Goal: Information Seeking & Learning: Learn about a topic

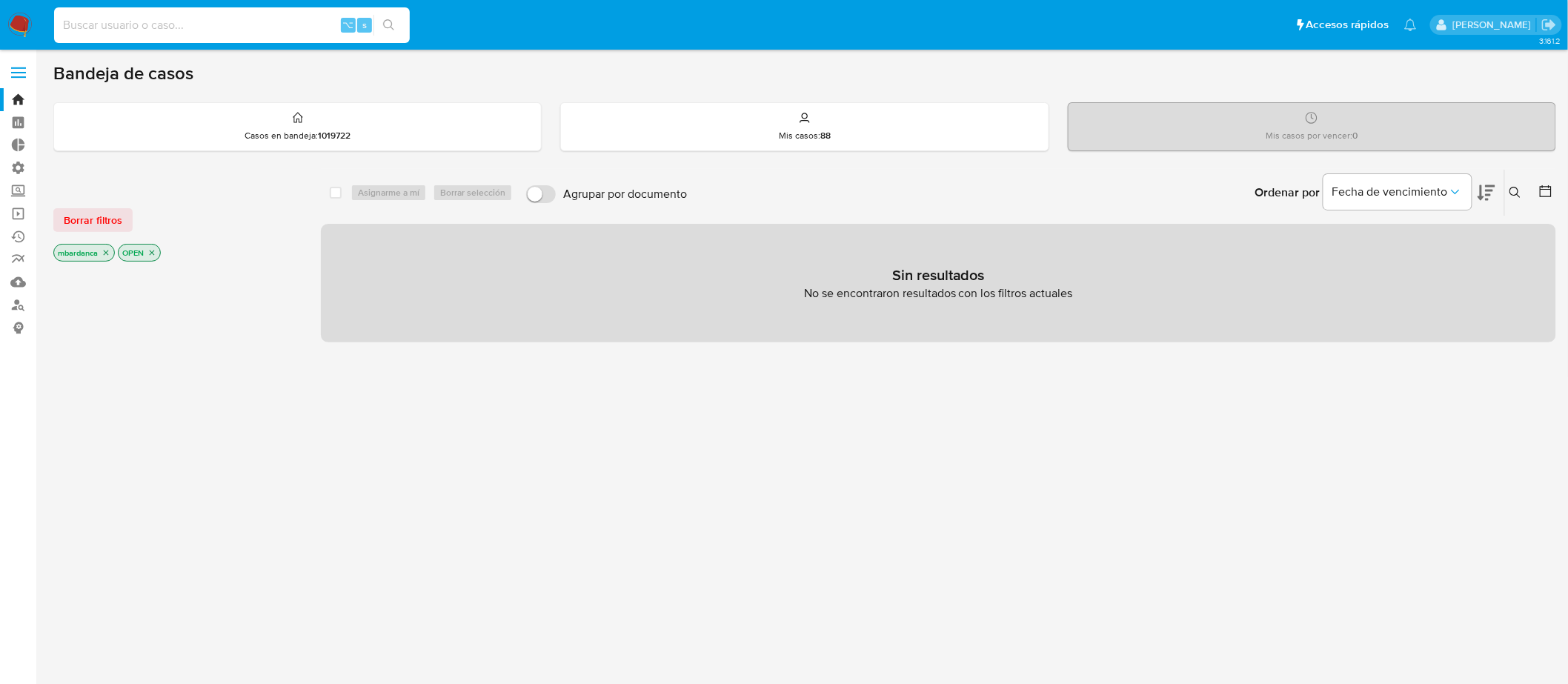
click at [283, 22] on input at bounding box center [231, 25] width 356 height 19
paste input "1466065460"
type input "1466065460"
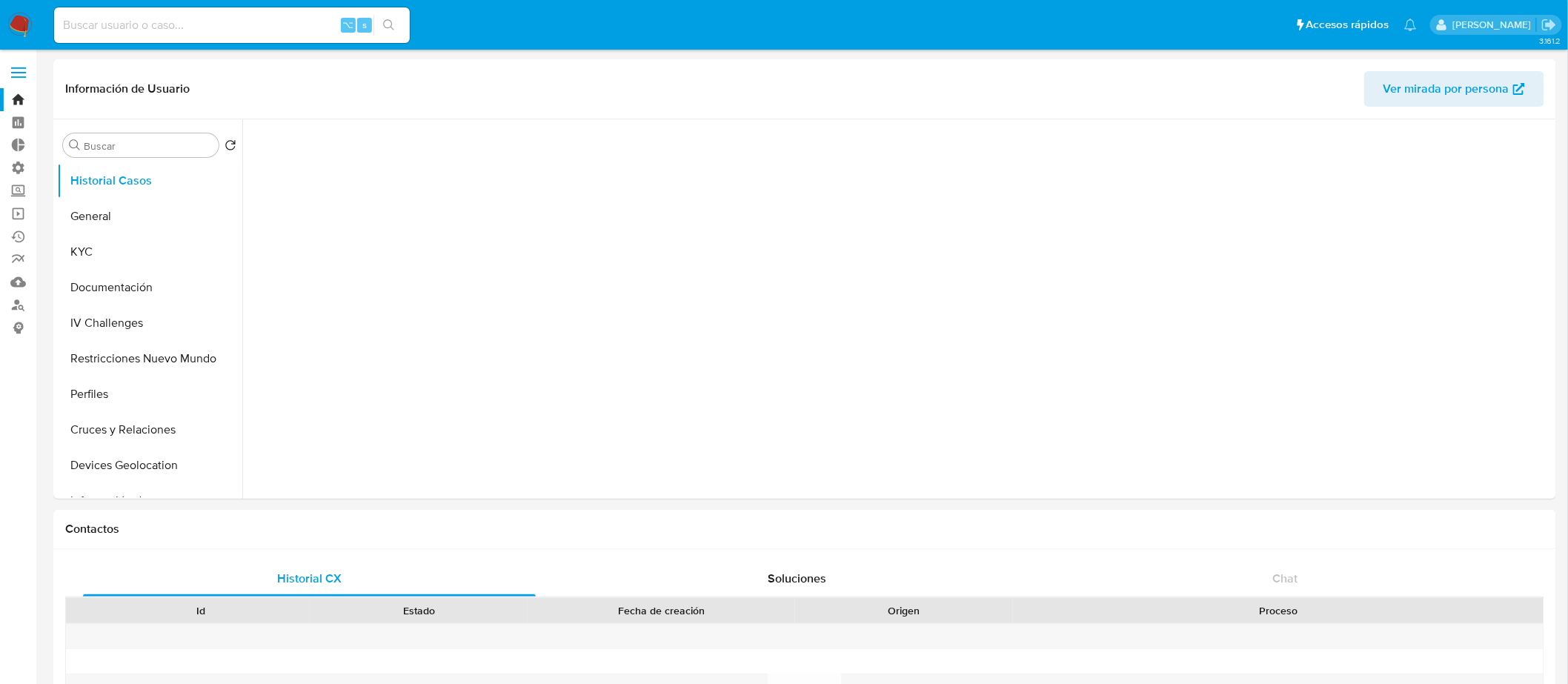
select select "10"
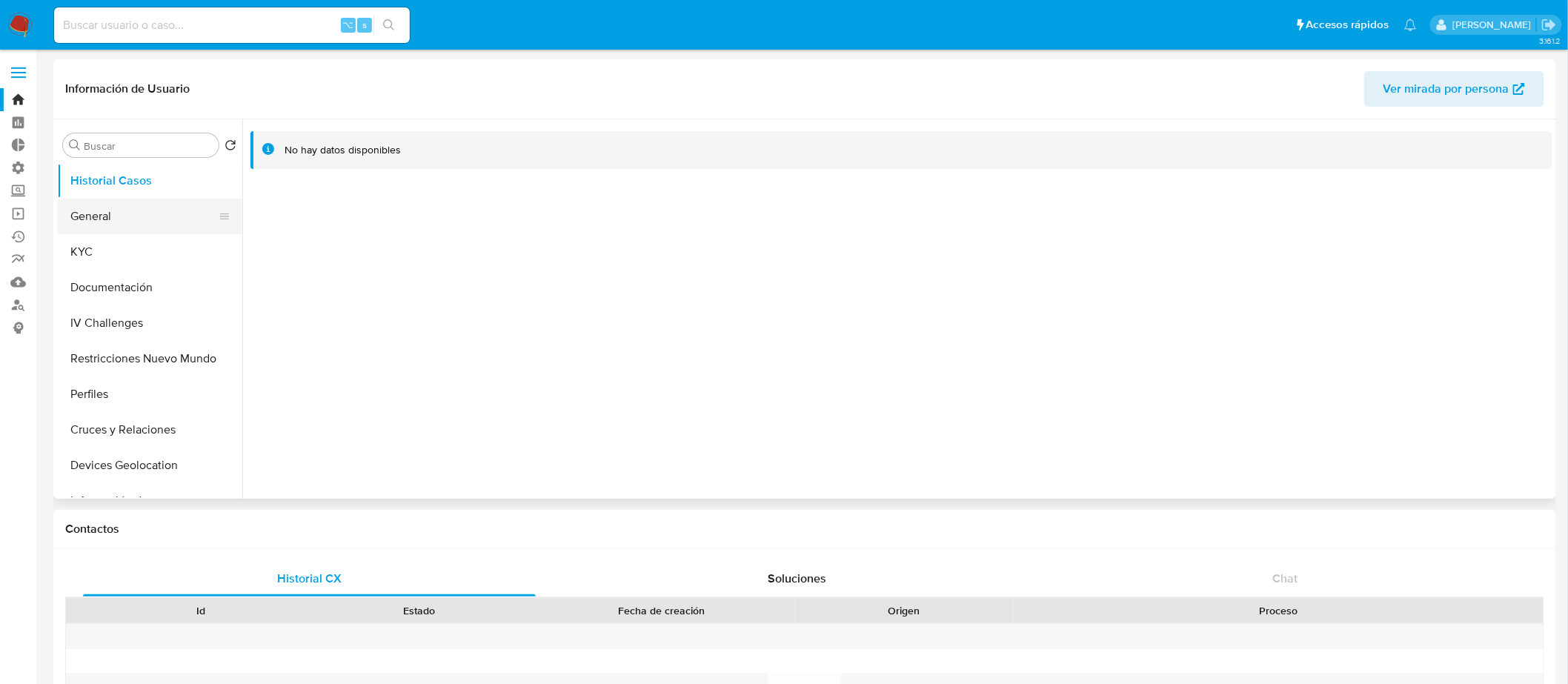
click at [120, 219] on button "General" at bounding box center [143, 216] width 173 height 36
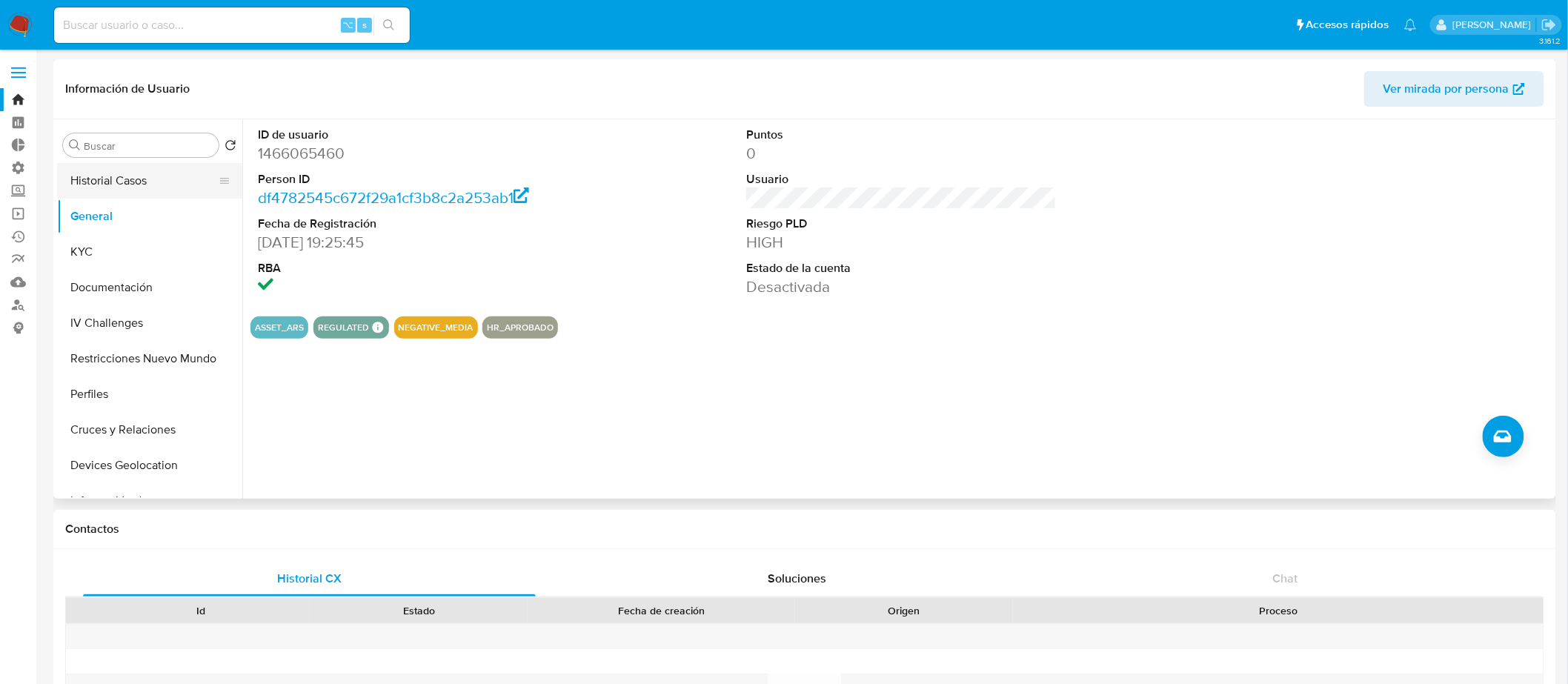
click at [148, 177] on button "Historial Casos" at bounding box center [143, 181] width 173 height 36
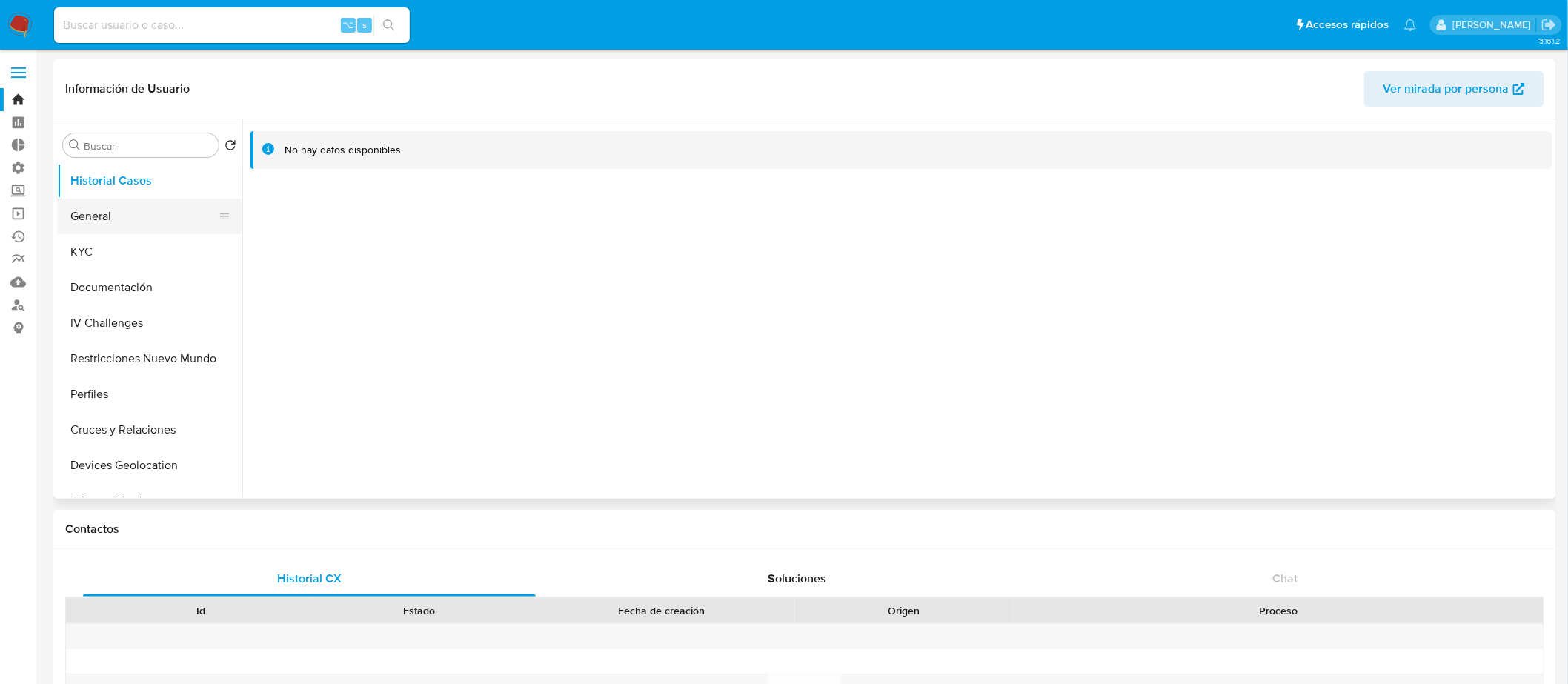
click at [137, 228] on button "General" at bounding box center [143, 216] width 173 height 36
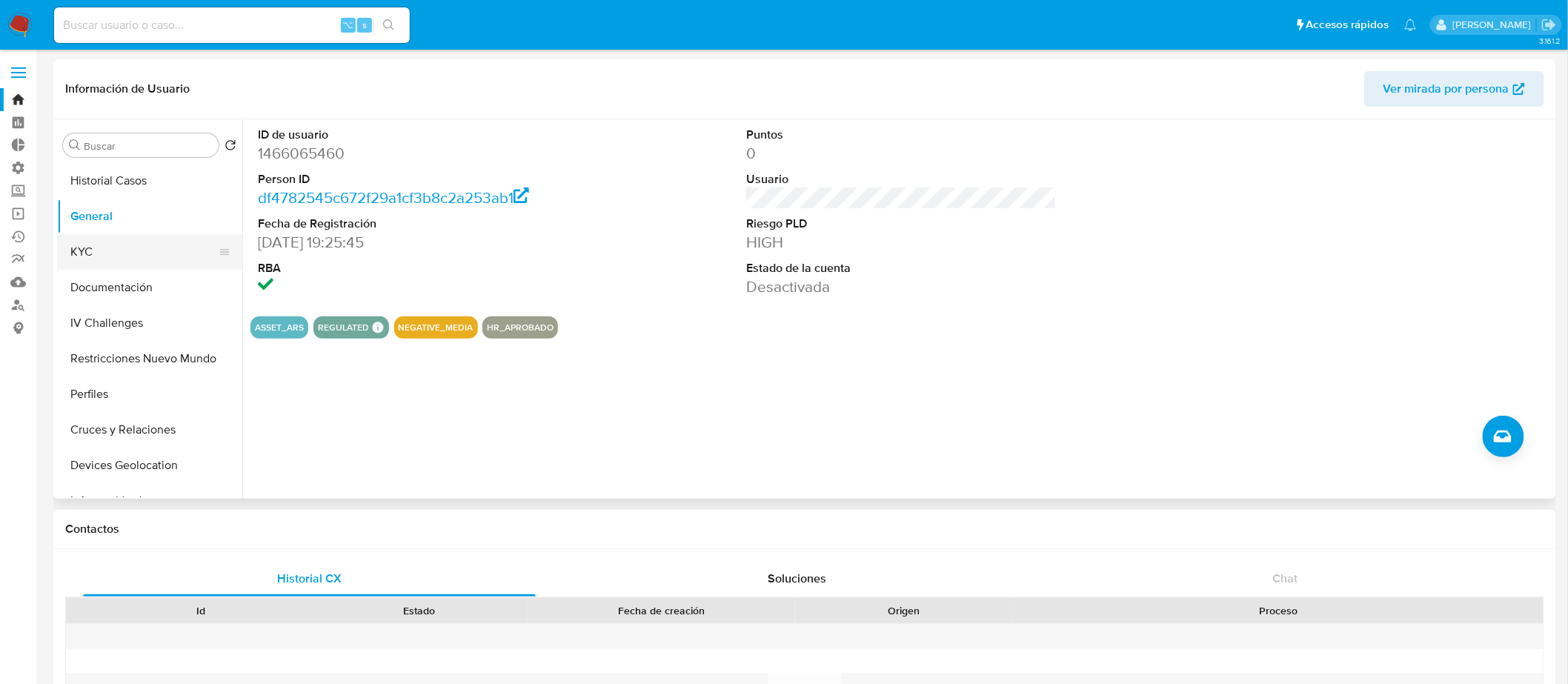
click at [140, 245] on button "KYC" at bounding box center [143, 252] width 173 height 36
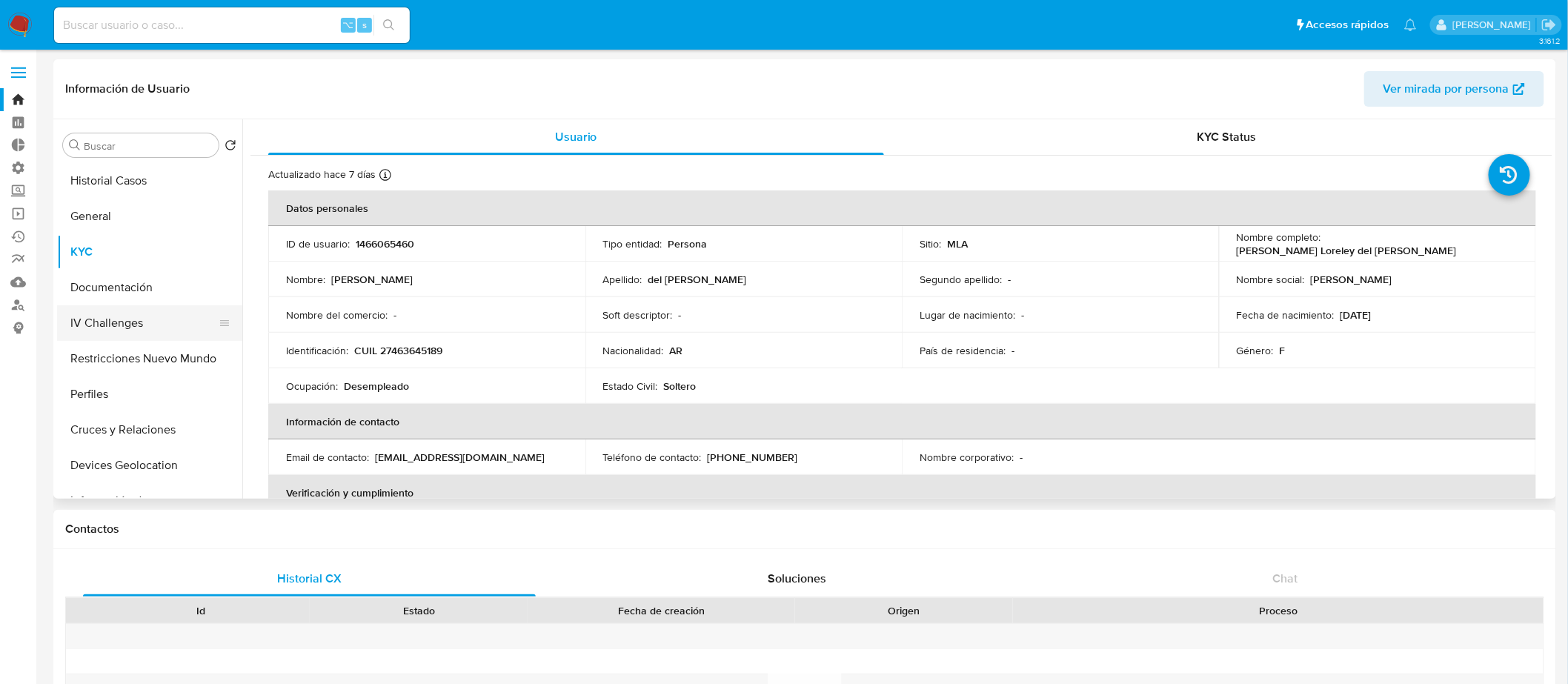
click at [194, 324] on button "IV Challenges" at bounding box center [143, 324] width 173 height 36
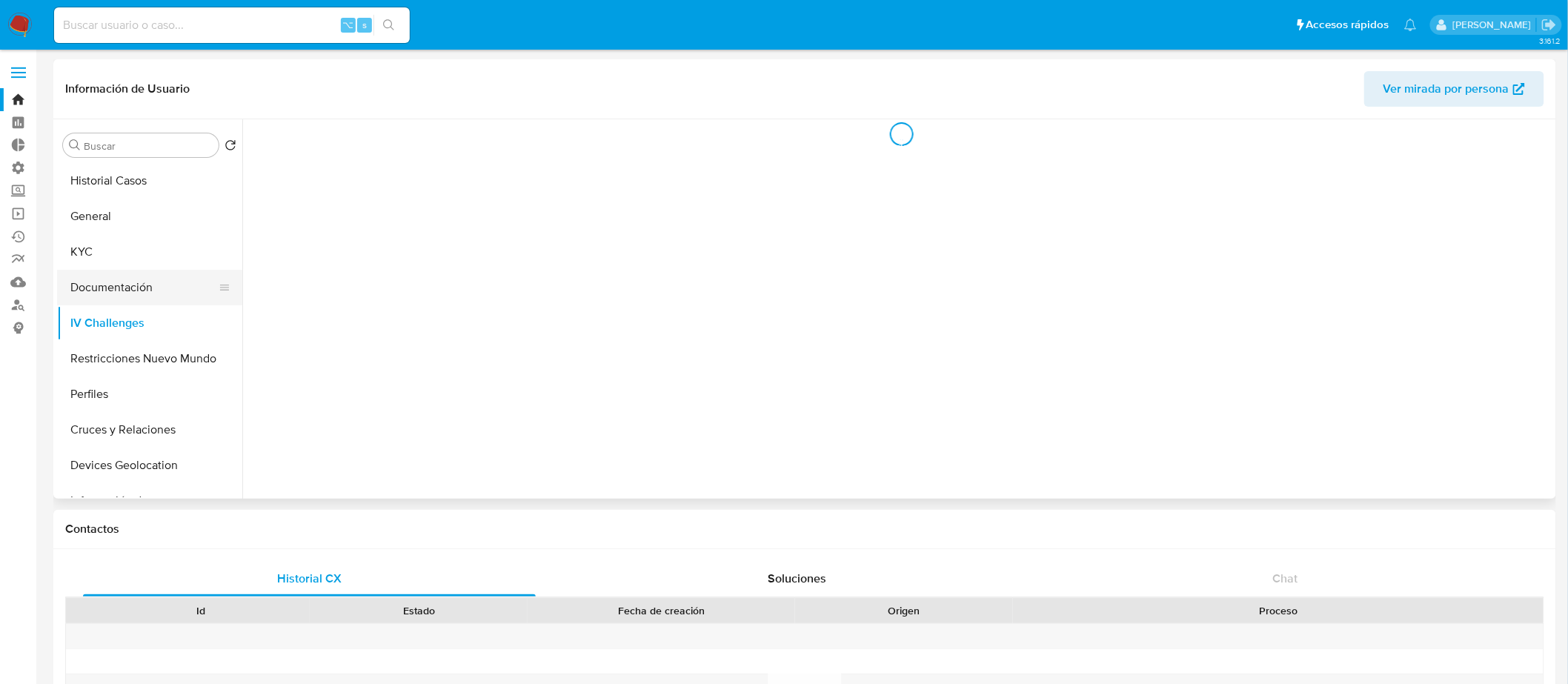
click at [176, 298] on button "Documentación" at bounding box center [143, 287] width 173 height 36
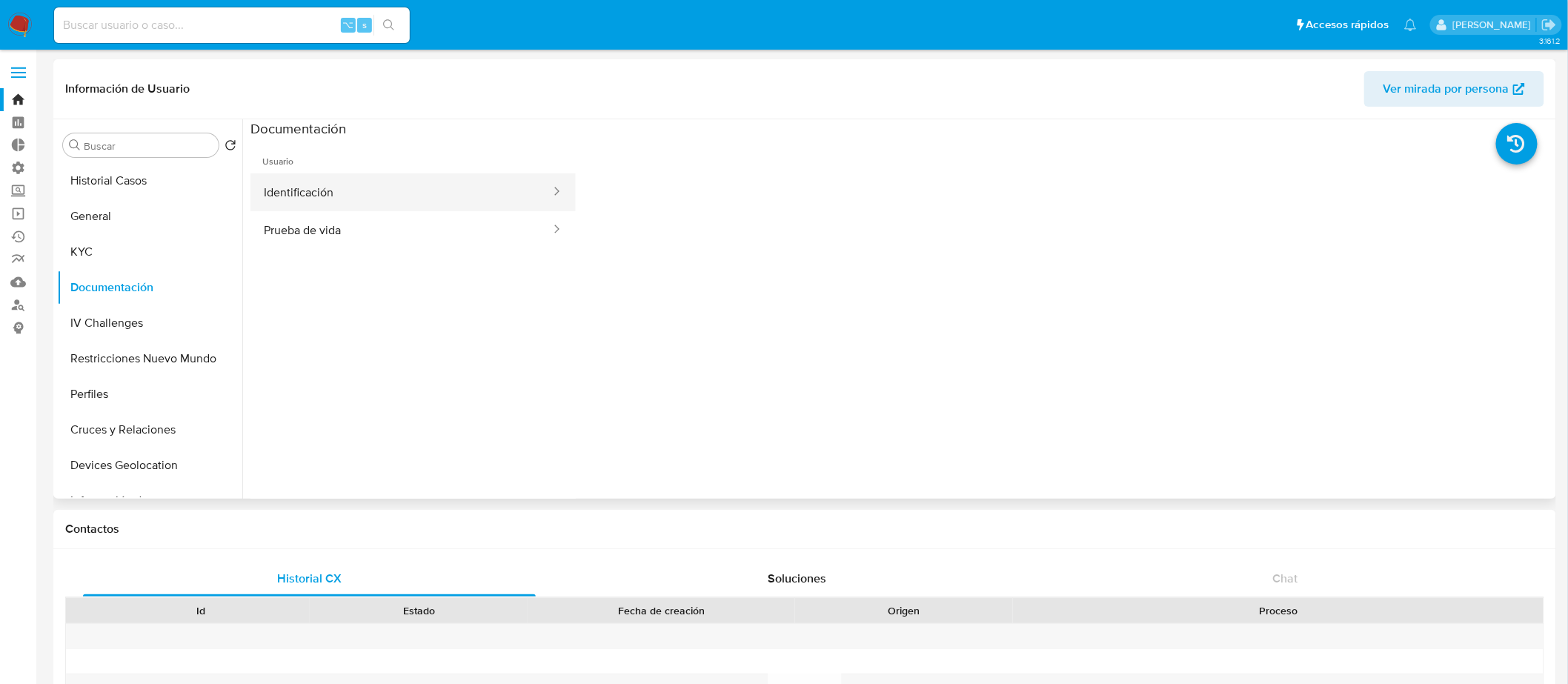
click at [447, 176] on button "Identificación" at bounding box center [401, 193] width 301 height 38
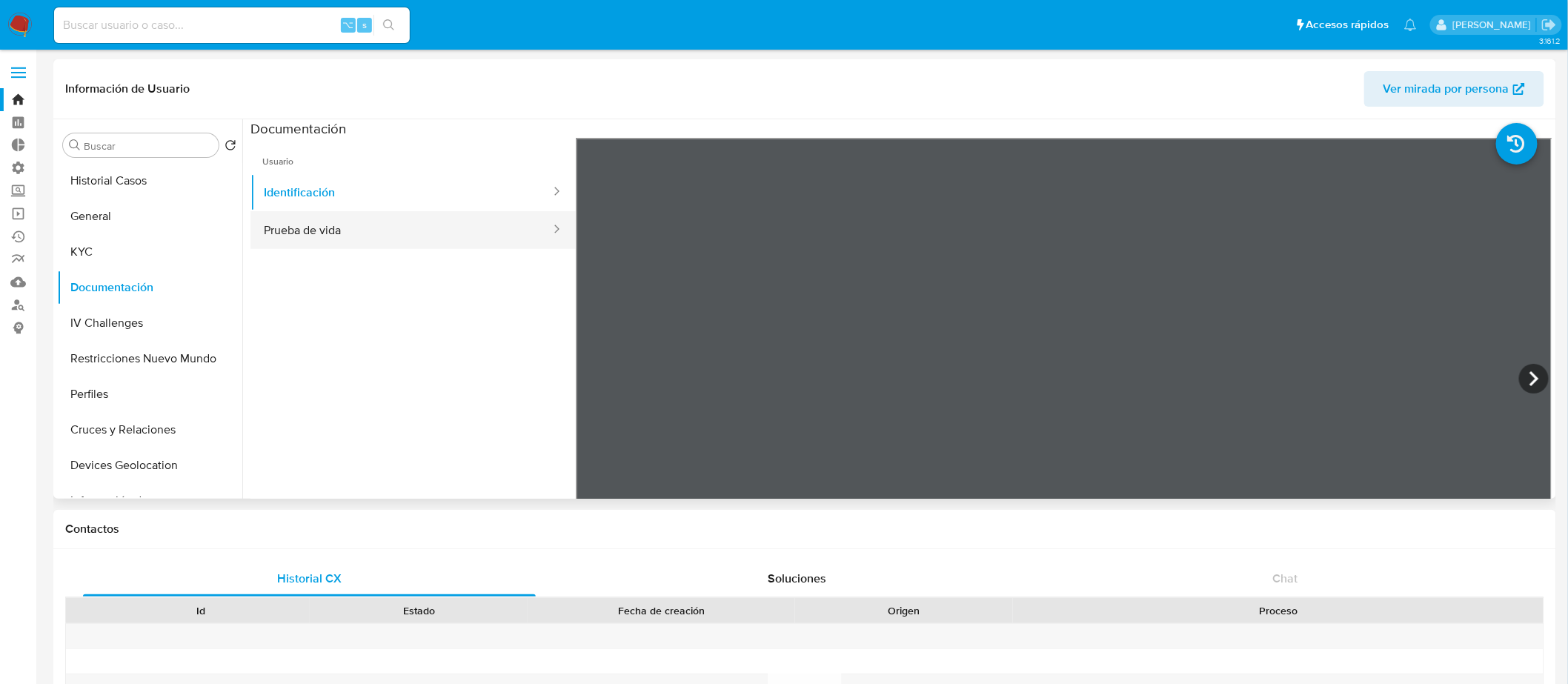
click at [467, 246] on button "Prueba de vida" at bounding box center [401, 231] width 301 height 38
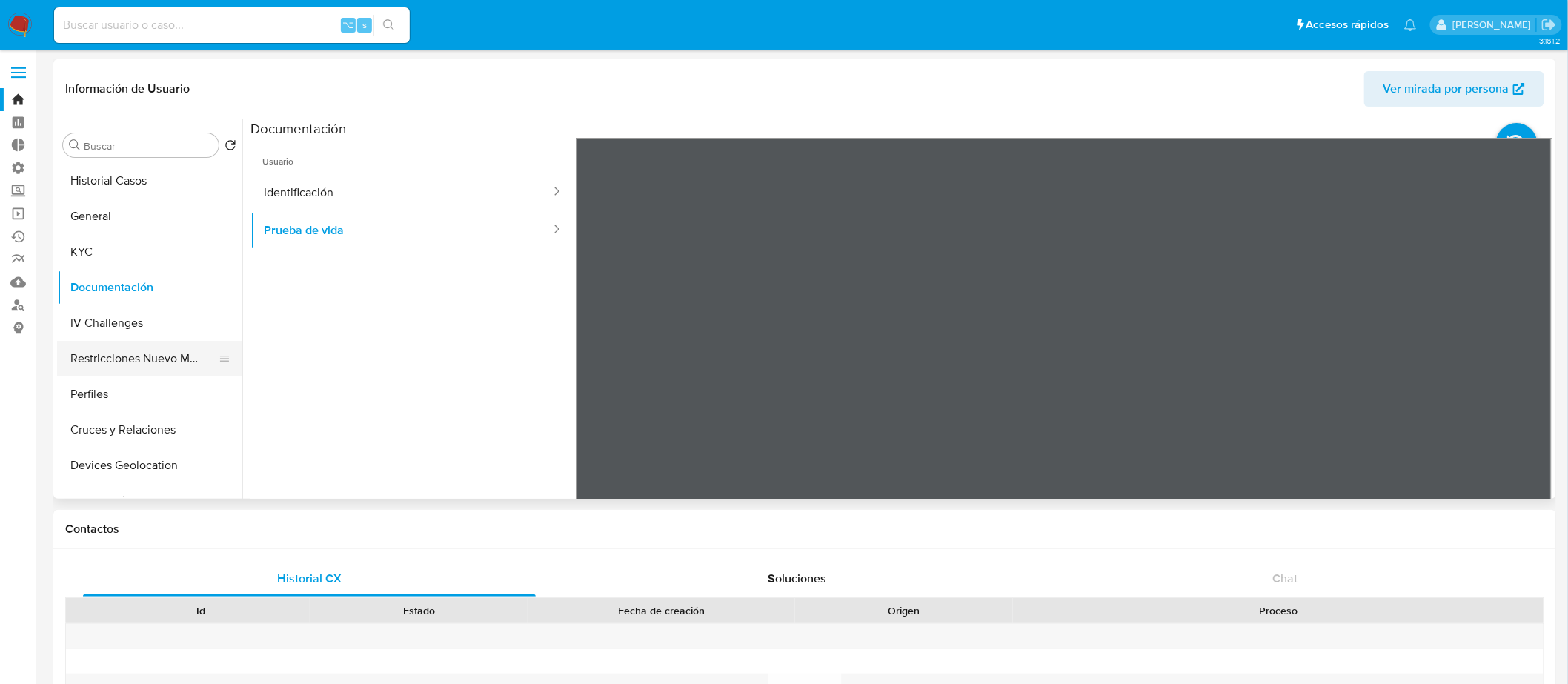
click at [104, 362] on button "Restricciones Nuevo Mundo" at bounding box center [143, 359] width 173 height 36
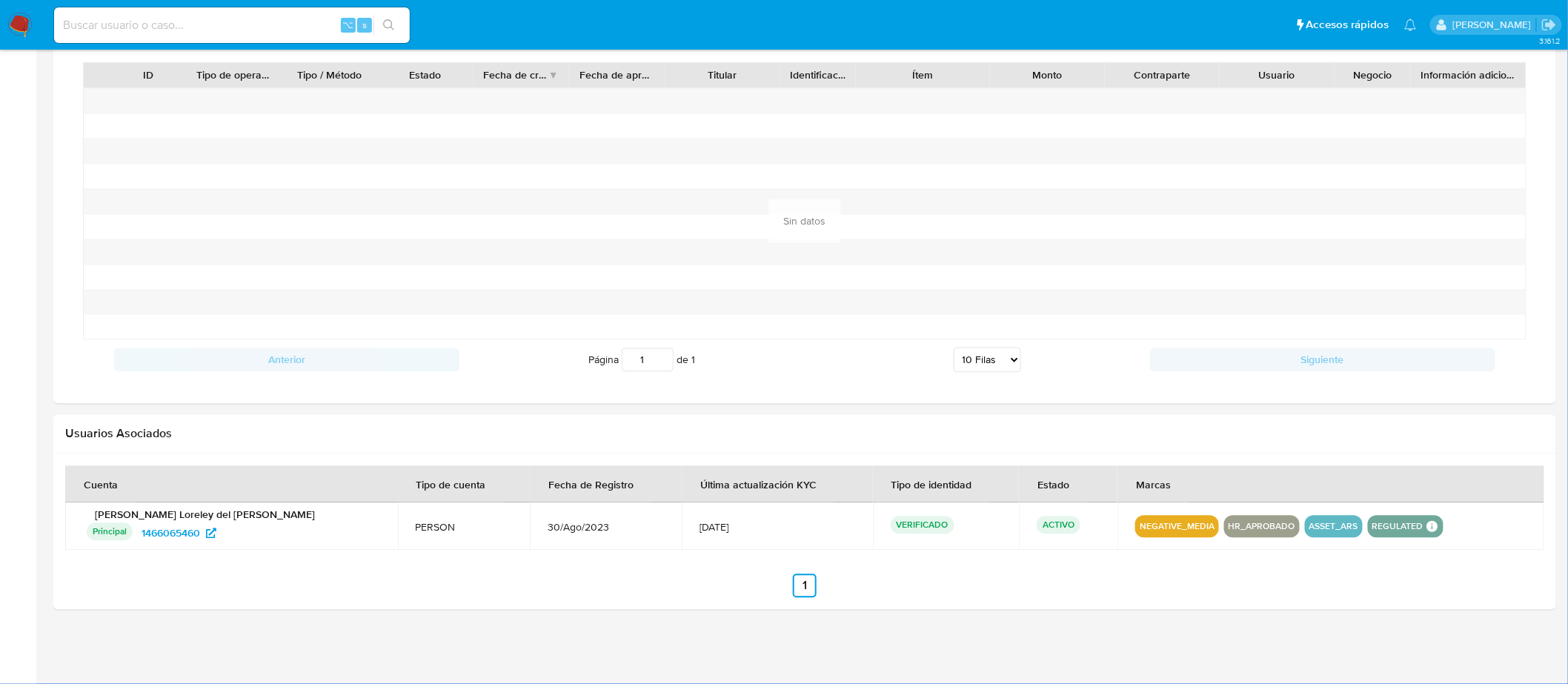
scroll to position [804, 0]
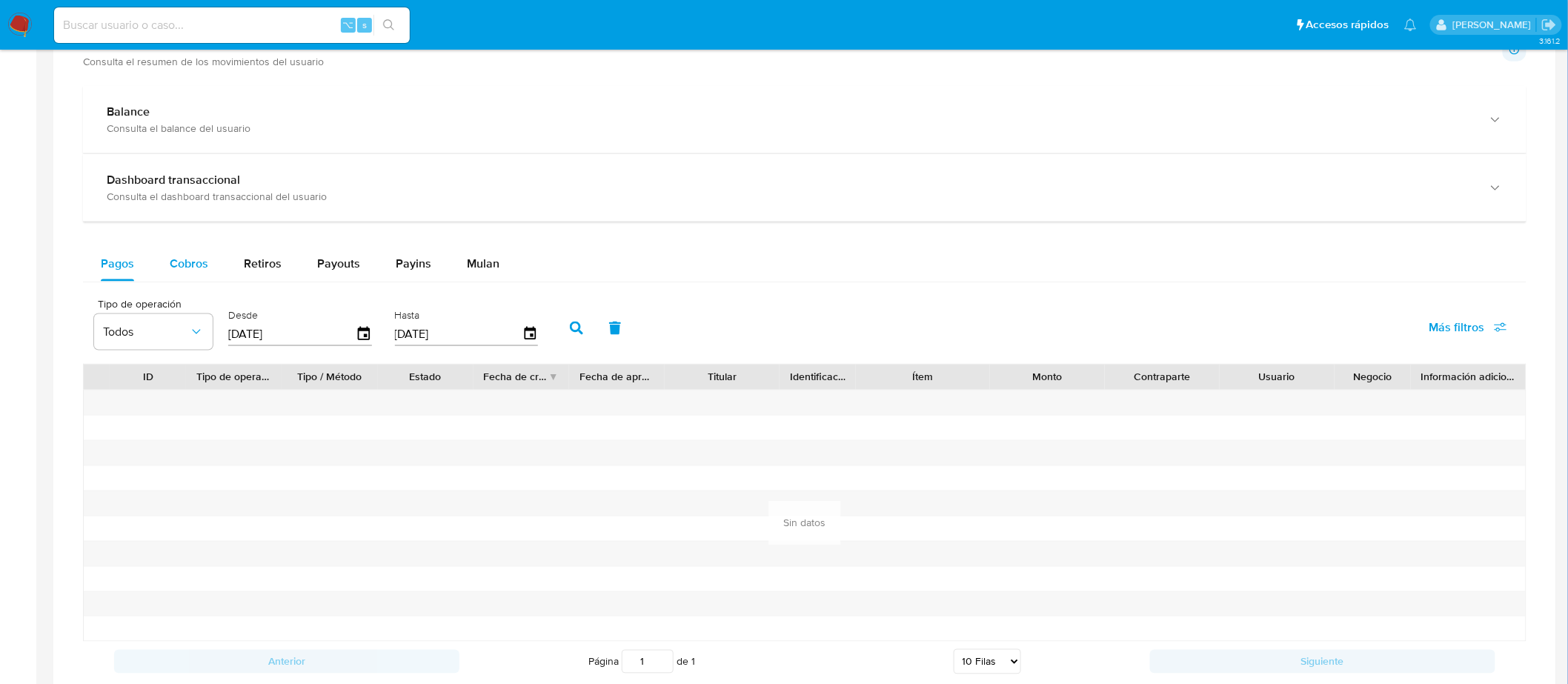
click at [181, 250] on div "Cobros" at bounding box center [189, 264] width 39 height 36
select select "10"
click at [369, 335] on div "Desde 10/07/2025" at bounding box center [301, 326] width 155 height 60
click at [361, 335] on icon "button" at bounding box center [363, 334] width 26 height 26
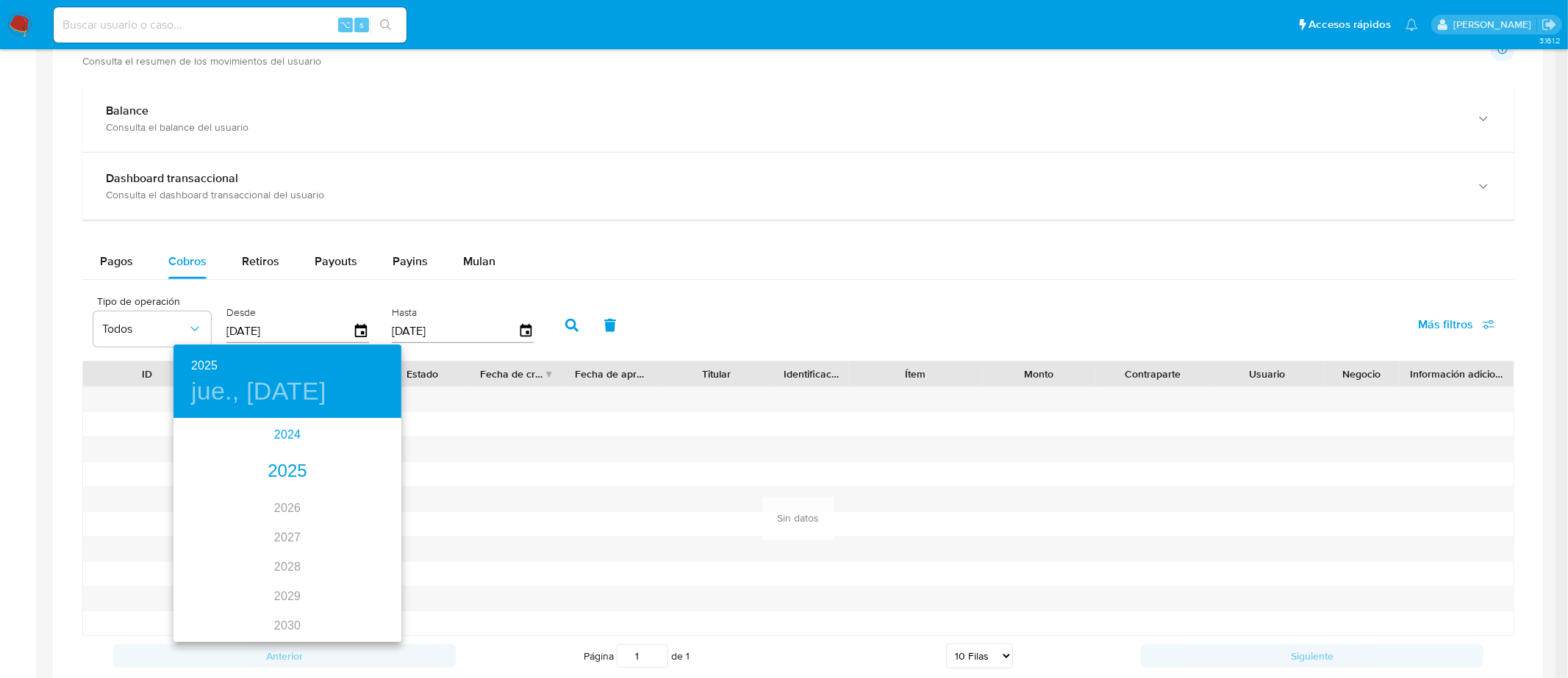
click at [289, 434] on div "2024" at bounding box center [287, 434] width 228 height 29
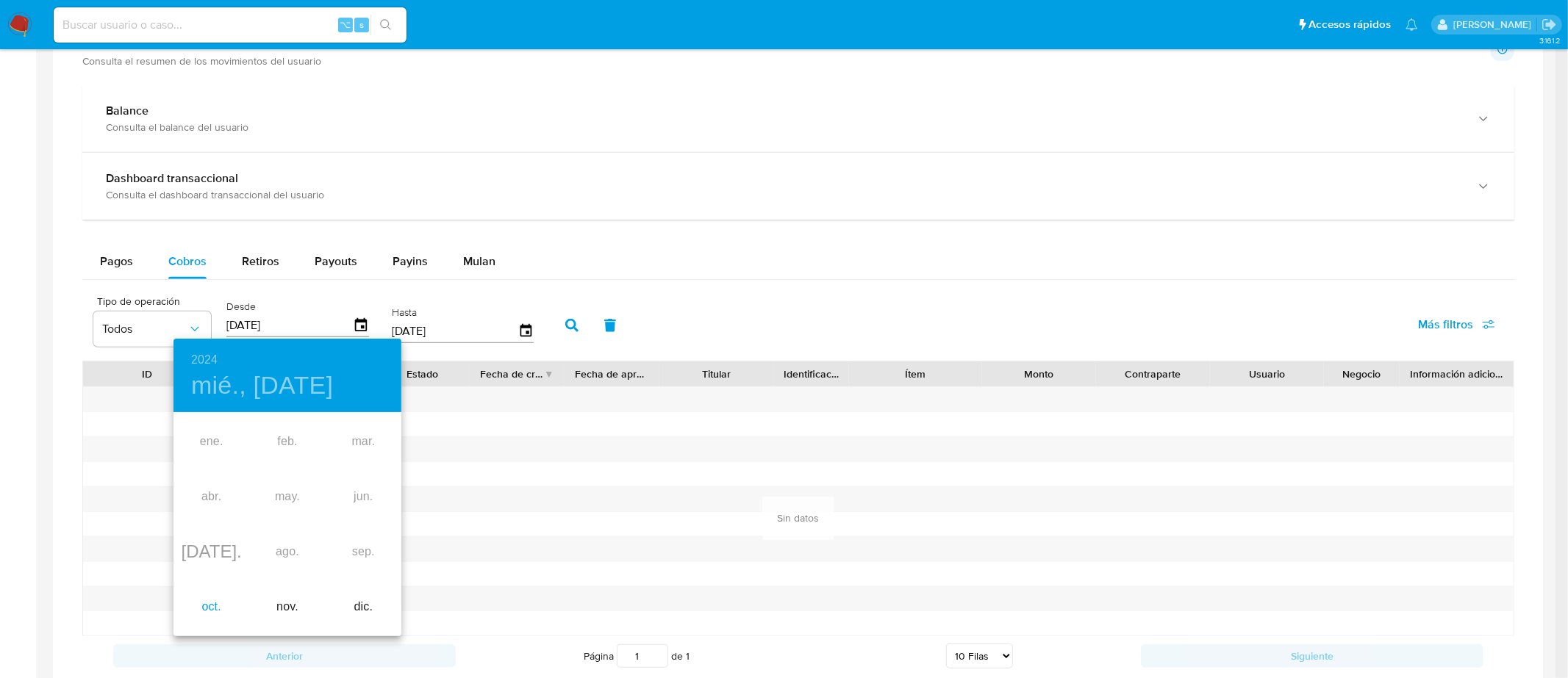
click at [199, 609] on div "oct." at bounding box center [211, 607] width 75 height 55
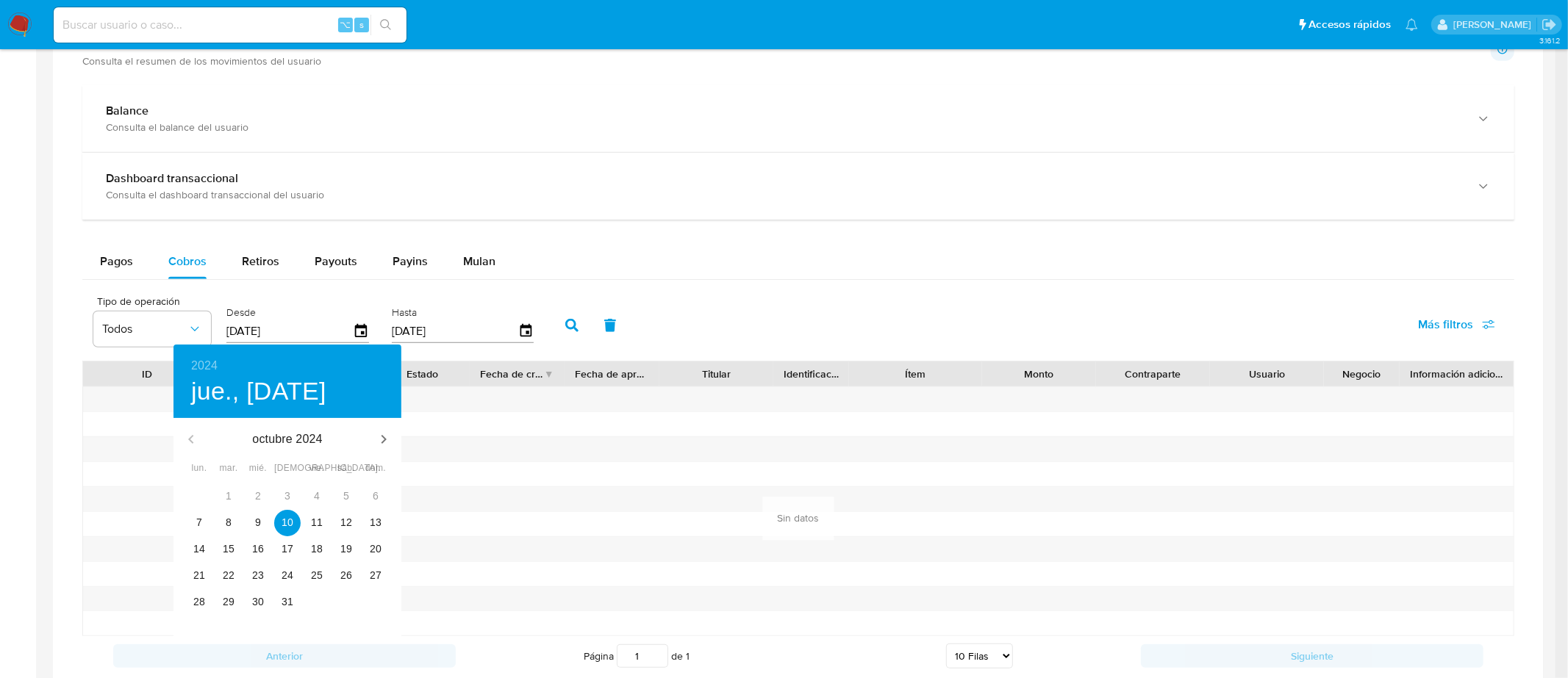
click at [273, 561] on div "17" at bounding box center [287, 550] width 29 height 26
type input "17/10/2024"
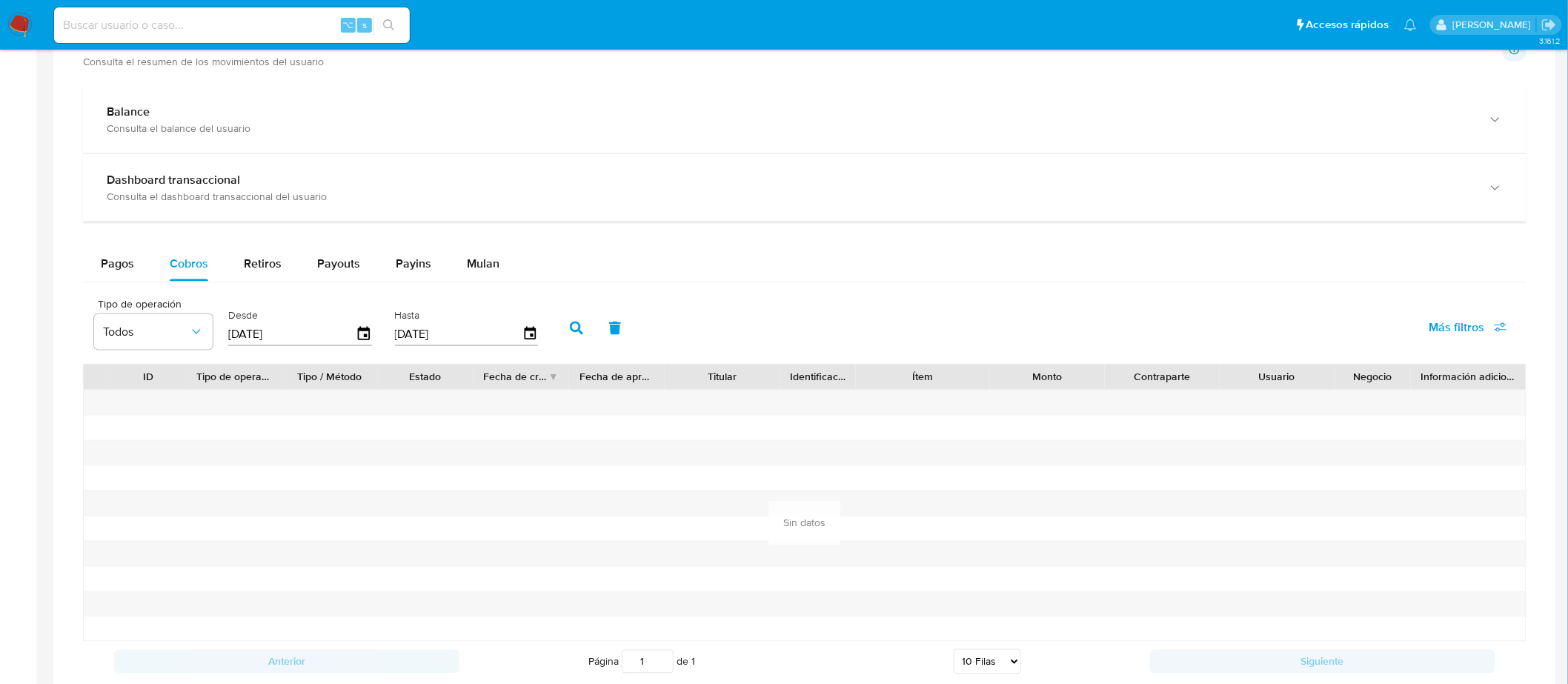
click at [570, 334] on icon "button" at bounding box center [576, 328] width 13 height 13
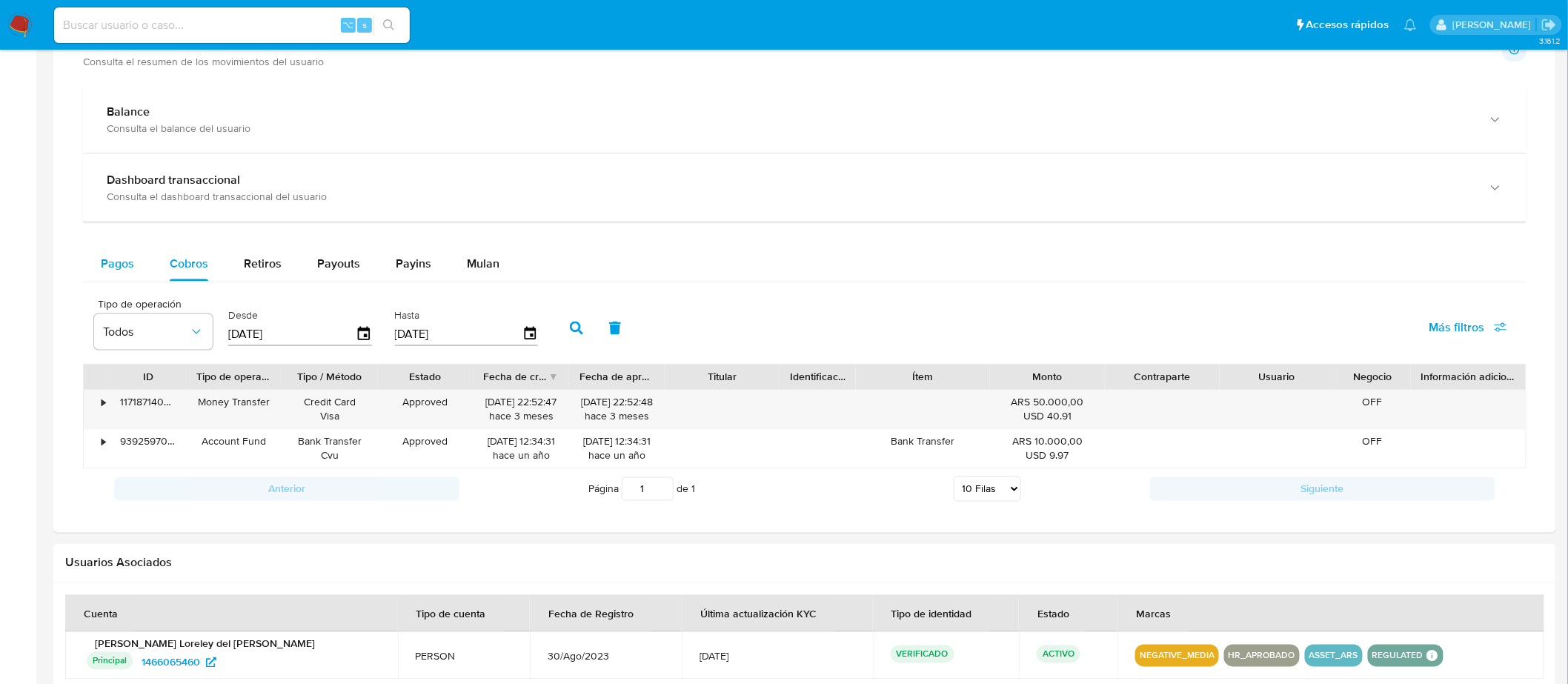
click at [128, 262] on span "Pagos" at bounding box center [117, 264] width 33 height 17
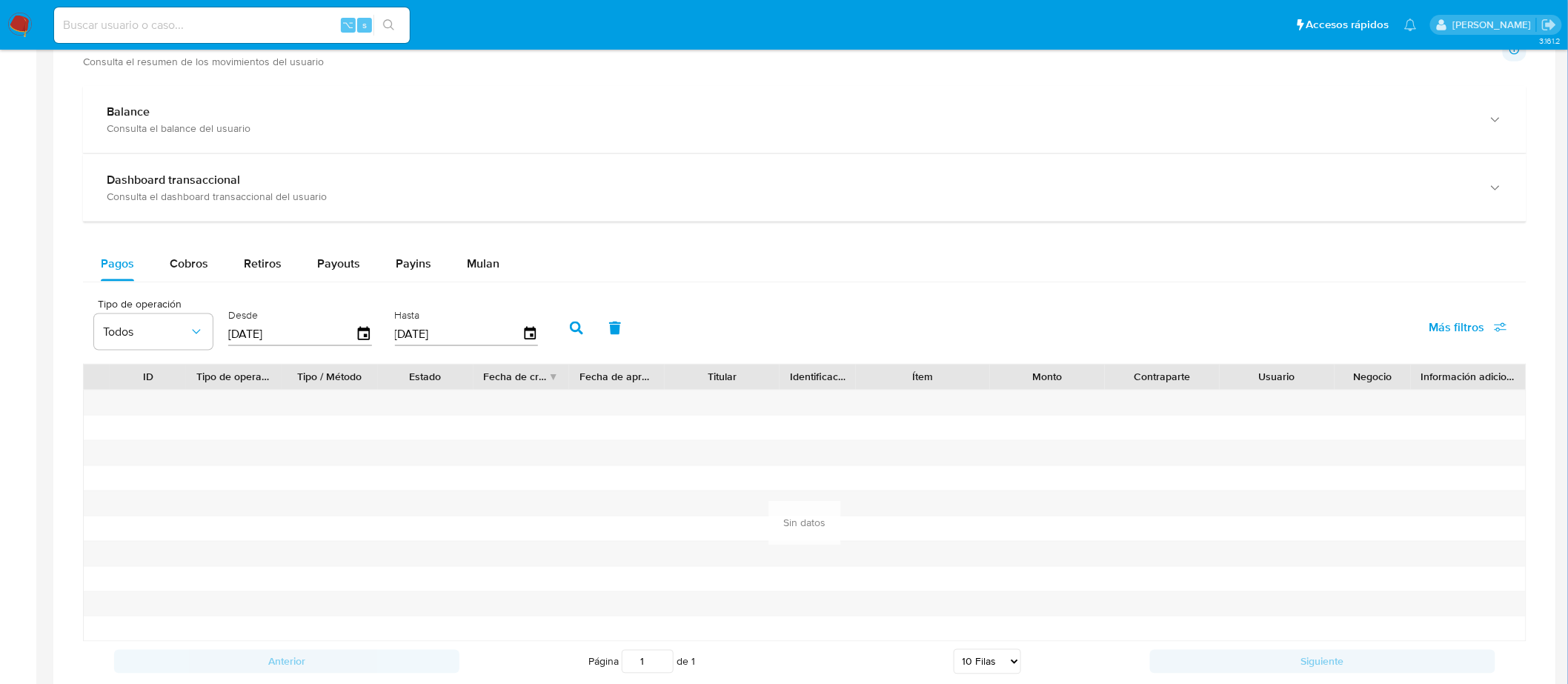
click at [338, 338] on input "[DATE]" at bounding box center [292, 334] width 127 height 24
click at [357, 335] on icon "button" at bounding box center [363, 334] width 26 height 26
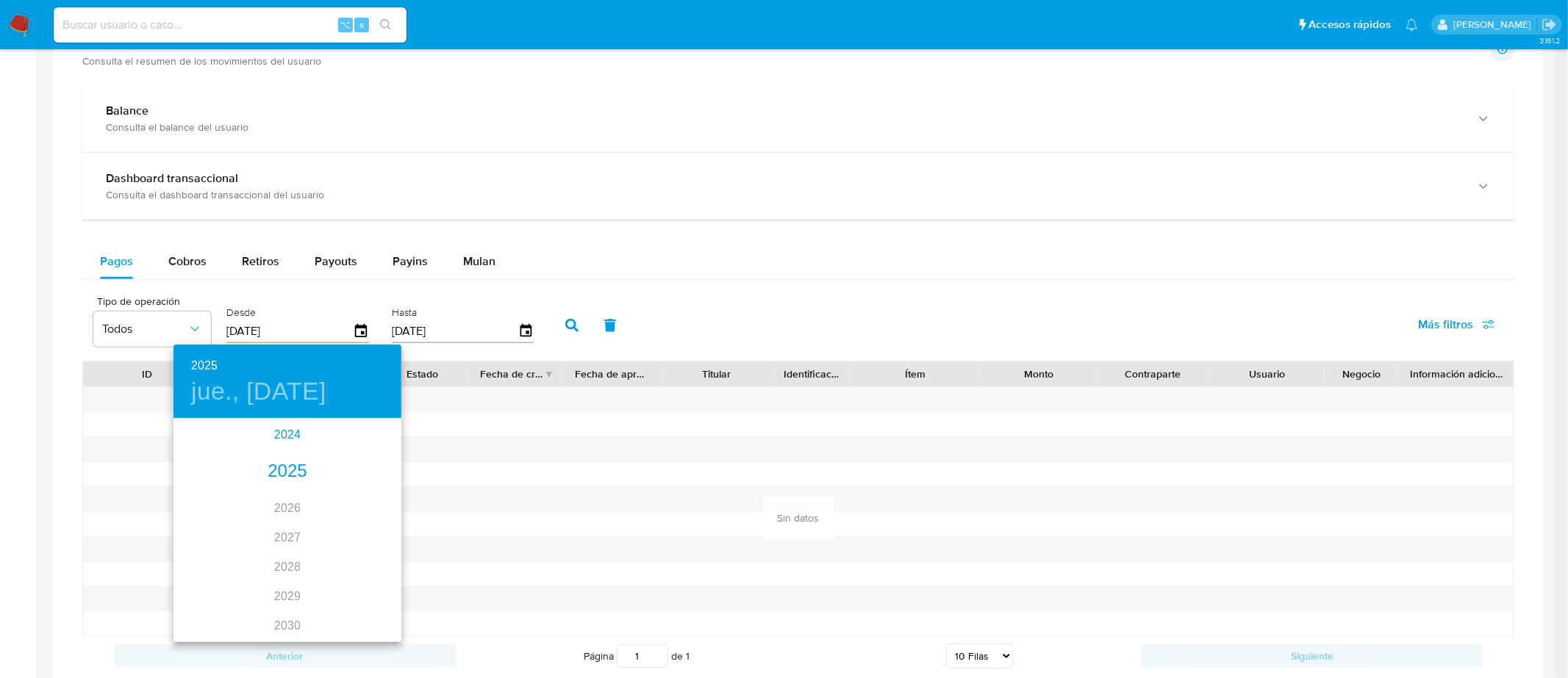
click at [291, 434] on div "2024" at bounding box center [287, 434] width 228 height 29
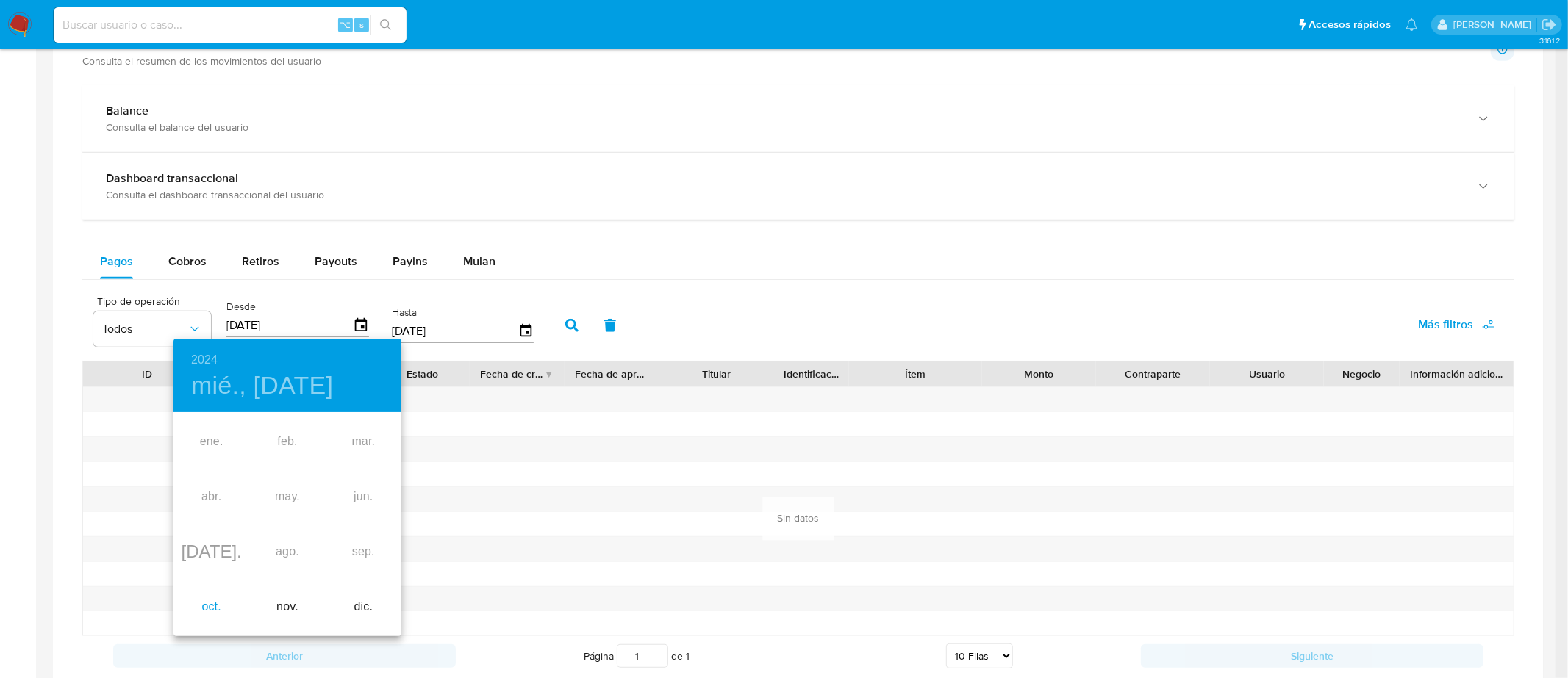
click at [214, 611] on div "oct." at bounding box center [211, 607] width 75 height 55
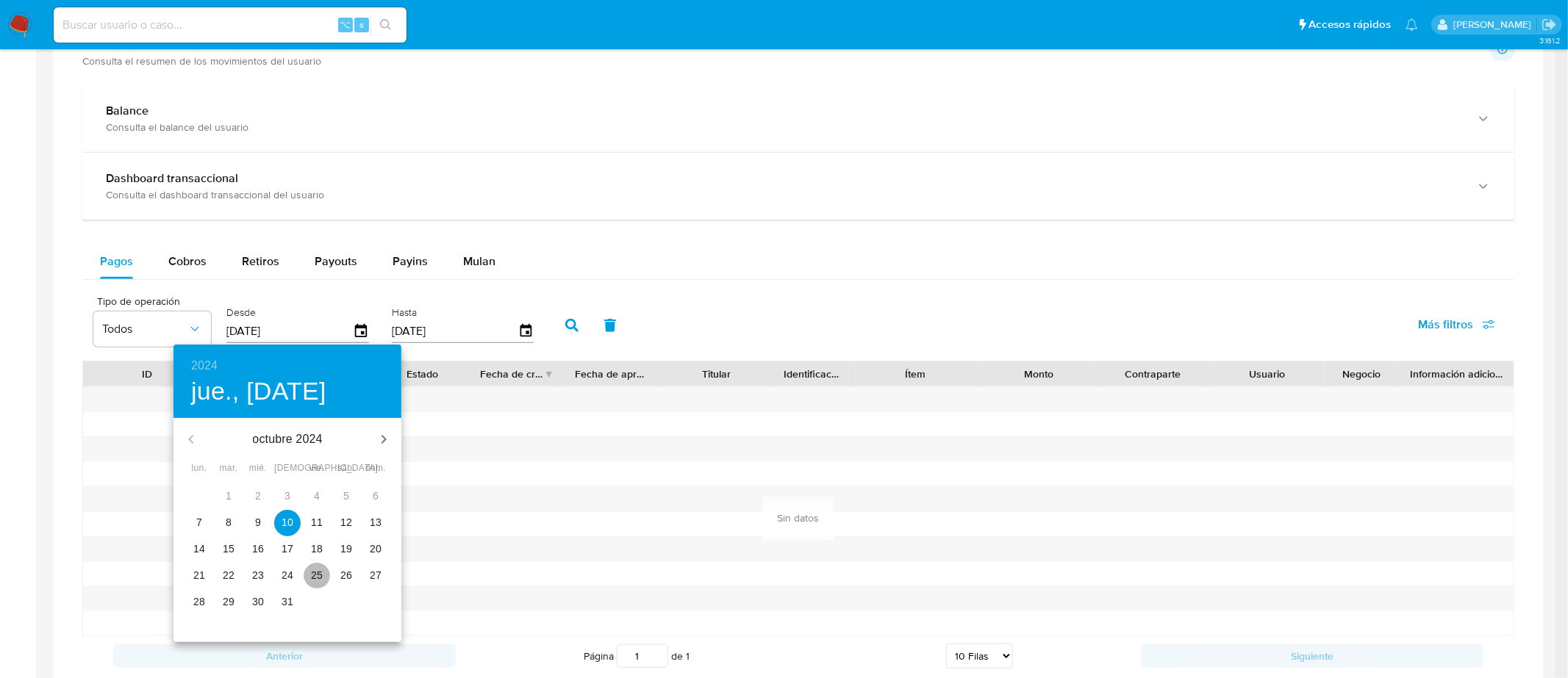
click at [316, 568] on p "25" at bounding box center [317, 576] width 12 height 15
type input "25/10/2024"
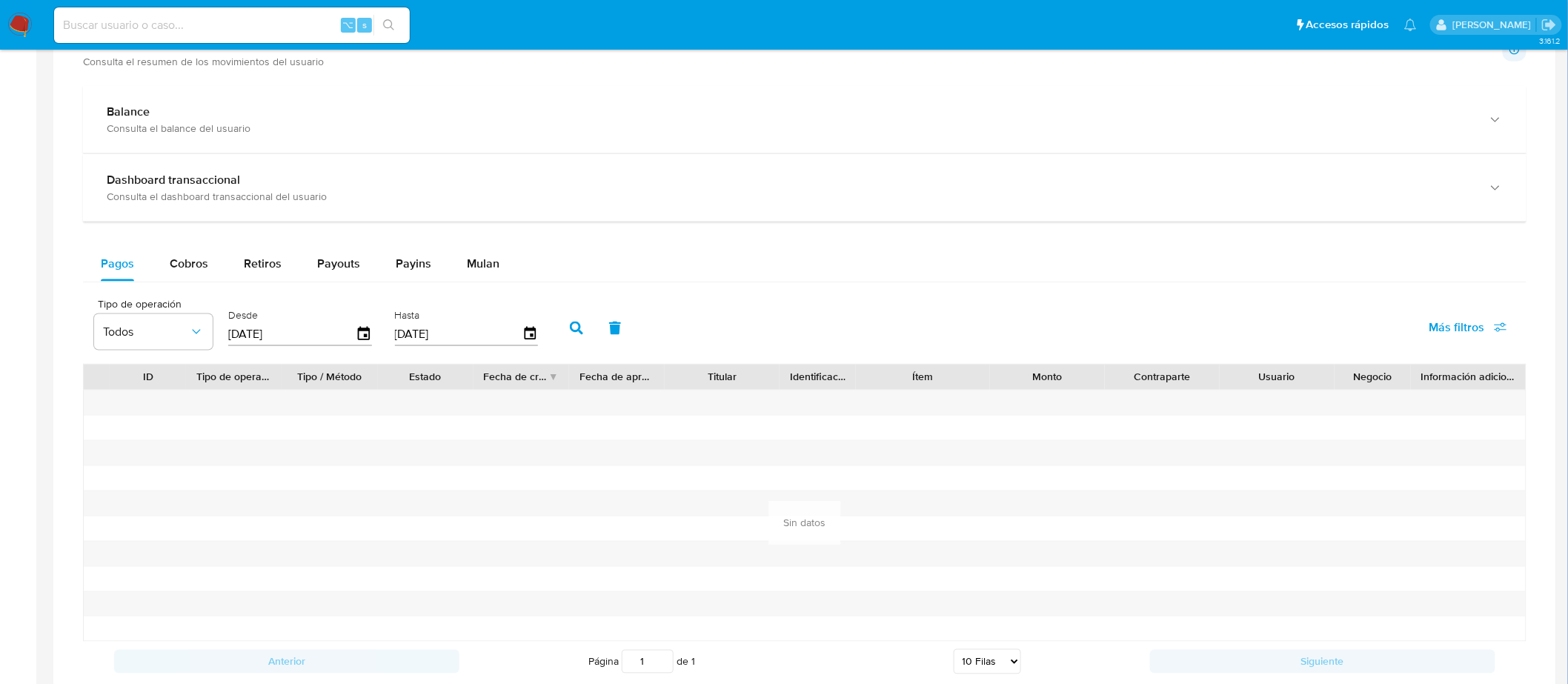
click at [570, 332] on icon "button" at bounding box center [576, 328] width 13 height 13
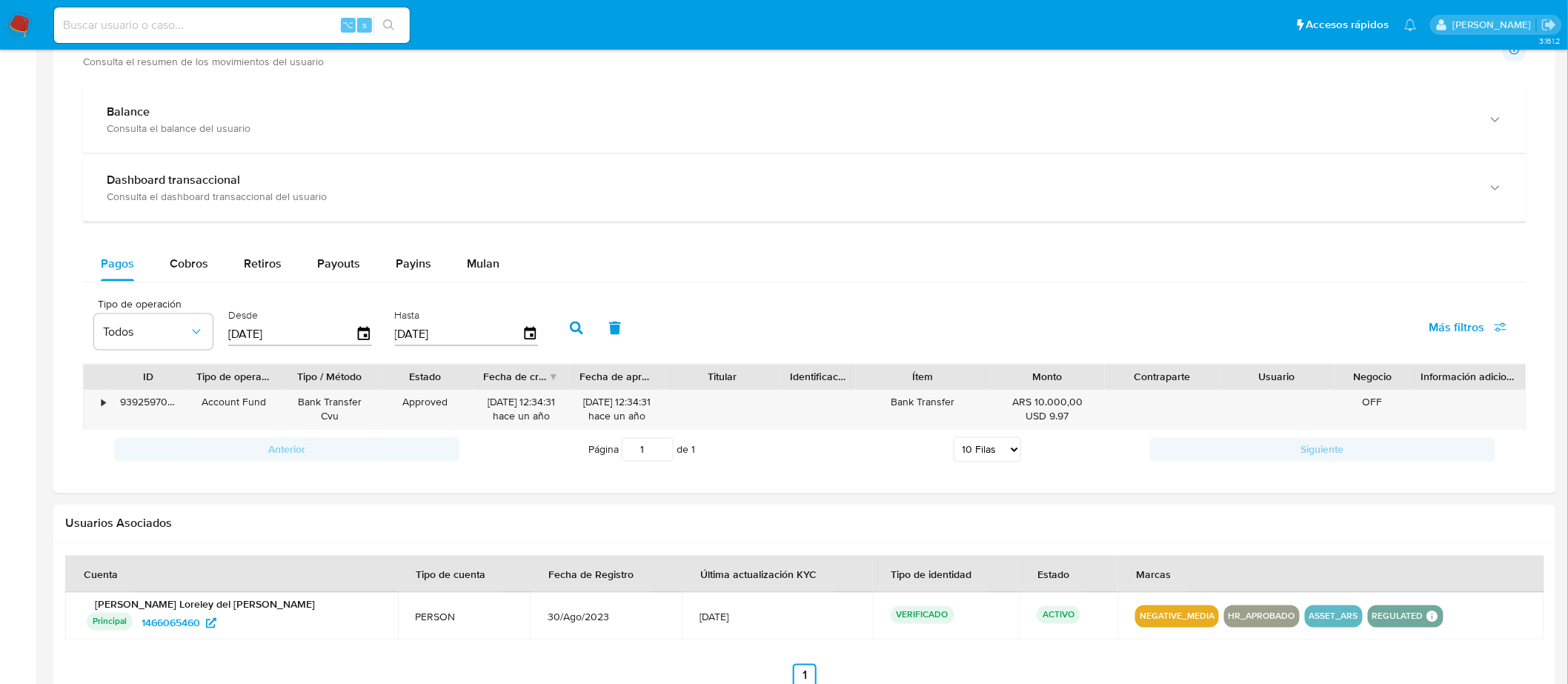
click at [763, 382] on div "Titular" at bounding box center [721, 378] width 94 height 15
click at [262, 260] on span "Retiros" at bounding box center [263, 264] width 38 height 17
select select "10"
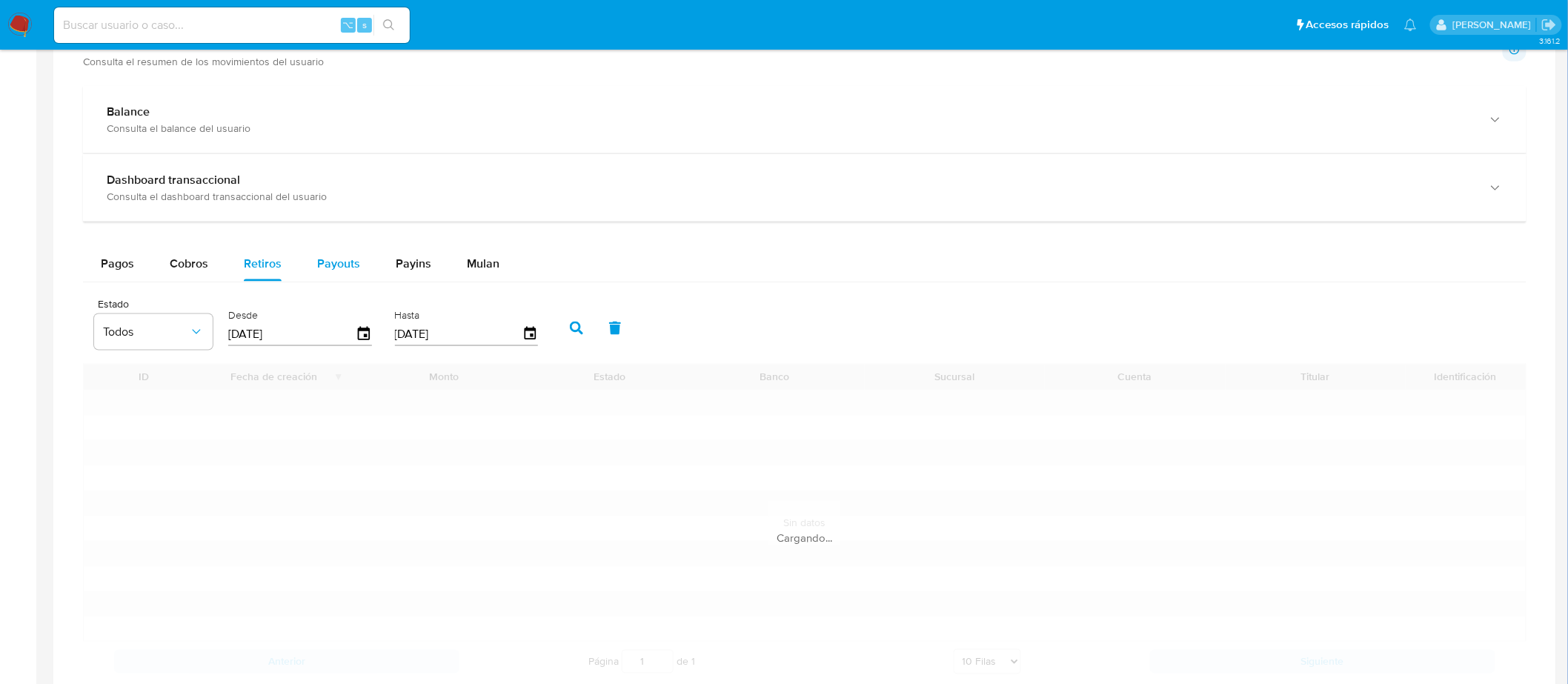
click at [327, 263] on span "Payouts" at bounding box center [337, 264] width 43 height 17
select select "10"
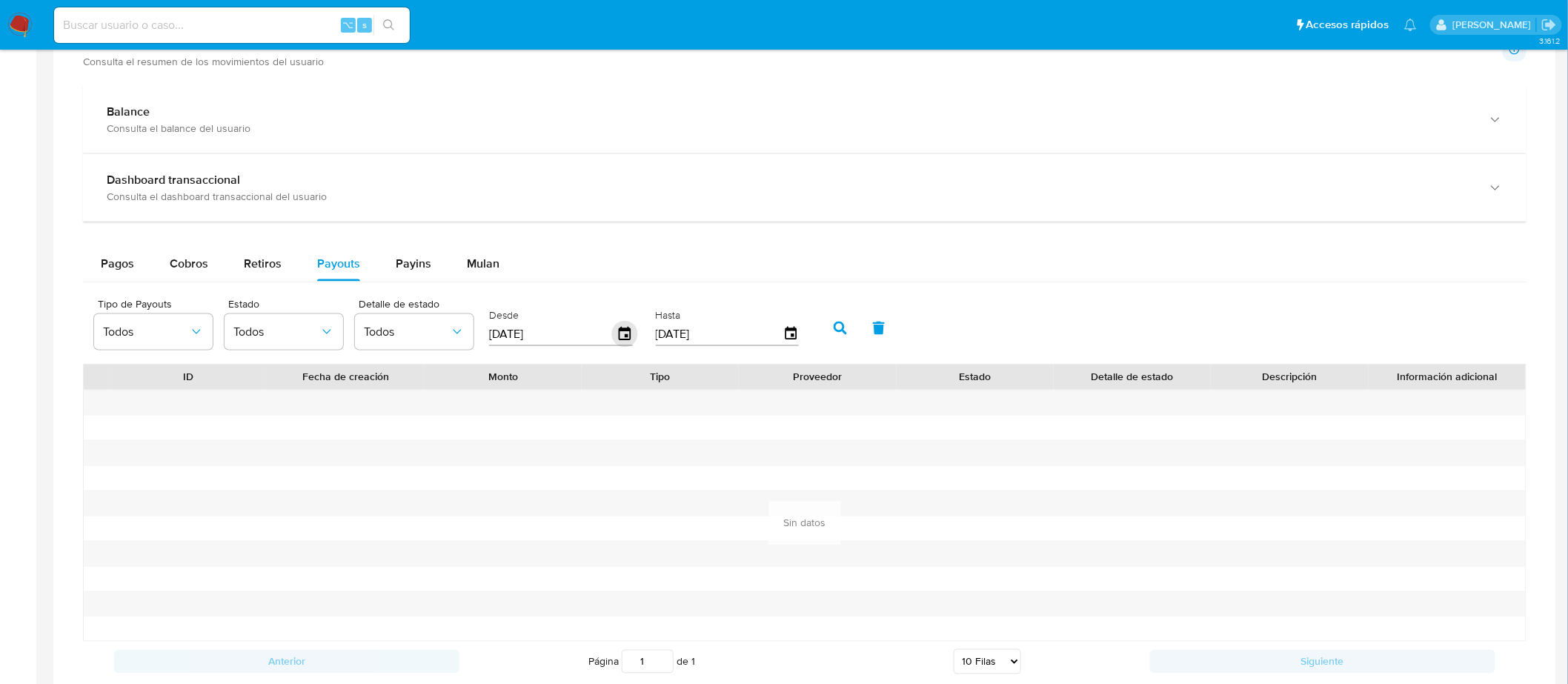
click at [620, 338] on icon "button" at bounding box center [625, 334] width 12 height 13
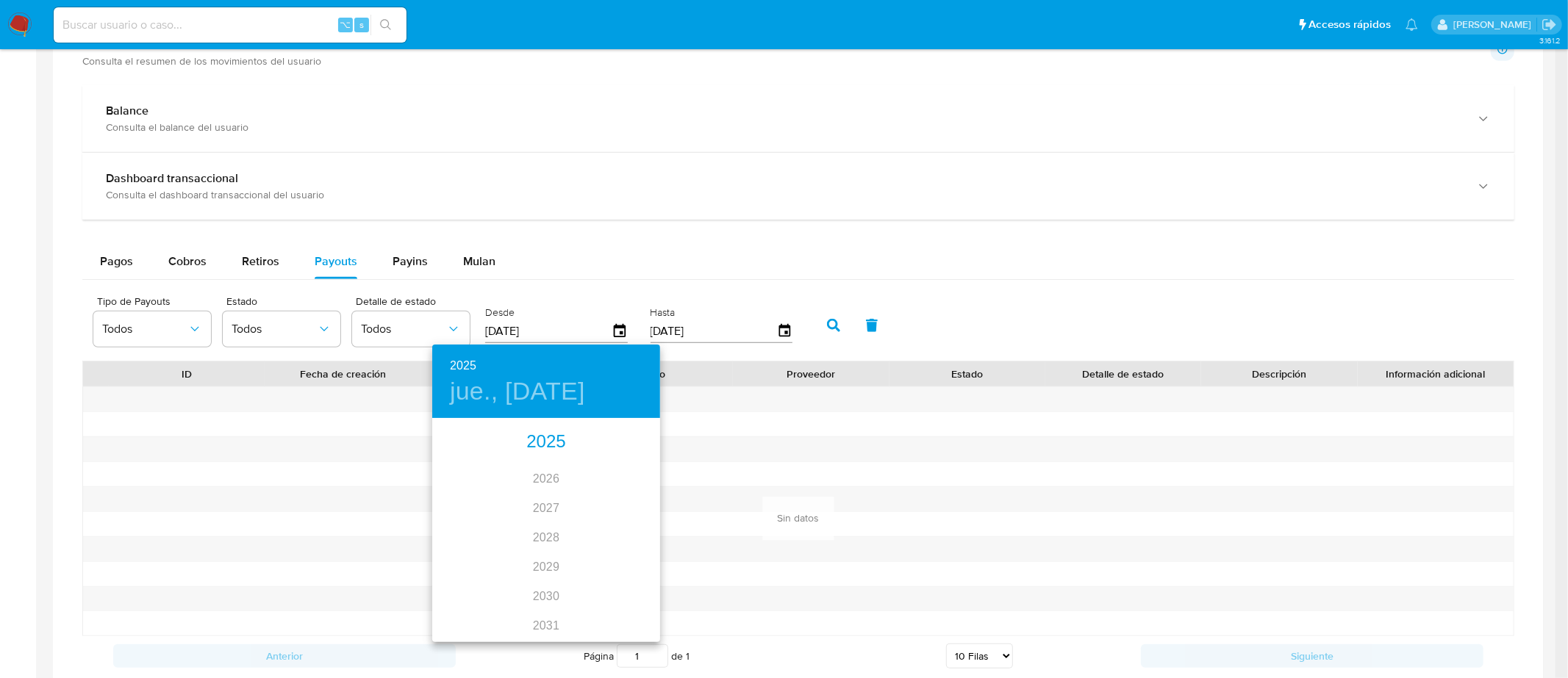
click at [557, 452] on div "2025" at bounding box center [546, 442] width 228 height 29
click at [491, 504] on div "abr." at bounding box center [470, 503] width 75 height 55
click at [520, 522] on span "9" at bounding box center [516, 523] width 26 height 15
type input "09/04/2025"
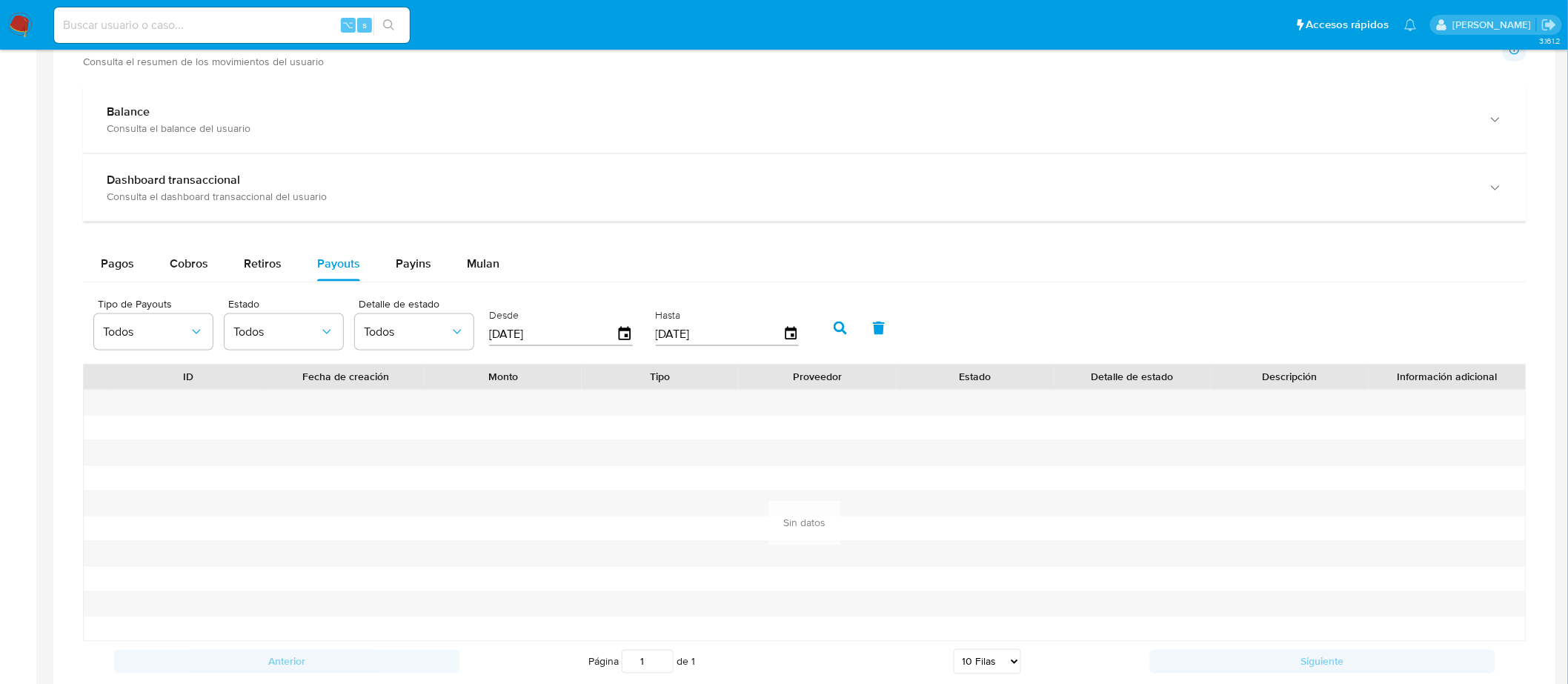
click at [833, 323] on icon "button" at bounding box center [840, 328] width 13 height 13
click at [401, 263] on span "Payins" at bounding box center [413, 264] width 36 height 17
select select "10"
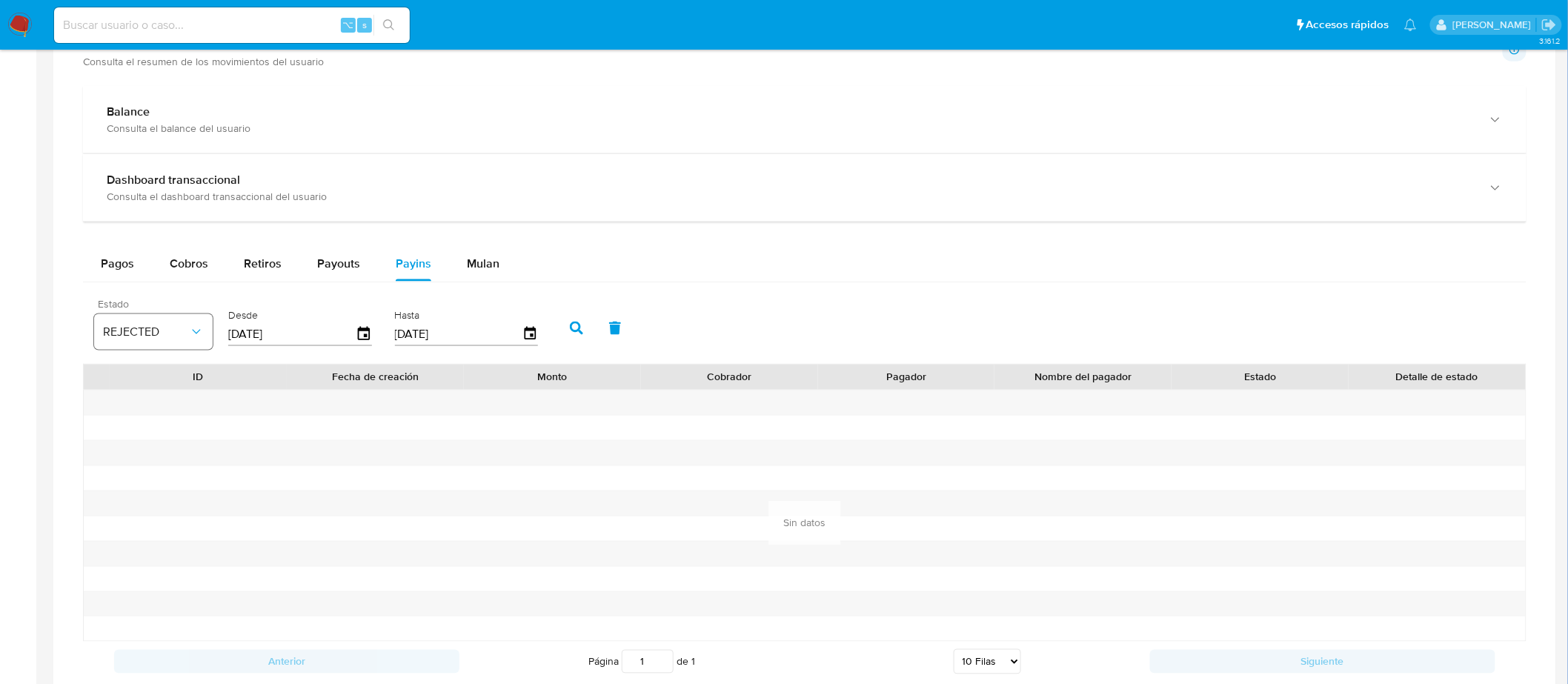
click at [157, 326] on span "REJECTED" at bounding box center [146, 332] width 86 height 15
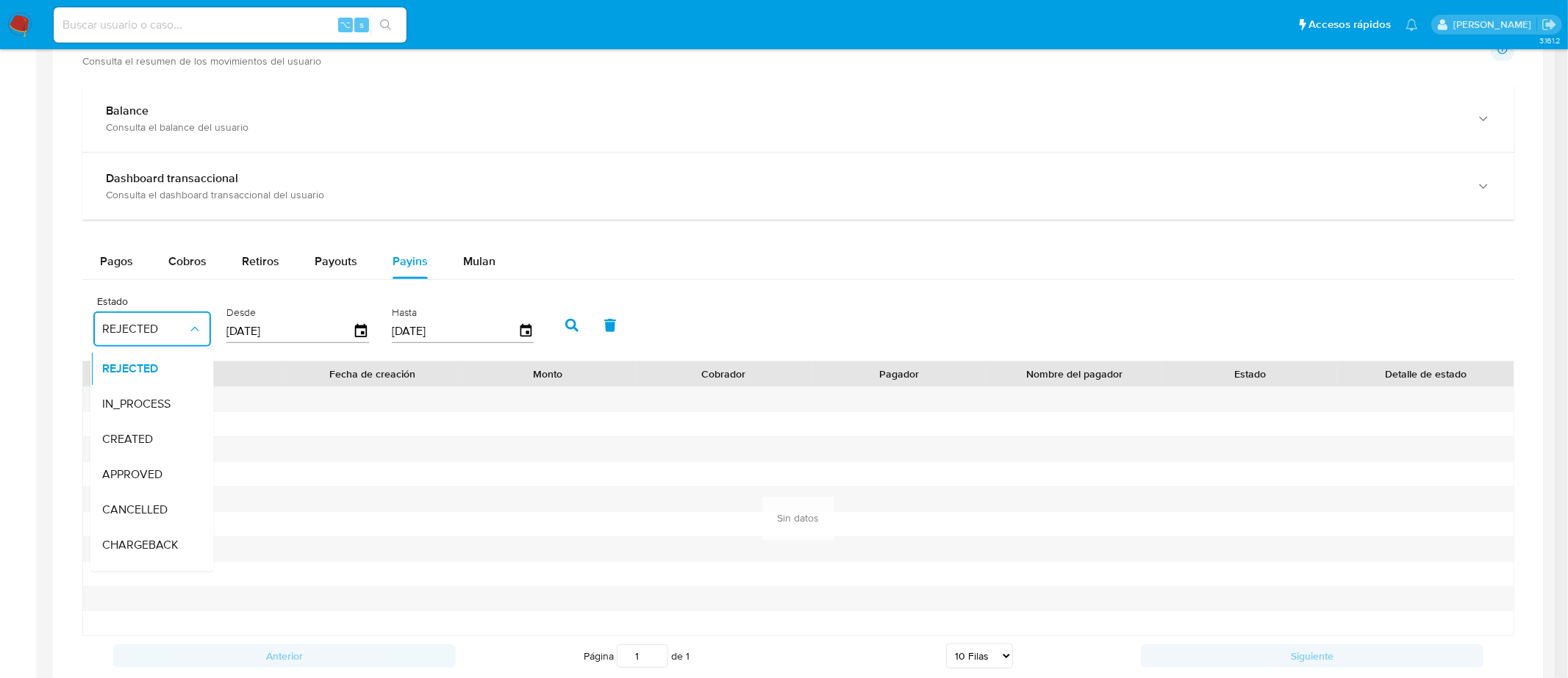
click at [164, 463] on div "APPROVED" at bounding box center [145, 475] width 86 height 36
click at [345, 339] on input "[DATE]" at bounding box center [290, 331] width 126 height 24
click at [352, 336] on icon "button" at bounding box center [360, 331] width 25 height 25
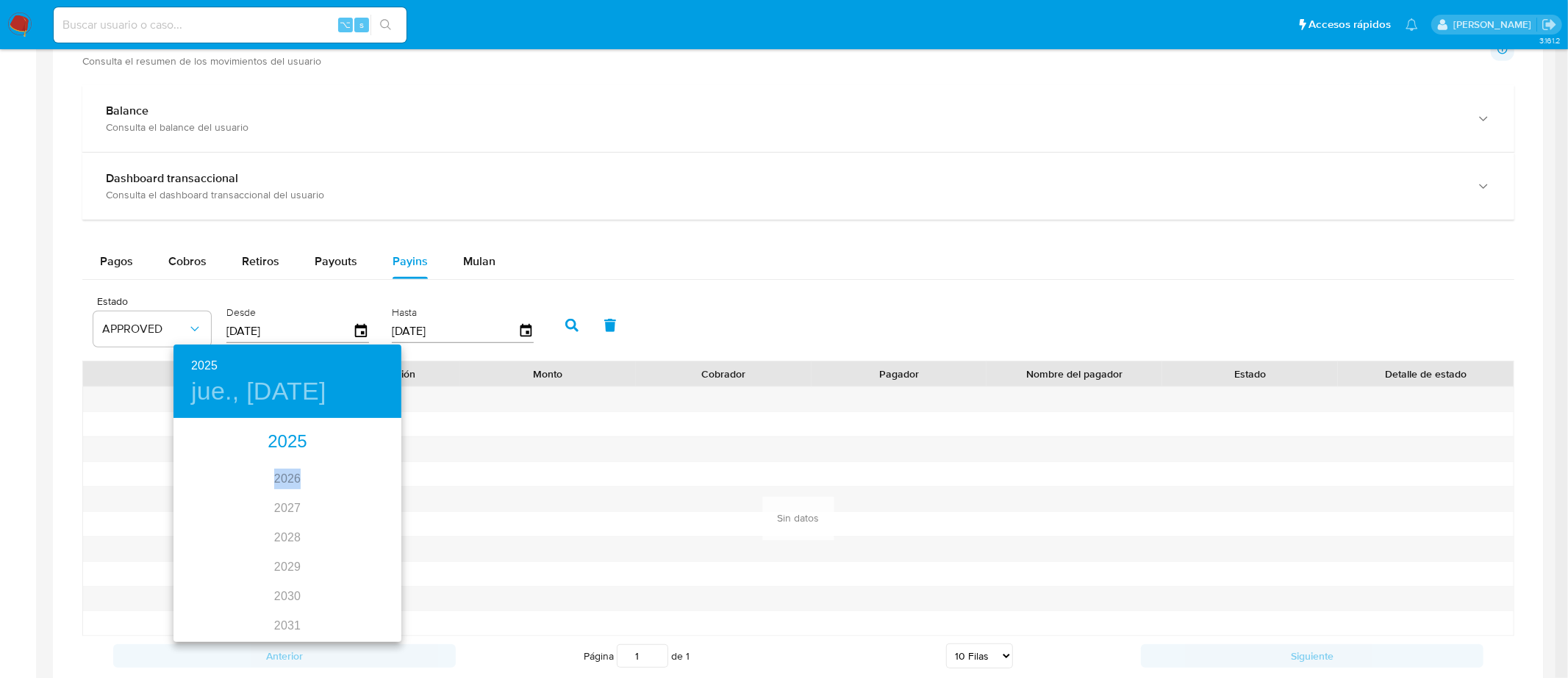
drag, startPoint x: 298, startPoint y: 441, endPoint x: 322, endPoint y: 484, distance: 49.2
click at [322, 484] on div "2025 2026 2027 2028 2029 2030 2031 2032 2033 2034 2035" at bounding box center [287, 530] width 228 height 220
click at [284, 435] on div "2025" at bounding box center [287, 442] width 228 height 29
click at [206, 553] on div "jul." at bounding box center [211, 558] width 75 height 55
click at [215, 521] on span "8" at bounding box center [229, 523] width 26 height 15
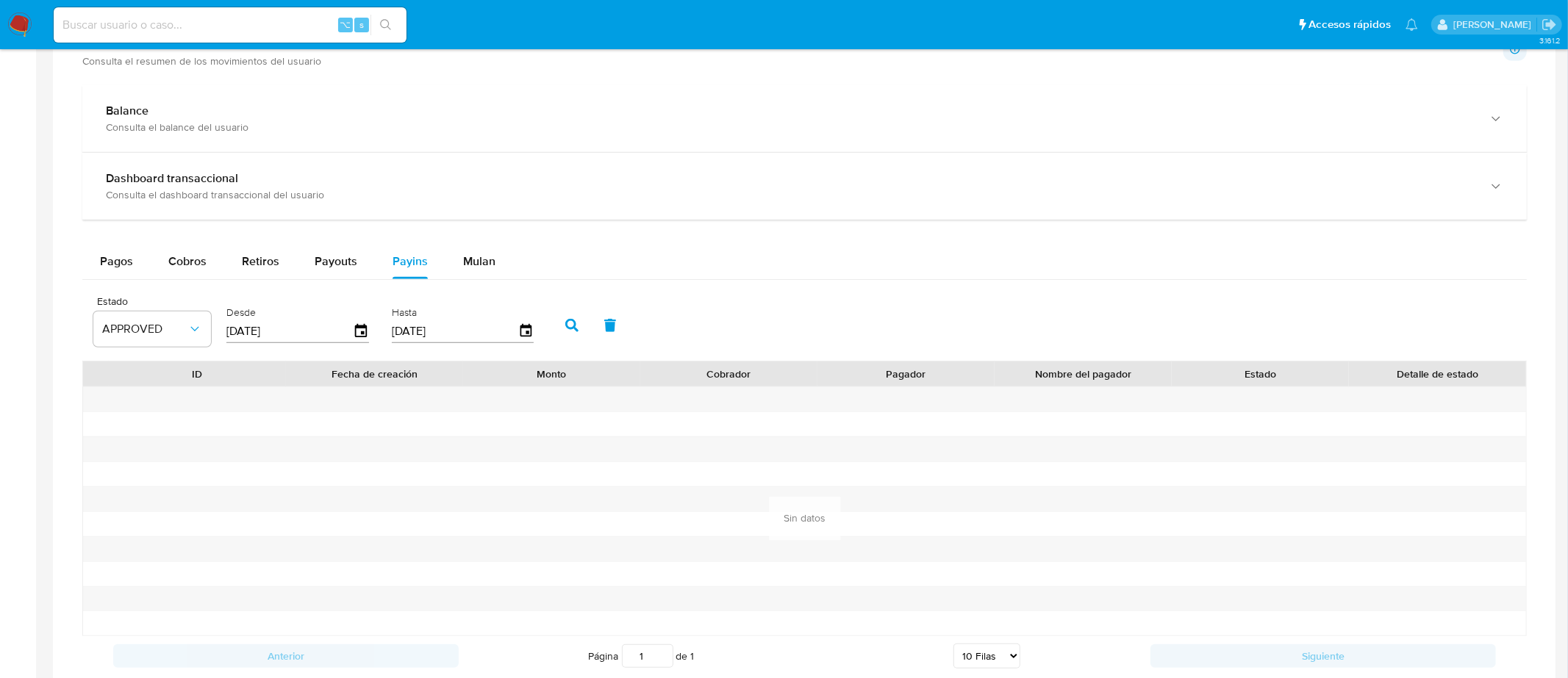
type input "08/07/2025"
click at [565, 327] on icon "button" at bounding box center [572, 325] width 13 height 13
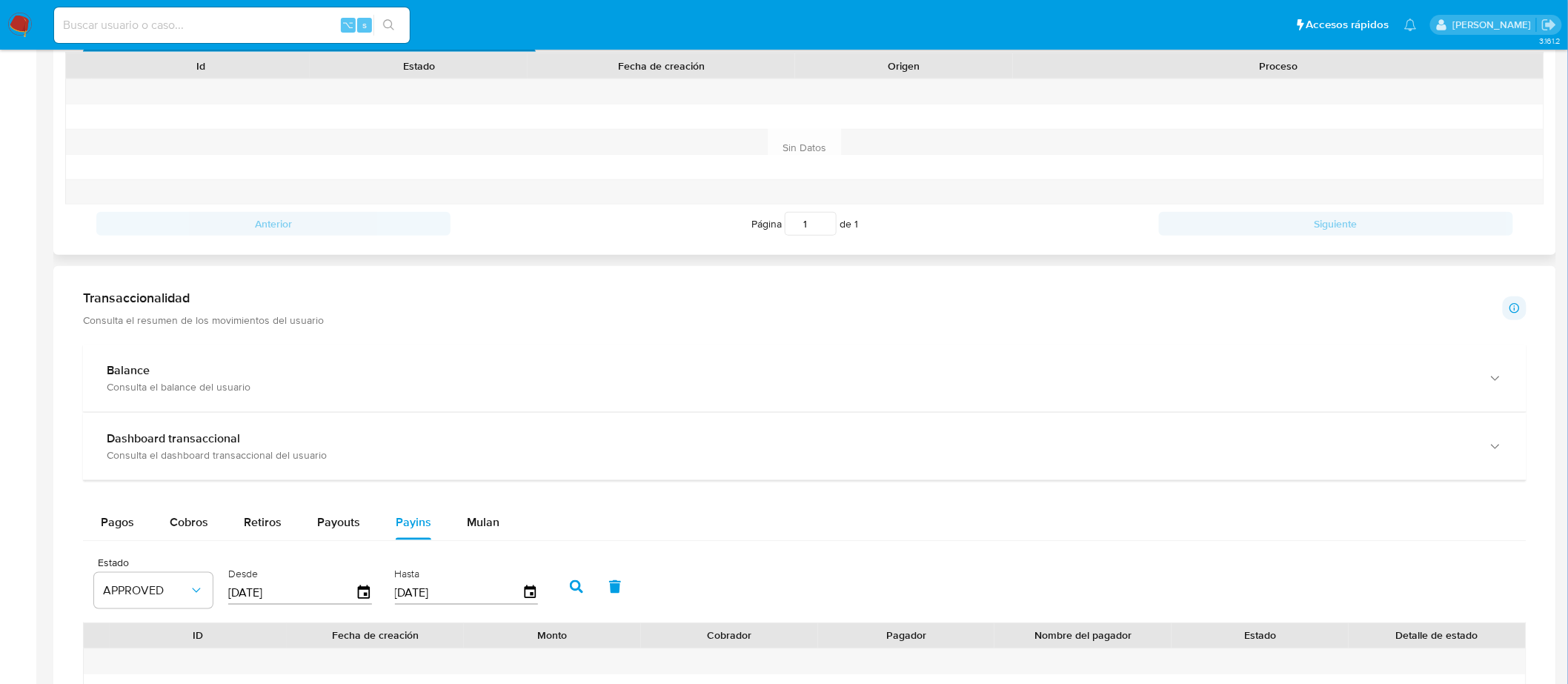
scroll to position [650, 0]
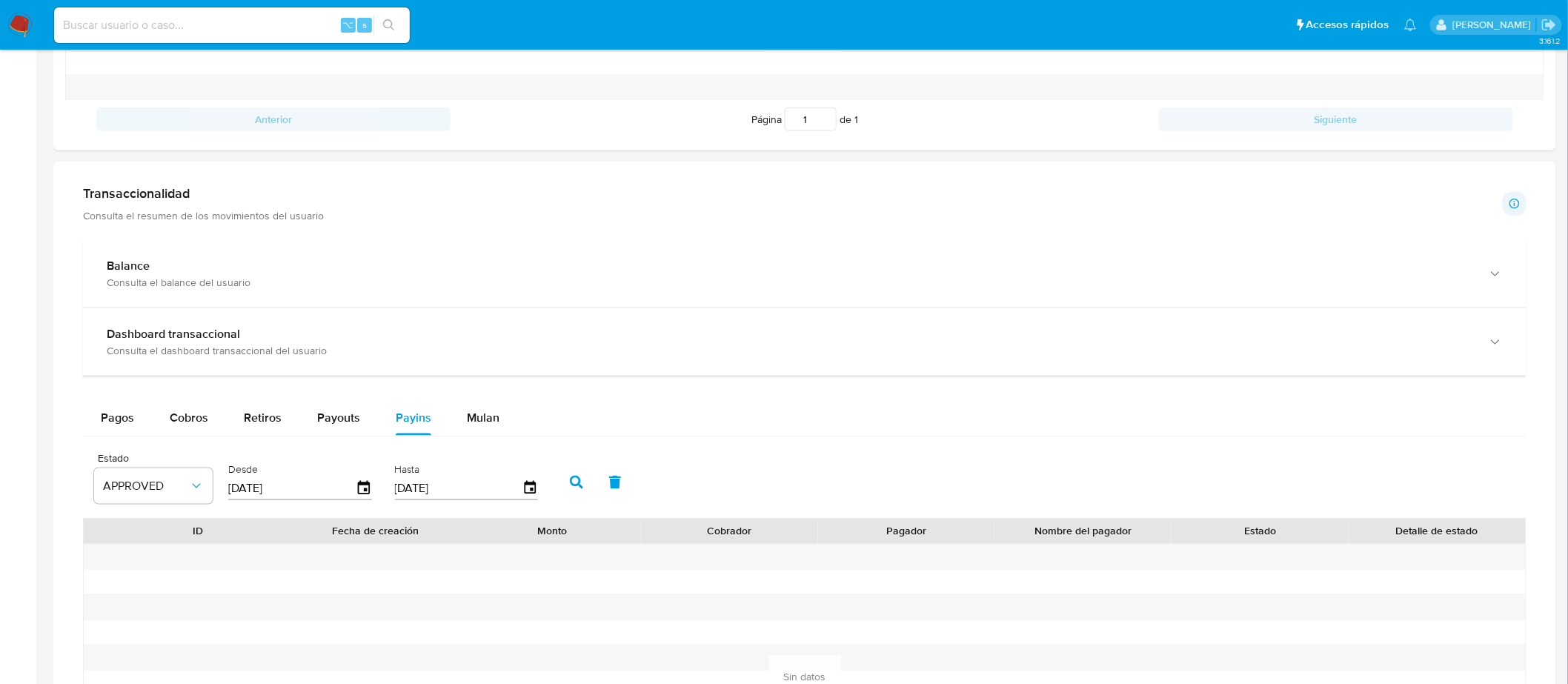
click at [570, 479] on icon "button" at bounding box center [576, 483] width 13 height 13
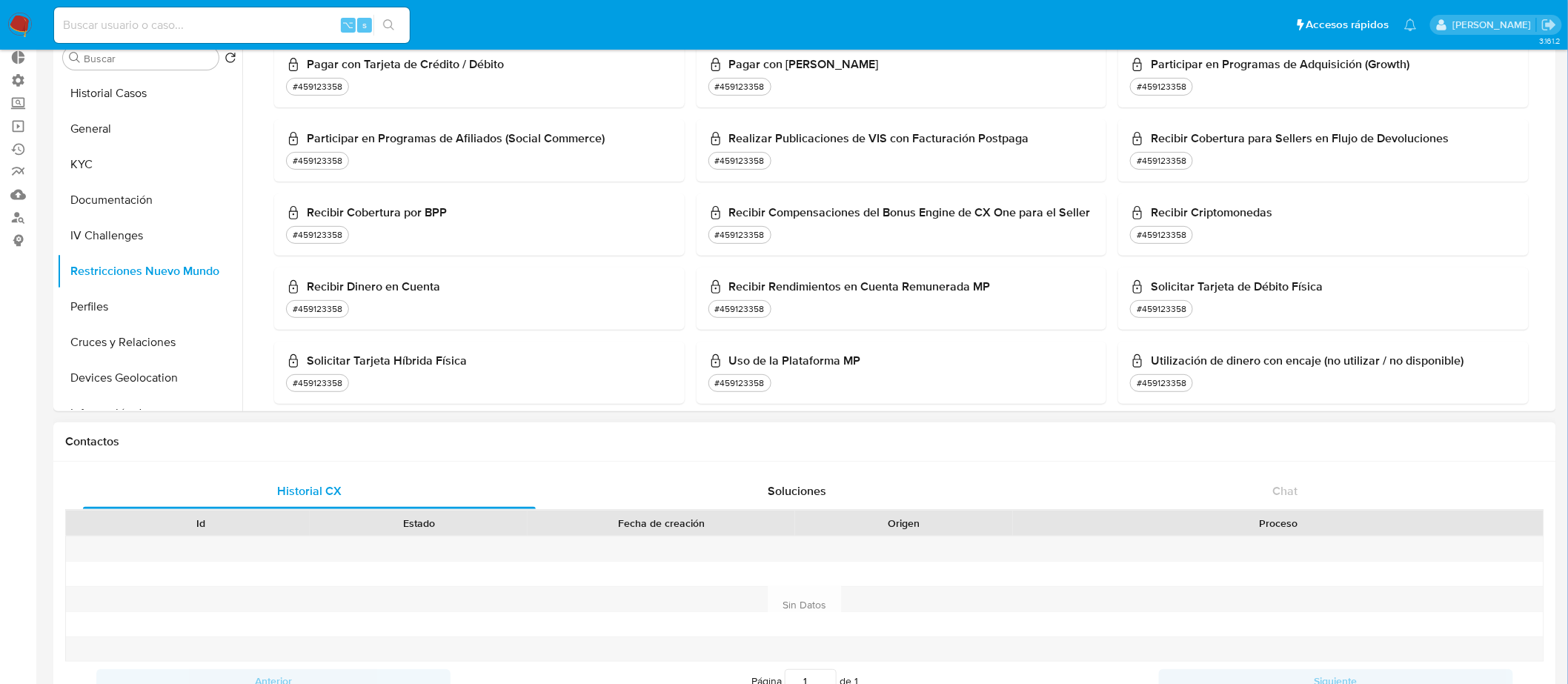
scroll to position [0, 0]
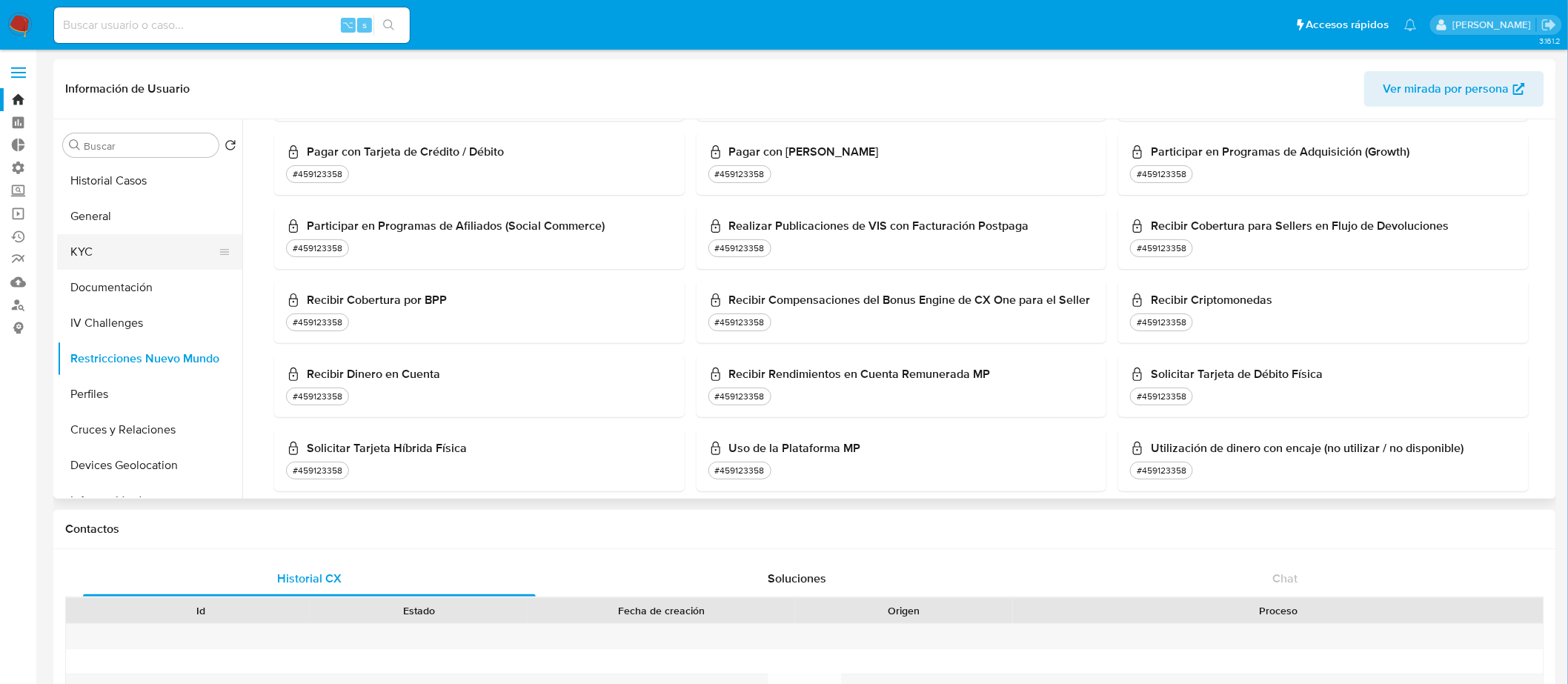
click at [171, 250] on button "KYC" at bounding box center [143, 252] width 173 height 36
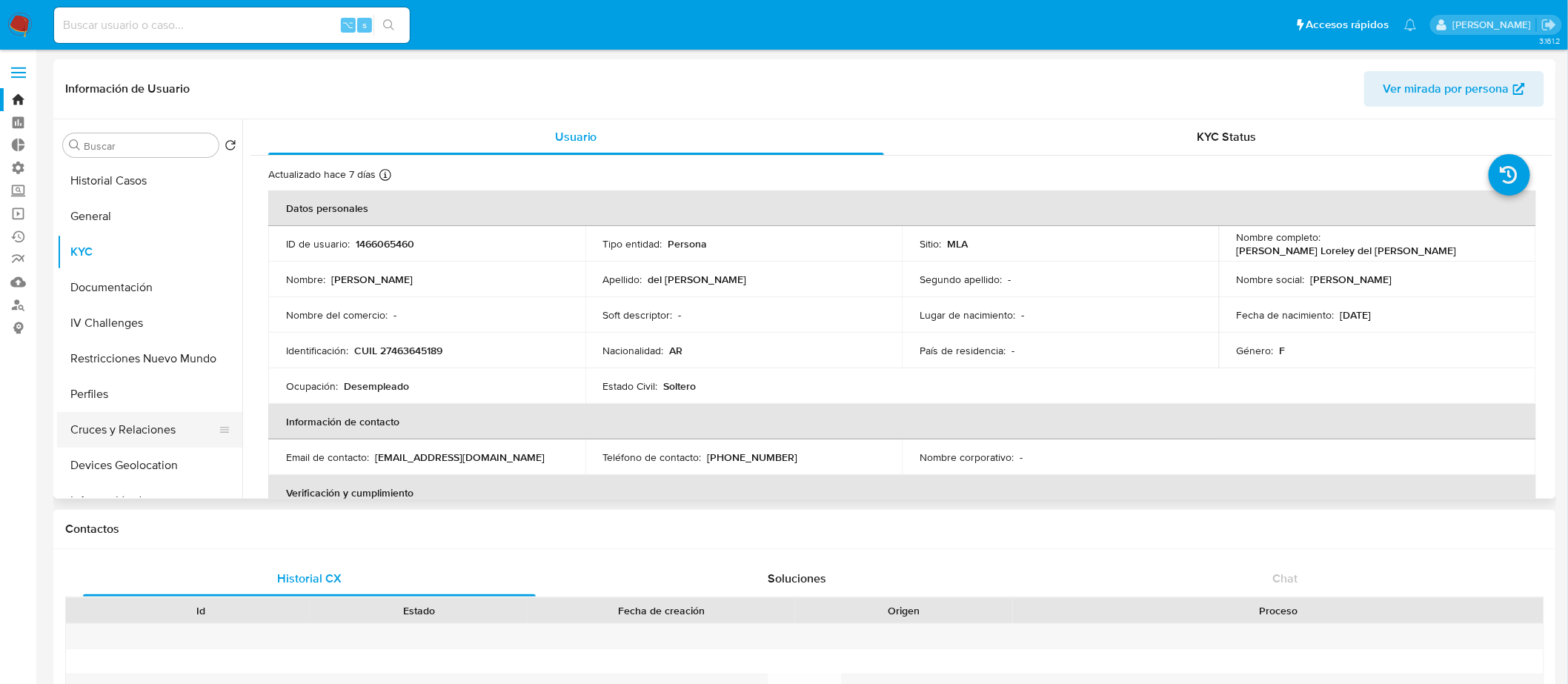
click at [170, 416] on button "Cruces y Relaciones" at bounding box center [143, 431] width 173 height 36
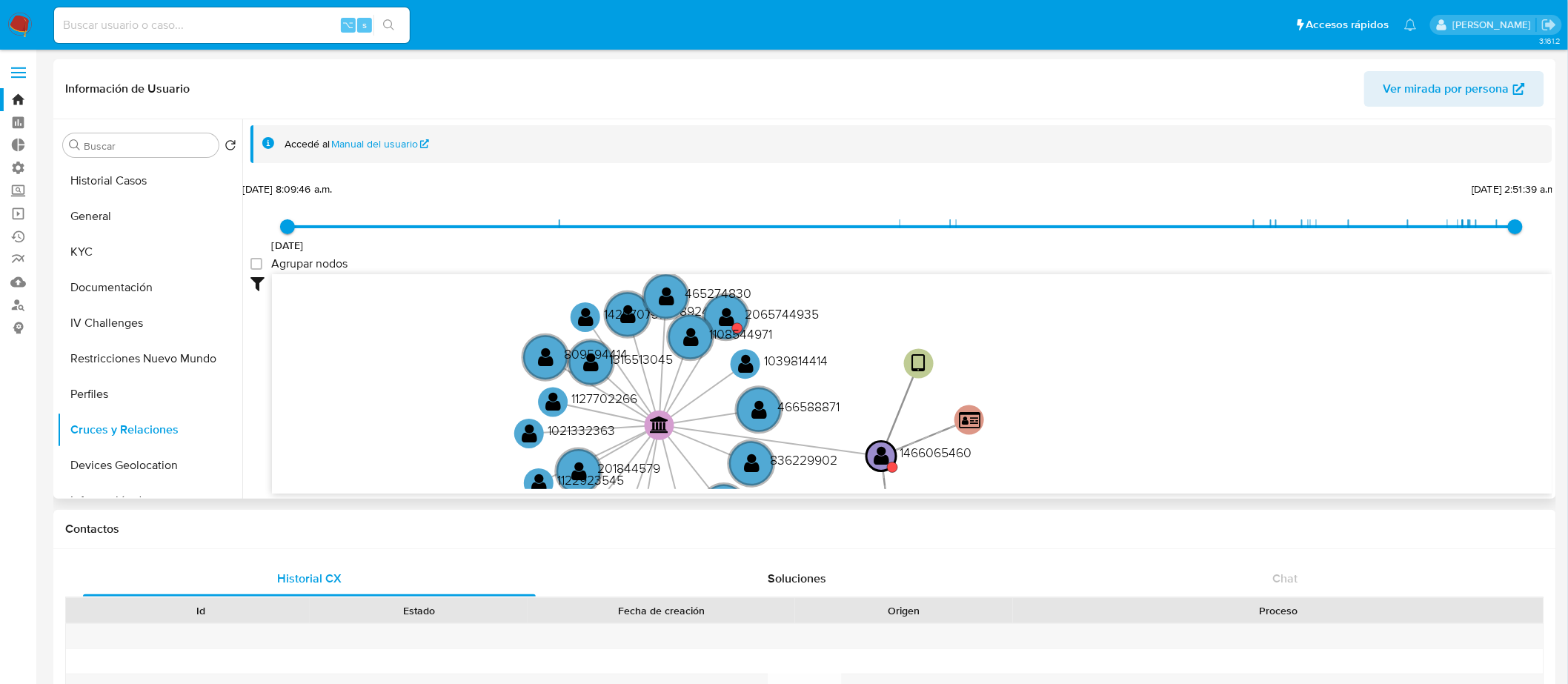
drag, startPoint x: 1247, startPoint y: 392, endPoint x: 990, endPoint y: 483, distance: 272.6
click at [990, 483] on icon "user-1466065460  1466065460 device-64efcffaa86cbfef2b4b7c83  person-df4782545…" at bounding box center [912, 381] width 1280 height 215
click at [246, 25] on input at bounding box center [231, 25] width 356 height 19
paste input "1880829895"
type input "1880829895"
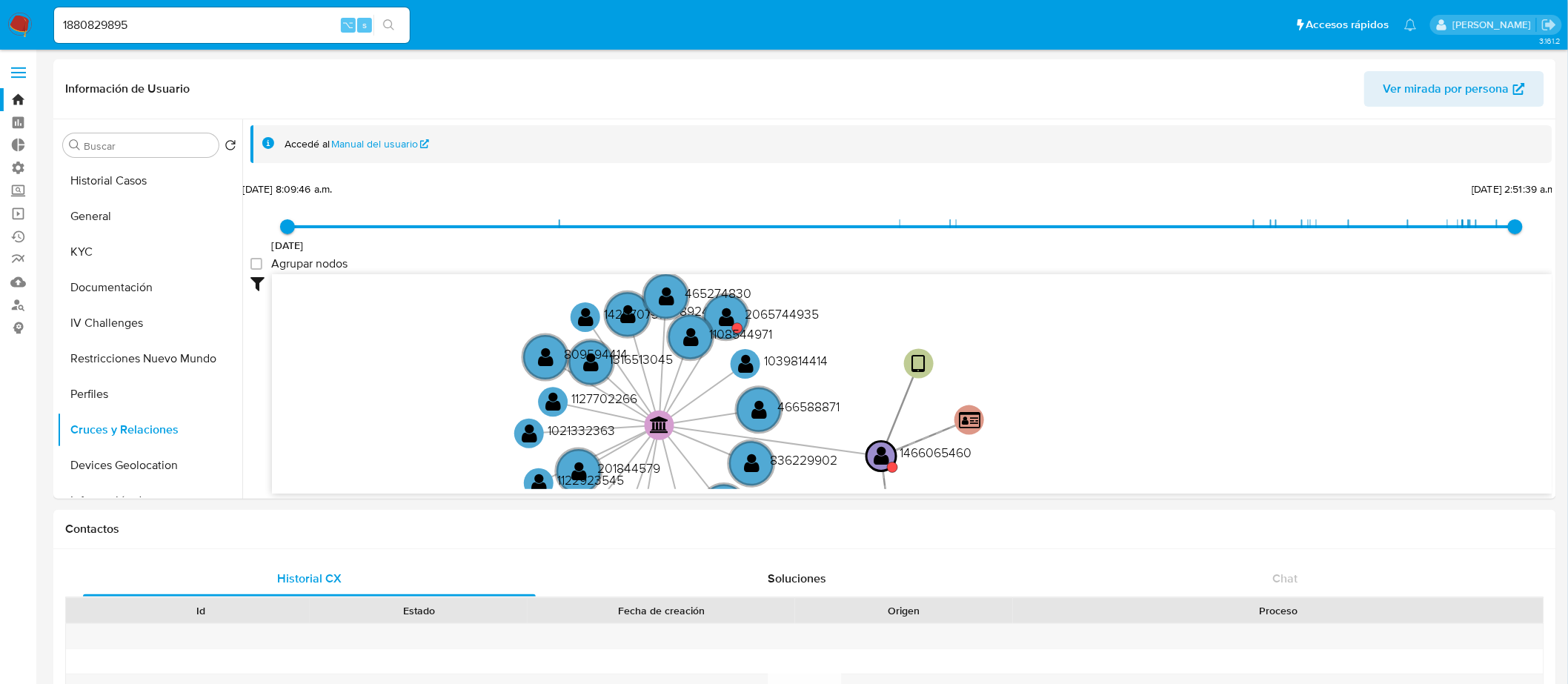
click at [389, 26] on icon "search-icon" at bounding box center [389, 25] width 12 height 12
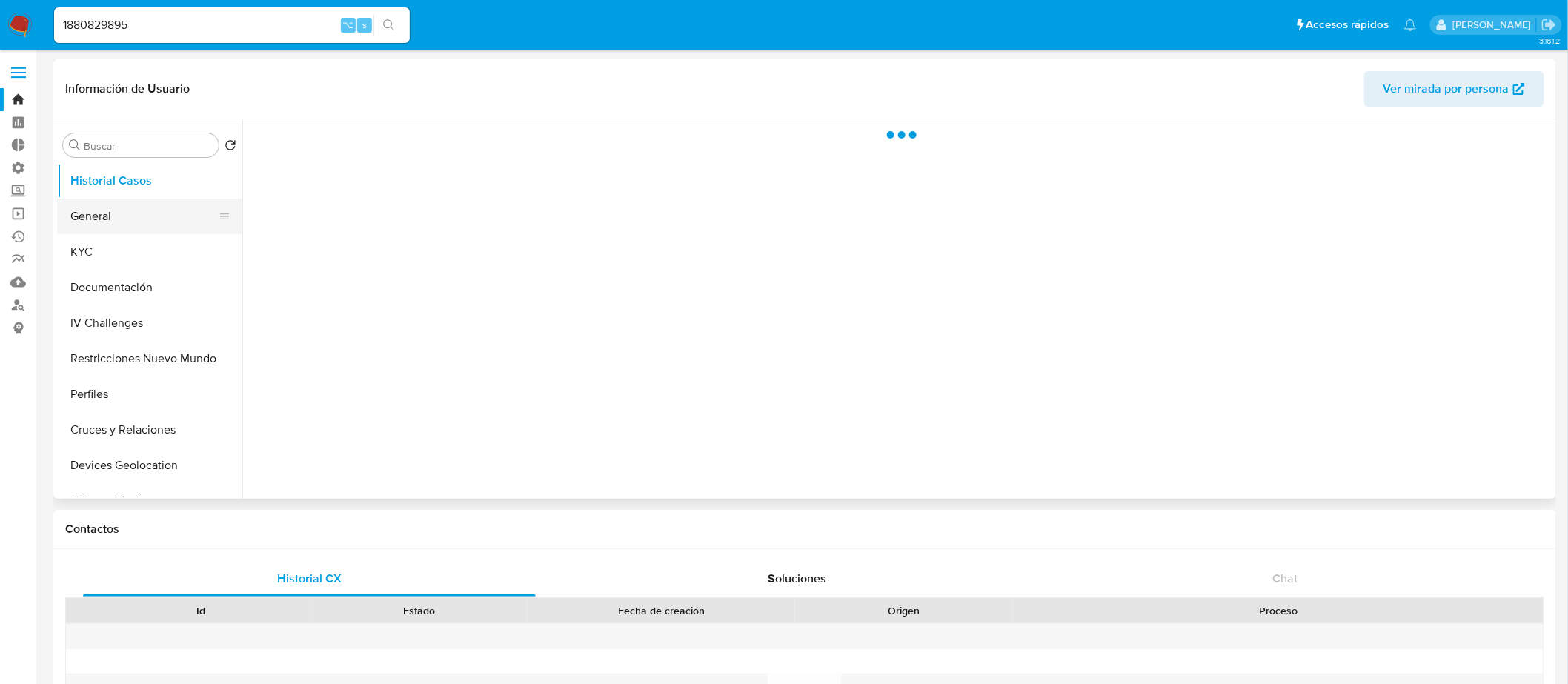
select select "10"
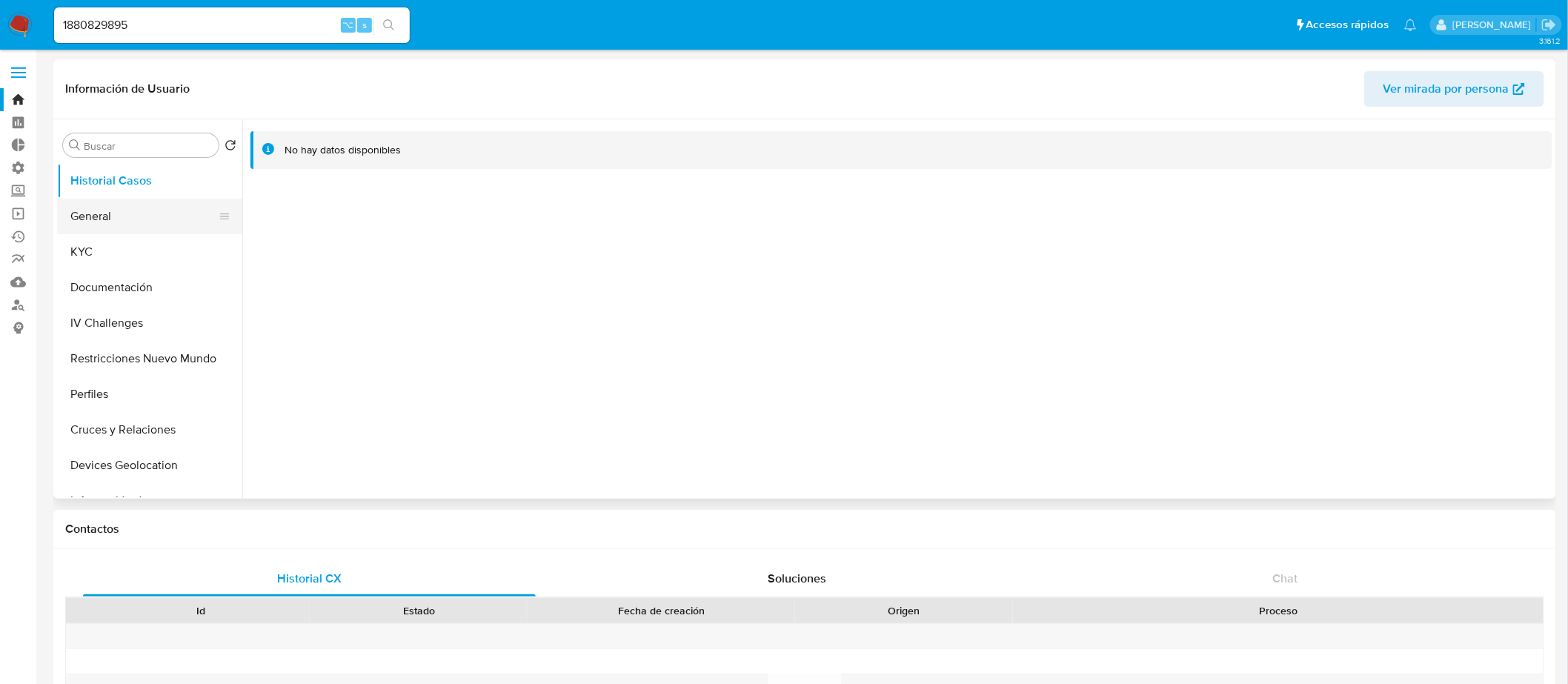
click at [142, 233] on button "General" at bounding box center [143, 216] width 173 height 36
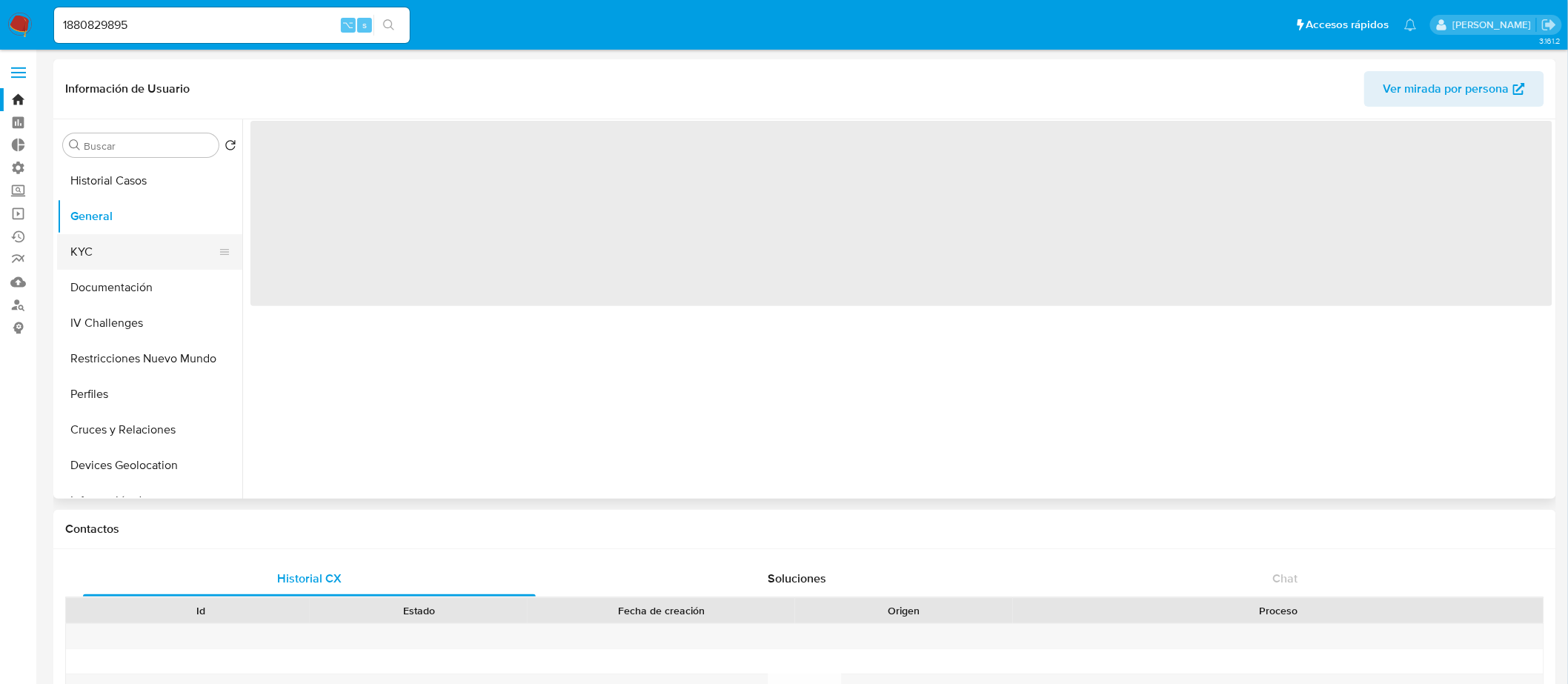
click at [134, 248] on button "KYC" at bounding box center [143, 252] width 173 height 36
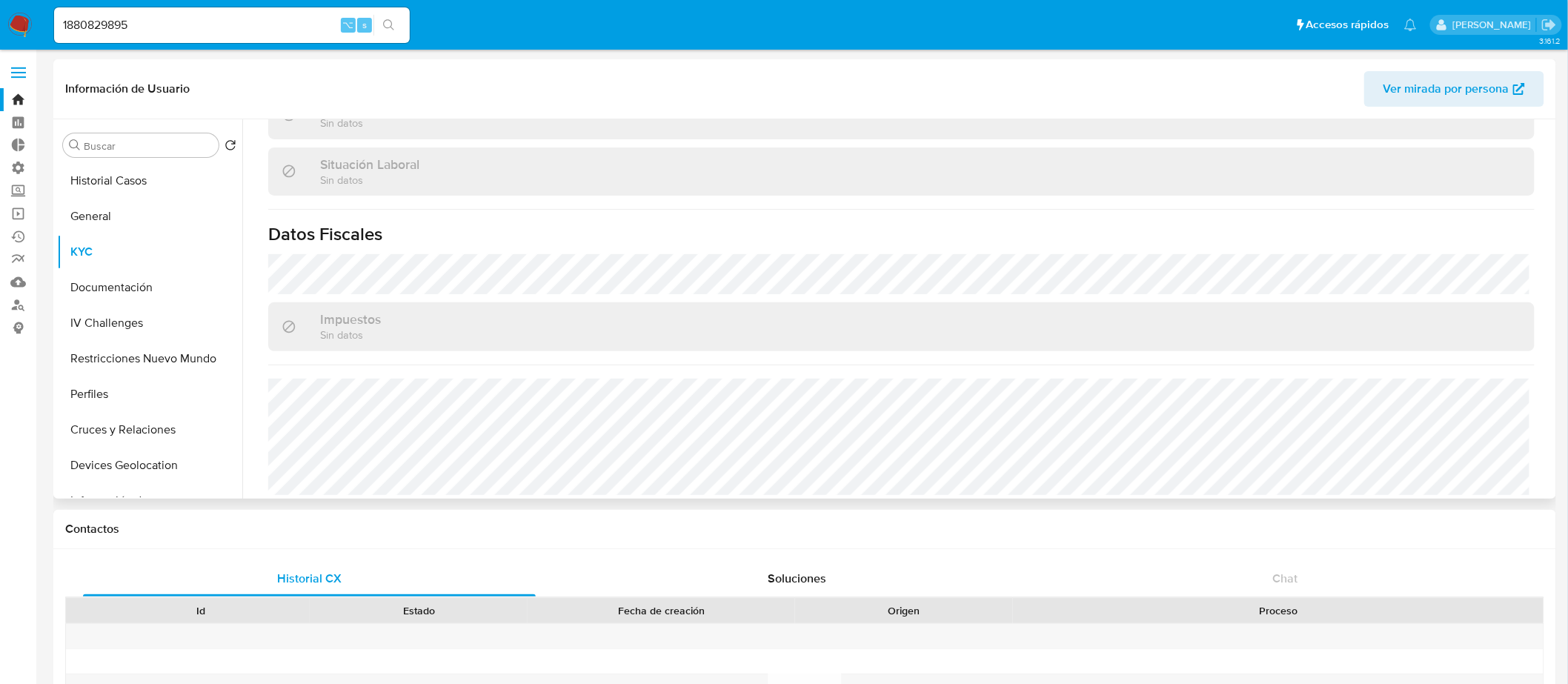
scroll to position [749, 0]
click at [155, 278] on button "Documentación" at bounding box center [143, 287] width 173 height 36
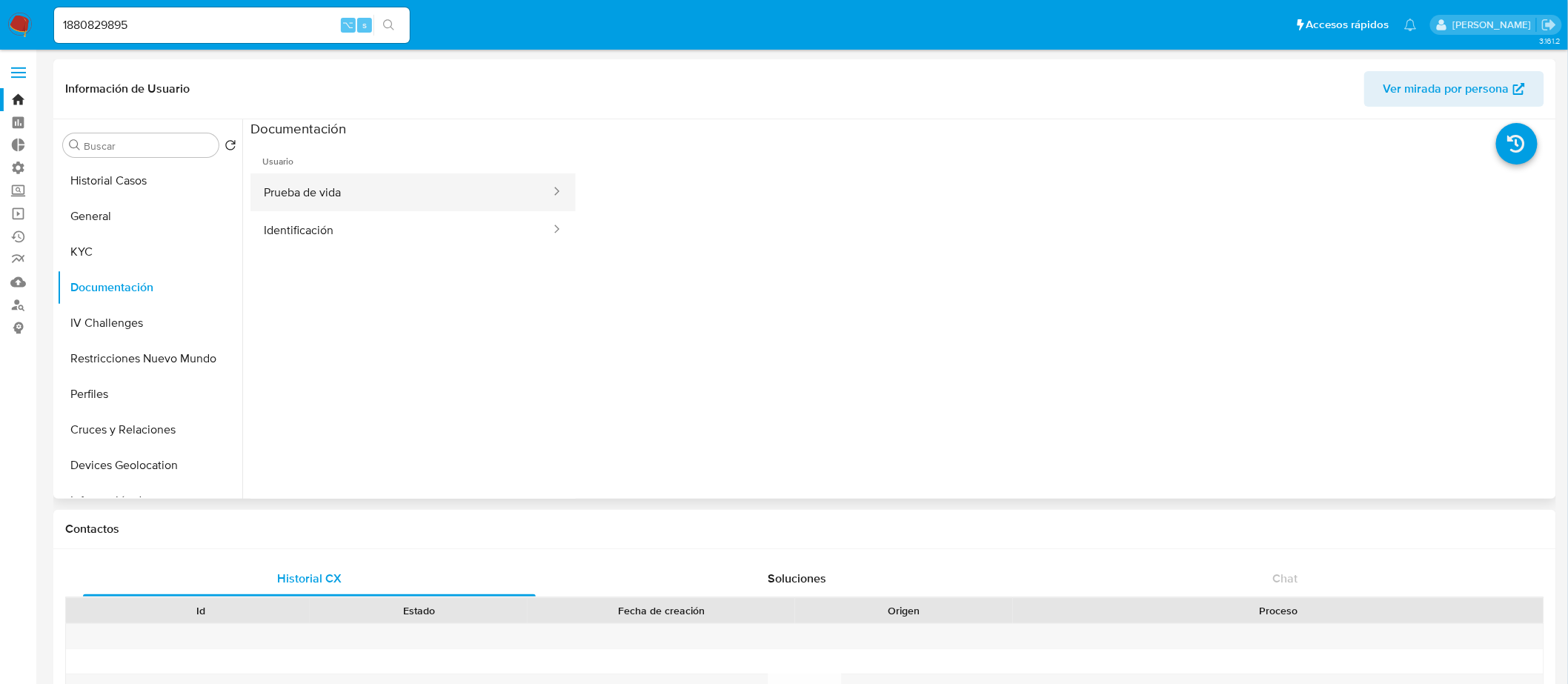
click at [415, 195] on button "Prueba de vida" at bounding box center [401, 193] width 301 height 38
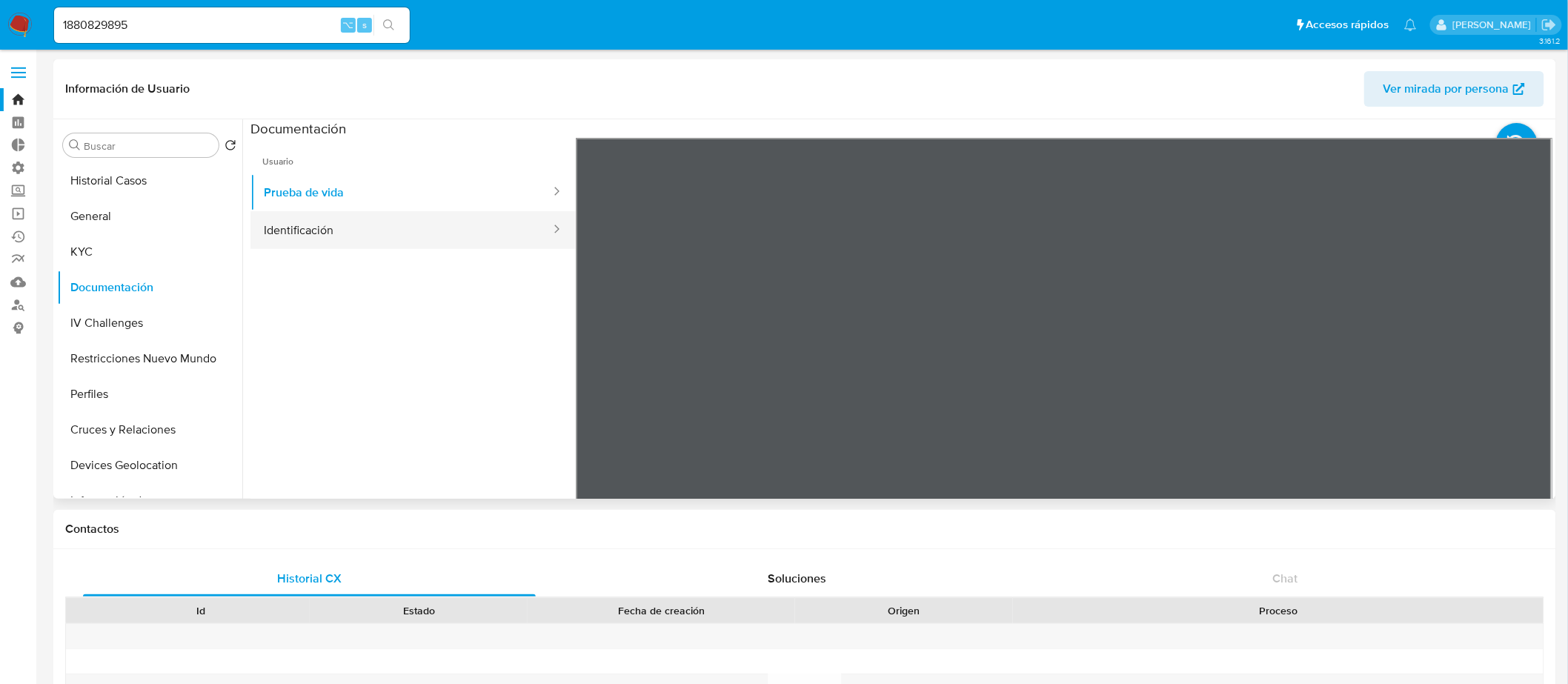
click at [428, 232] on button "Identificación" at bounding box center [401, 231] width 301 height 38
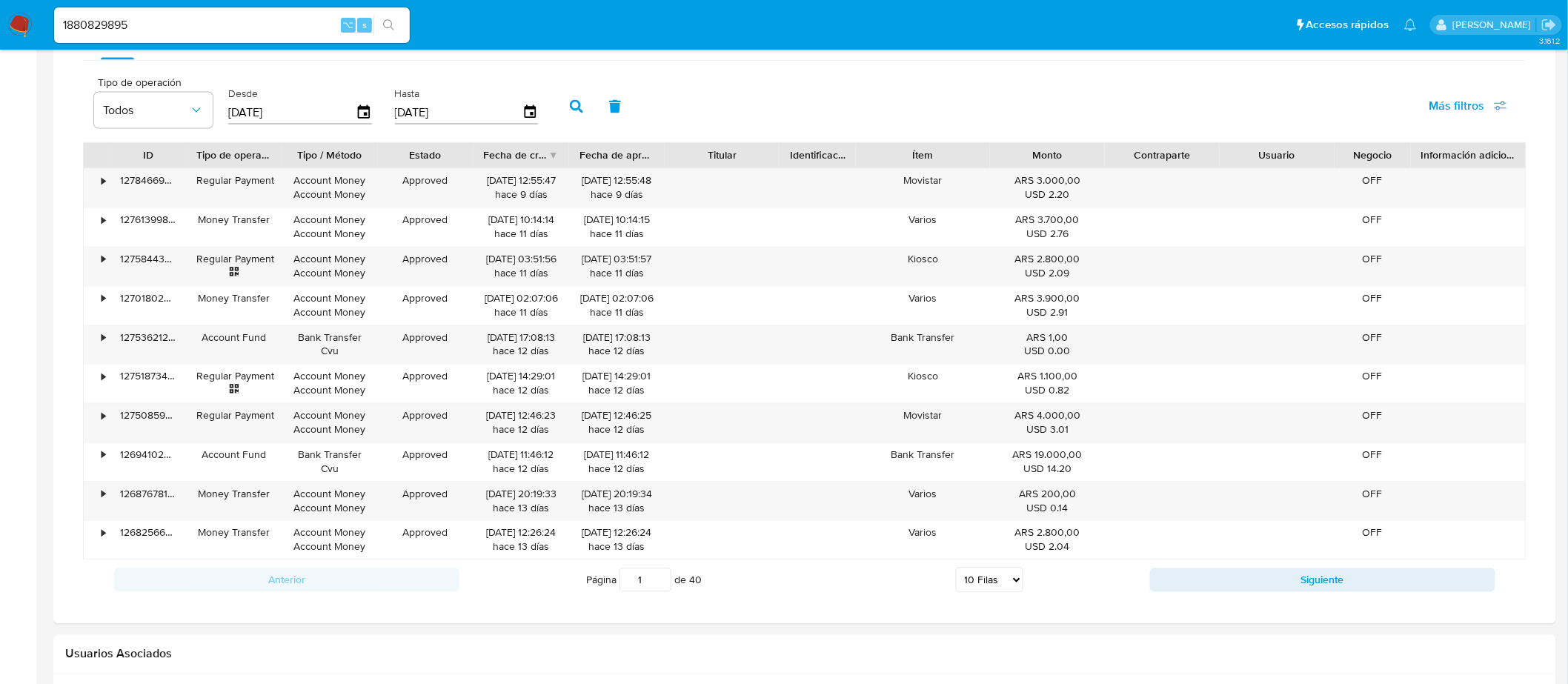
scroll to position [1003, 0]
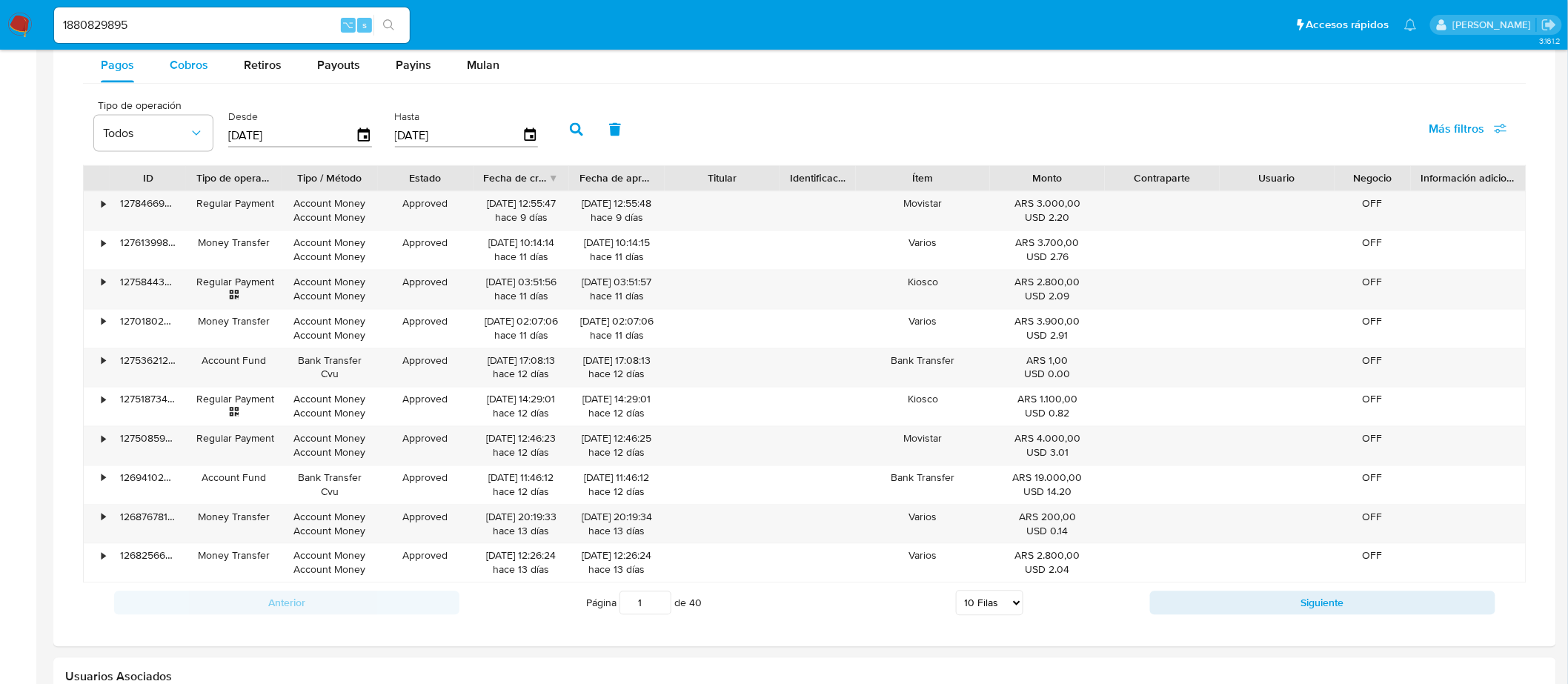
drag, startPoint x: 200, startPoint y: 87, endPoint x: 200, endPoint y: 71, distance: 16.0
click at [199, 88] on div "Pagos Cobros Retiros Payouts Payins Mulan Tipo de operación Todos Desde 10/07/2…" at bounding box center [805, 335] width 1443 height 576
click at [199, 65] on span "Cobros" at bounding box center [189, 65] width 39 height 17
click at [994, 607] on select "5 Filas 10 Filas 20 Filas 25 Filas 50 Filas 100 Filas" at bounding box center [988, 603] width 67 height 26
select select "50"
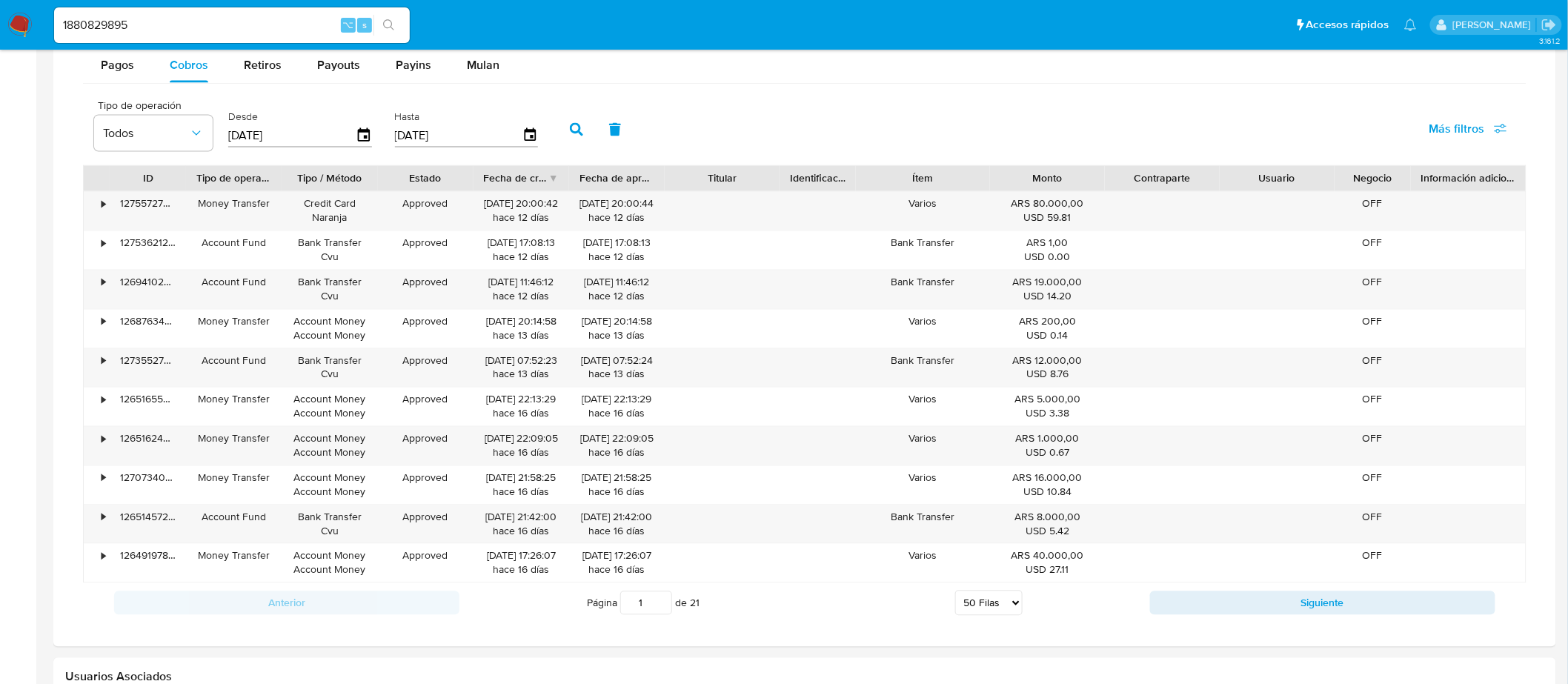
click at [955, 594] on select "5 Filas 10 Filas 20 Filas 25 Filas 50 Filas 100 Filas" at bounding box center [988, 603] width 67 height 26
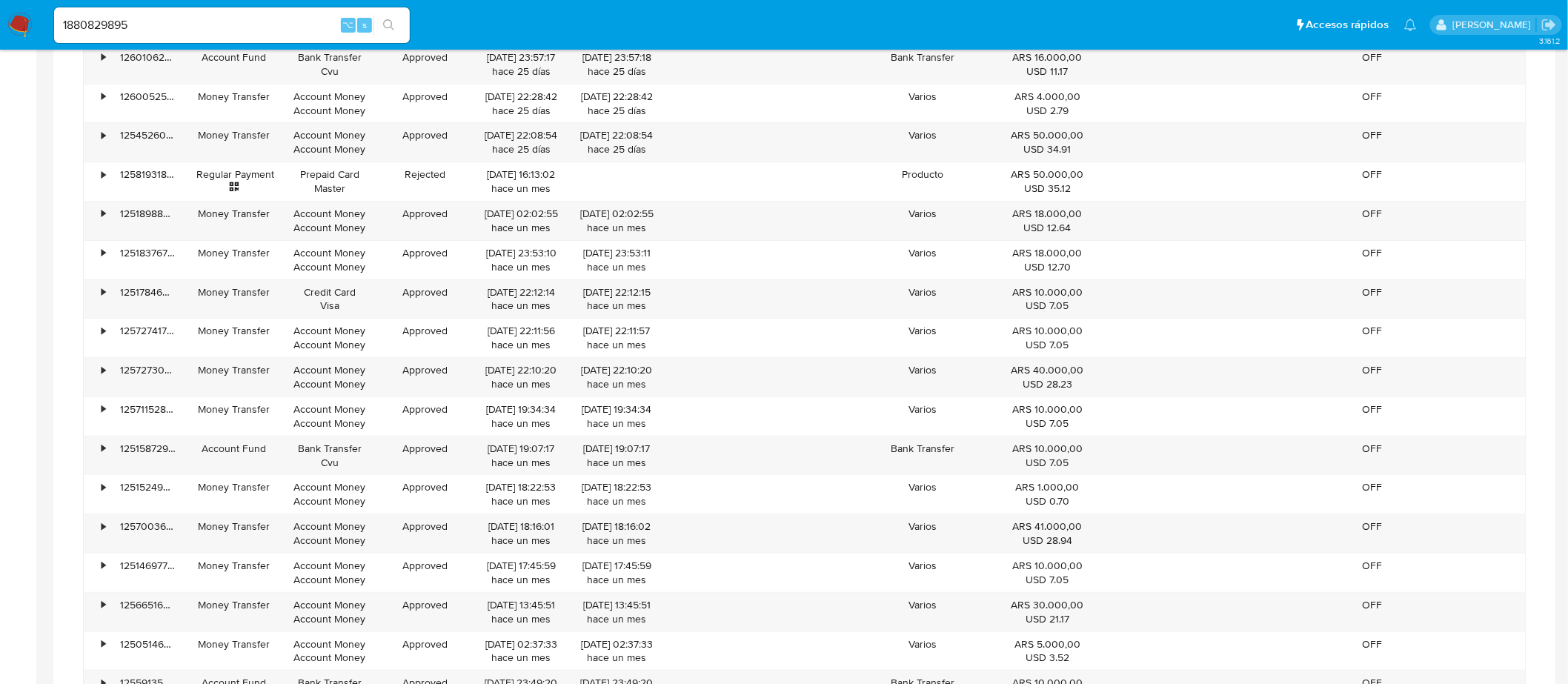
scroll to position [2577, 0]
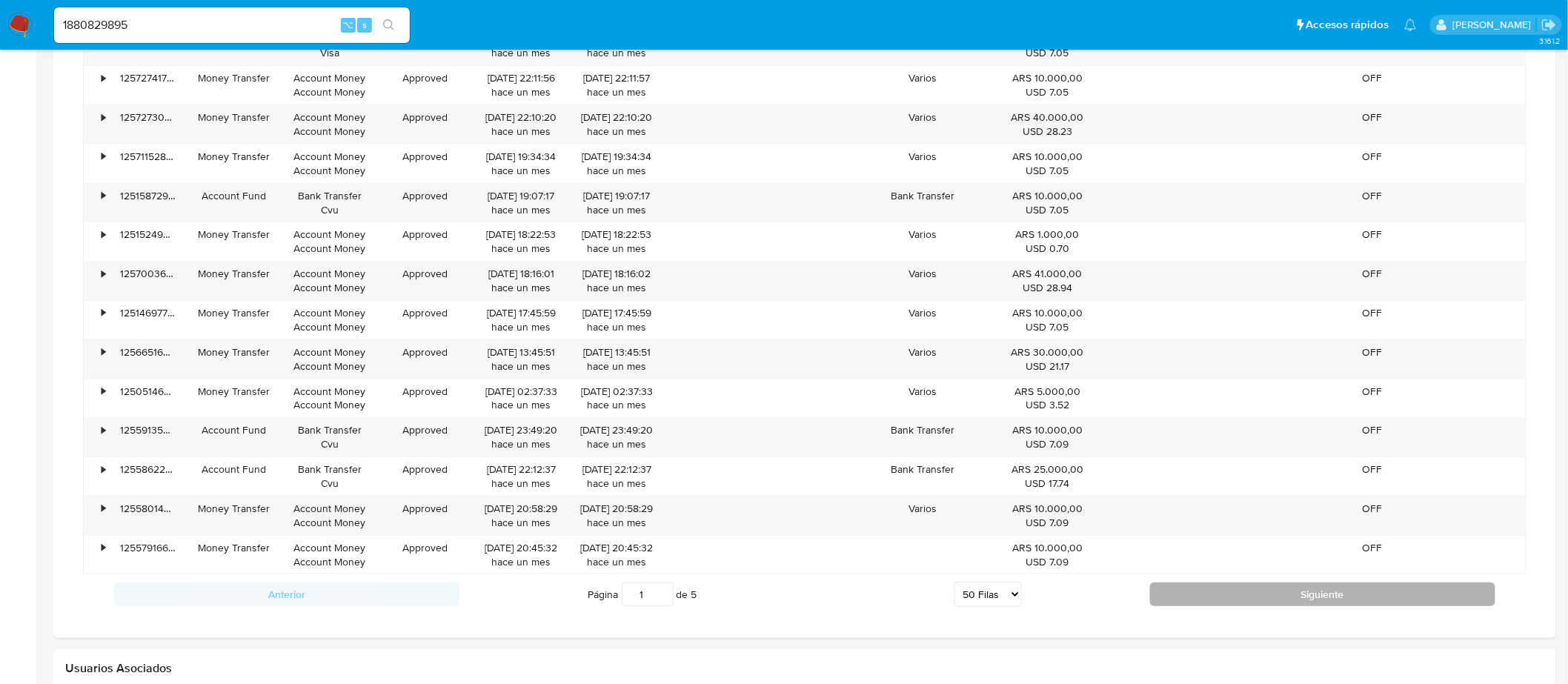
click at [1215, 606] on button "Siguiente" at bounding box center [1322, 594] width 345 height 24
type input "2"
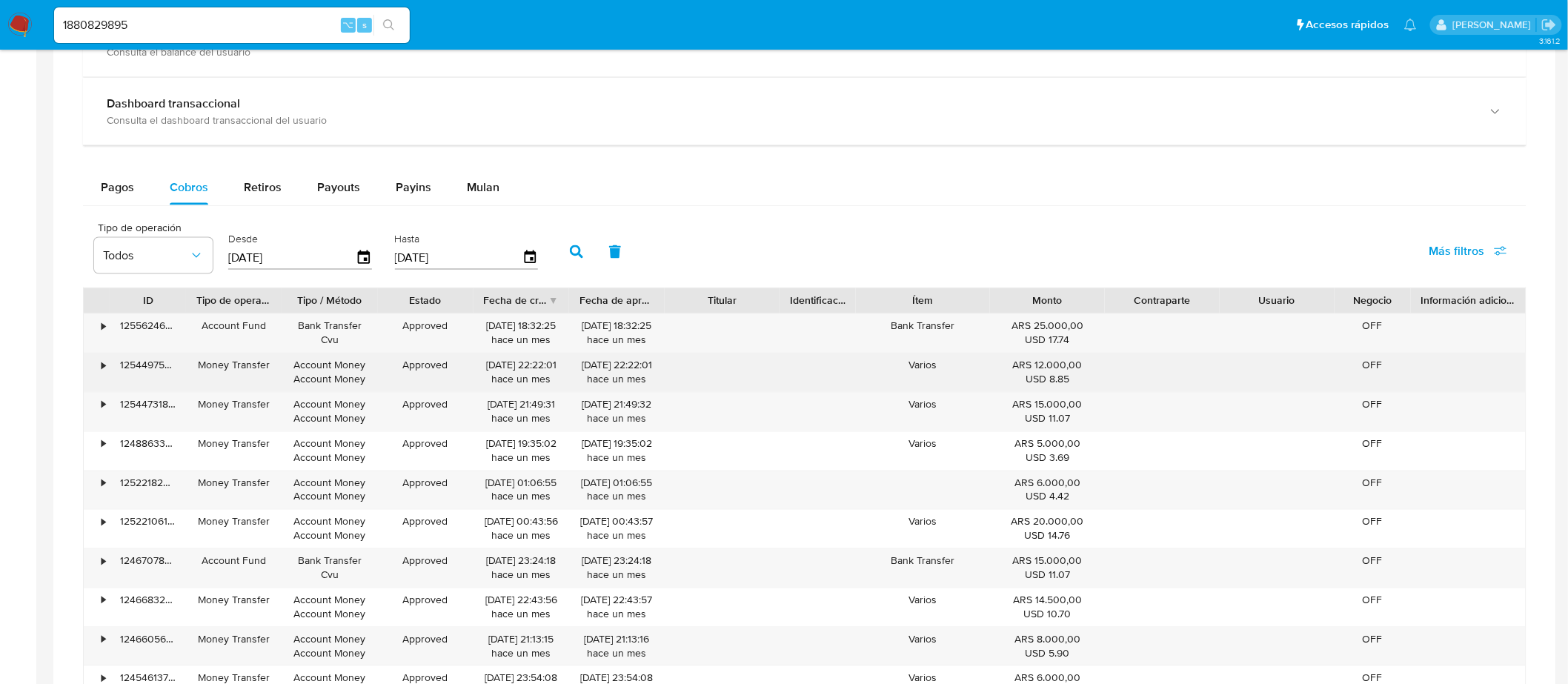
scroll to position [882, 0]
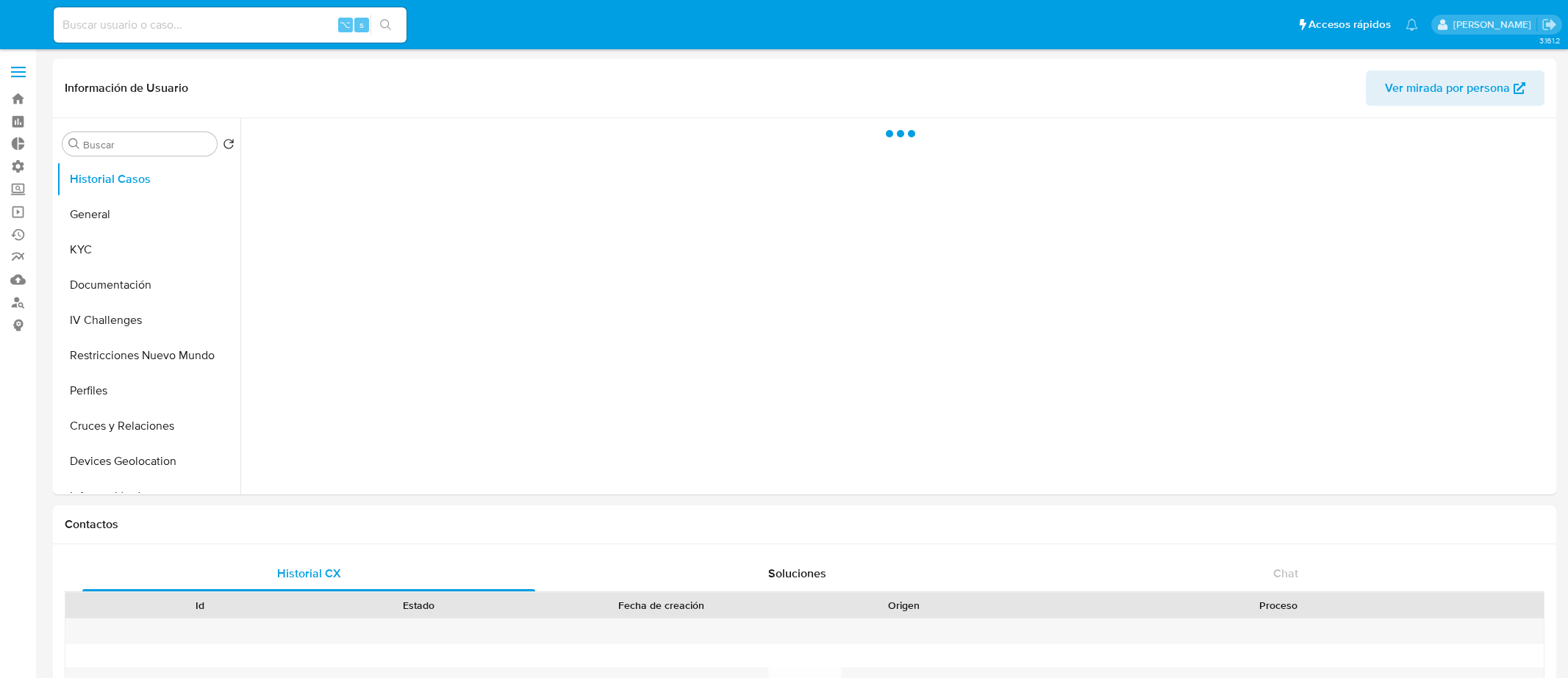
select select "10"
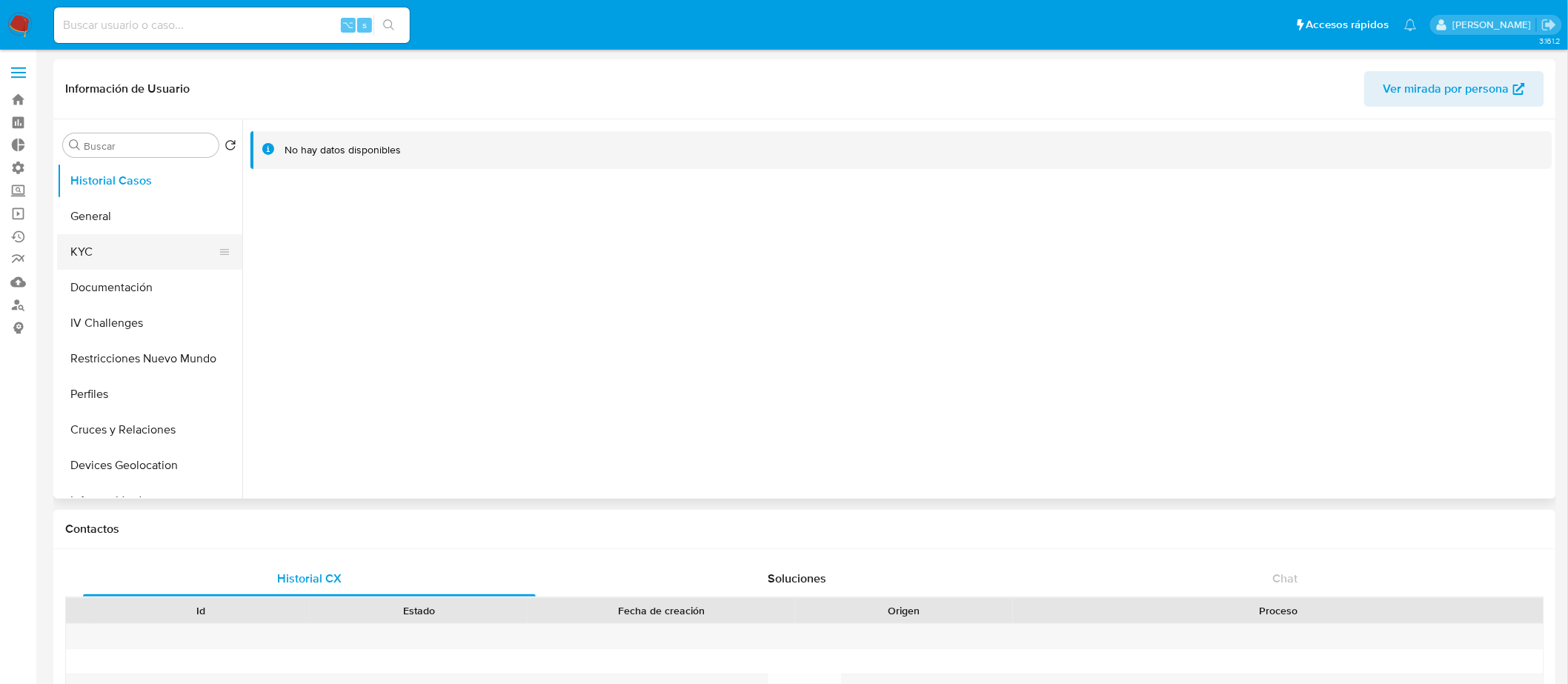
click at [197, 245] on button "KYC" at bounding box center [143, 252] width 173 height 36
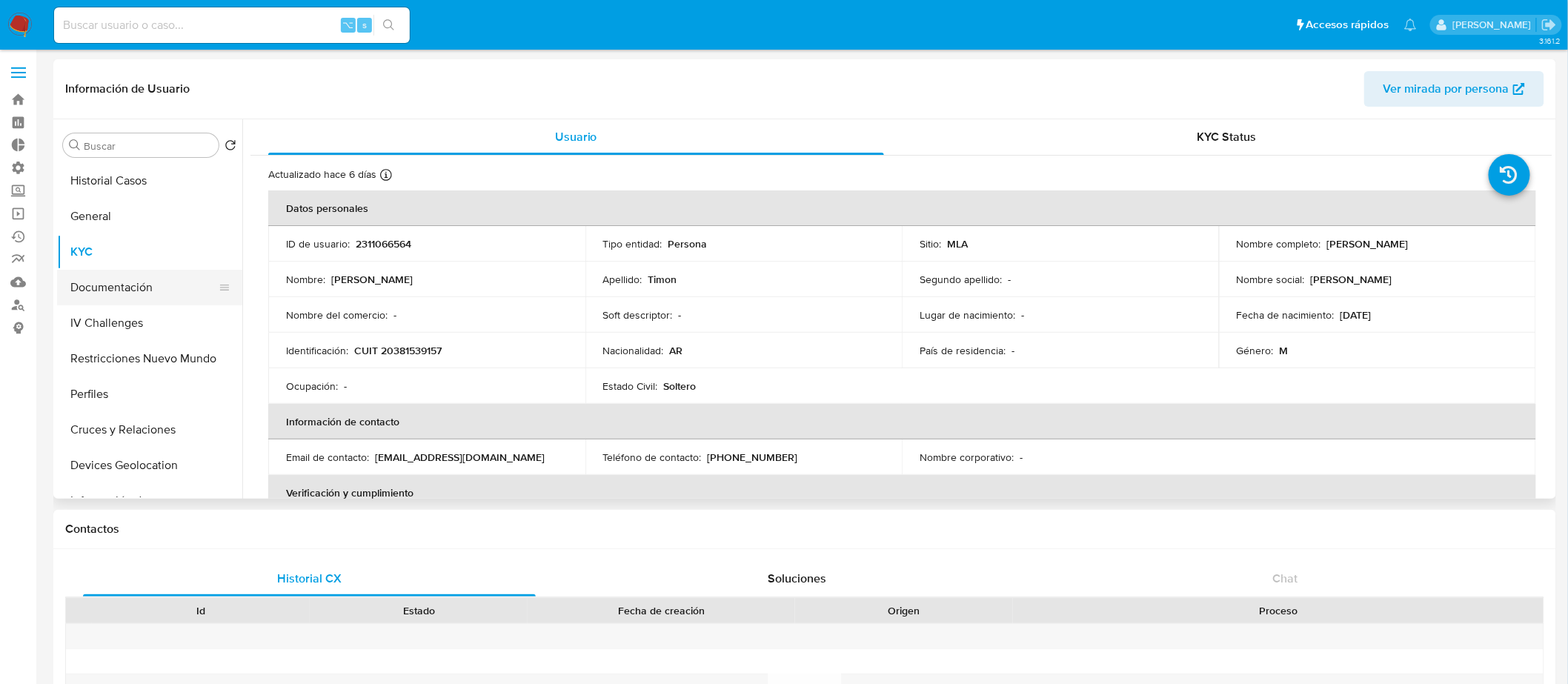
click at [146, 293] on button "Documentación" at bounding box center [143, 287] width 173 height 36
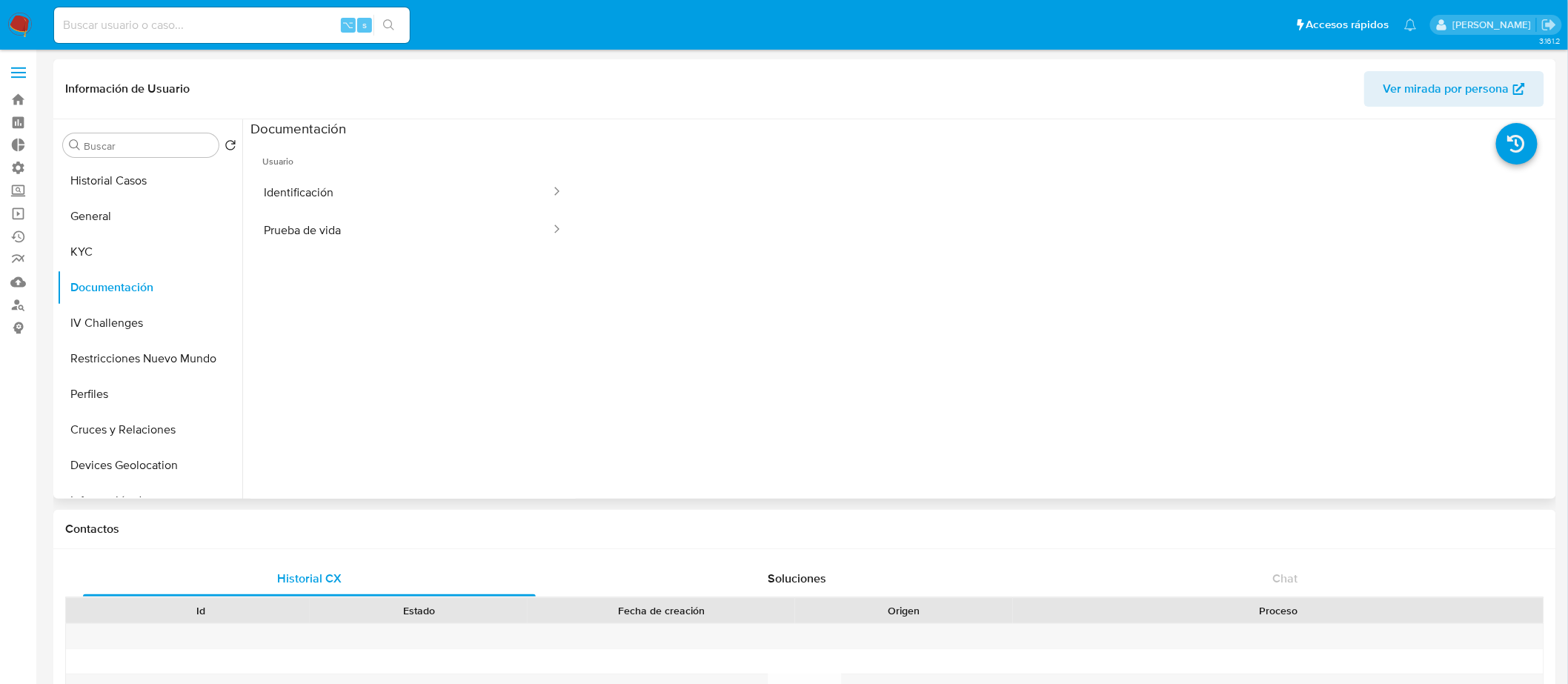
click at [357, 256] on ul "Usuario Identificación Prueba de vida" at bounding box center [412, 351] width 325 height 427
click at [383, 231] on button "Prueba de vida" at bounding box center [401, 231] width 301 height 38
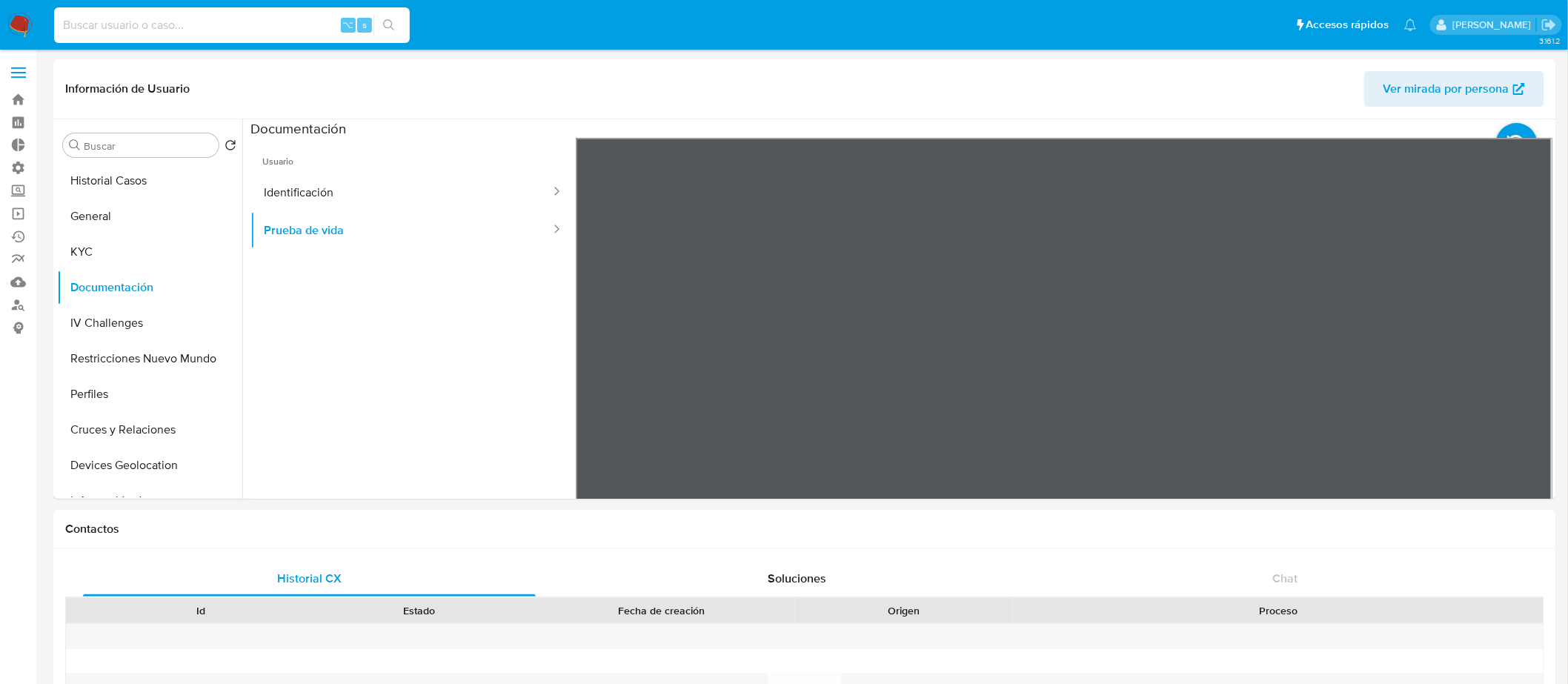
click at [298, 28] on input at bounding box center [231, 25] width 356 height 19
paste input "2065744935"
type input "2065744935"
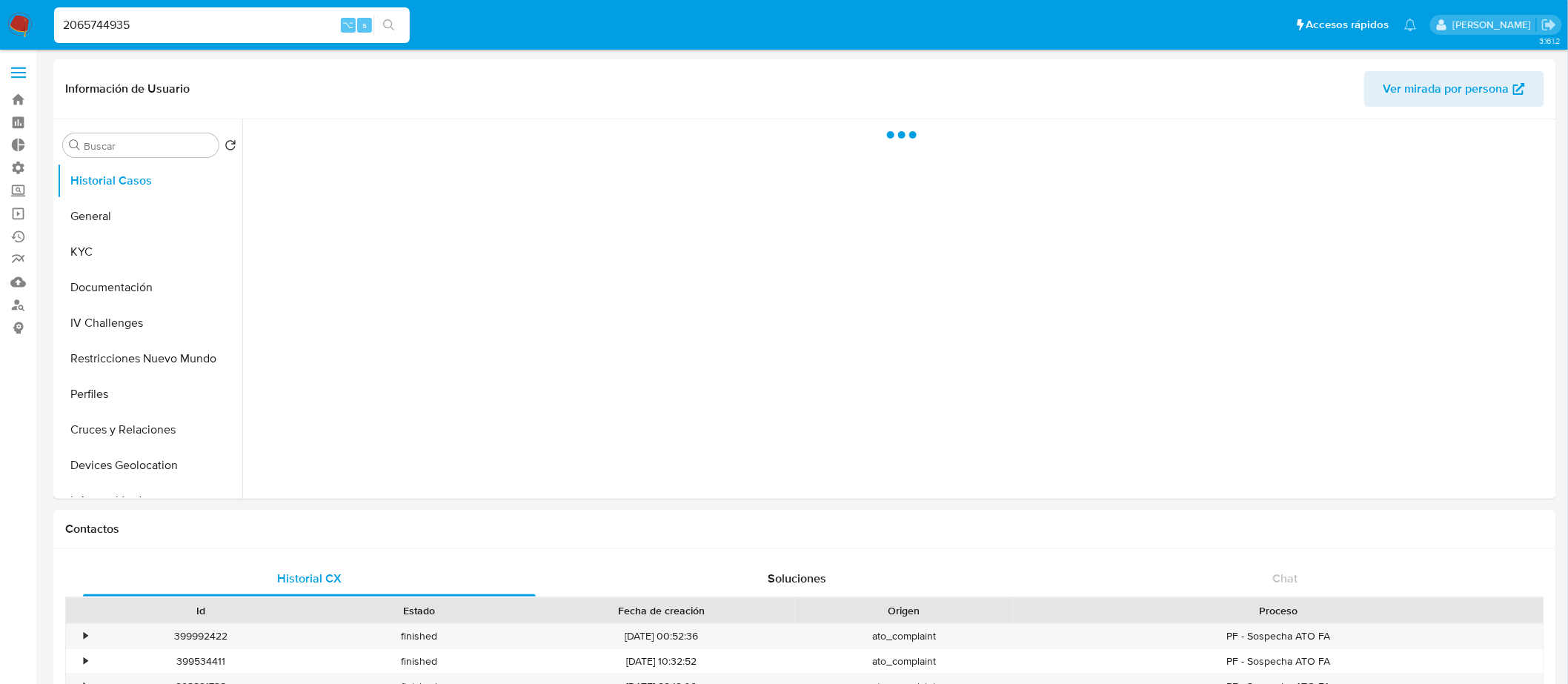
select select "10"
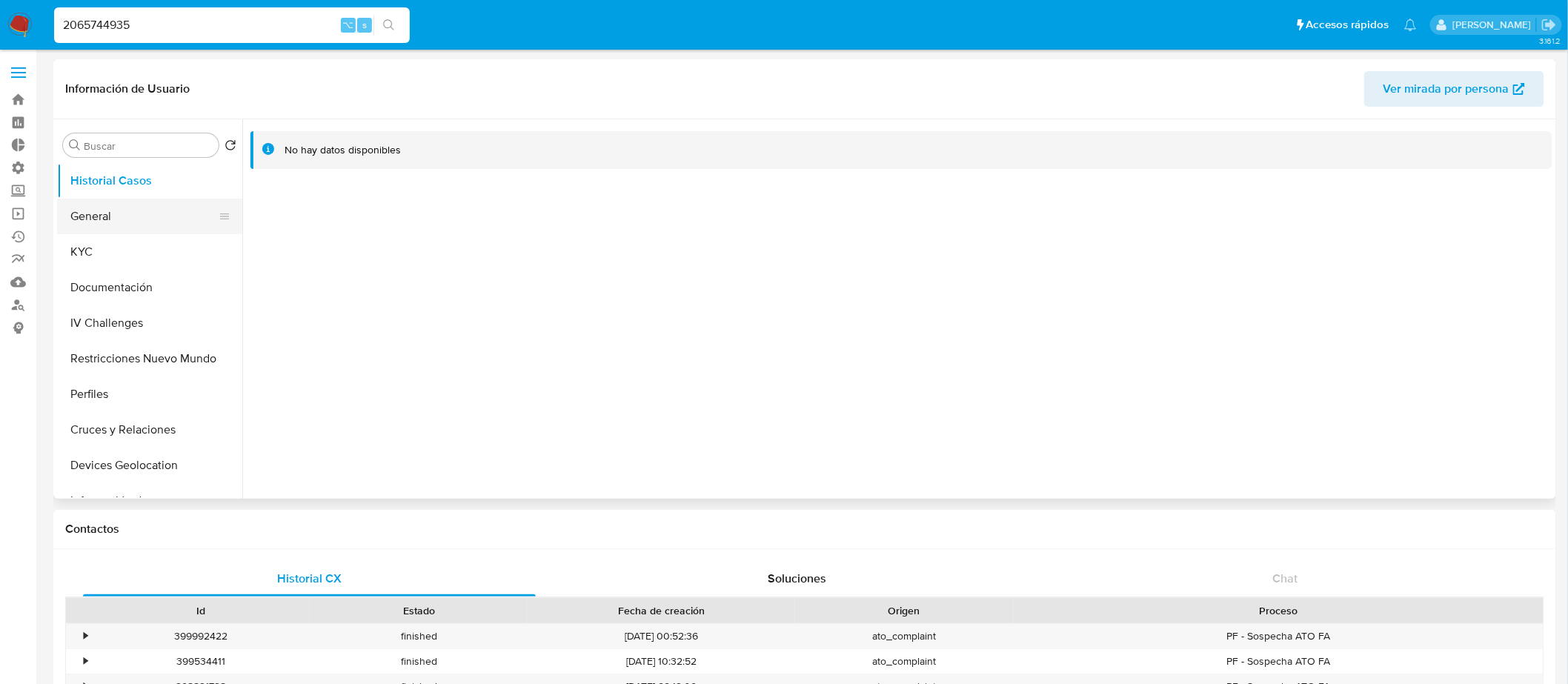
click at [149, 228] on button "General" at bounding box center [143, 216] width 173 height 36
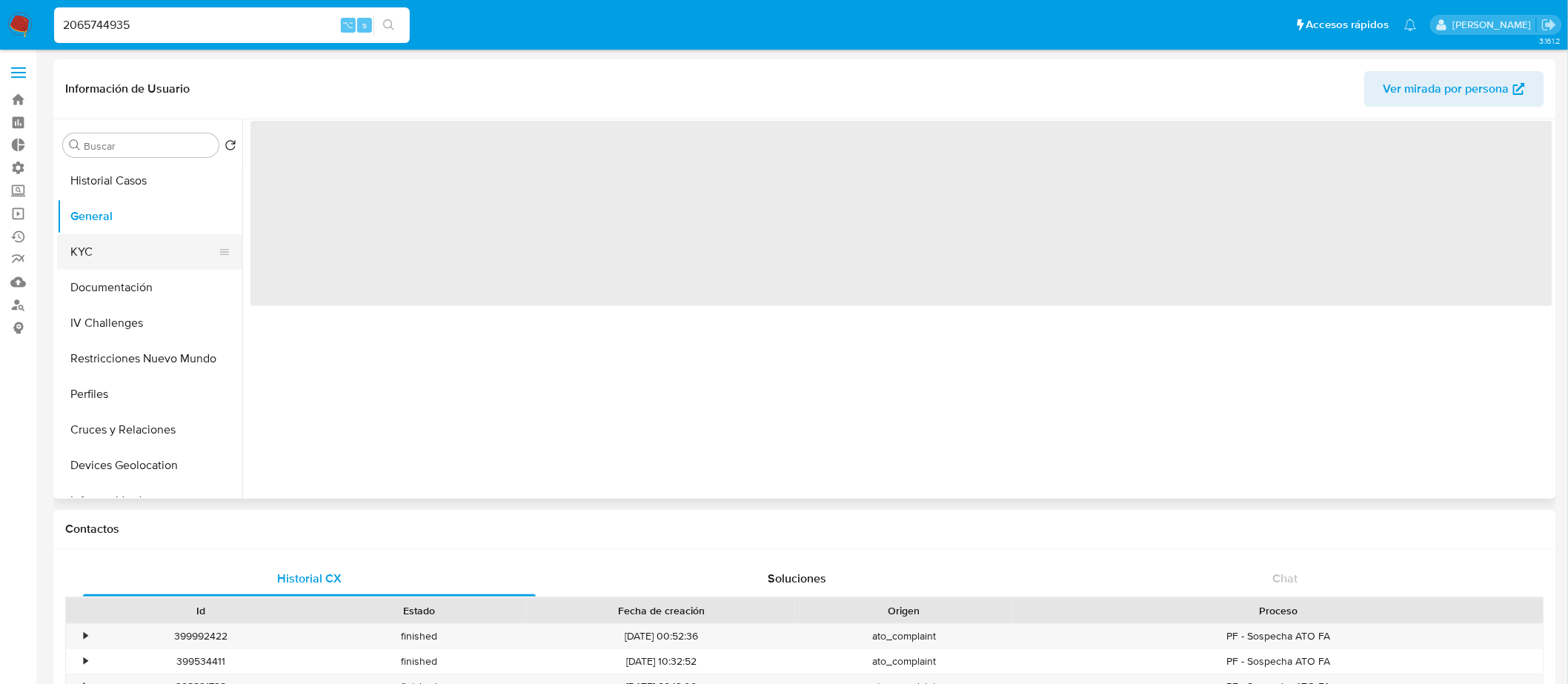
click at [141, 243] on button "KYC" at bounding box center [143, 252] width 173 height 36
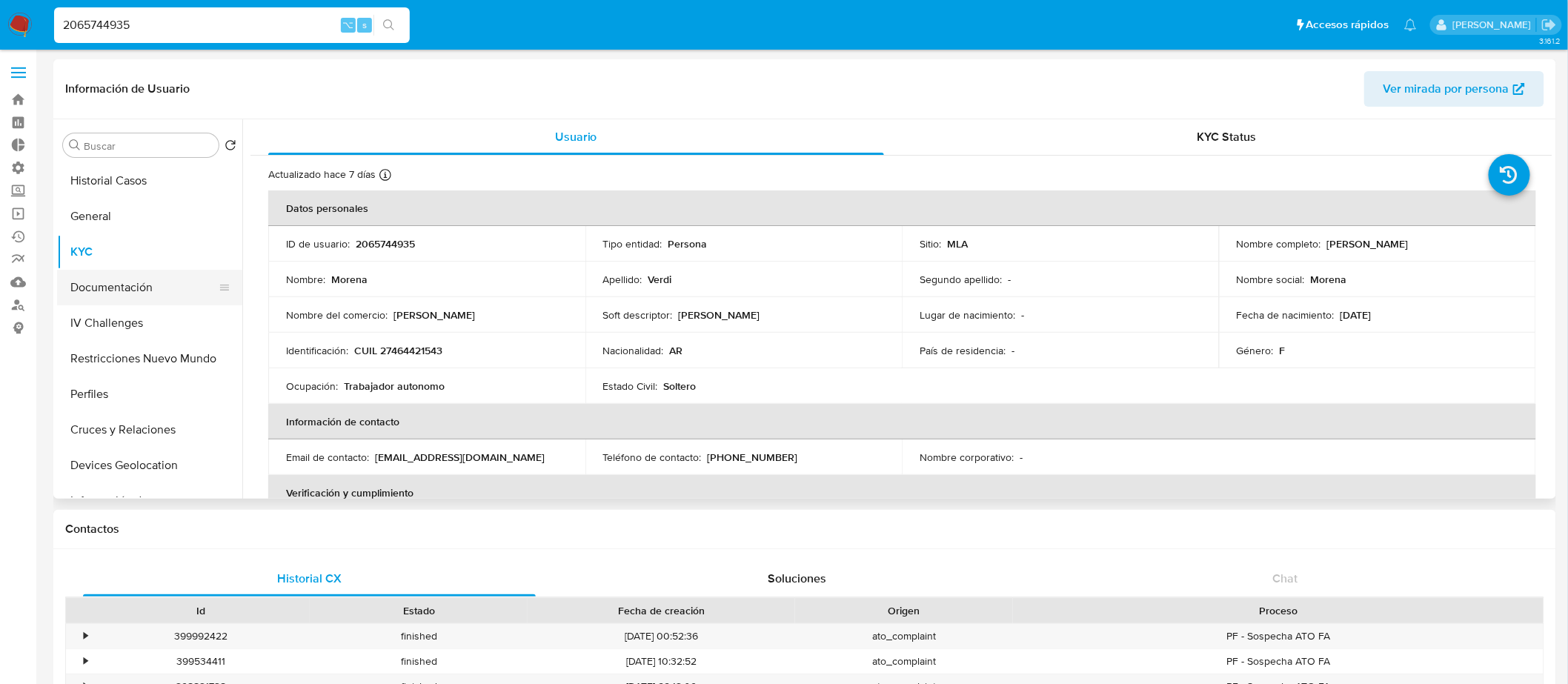
click at [164, 287] on button "Documentación" at bounding box center [143, 287] width 173 height 36
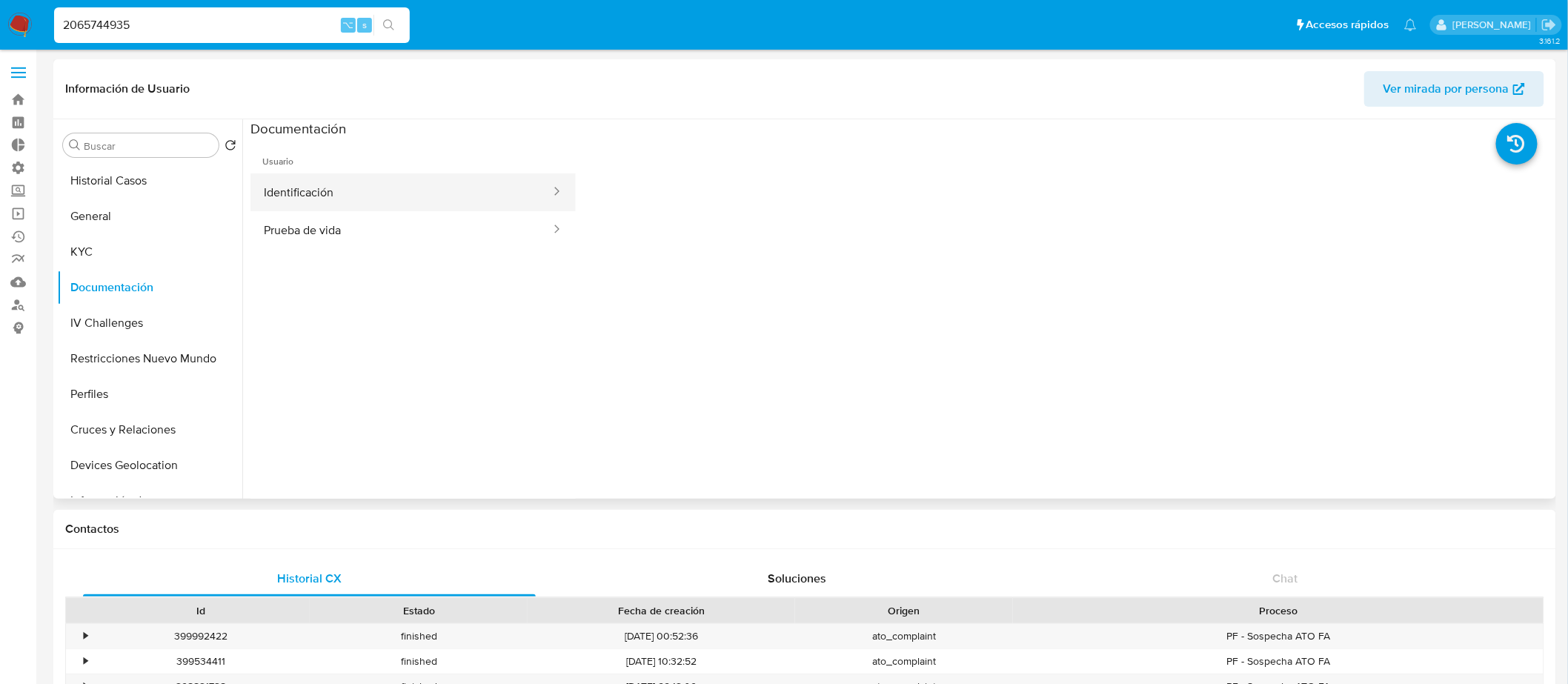
click at [382, 195] on button "Identificación" at bounding box center [401, 193] width 301 height 38
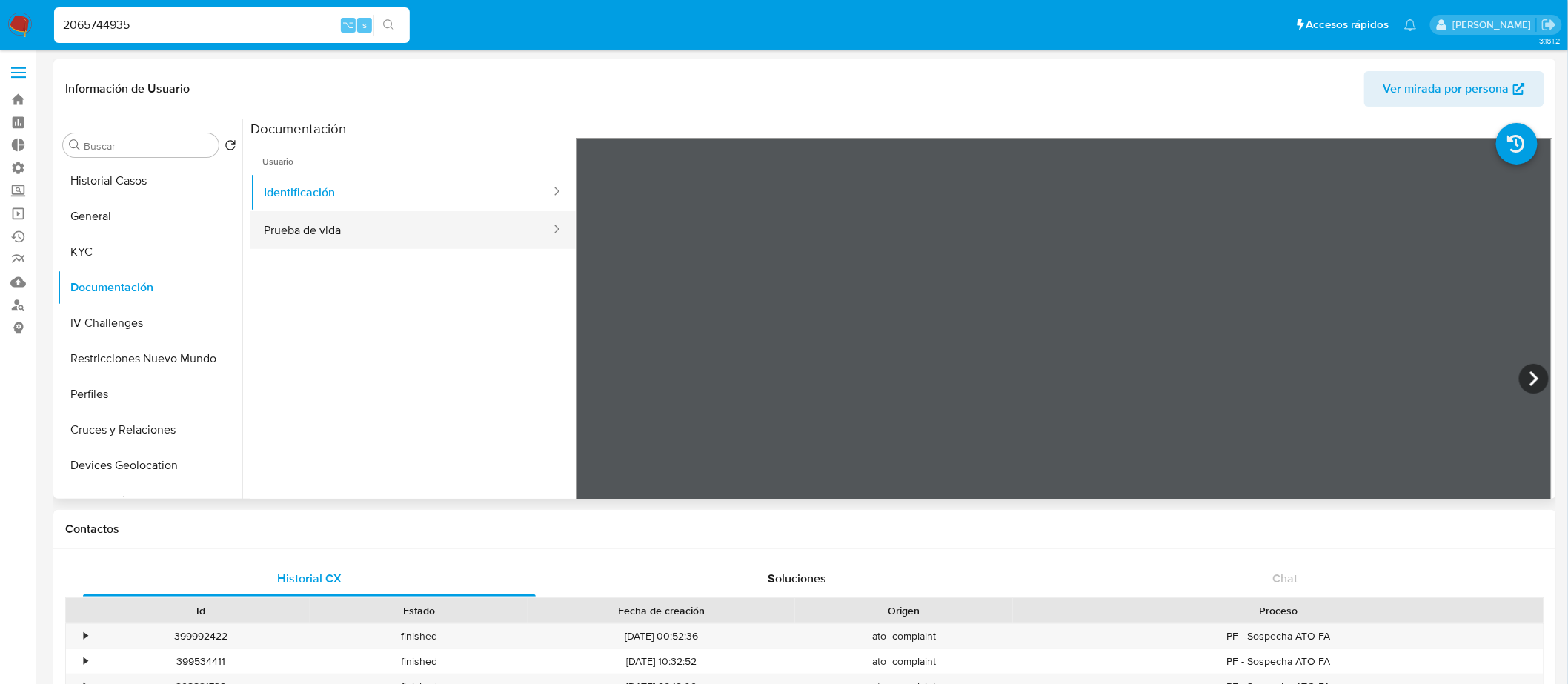
click at [402, 227] on button "Prueba de vida" at bounding box center [401, 231] width 301 height 38
click at [244, 26] on input "2065744935" at bounding box center [231, 25] width 356 height 19
click at [30, 45] on nav "Pausado Ver notificaciones 2065744935 ⌥ s Accesos rápidos Presiona las siguient…" at bounding box center [784, 25] width 1568 height 49
click at [23, 32] on img at bounding box center [20, 25] width 26 height 26
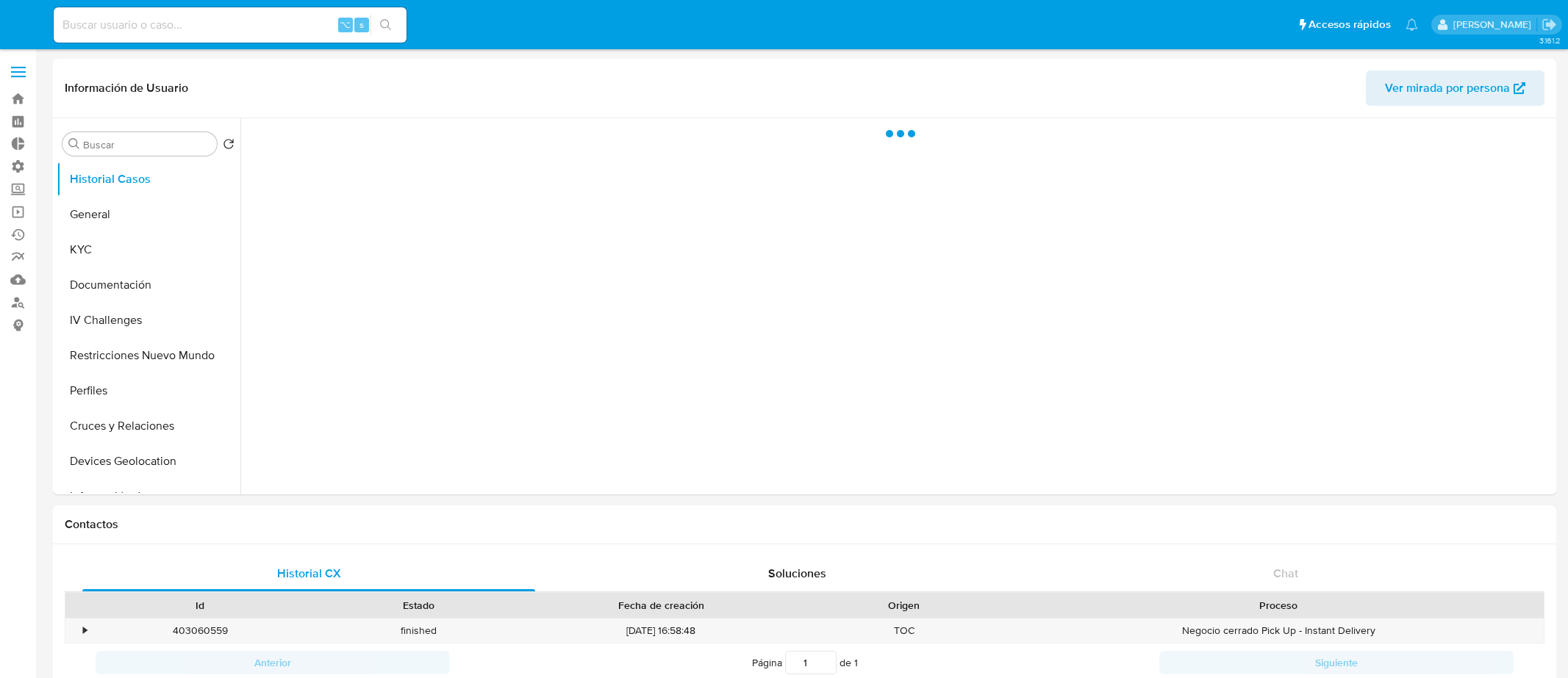
select select "10"
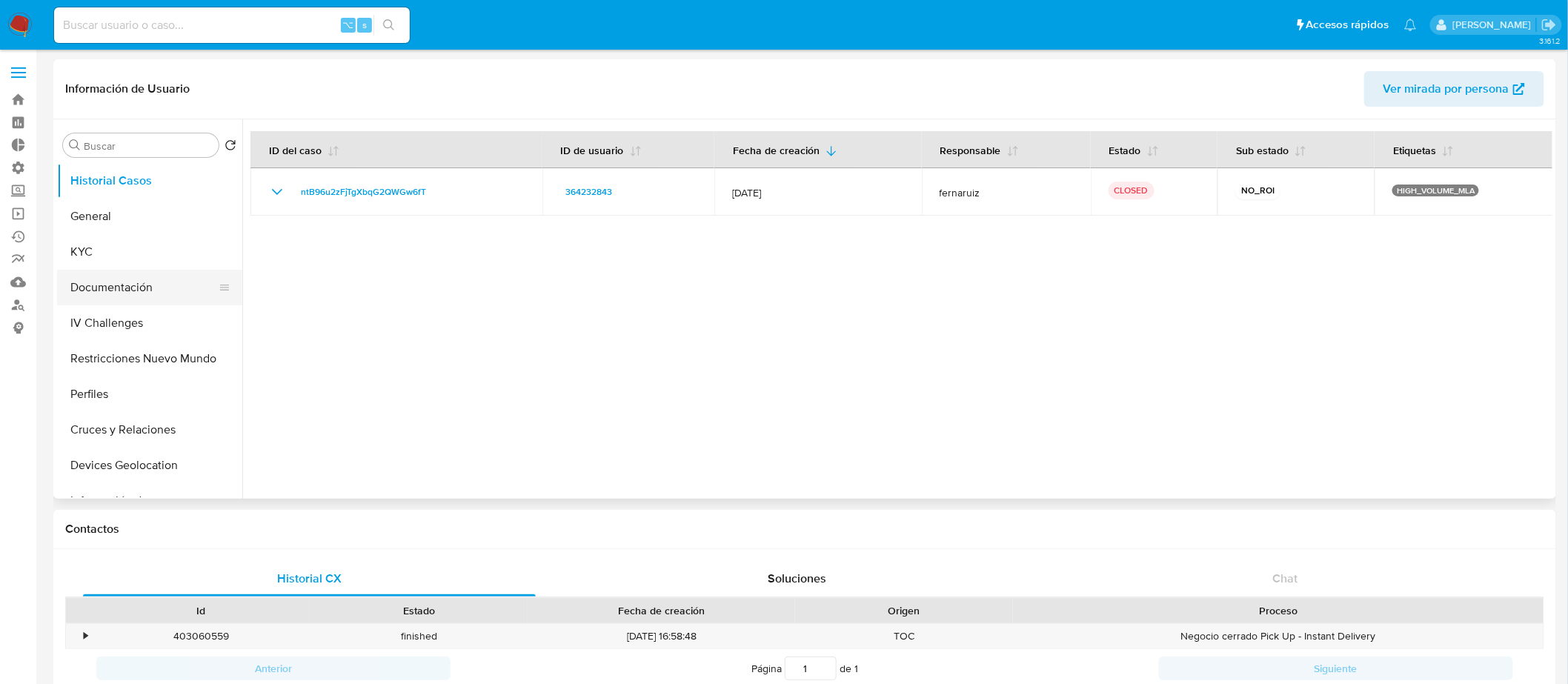
click at [134, 286] on button "Documentación" at bounding box center [143, 287] width 173 height 36
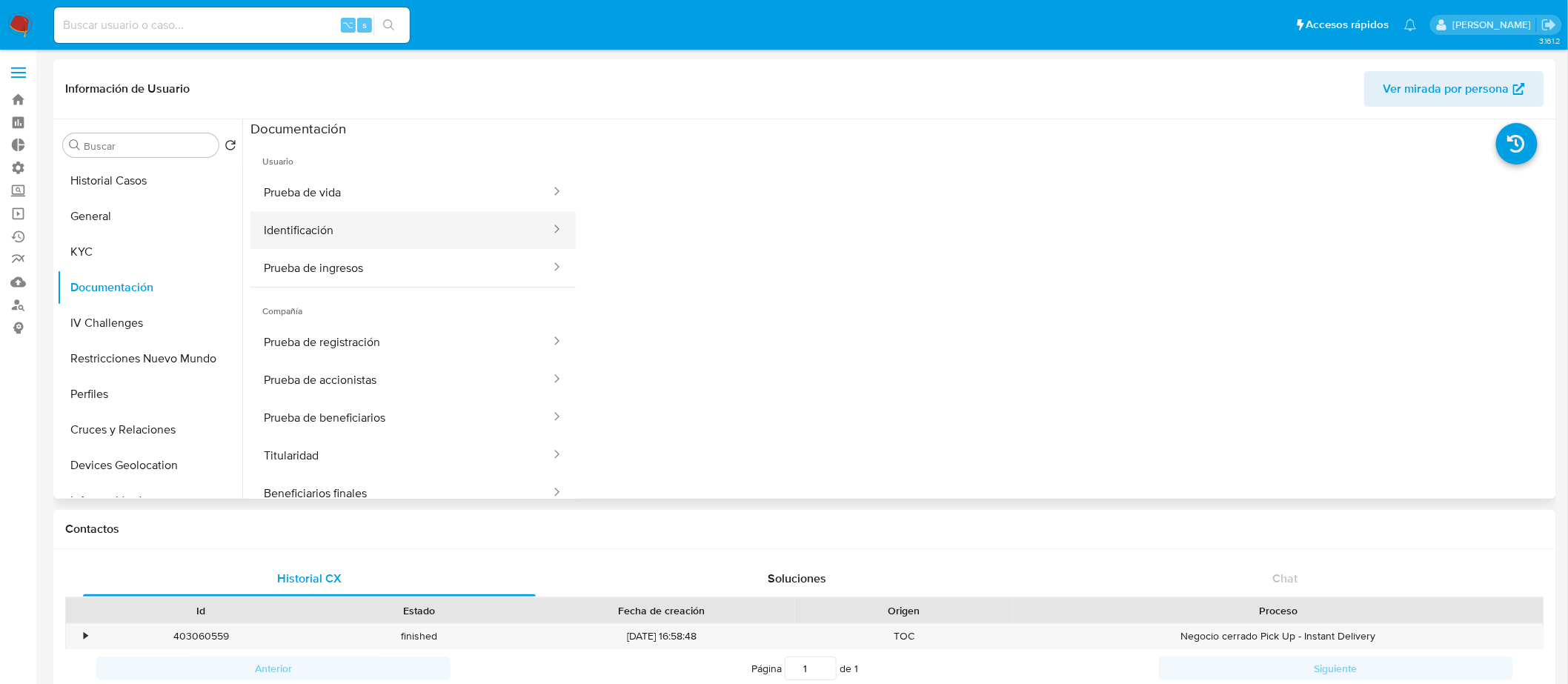
click at [449, 234] on button "Identificación" at bounding box center [401, 231] width 301 height 38
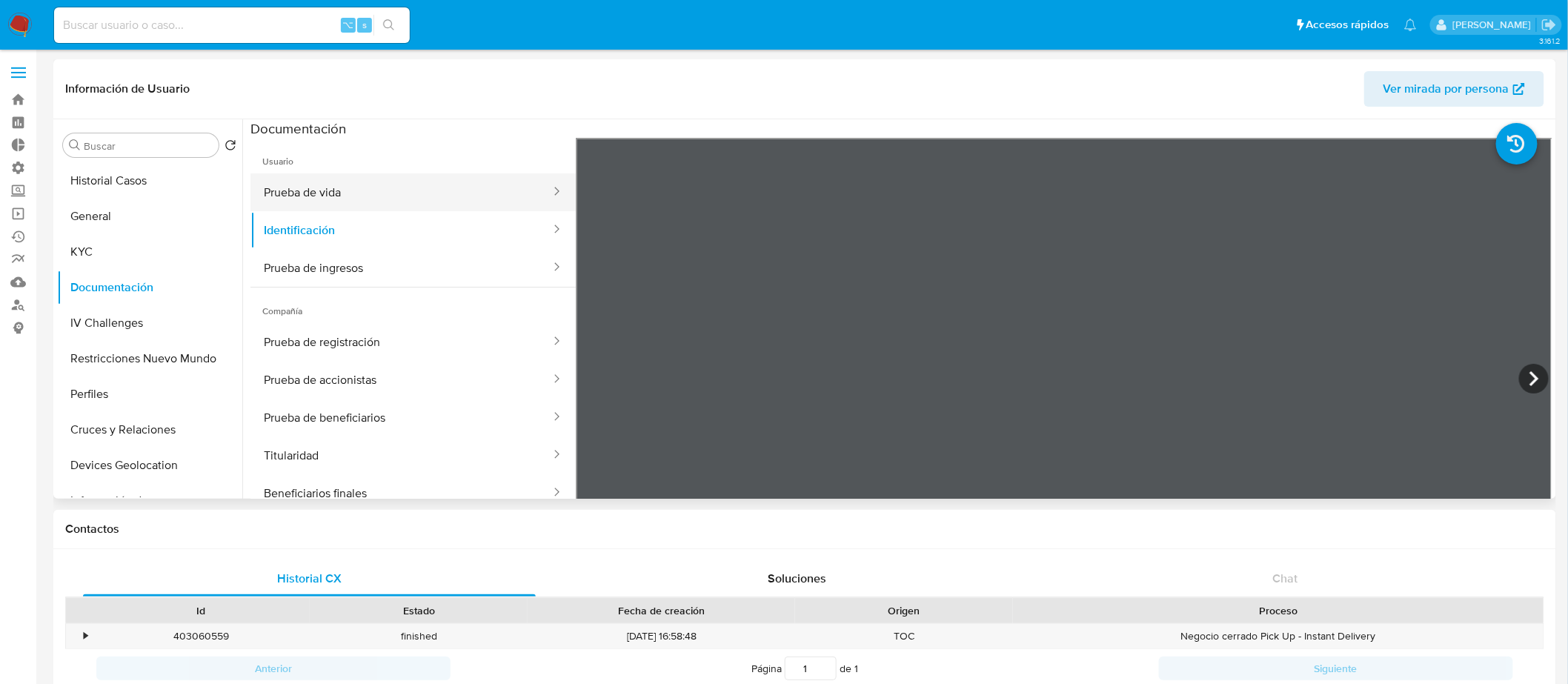
click at [454, 185] on button "Prueba de vida" at bounding box center [401, 193] width 301 height 38
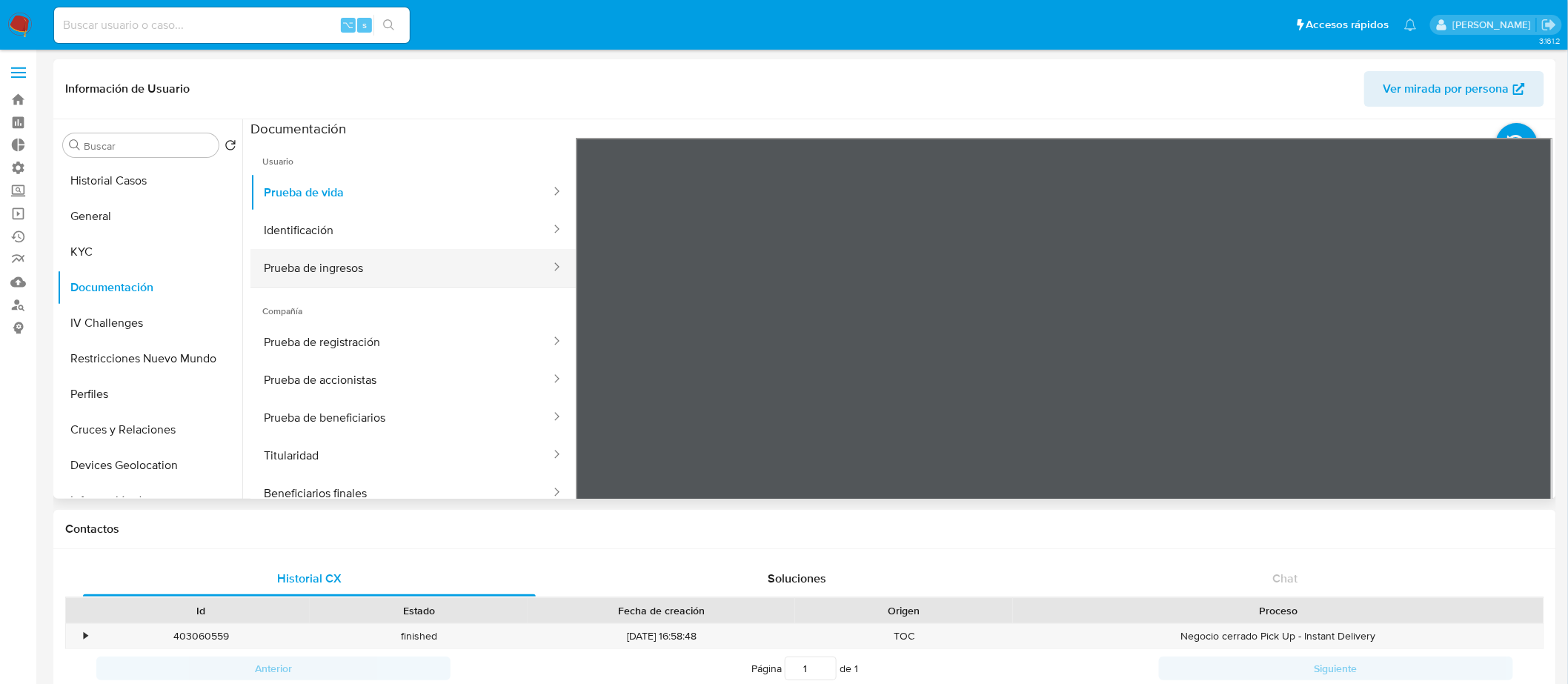
click at [428, 262] on button "Prueba de ingresos" at bounding box center [401, 268] width 301 height 38
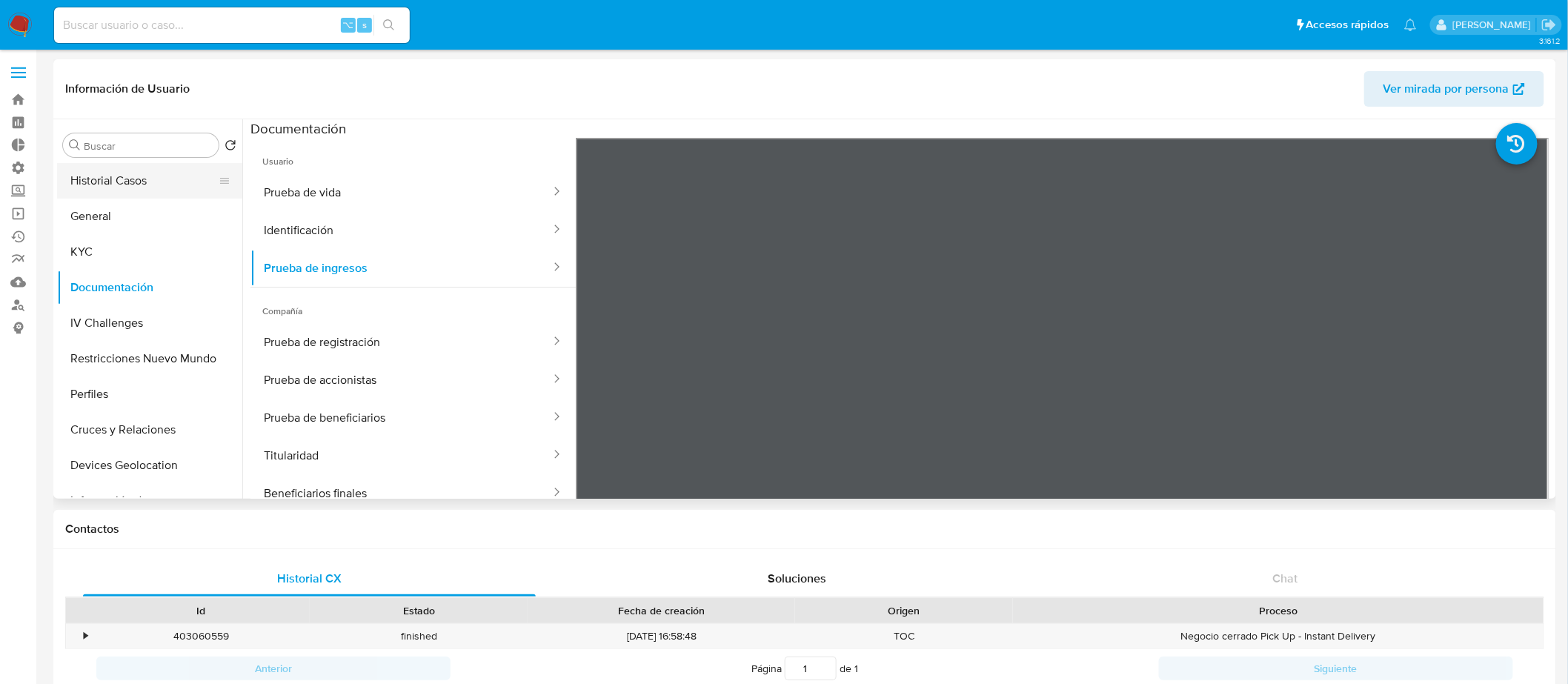
click at [103, 174] on button "Historial Casos" at bounding box center [143, 181] width 173 height 36
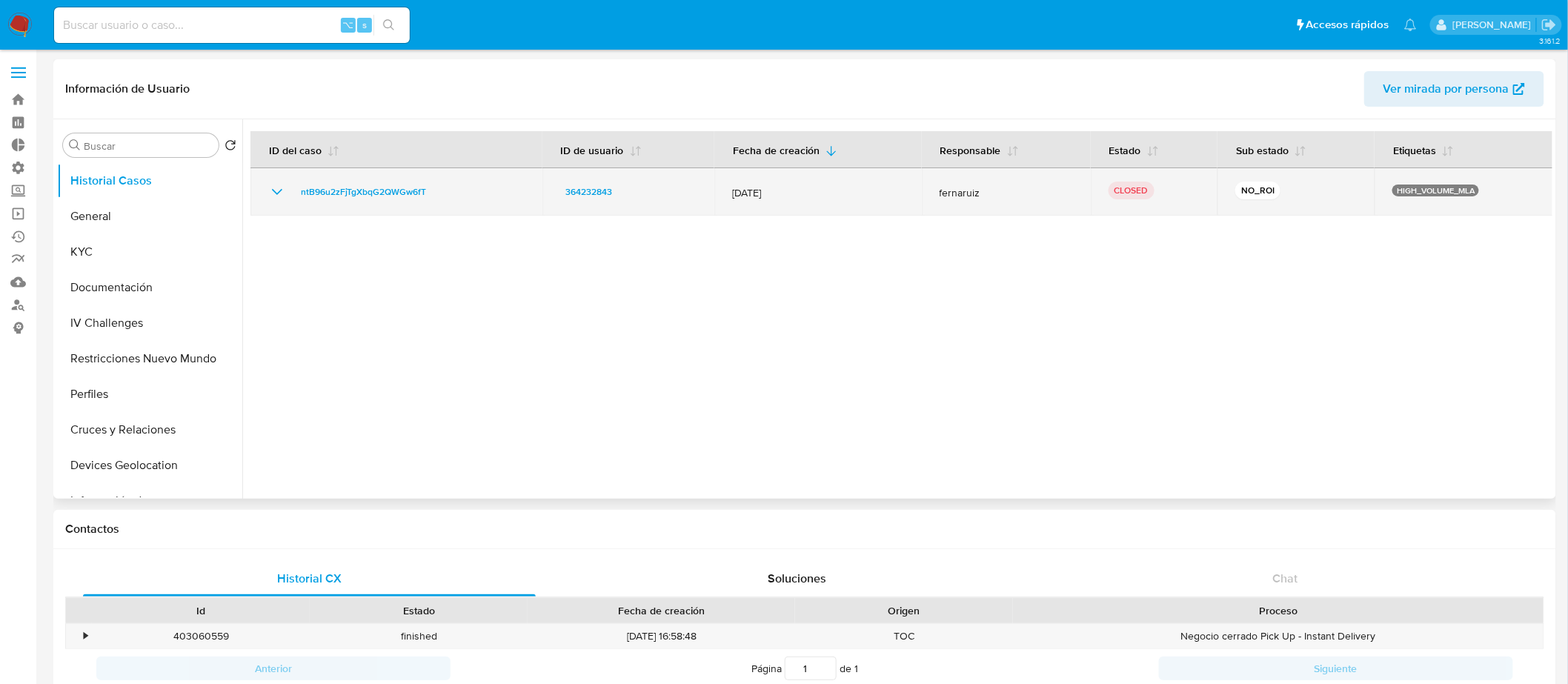
click at [256, 187] on td "ntB96u2zFjTgXbqG2QWGw6fT" at bounding box center [396, 192] width 292 height 47
click at [266, 187] on td "ntB96u2zFjTgXbqG2QWGw6fT" at bounding box center [396, 192] width 292 height 47
click at [279, 187] on icon "Mostrar/Ocultar" at bounding box center [277, 192] width 18 height 18
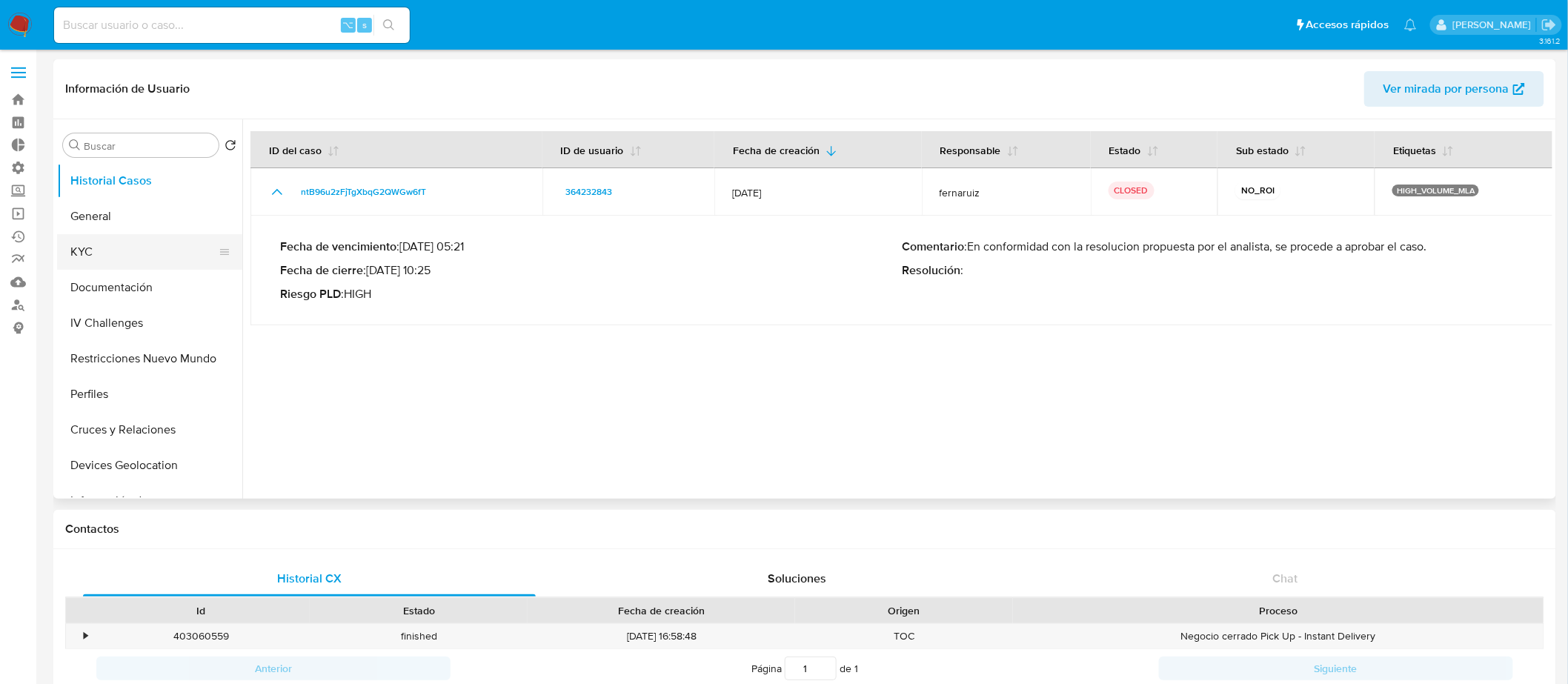
click at [134, 247] on button "KYC" at bounding box center [143, 252] width 173 height 36
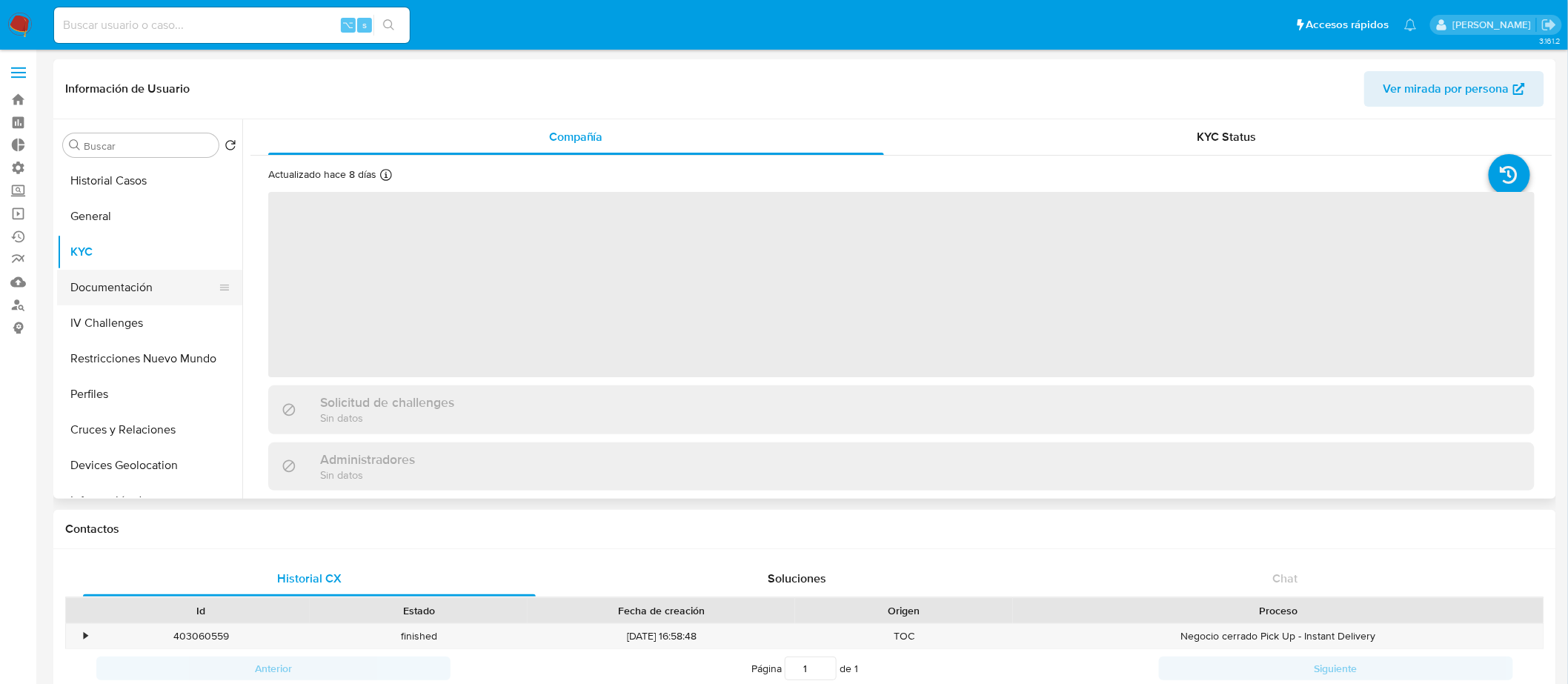
click at [138, 297] on button "Documentación" at bounding box center [143, 287] width 173 height 36
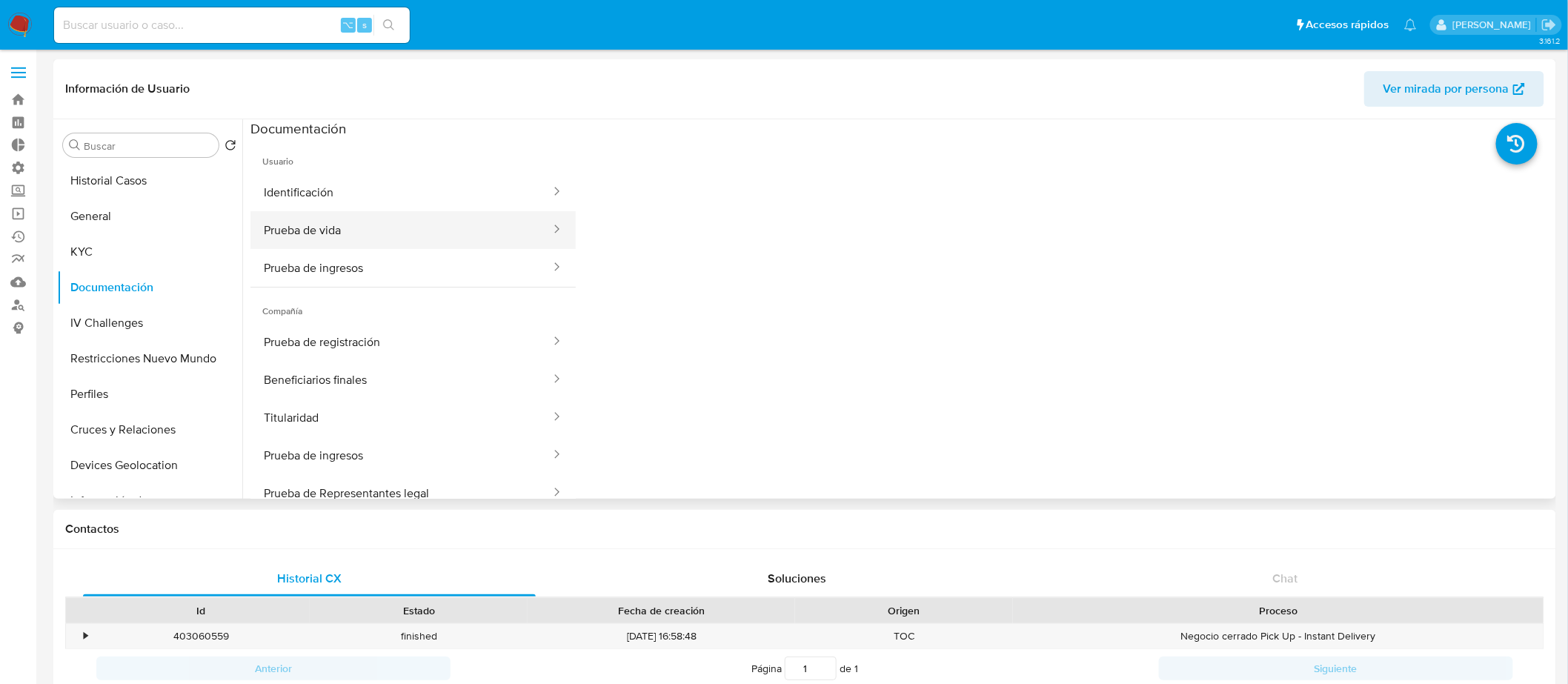
click at [385, 232] on button "Prueba de vida" at bounding box center [401, 231] width 301 height 38
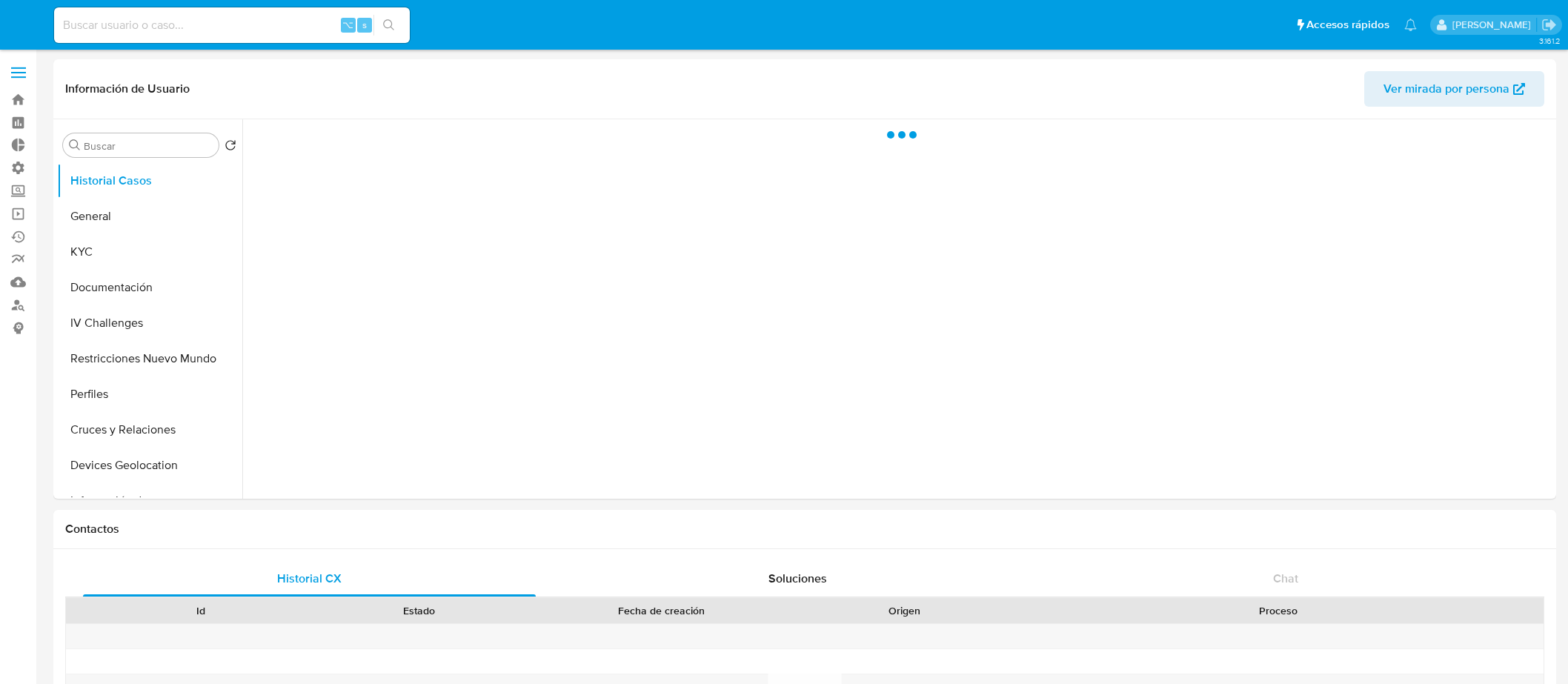
select select "10"
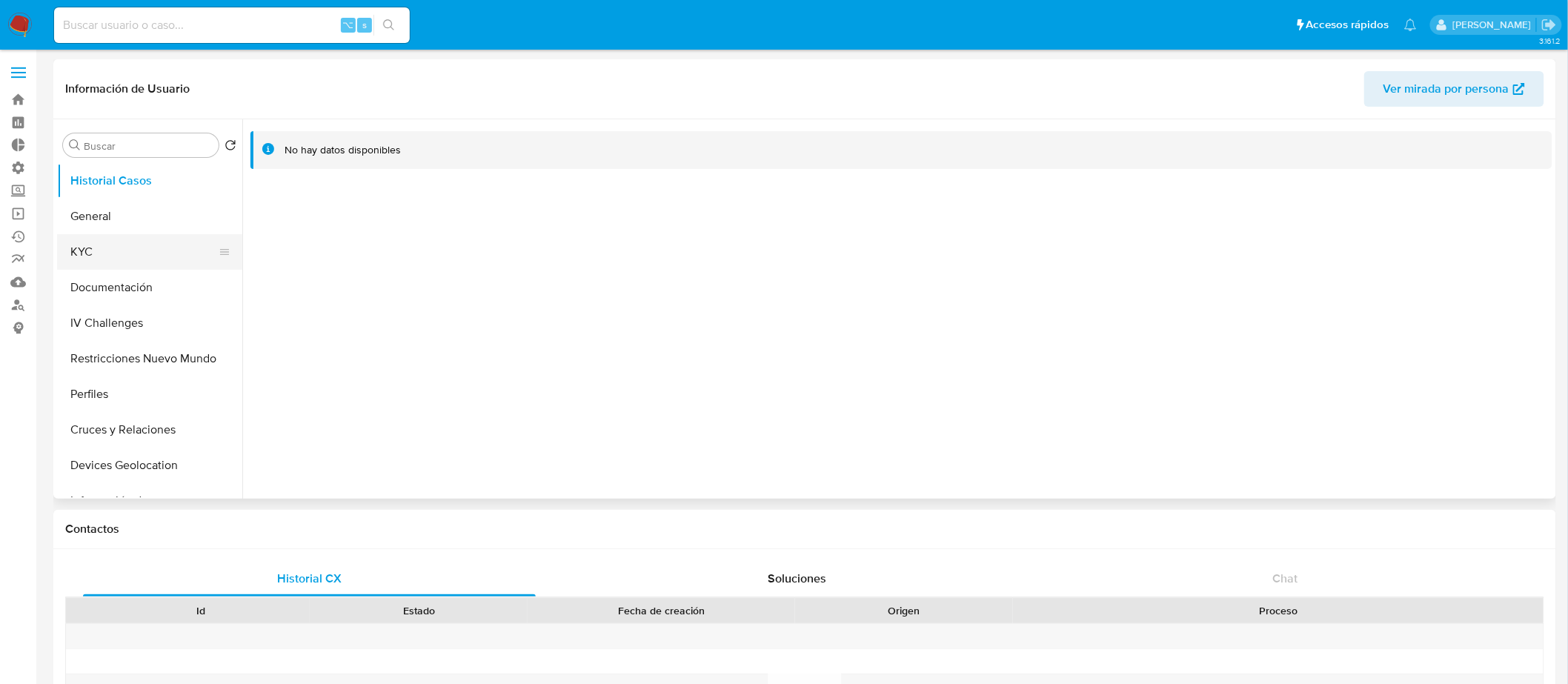
click at [157, 239] on button "KYC" at bounding box center [143, 252] width 173 height 36
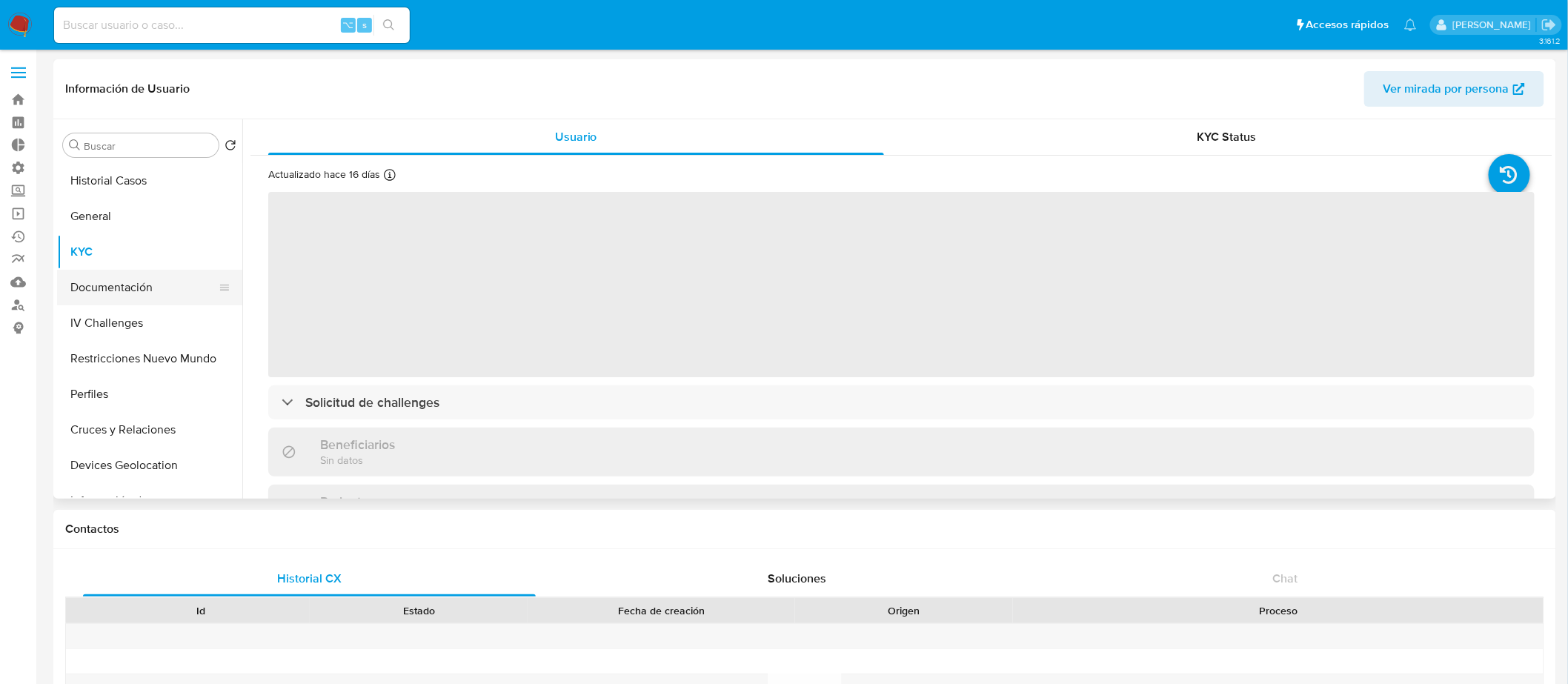
click at [133, 283] on button "Documentación" at bounding box center [143, 287] width 173 height 36
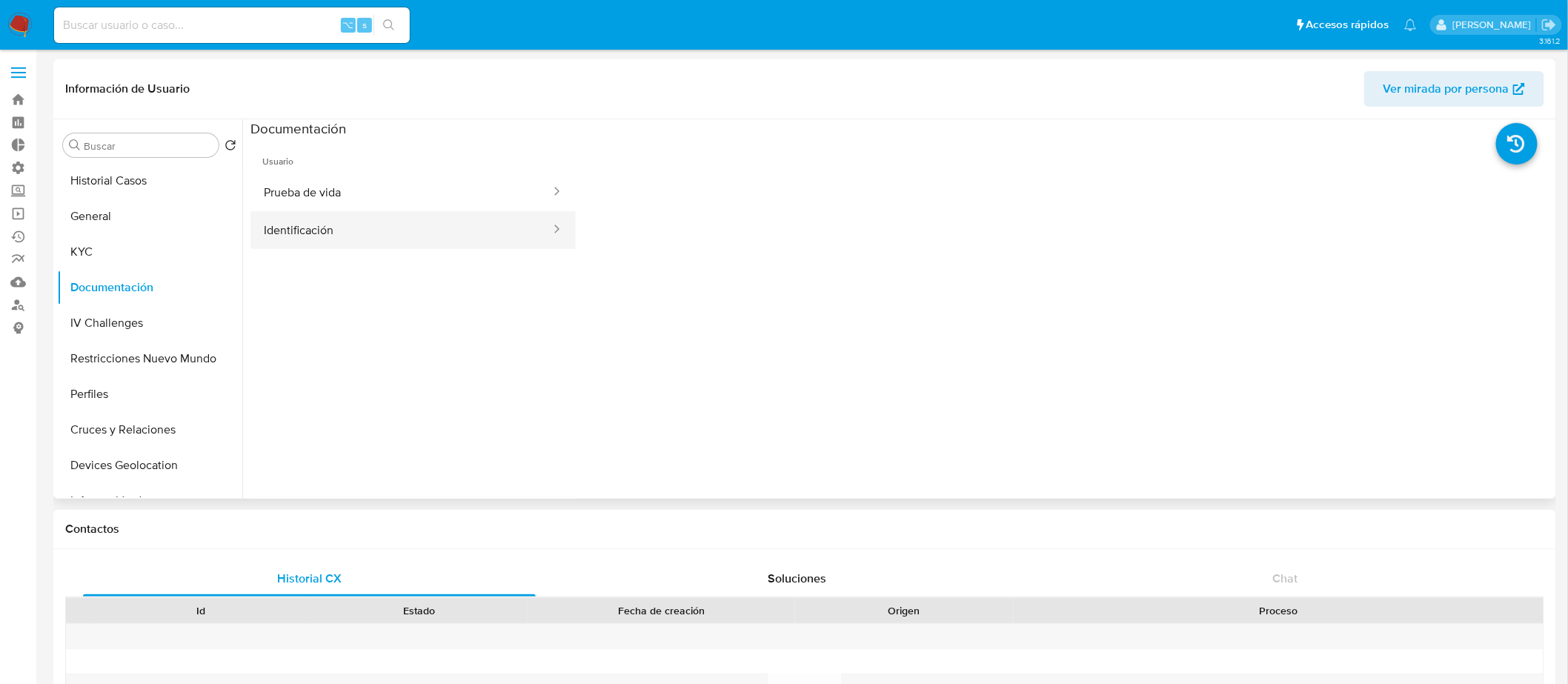
click at [395, 228] on button "Identificación" at bounding box center [401, 231] width 301 height 38
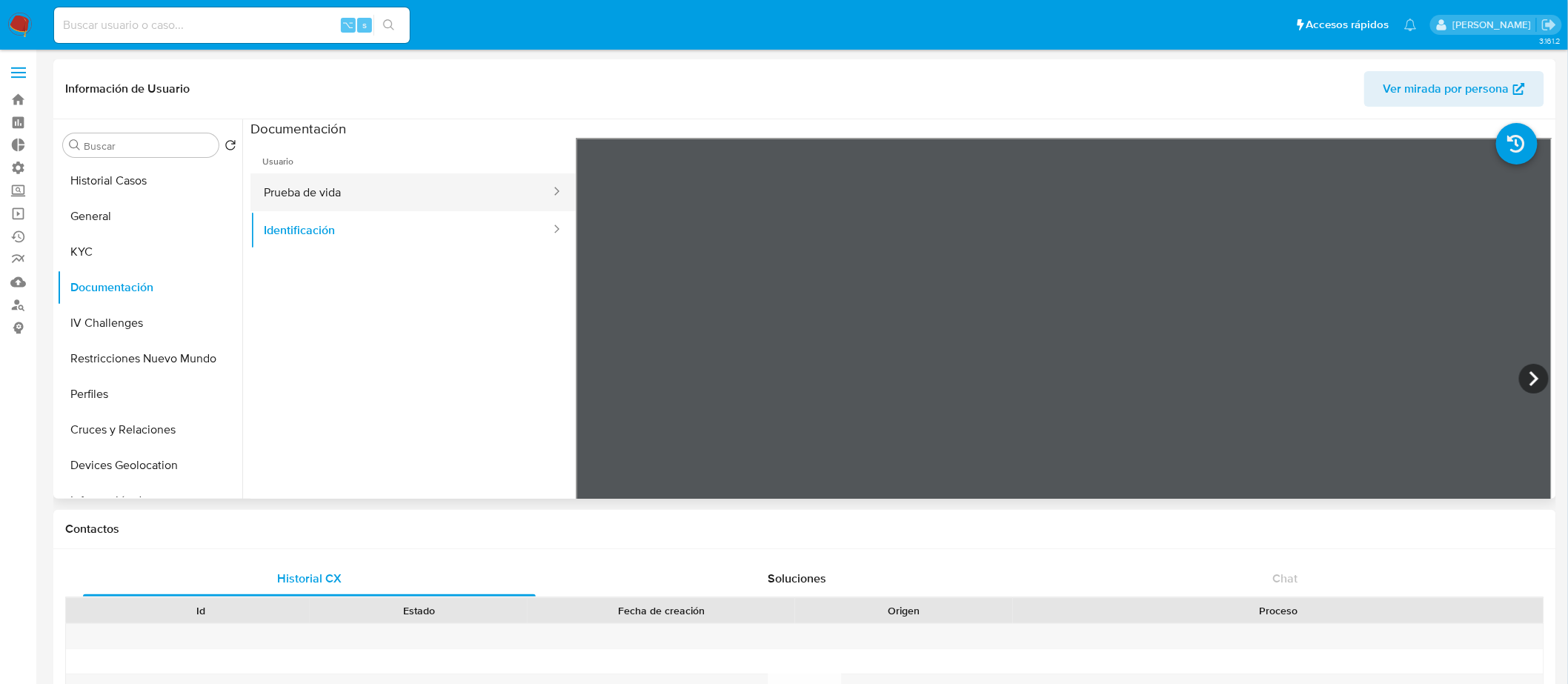
click at [424, 192] on button "Prueba de vida" at bounding box center [401, 193] width 301 height 38
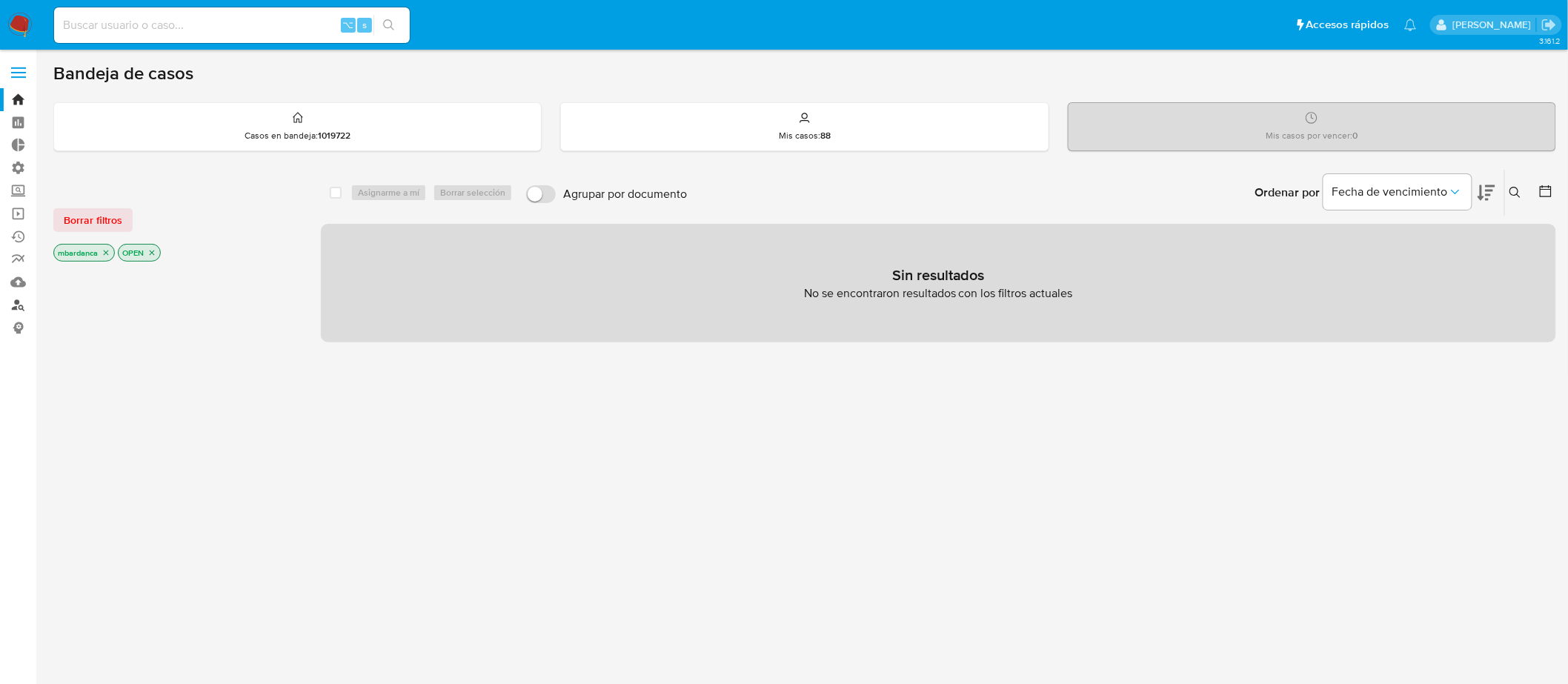
click at [28, 310] on link "Buscador de personas" at bounding box center [88, 305] width 176 height 23
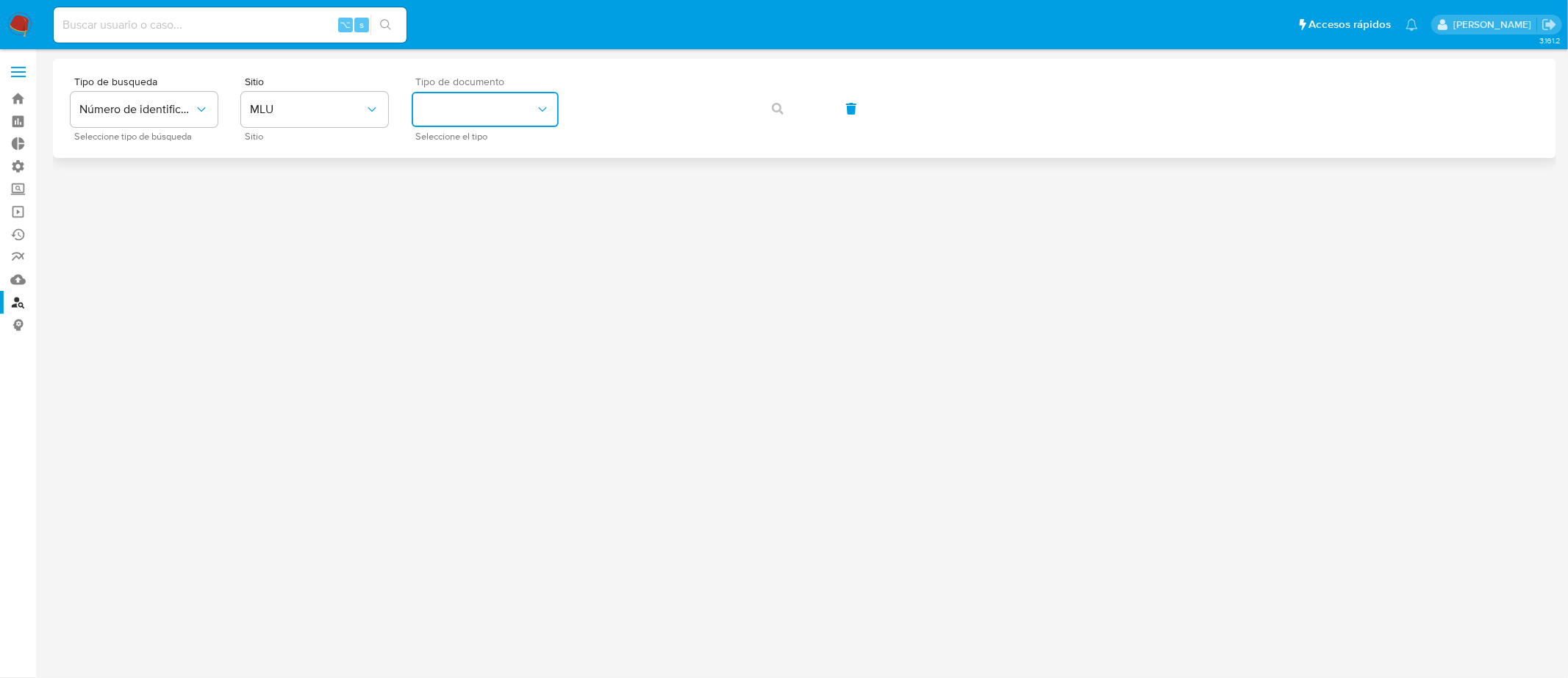
click at [475, 106] on button "identificationType" at bounding box center [485, 110] width 147 height 36
click at [504, 157] on div "CI CI" at bounding box center [481, 156] width 120 height 50
click at [766, 111] on button "button" at bounding box center [777, 109] width 50 height 36
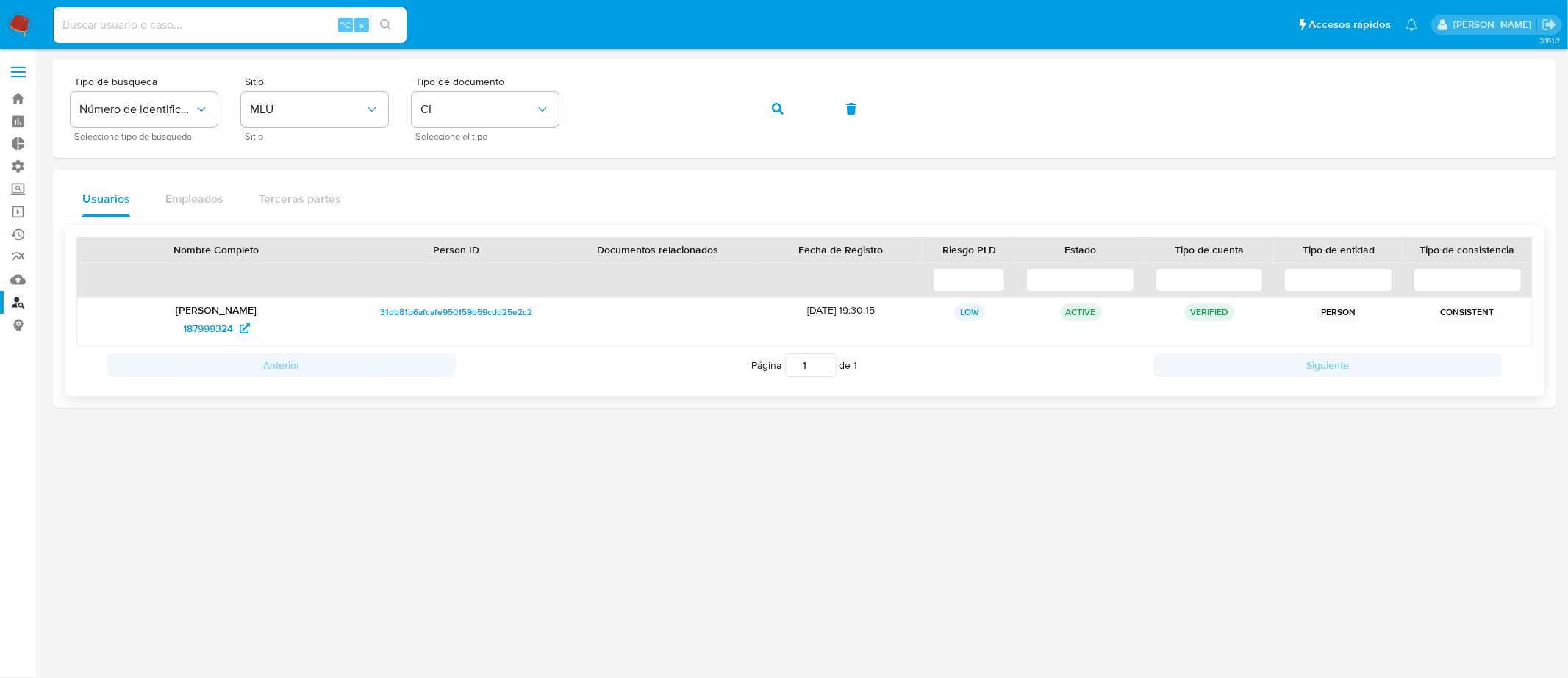
click at [262, 314] on p "[PERSON_NAME]" at bounding box center [216, 310] width 258 height 13
click at [237, 322] on span "187999324" at bounding box center [216, 328] width 66 height 24
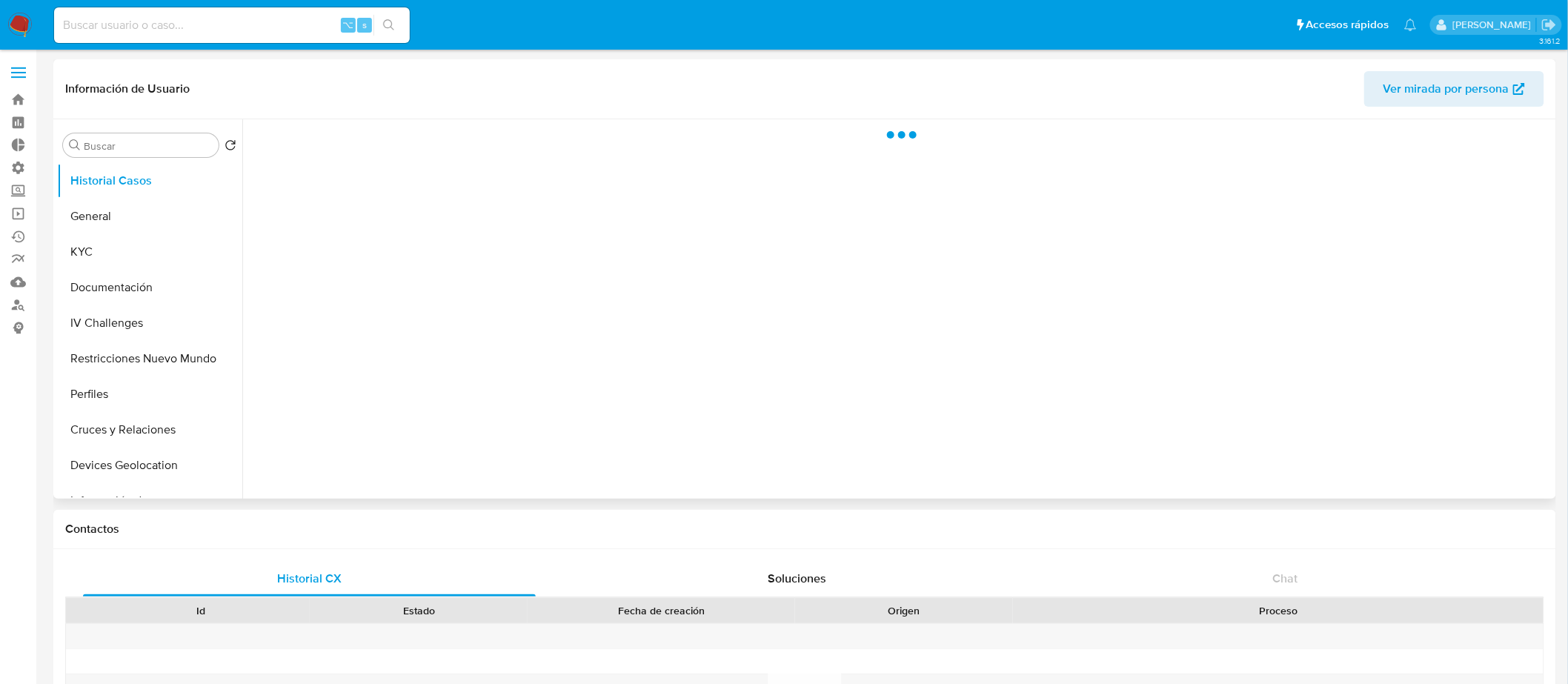
select select "10"
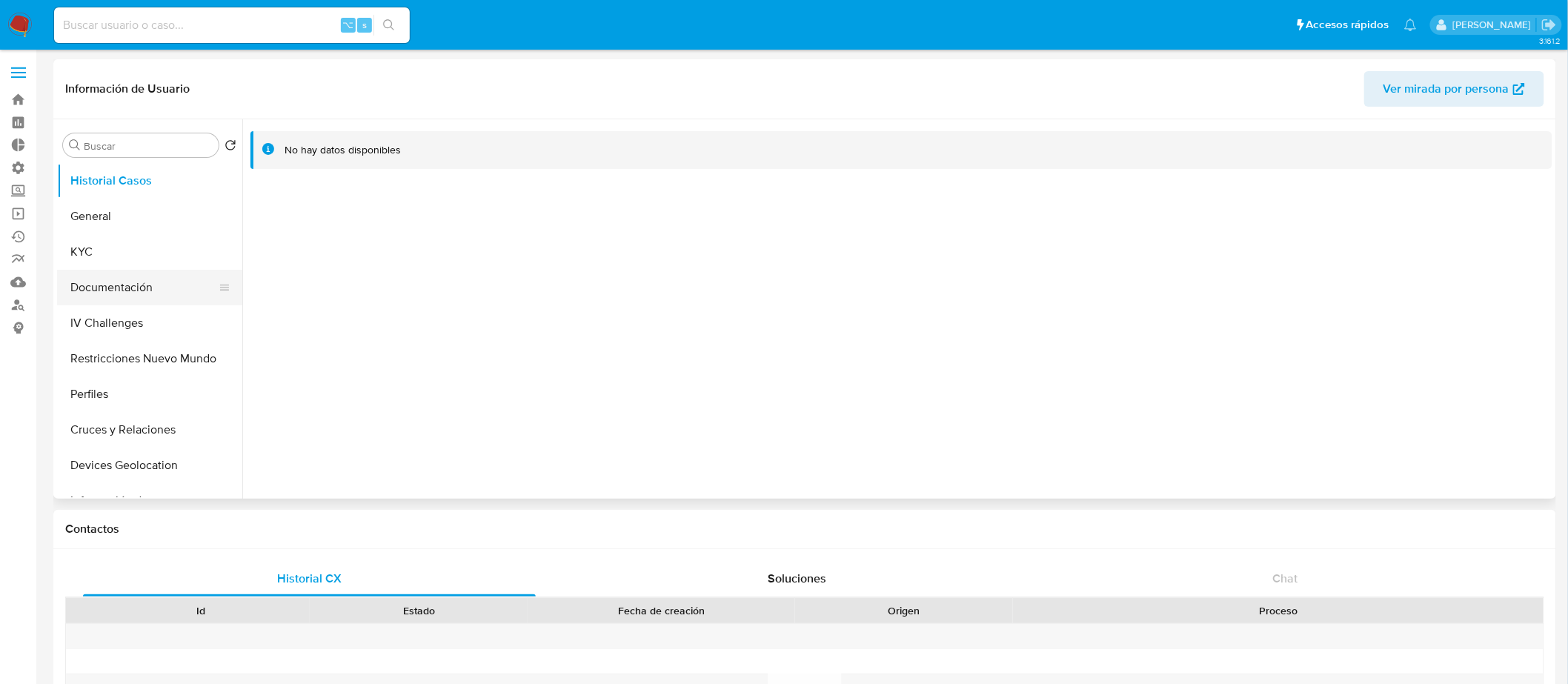
click at [147, 301] on button "Documentación" at bounding box center [143, 287] width 173 height 36
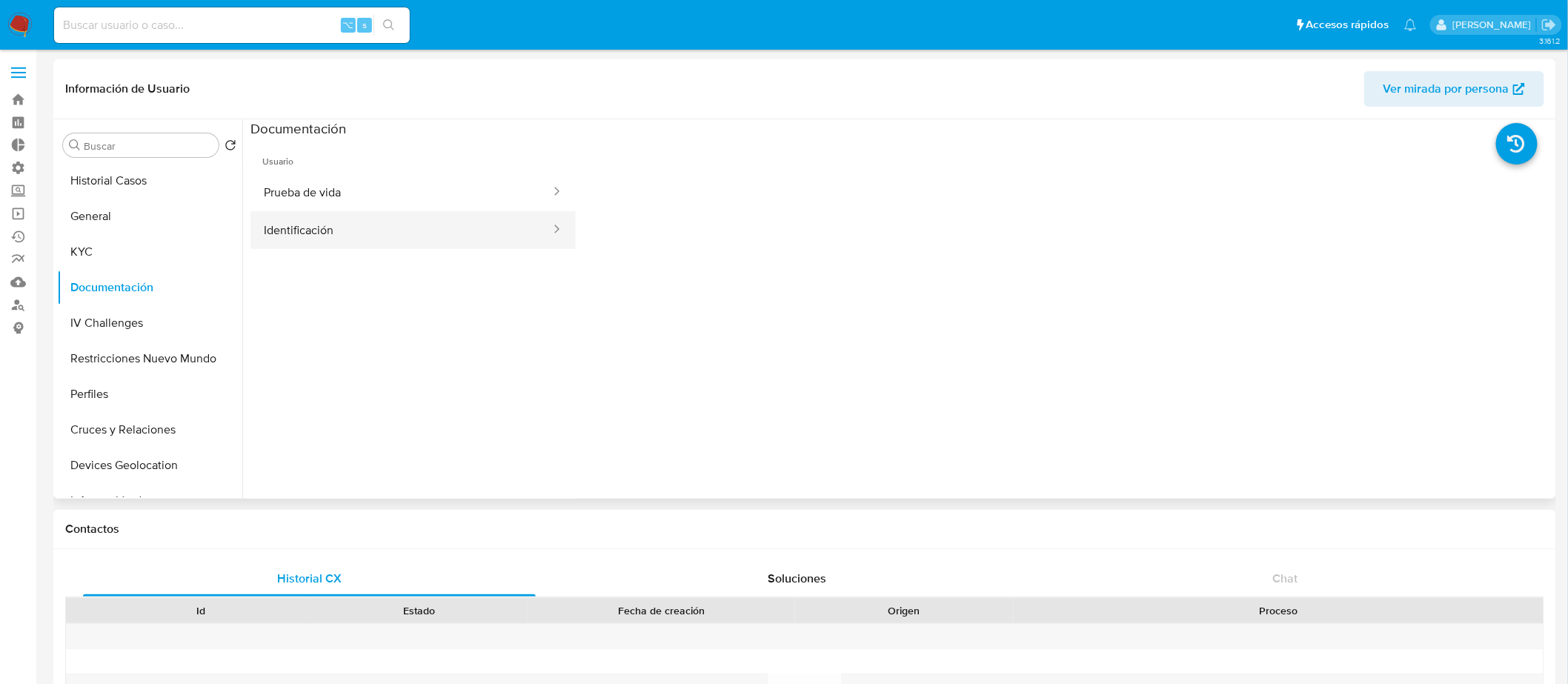
click at [415, 238] on button "Identificación" at bounding box center [401, 231] width 301 height 38
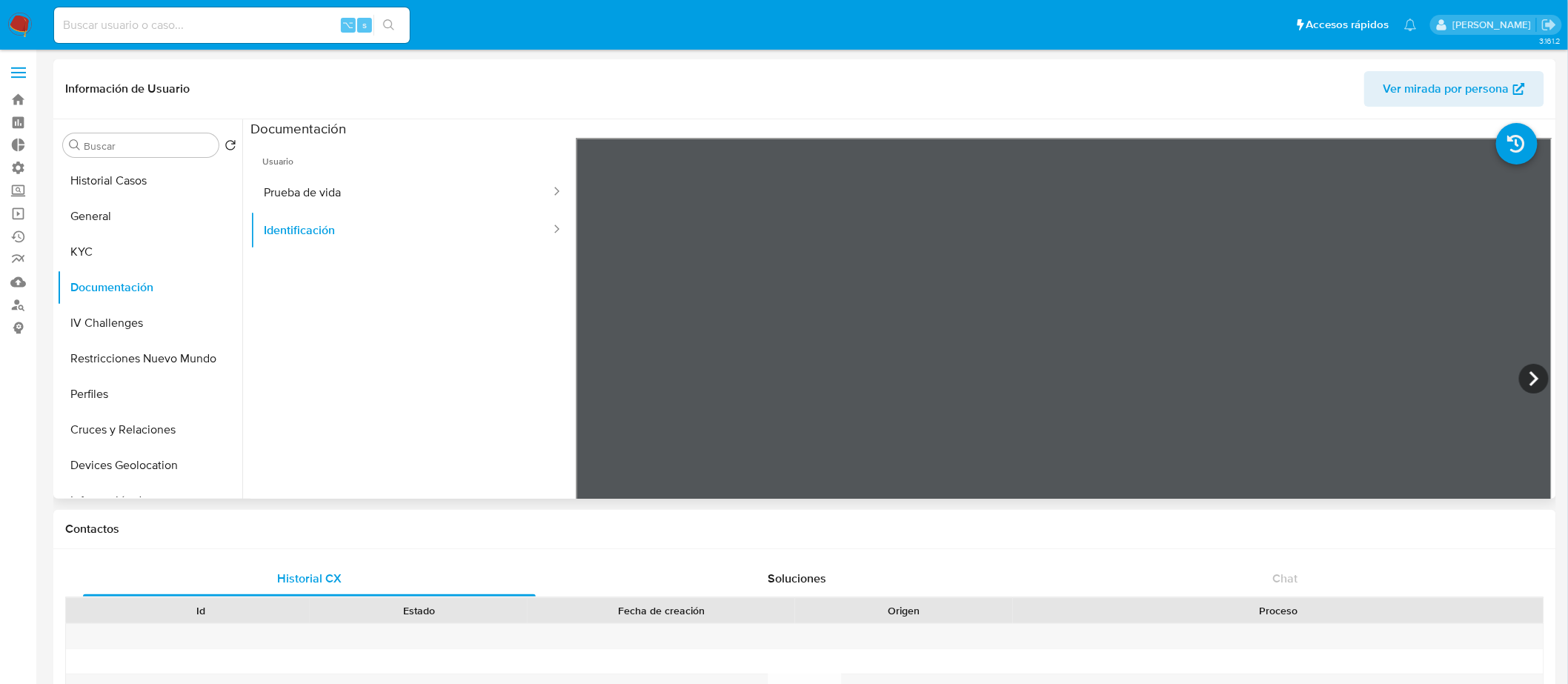
scroll to position [25, 0]
click at [454, 196] on button "Prueba de vida" at bounding box center [401, 193] width 301 height 38
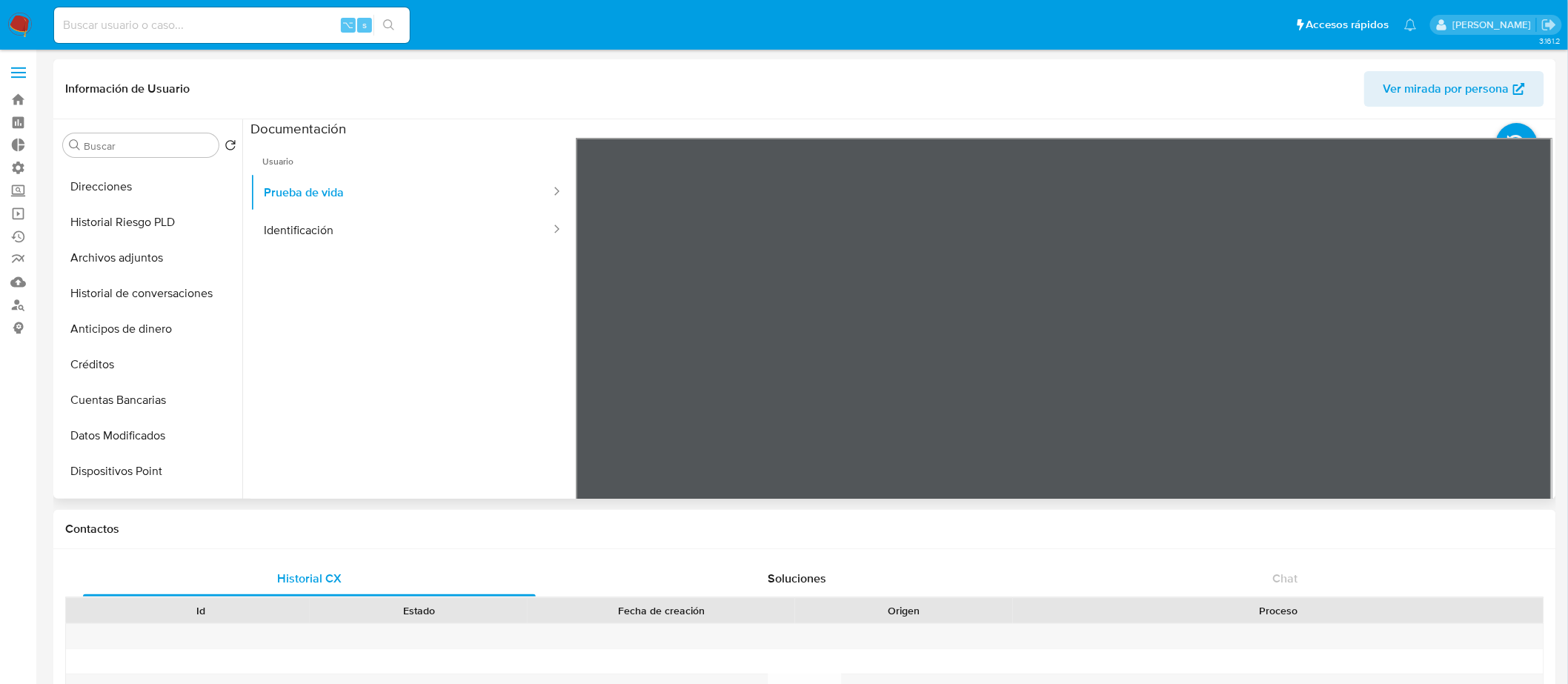
scroll to position [356, 0]
click at [154, 377] on button "Cuentas Bancarias" at bounding box center [143, 395] width 173 height 36
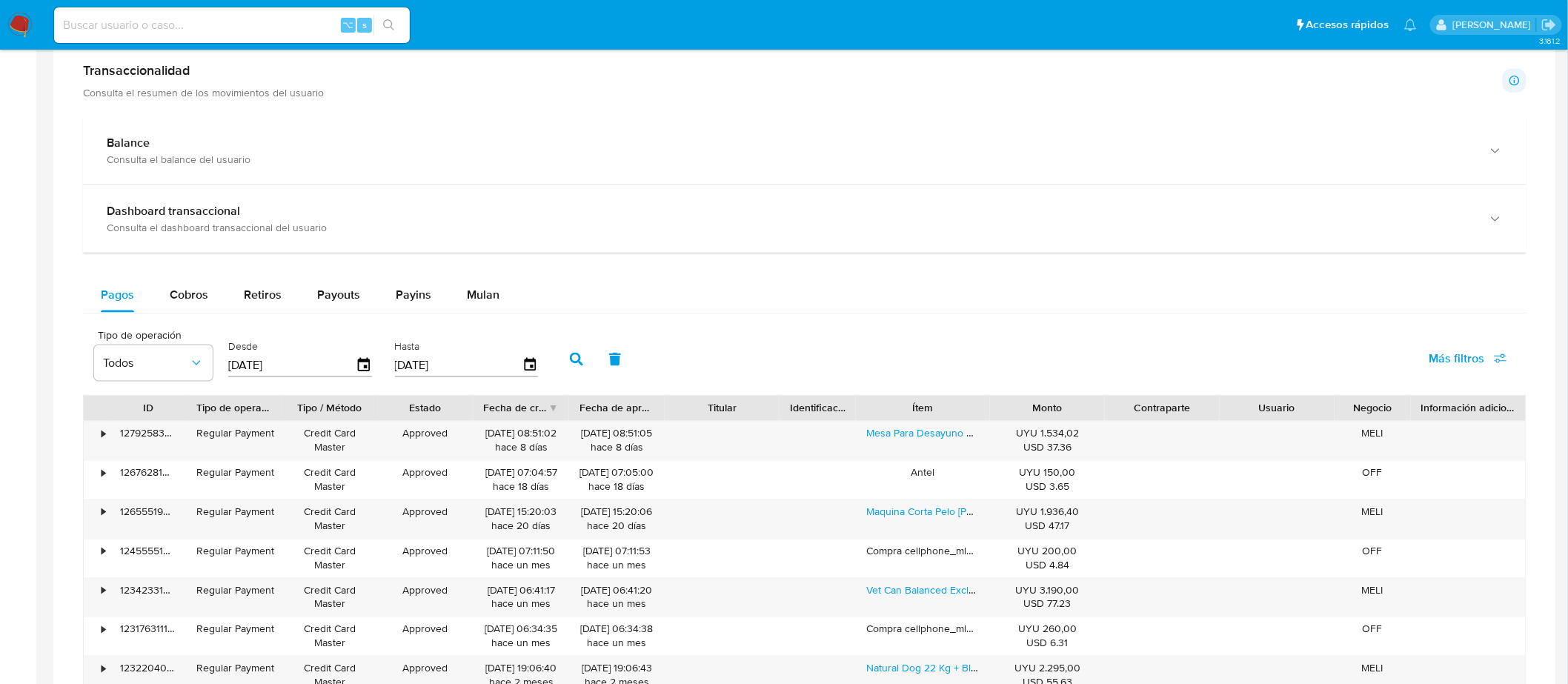
scroll to position [813, 0]
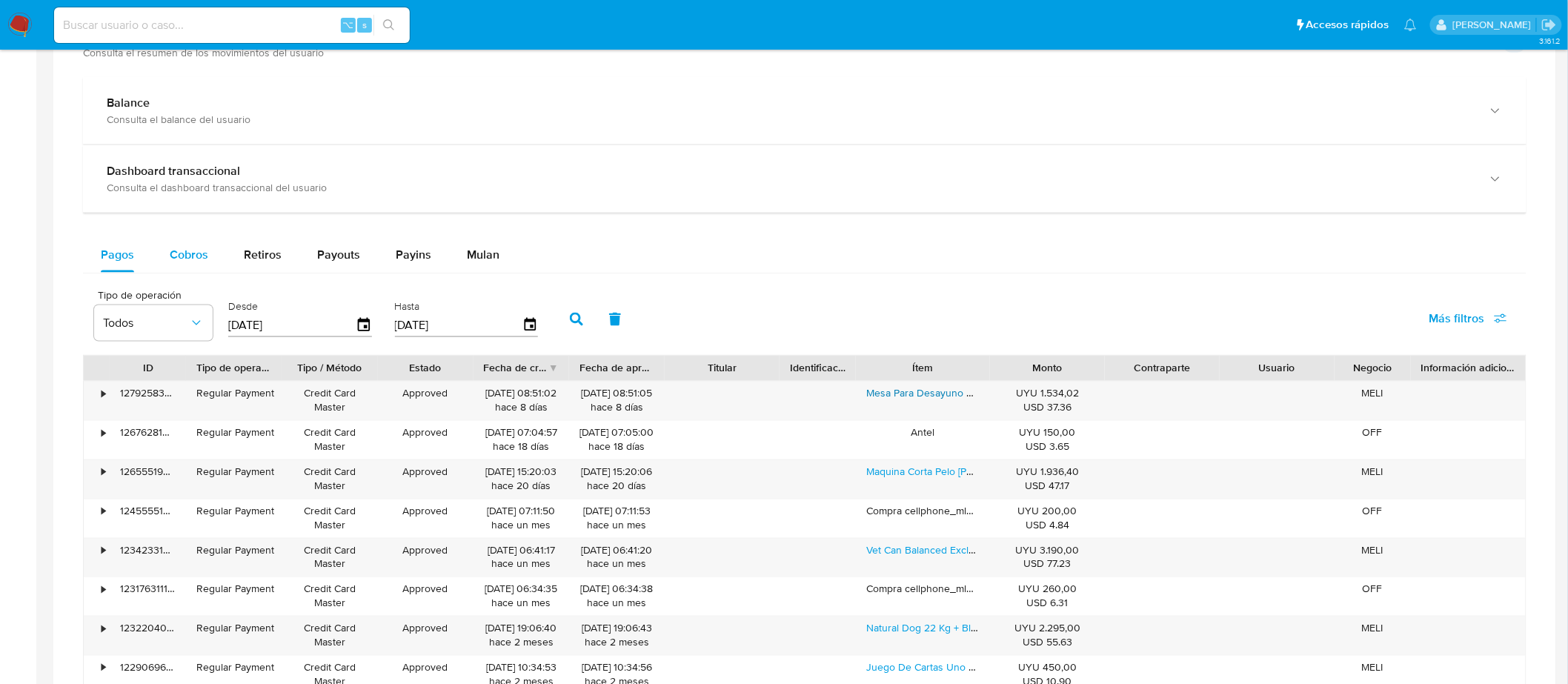
click at [188, 252] on span "Cobros" at bounding box center [189, 254] width 39 height 17
select select "10"
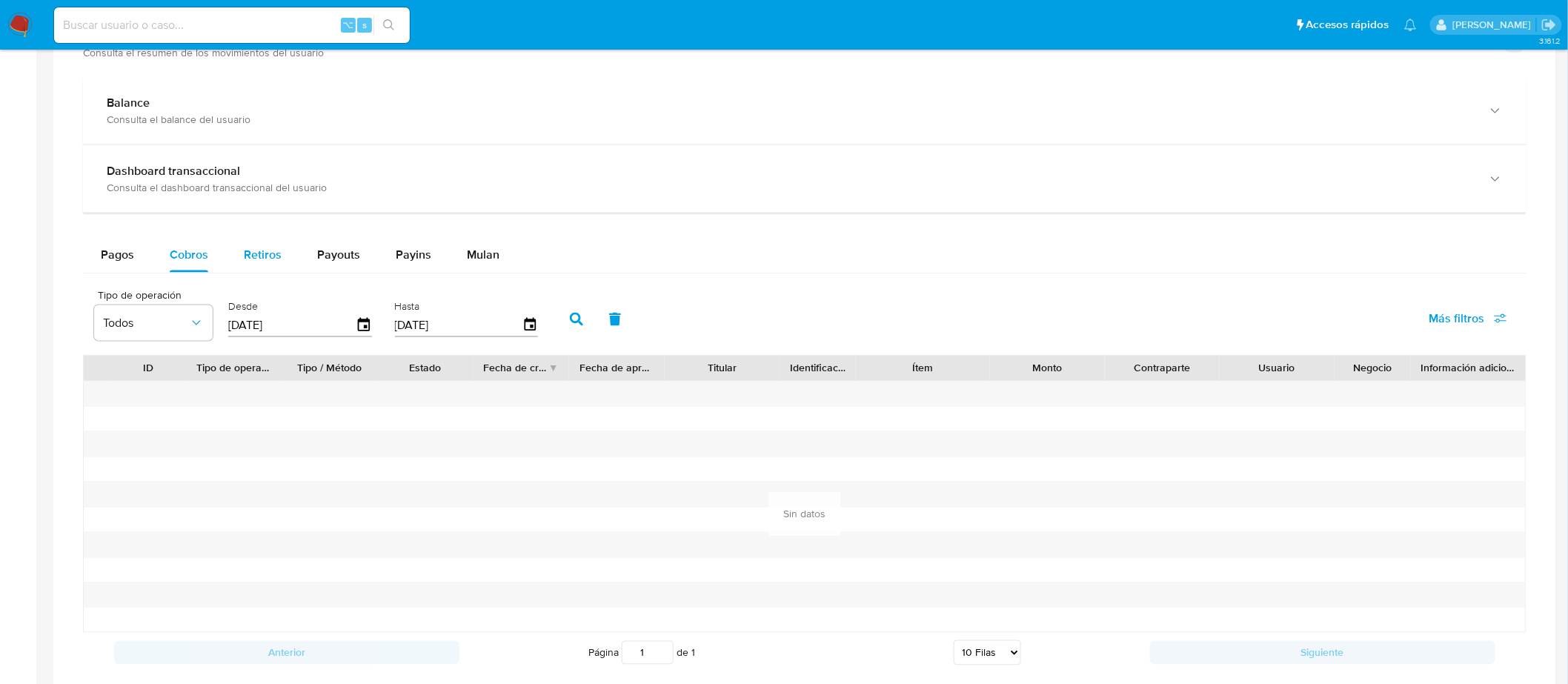
click at [282, 252] on button "Retiros" at bounding box center [262, 255] width 73 height 36
select select "10"
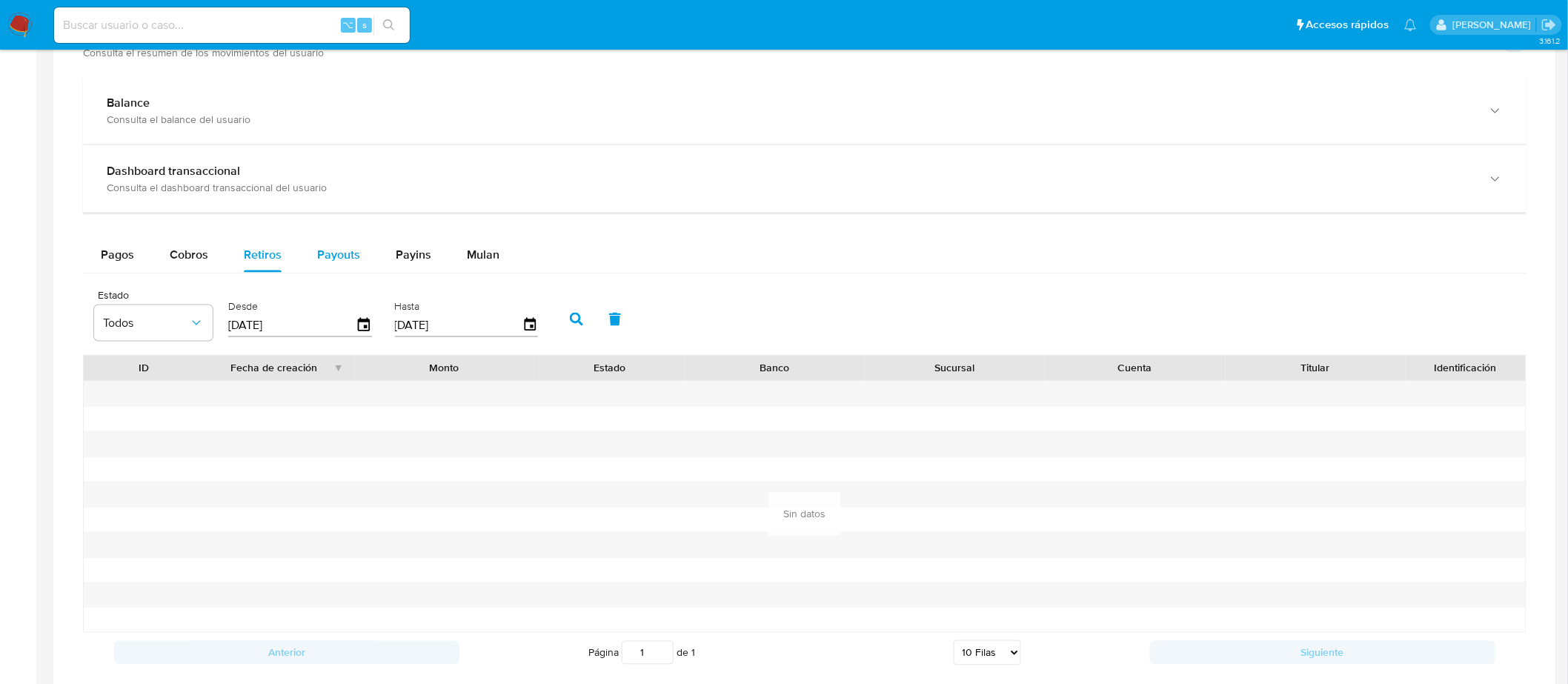
click at [354, 255] on span "Payouts" at bounding box center [337, 254] width 43 height 17
select select "10"
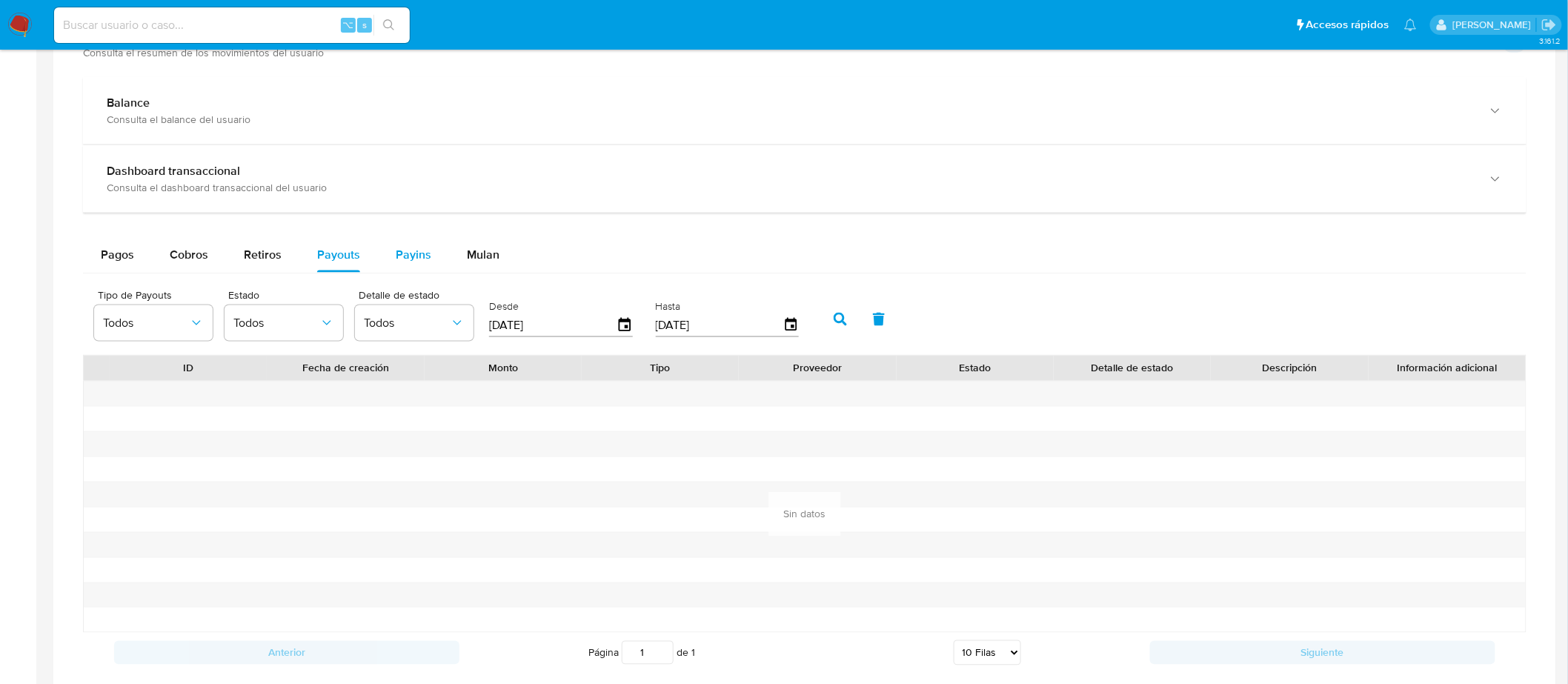
click at [428, 254] on button "Payins" at bounding box center [413, 255] width 71 height 36
select select "10"
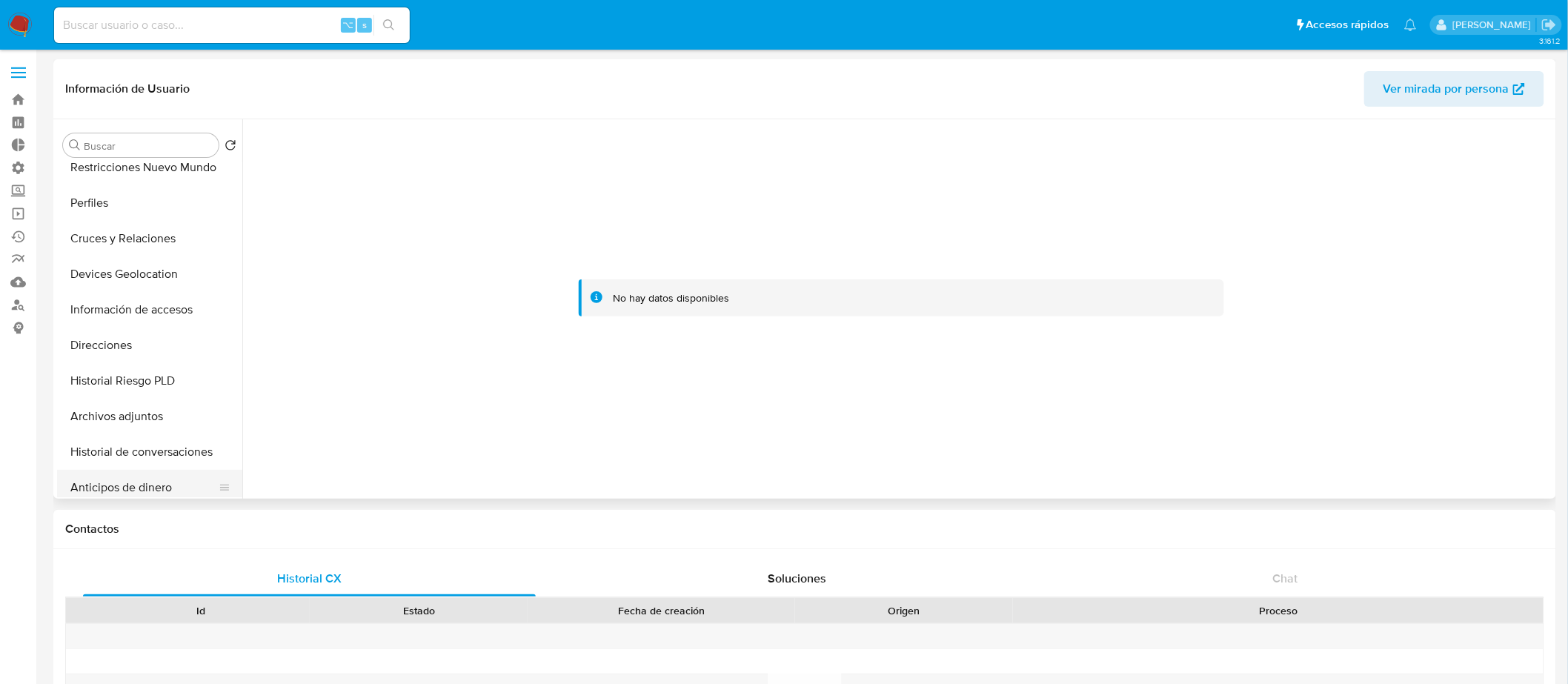
scroll to position [32, 0]
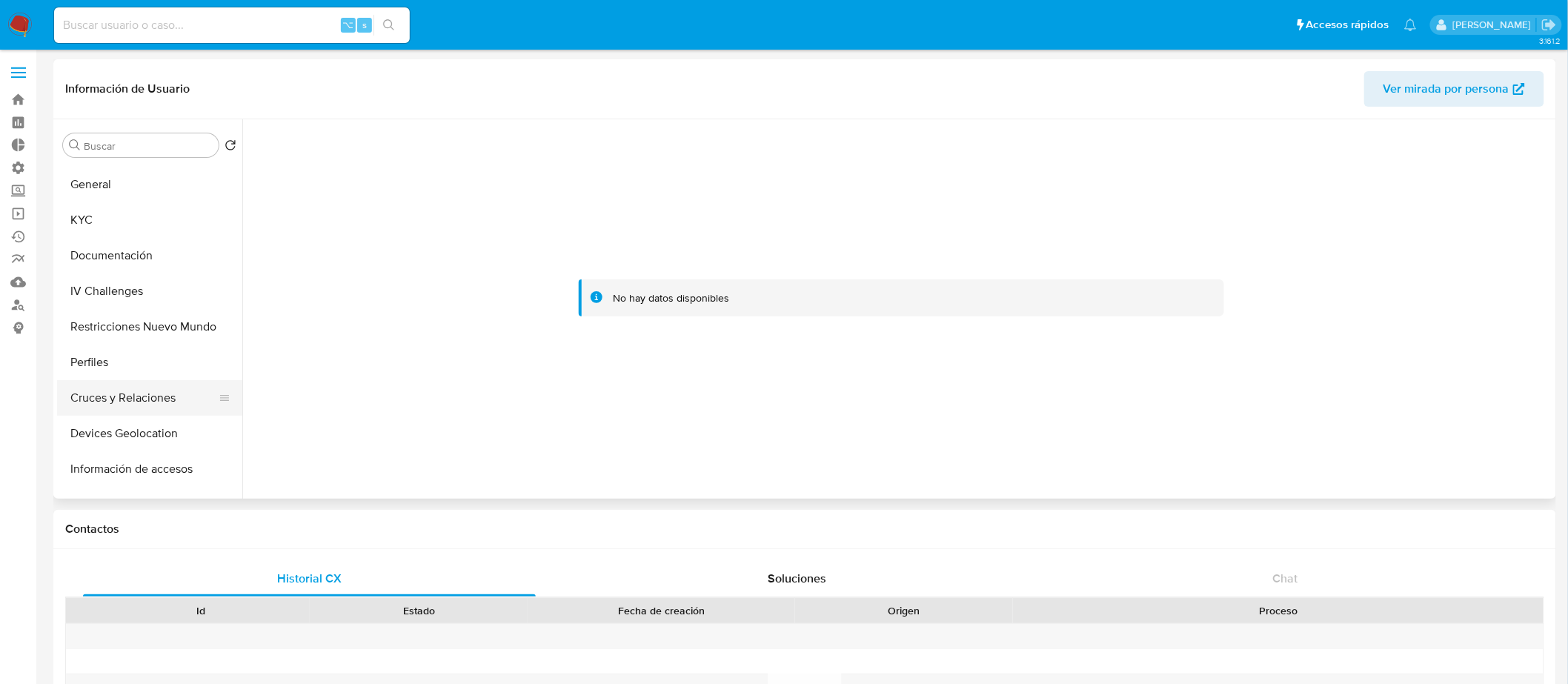
click at [174, 389] on button "Cruces y Relaciones" at bounding box center [143, 398] width 173 height 36
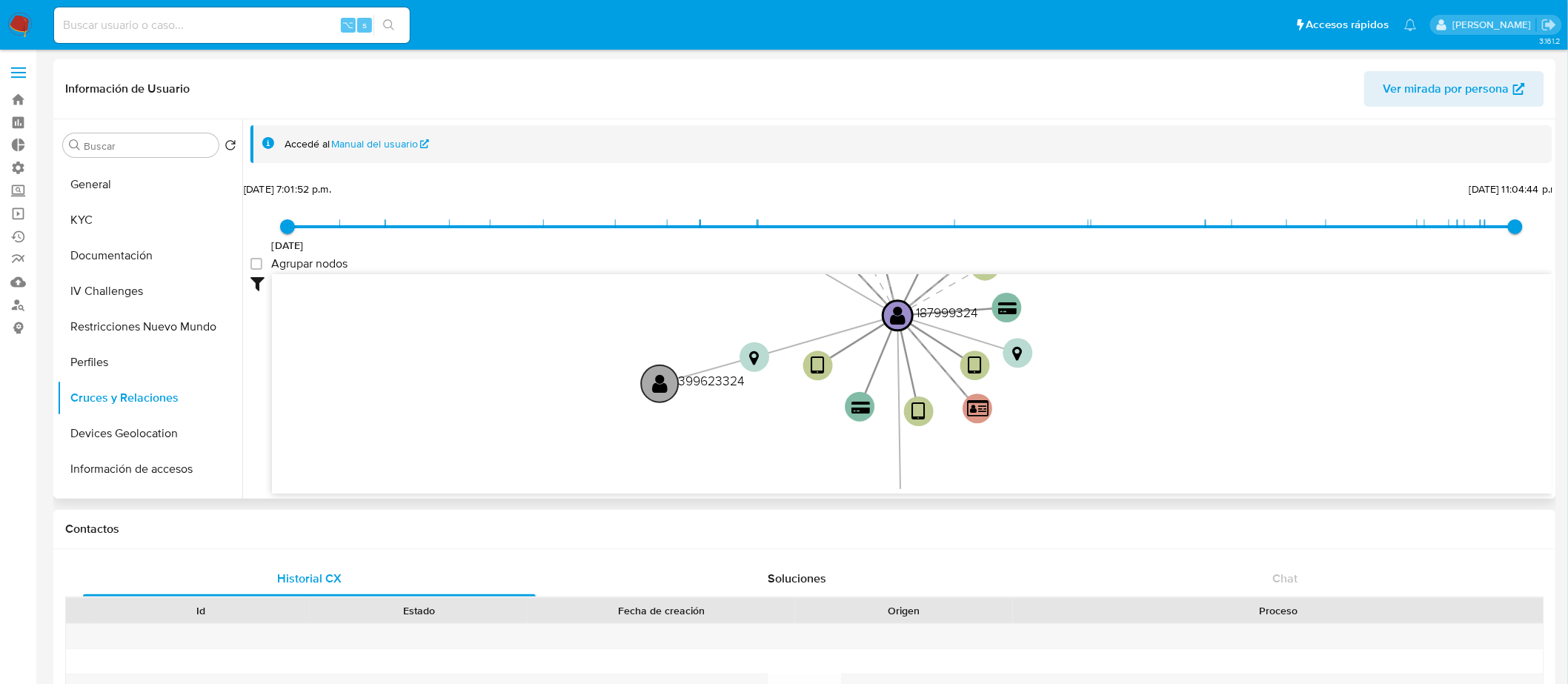
click at [665, 379] on text "" at bounding box center [660, 383] width 15 height 22
click at [663, 381] on text "" at bounding box center [657, 387] width 15 height 22
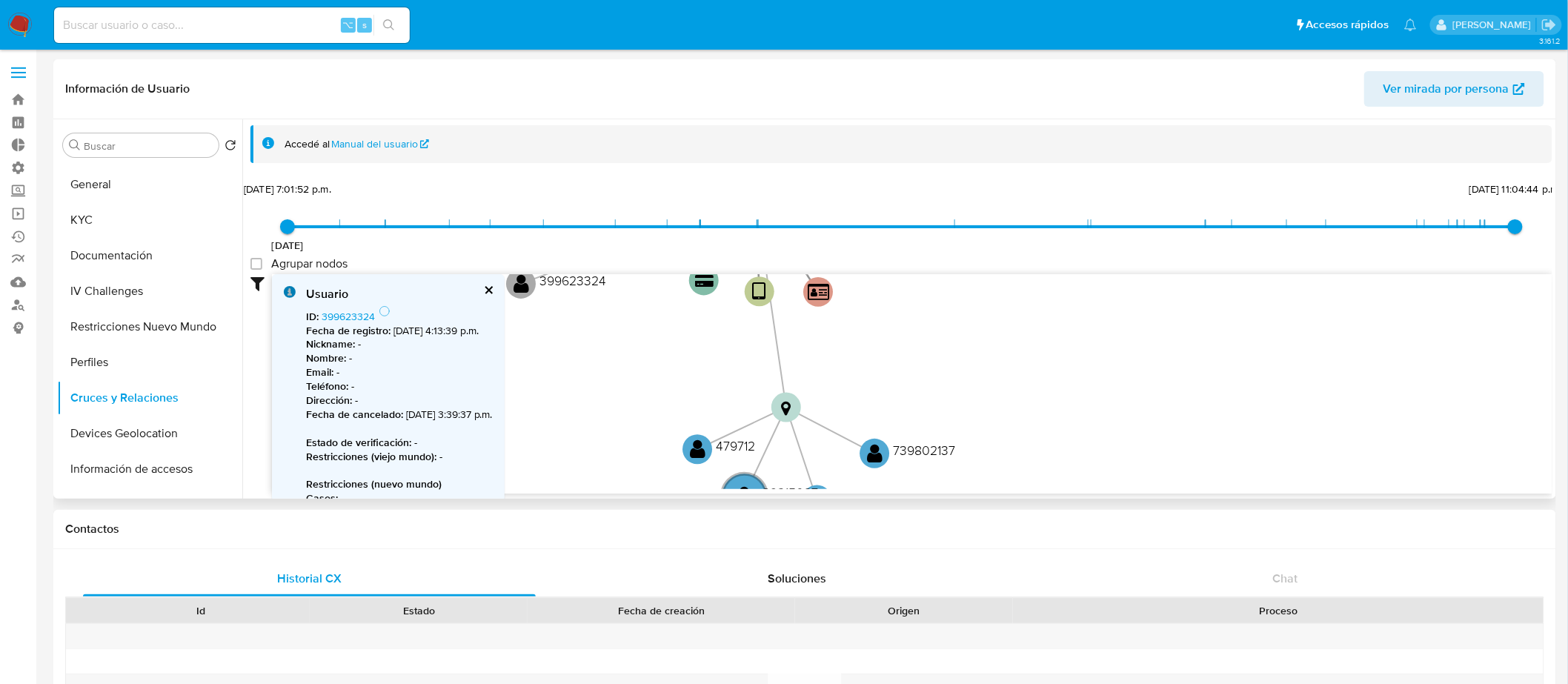
drag, startPoint x: 1128, startPoint y: 369, endPoint x: 1044, endPoint y: 261, distance: 136.8
click at [1044, 260] on div "19/7/2021 19/7/2021, 7:01:52 p.m. 28/7/2025, 11:04:44 p.m. Agrupar nodos Filtro…" at bounding box center [901, 362] width 1302 height 368
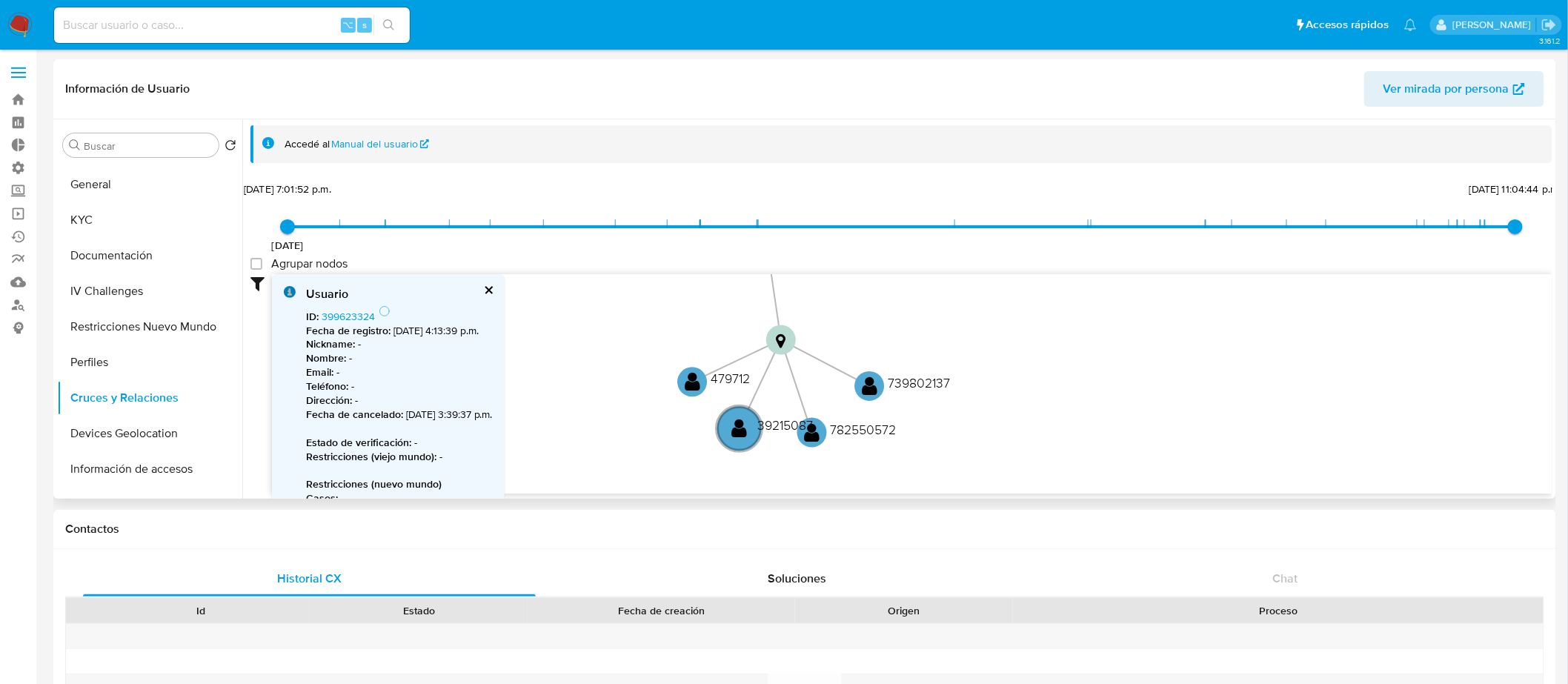
drag, startPoint x: 1047, startPoint y: 364, endPoint x: 1042, endPoint y: 348, distance: 16.8
click at [1043, 346] on icon "device-65eb139d2a7bb82ee5153220  device-628aaac208813b00197d3075  device-5db3…" at bounding box center [912, 381] width 1280 height 215
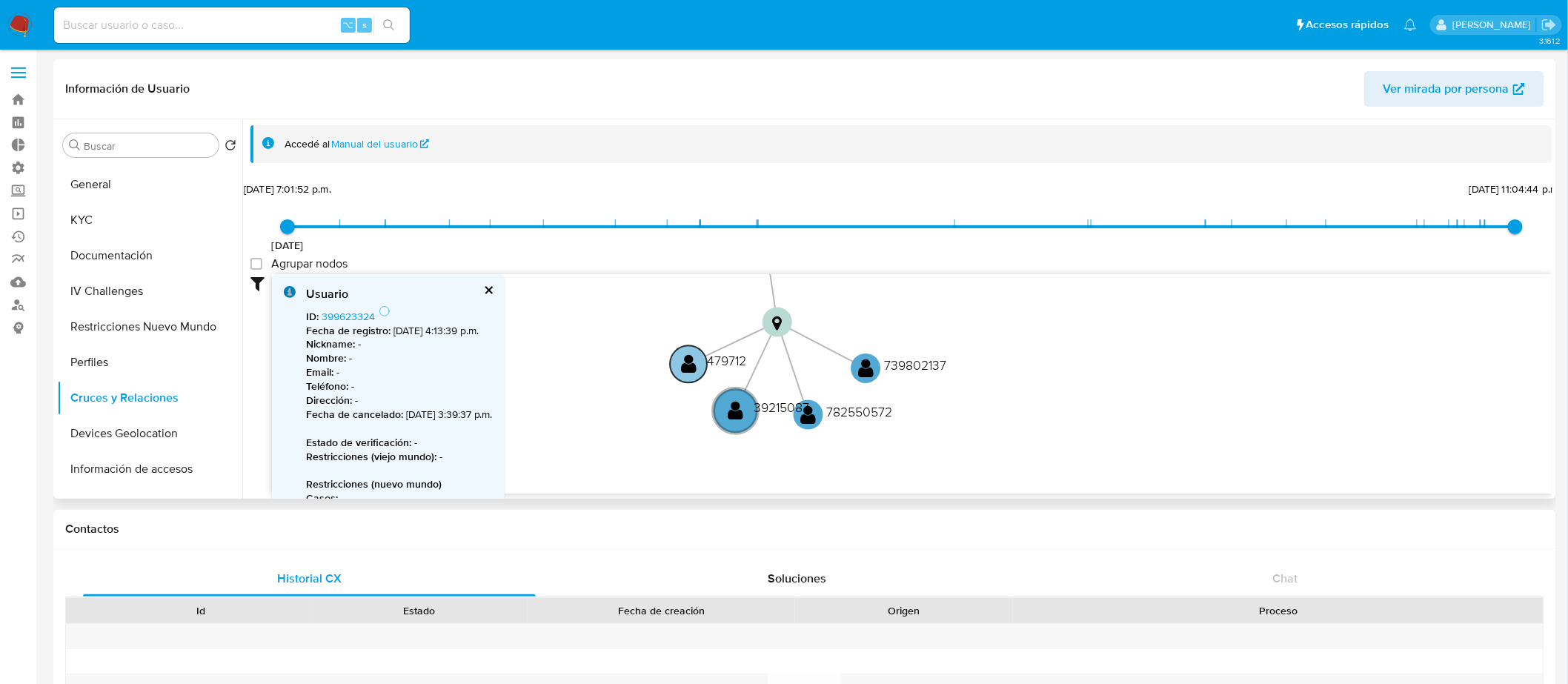
click at [693, 366] on text "" at bounding box center [688, 364] width 15 height 22
click at [757, 397] on circle at bounding box center [743, 411] width 52 height 52
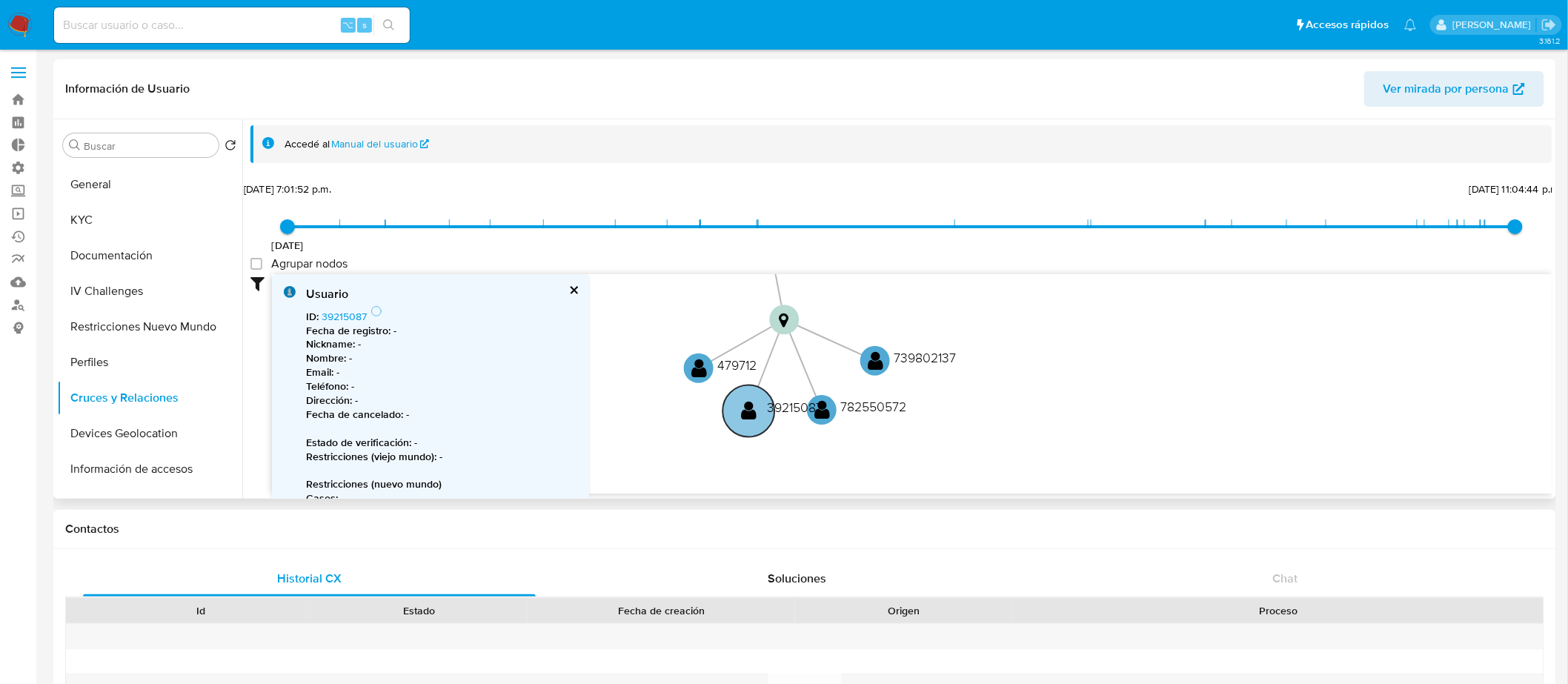
click at [759, 408] on circle at bounding box center [748, 411] width 52 height 52
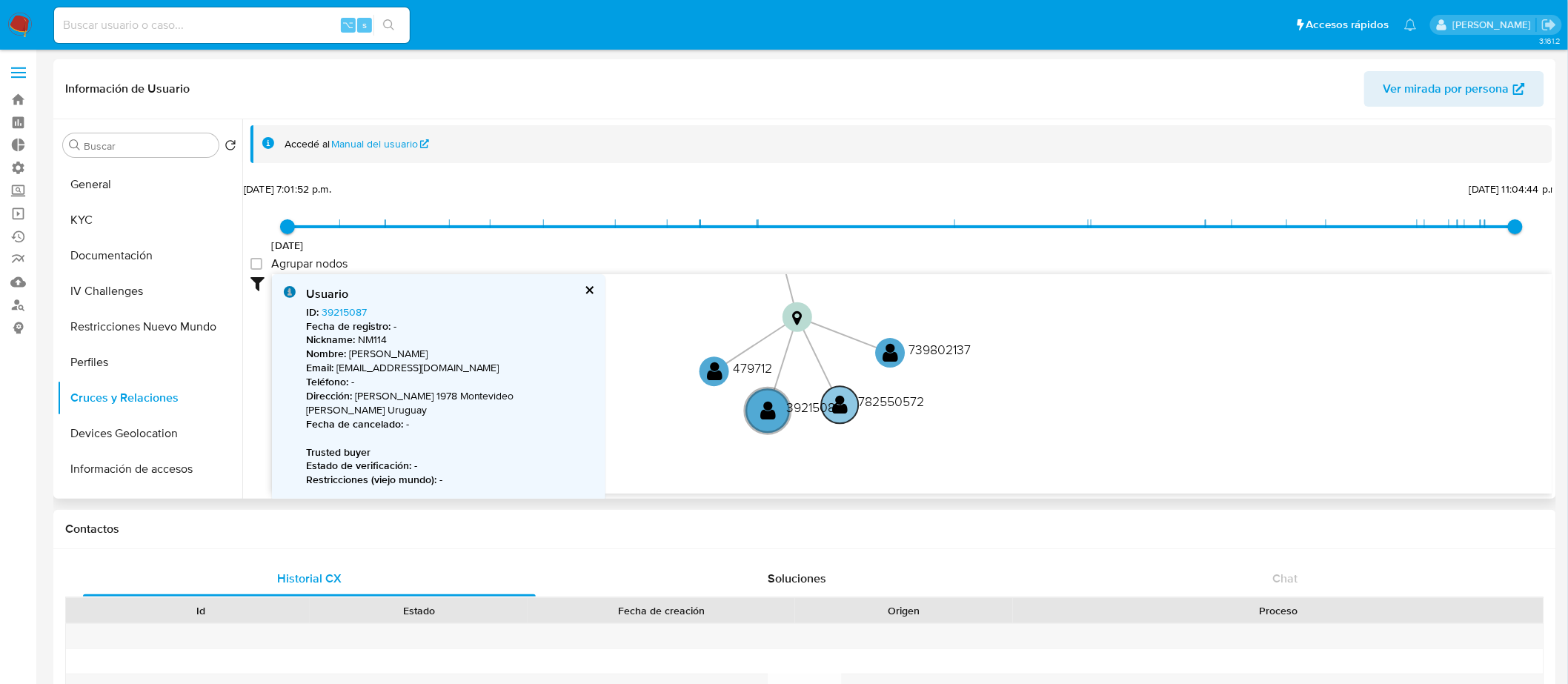
click at [841, 416] on circle at bounding box center [840, 405] width 37 height 37
click at [843, 413] on text "39215087" at bounding box center [817, 408] width 56 height 19
click at [858, 405] on text "" at bounding box center [853, 399] width 15 height 22
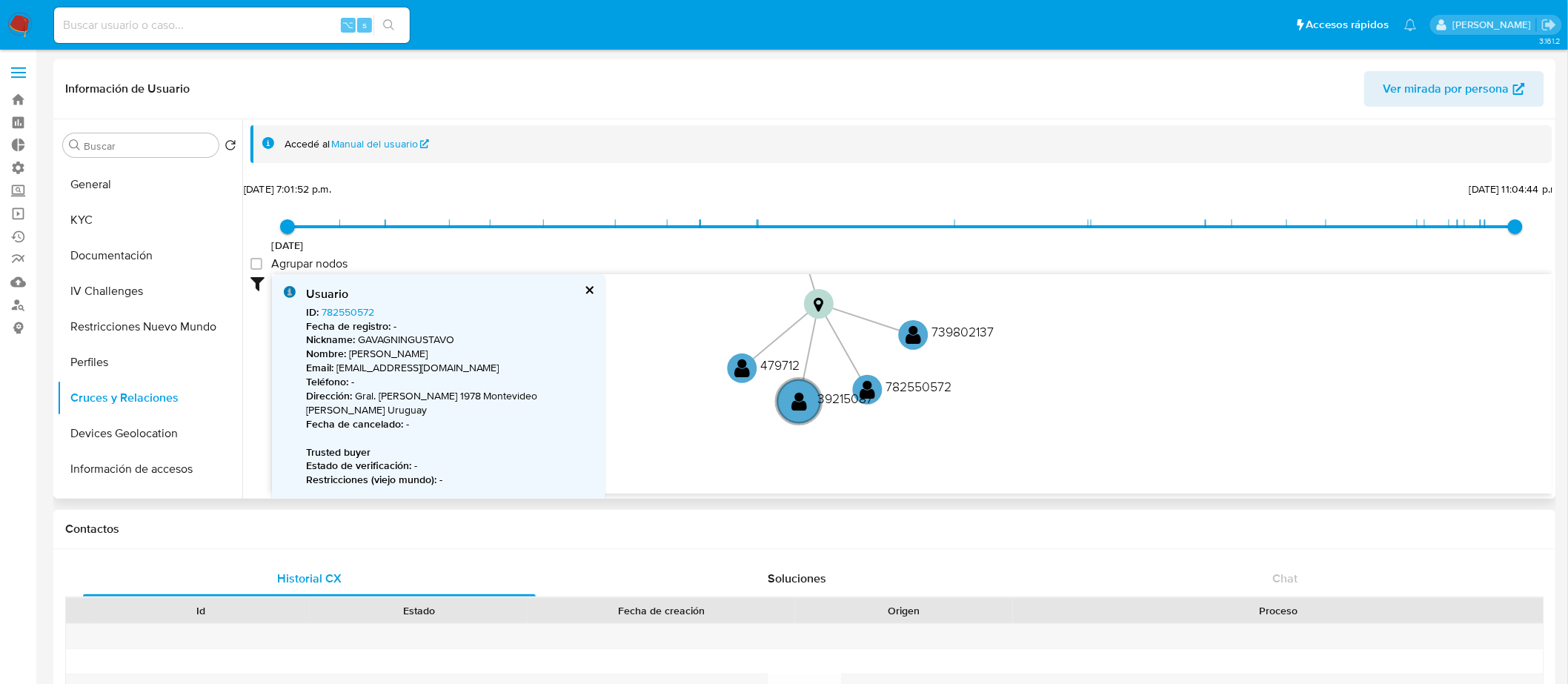
click at [897, 345] on icon "device-65eb139d2a7bb82ee5153220  device-628aaac208813b00197d3075  device-5db3…" at bounding box center [912, 381] width 1280 height 215
click at [913, 334] on text "" at bounding box center [914, 335] width 15 height 22
click at [917, 336] on text "" at bounding box center [915, 334] width 15 height 22
click at [917, 337] on text "" at bounding box center [915, 334] width 15 height 22
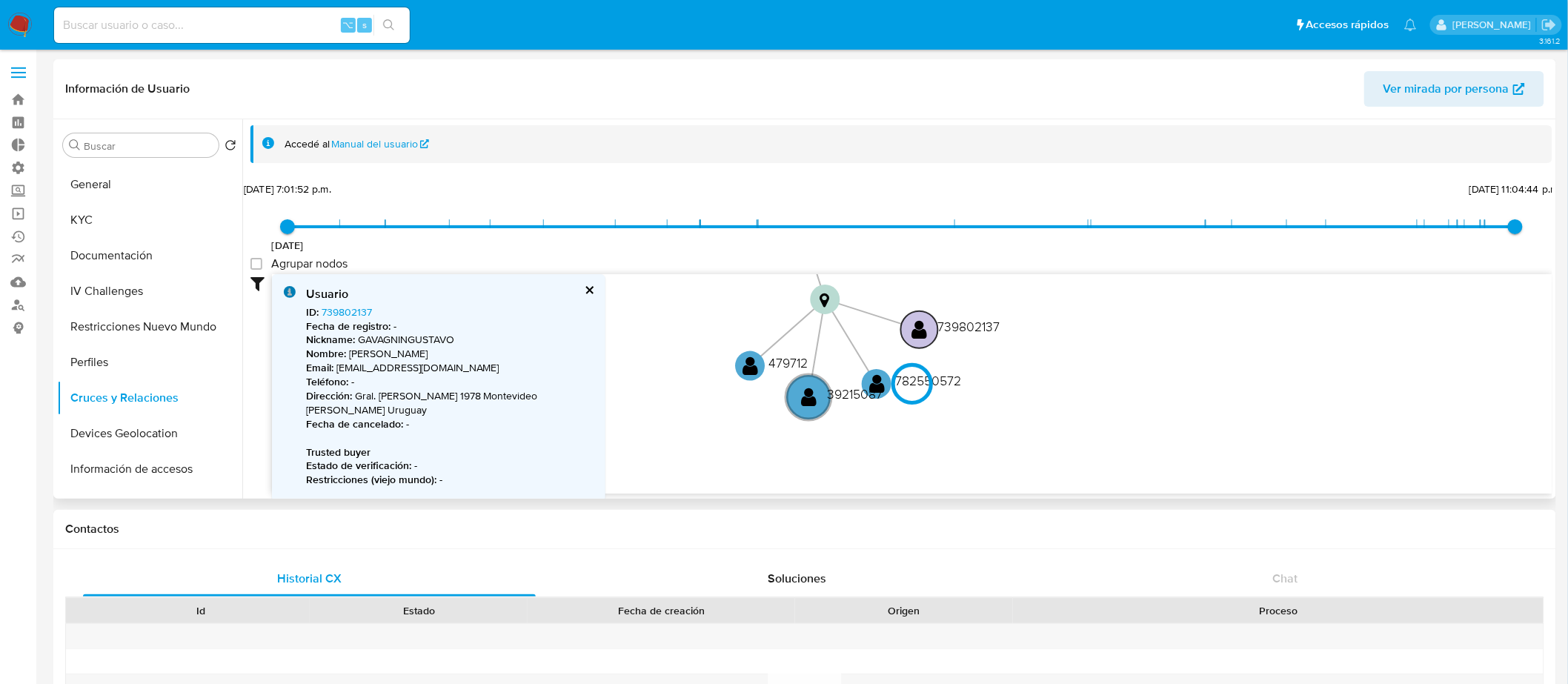
type input "1758805683000"
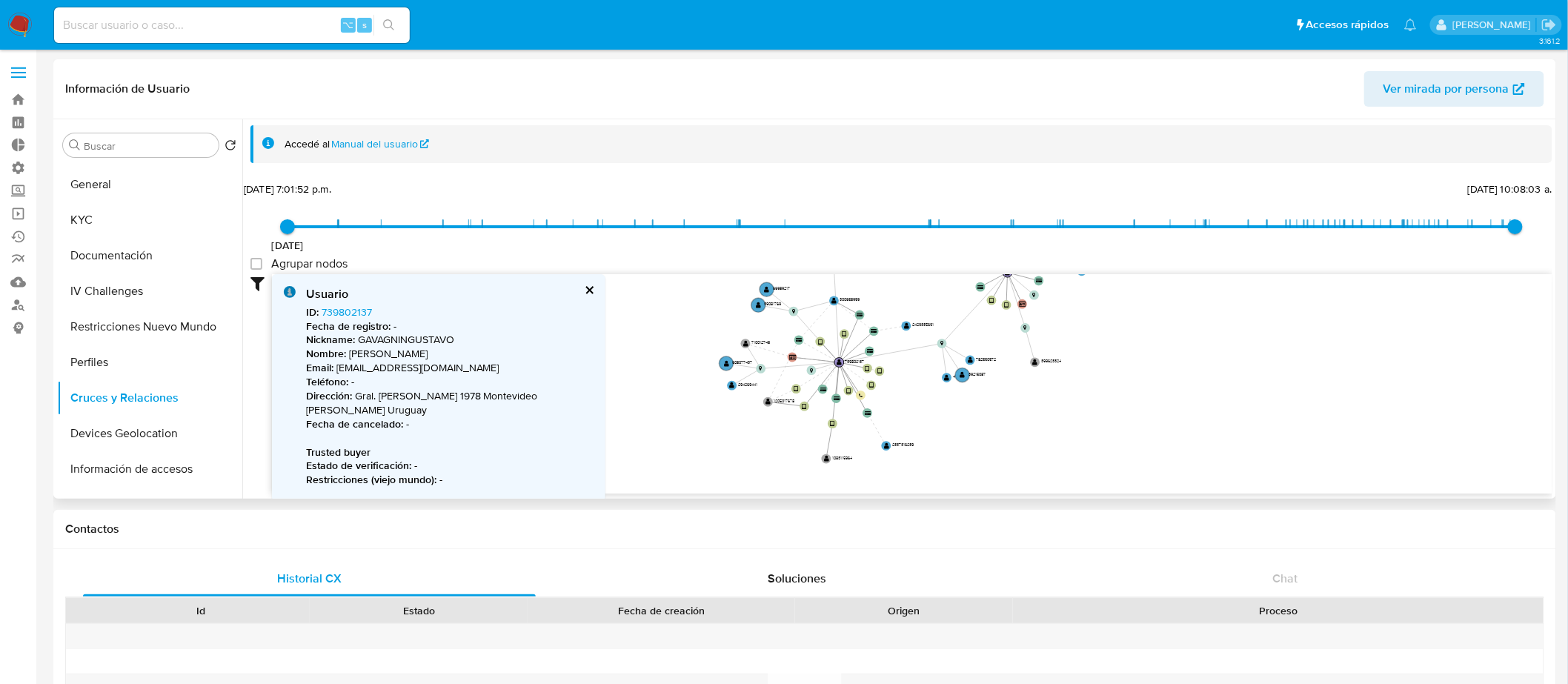
click at [974, 379] on icon "device-65eb139d2a7bb82ee5153220  device-628aaac208813b00197d3075  device-5db3…" at bounding box center [912, 381] width 1280 height 215
click at [967, 376] on circle at bounding box center [962, 375] width 16 height 16
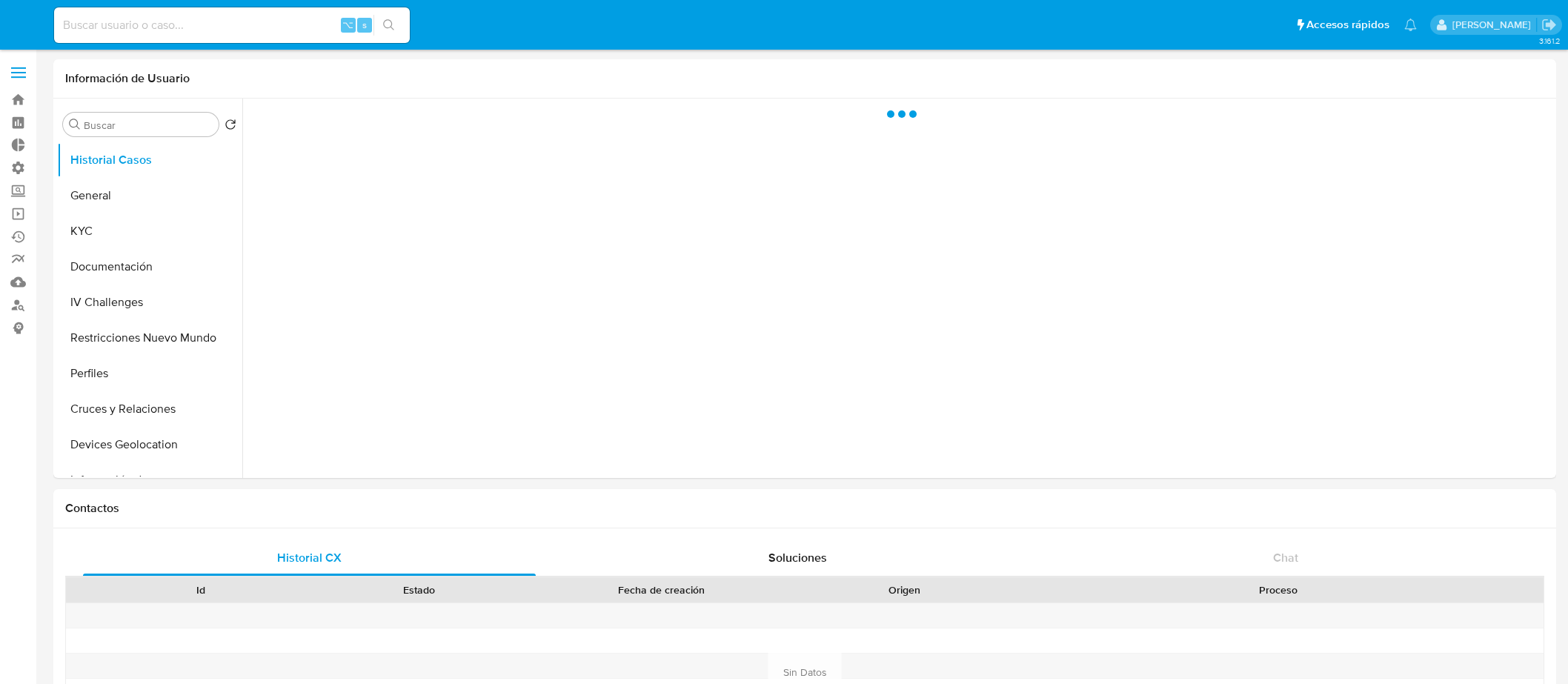
select select "10"
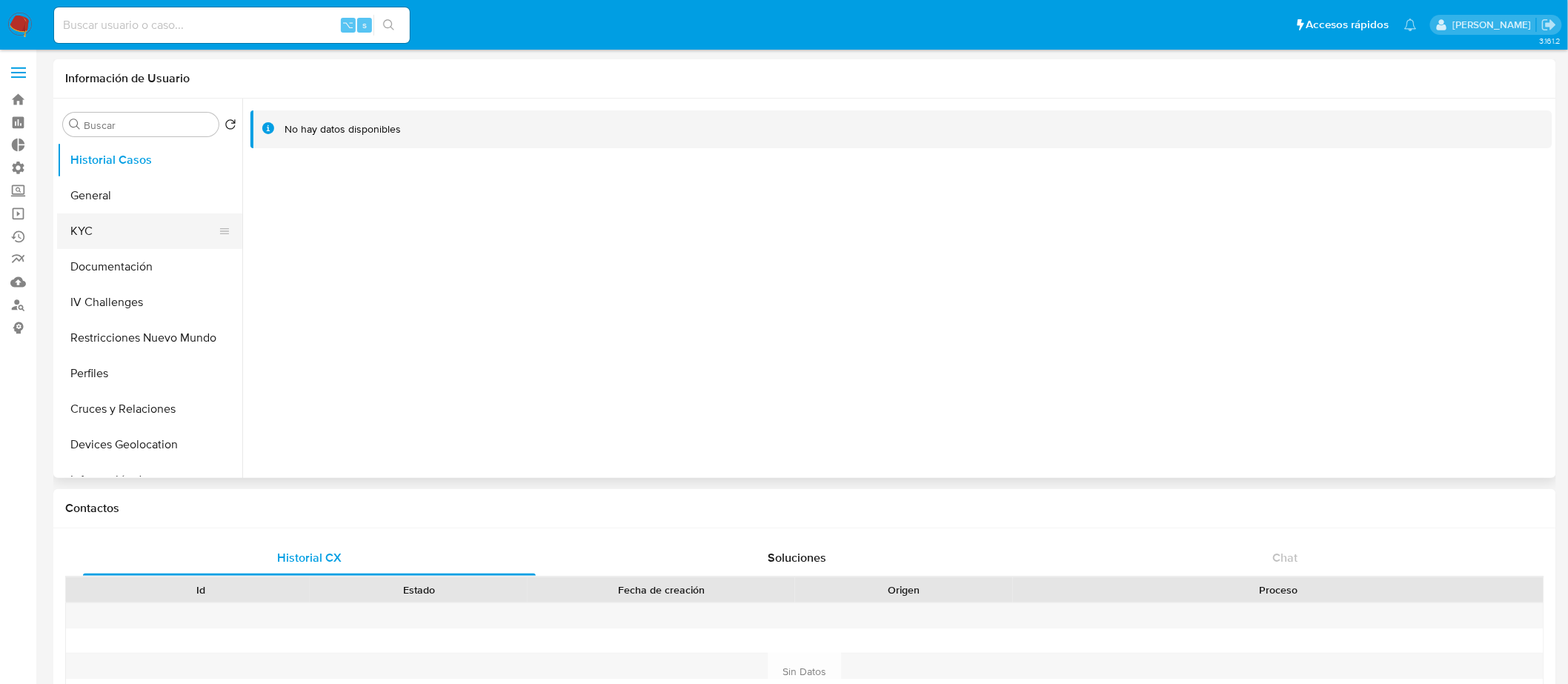
click at [134, 217] on button "KYC" at bounding box center [143, 231] width 173 height 36
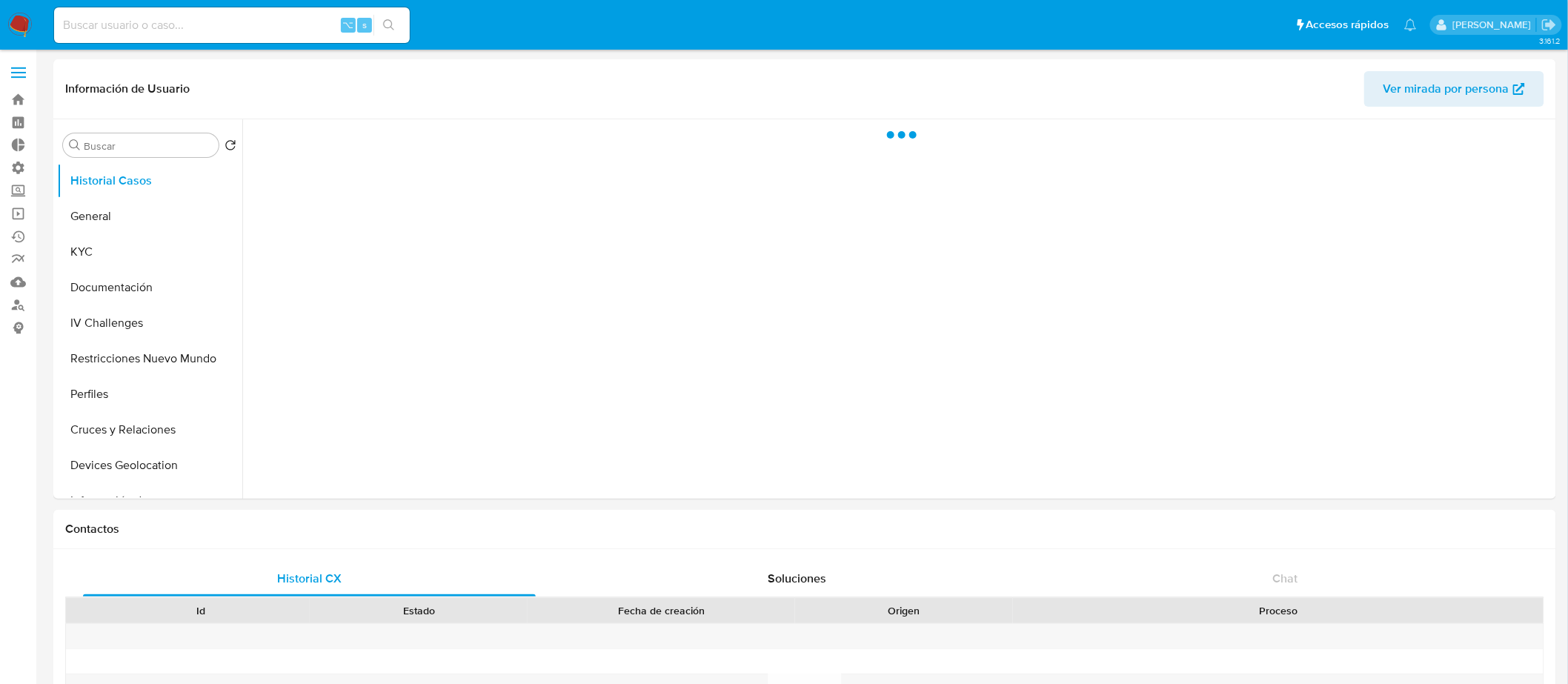
select select "10"
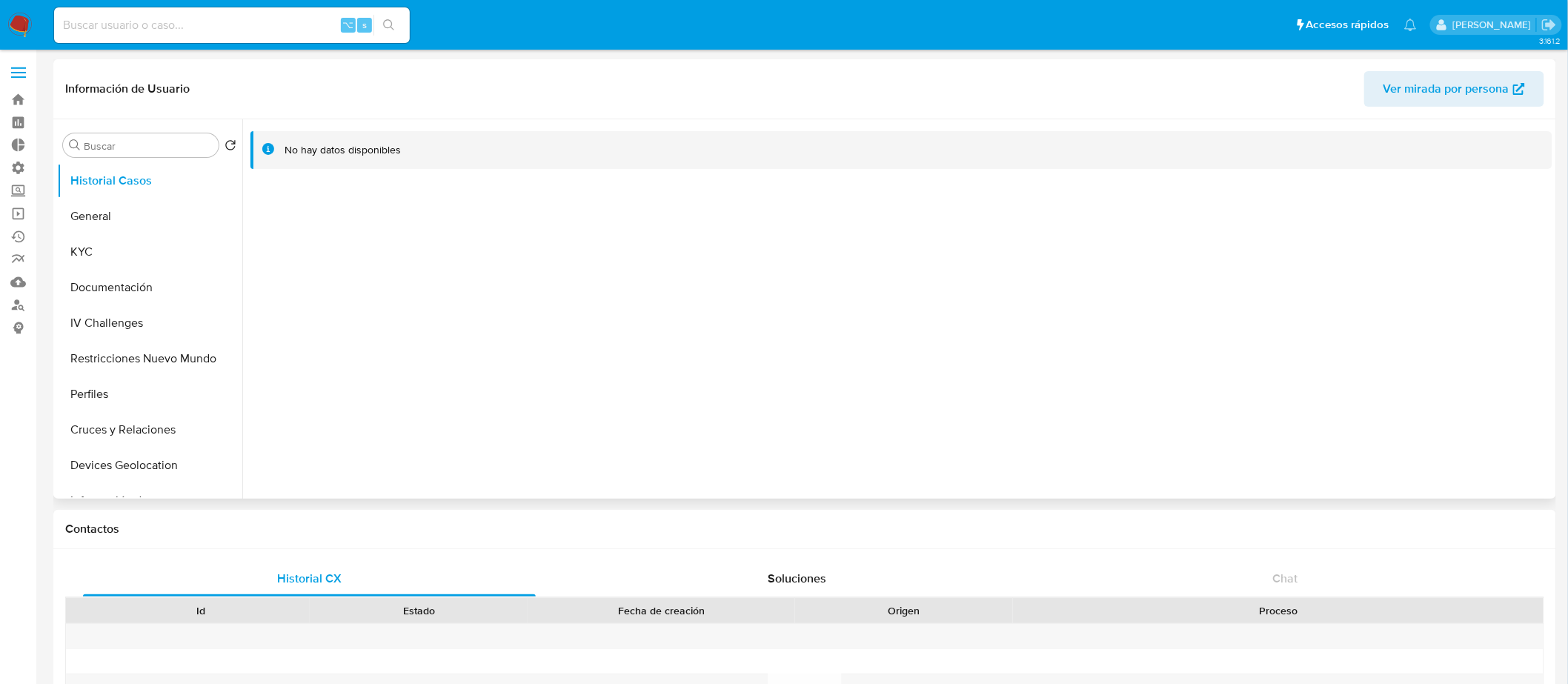
scroll to position [3, 0]
click at [139, 410] on button "Cruces y Relaciones" at bounding box center [143, 427] width 173 height 36
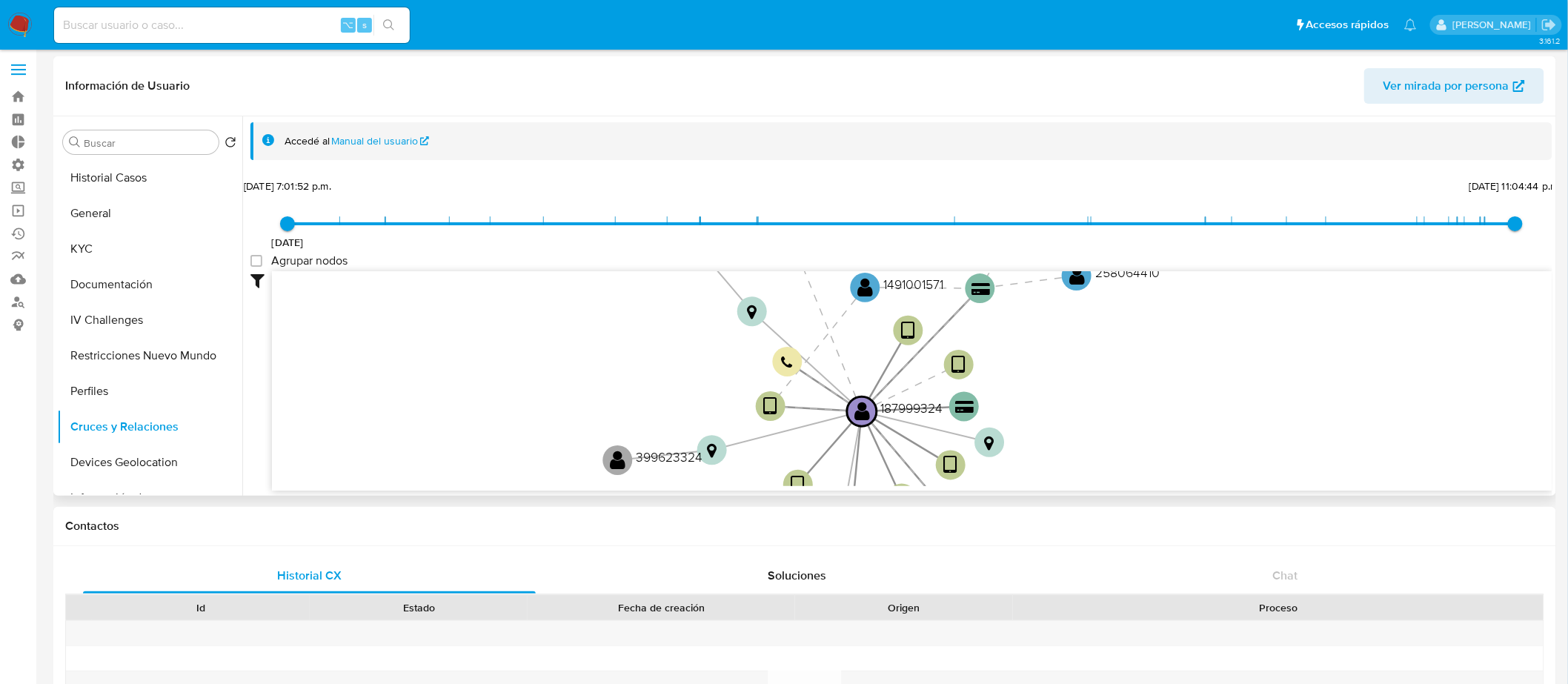
drag, startPoint x: 1170, startPoint y: 325, endPoint x: 1107, endPoint y: 420, distance: 114.0
click at [1107, 420] on icon "device-65eb139d2a7bb82ee5153220  device-628aaac208813b00197d3075  device-5db3…" at bounding box center [912, 379] width 1280 height 215
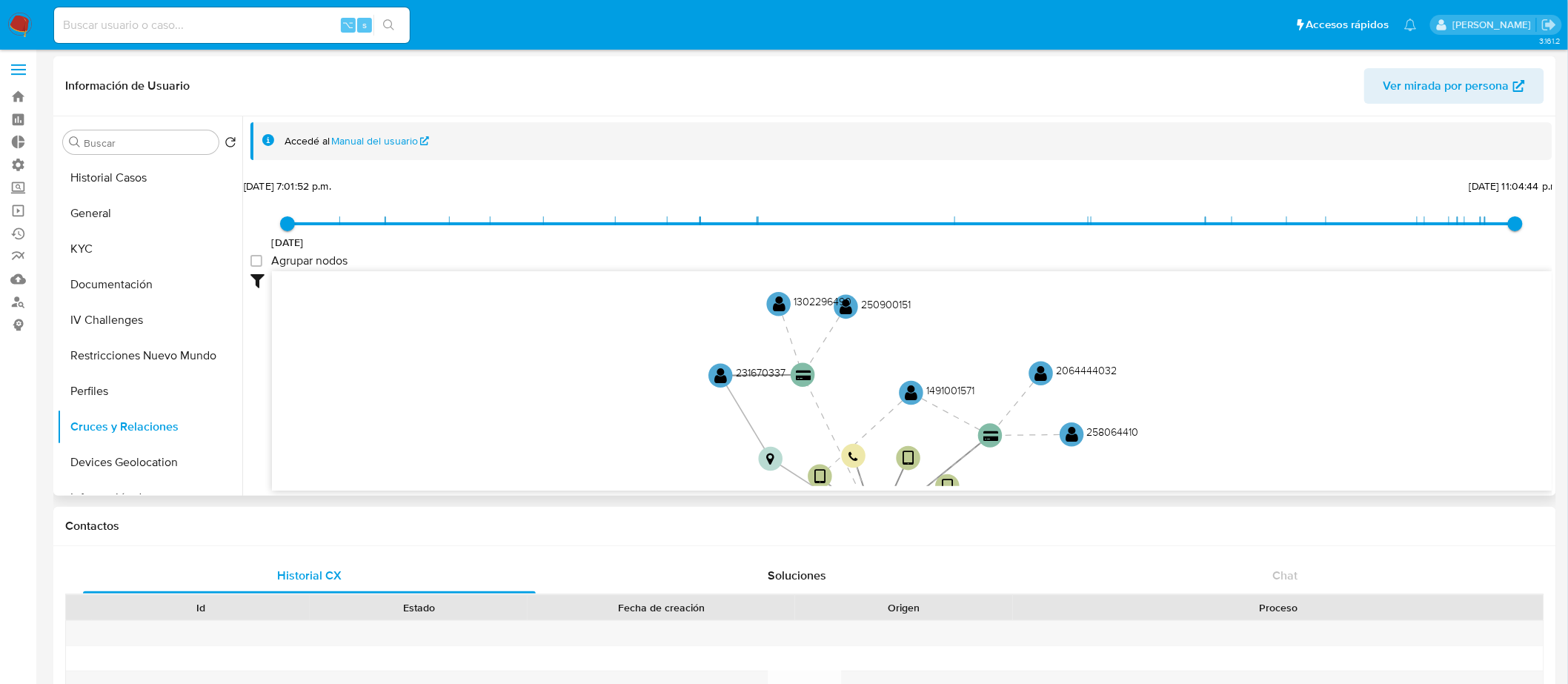
drag, startPoint x: 1103, startPoint y: 431, endPoint x: 1093, endPoint y: 485, distance: 54.9
click at [1097, 488] on div "device-65eb139d2a7bb82ee5153220  device-628aaac208813b00197d3075  device-5db3…" at bounding box center [912, 380] width 1280 height 219
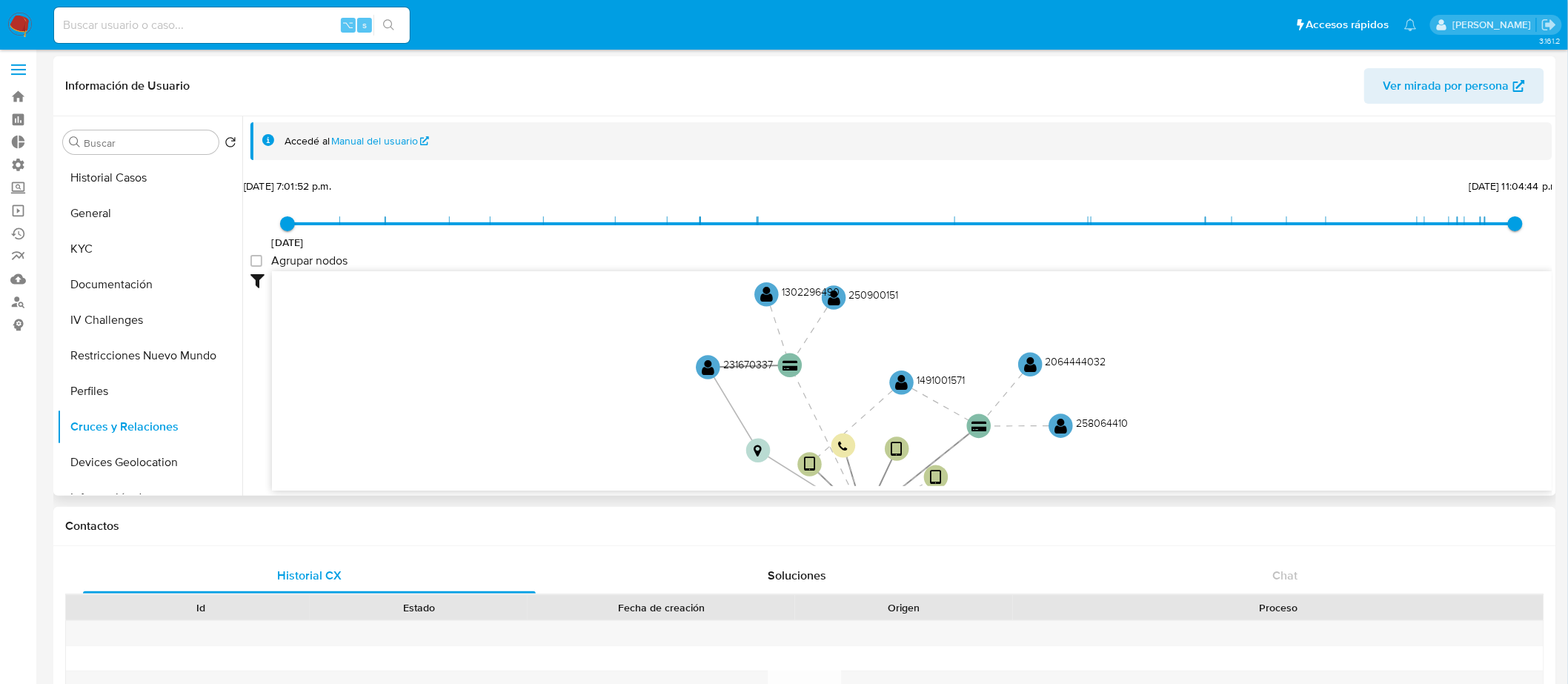
click at [720, 369] on icon "device-65eb139d2a7bb82ee5153220  device-628aaac208813b00197d3075  device-5db3…" at bounding box center [912, 379] width 1280 height 215
click at [710, 368] on text "" at bounding box center [707, 368] width 12 height 17
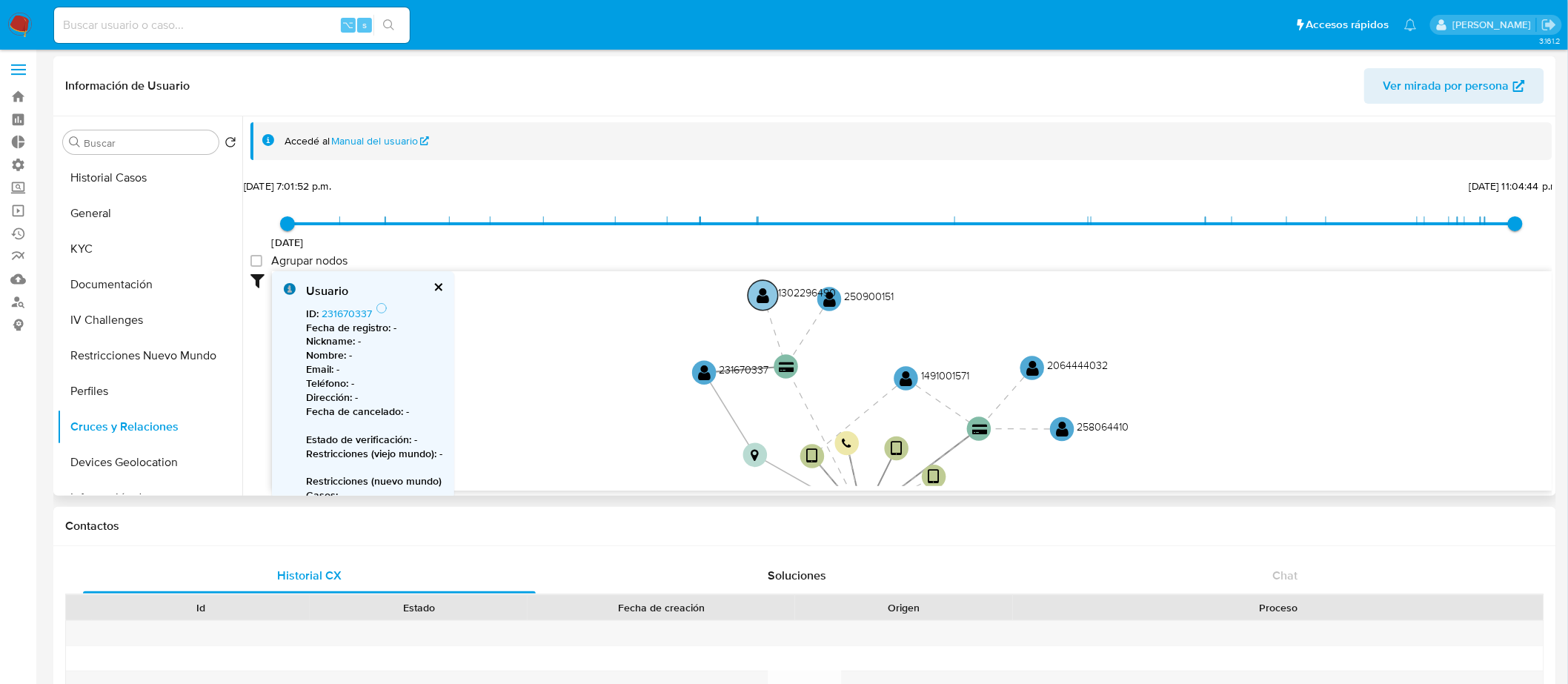
click at [772, 295] on circle at bounding box center [763, 295] width 30 height 30
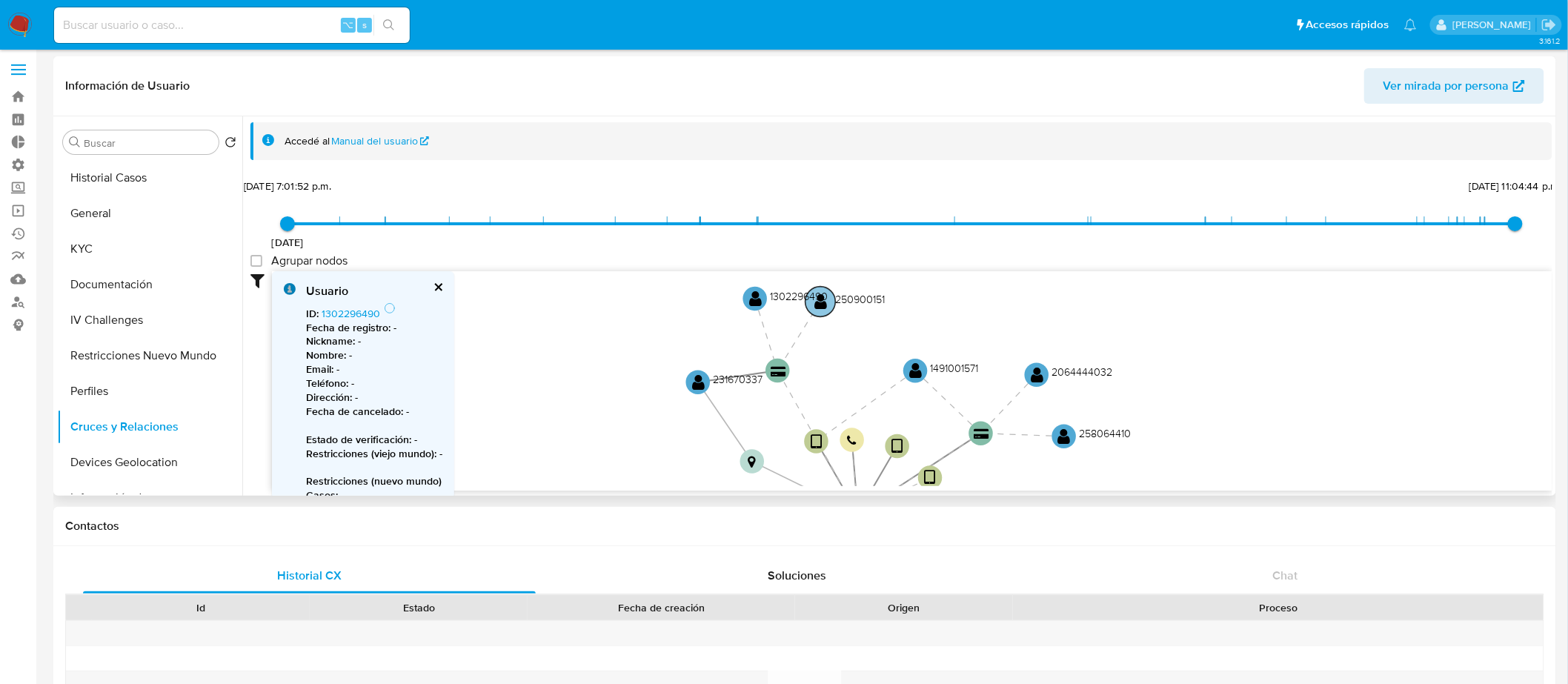
click at [836, 303] on text "250900151" at bounding box center [861, 300] width 49 height 15
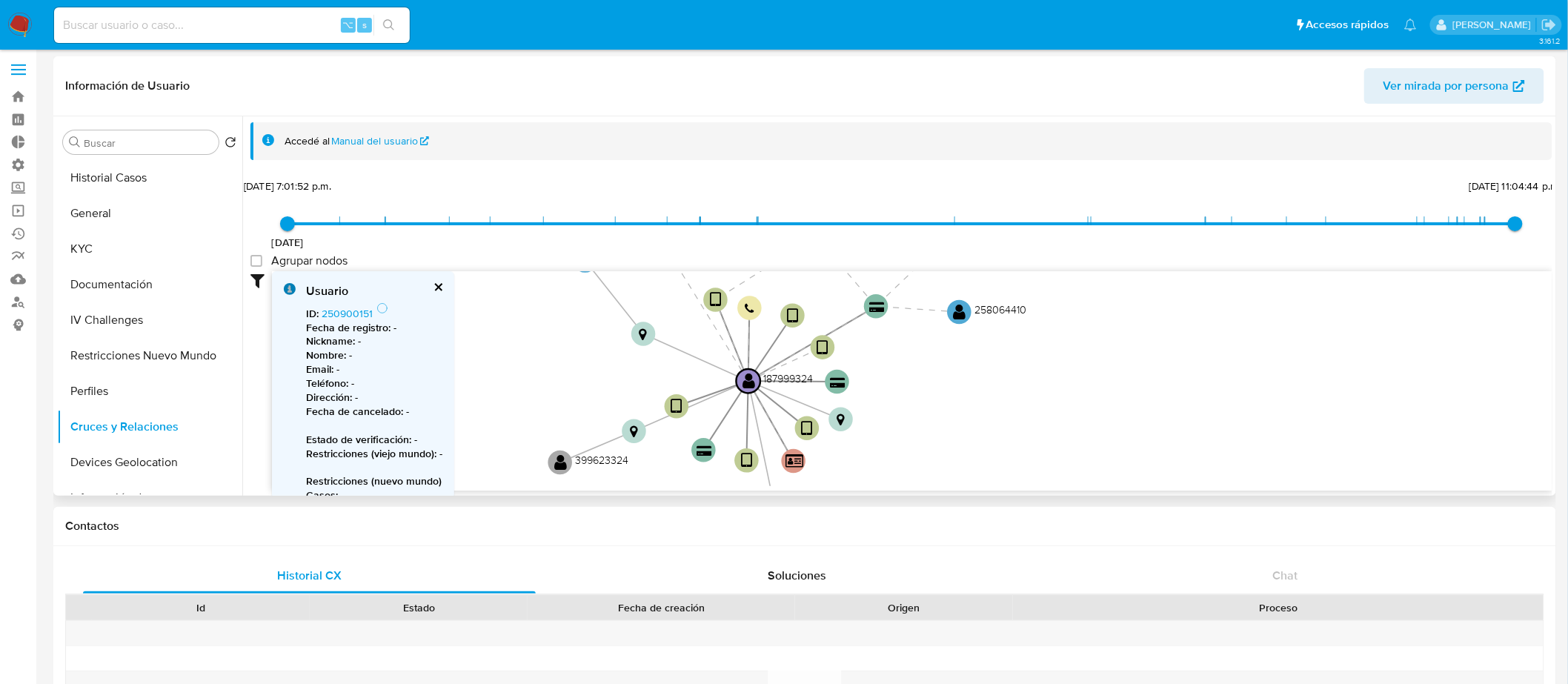
drag, startPoint x: 1185, startPoint y: 411, endPoint x: 1078, endPoint y: 249, distance: 194.1
click at [1078, 248] on div "19/7/2021 19/7/2021, 7:01:52 p.m. 28/7/2025, 11:04:44 p.m. Agrupar nodos Filtro…" at bounding box center [901, 360] width 1302 height 368
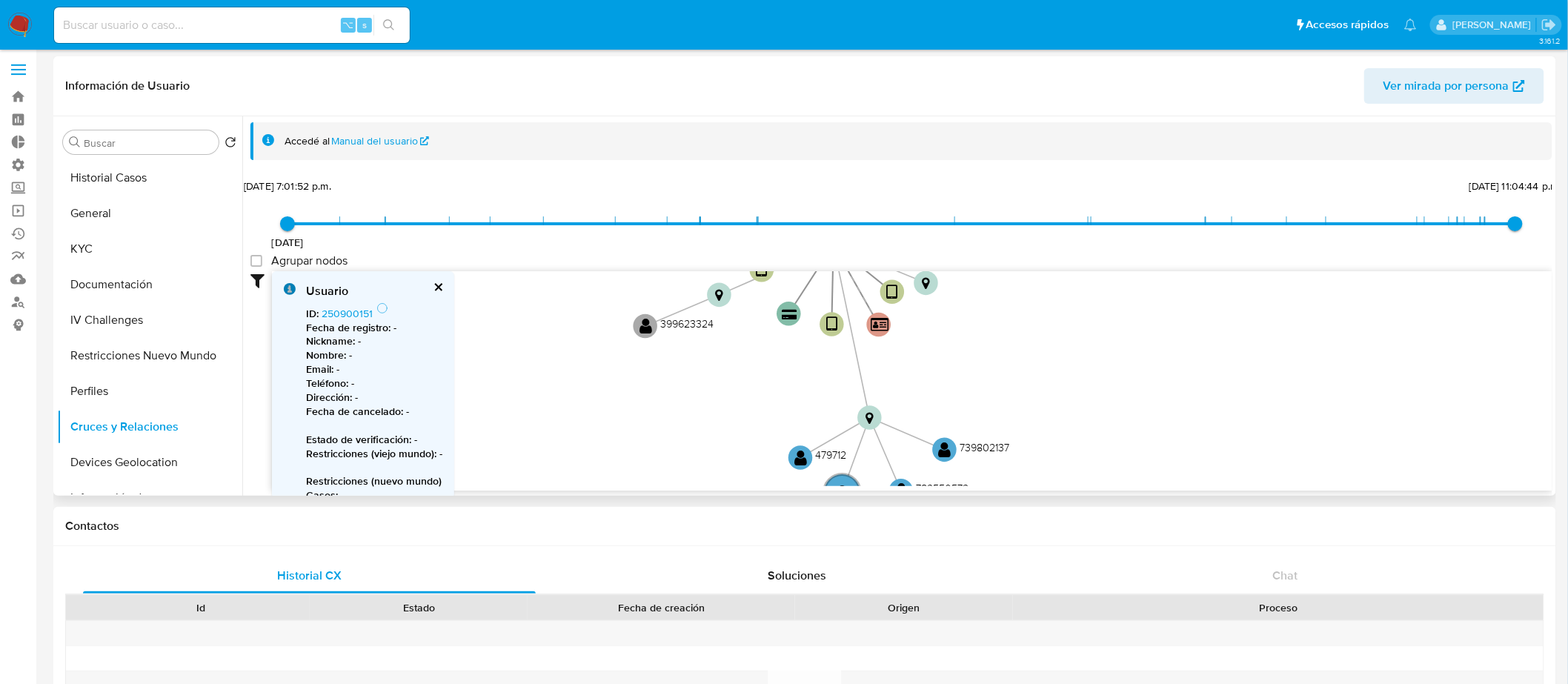
drag, startPoint x: 919, startPoint y: 434, endPoint x: 1011, endPoint y: 322, distance: 144.9
click at [1011, 322] on icon "device-65eb139d2a7bb82ee5153220  device-628aaac208813b00197d3075  device-5db3…" at bounding box center [912, 379] width 1280 height 215
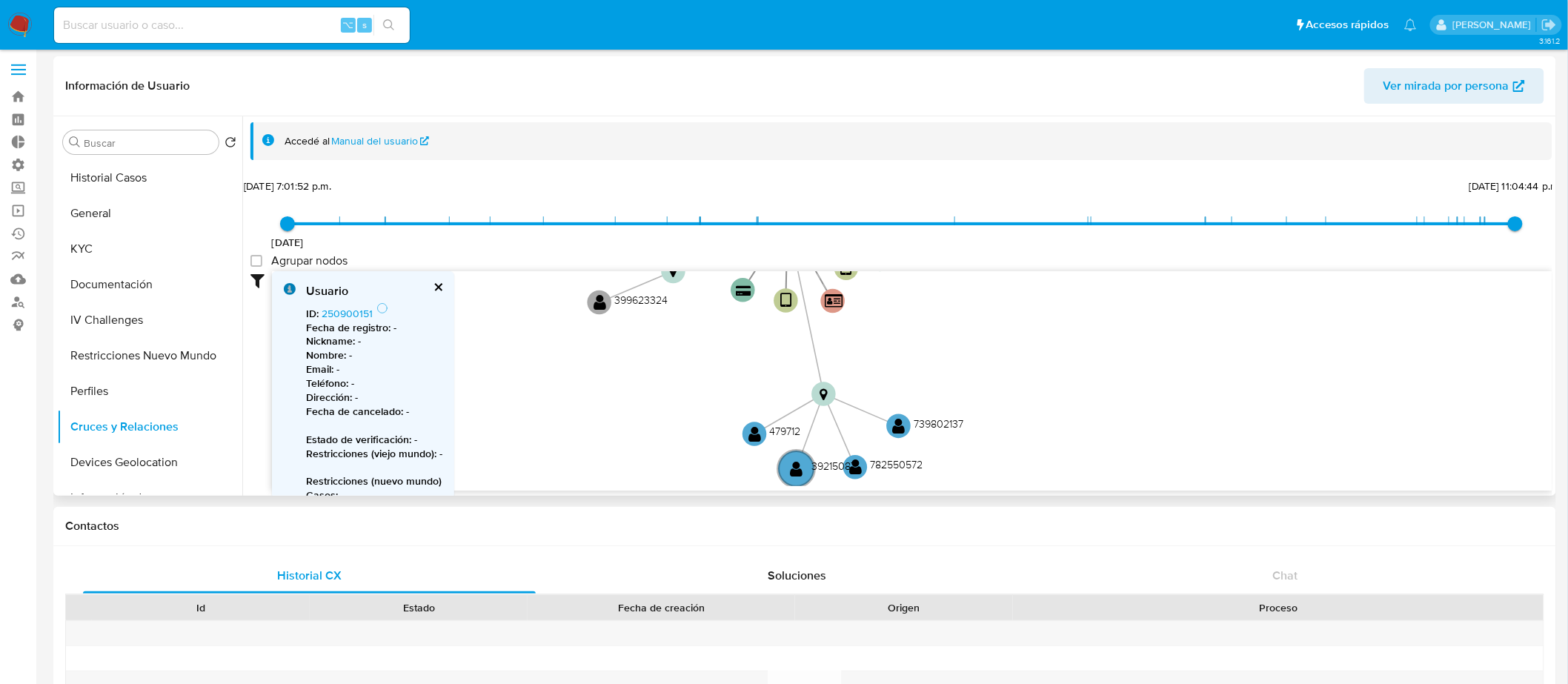
drag, startPoint x: 951, startPoint y: 373, endPoint x: 900, endPoint y: 360, distance: 52.6
click at [900, 360] on icon "device-65eb139d2a7bb82ee5153220  device-628aaac208813b00197d3075  device-5db3…" at bounding box center [912, 379] width 1280 height 215
click at [598, 302] on text "" at bounding box center [599, 304] width 12 height 17
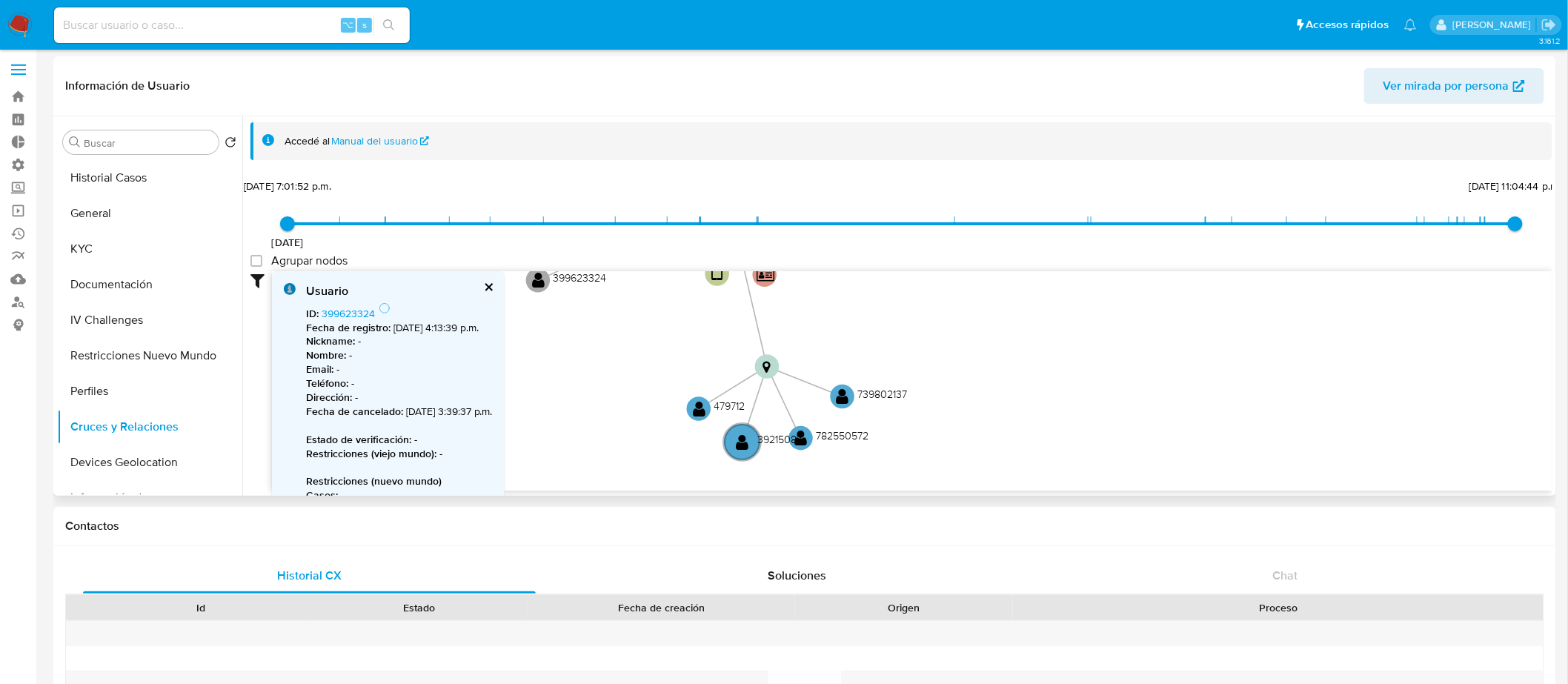
drag, startPoint x: 1036, startPoint y: 413, endPoint x: 891, endPoint y: 350, distance: 158.1
click at [891, 350] on icon "device-65eb139d2a7bb82ee5153220  device-628aaac208813b00197d3075  device-5db3…" at bounding box center [912, 379] width 1280 height 215
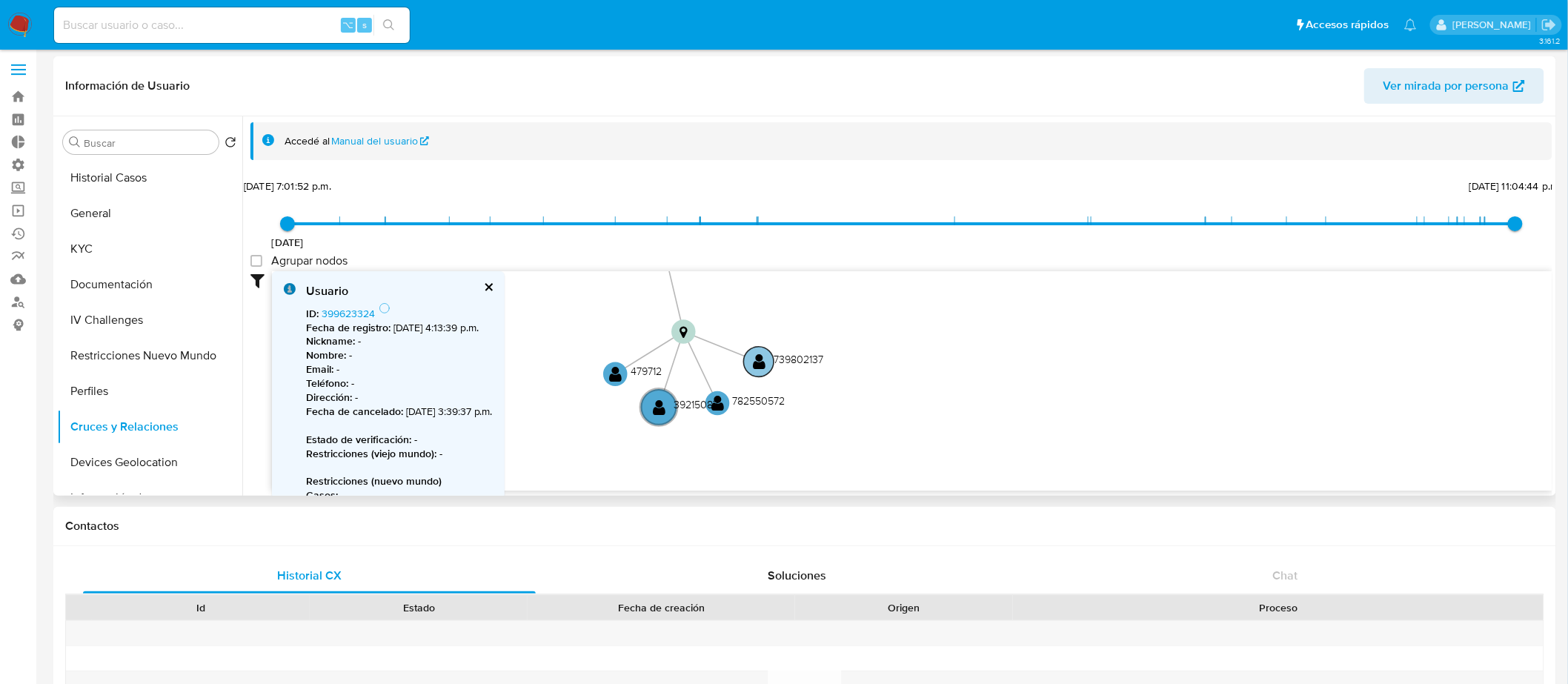
click at [760, 358] on text "" at bounding box center [758, 361] width 12 height 17
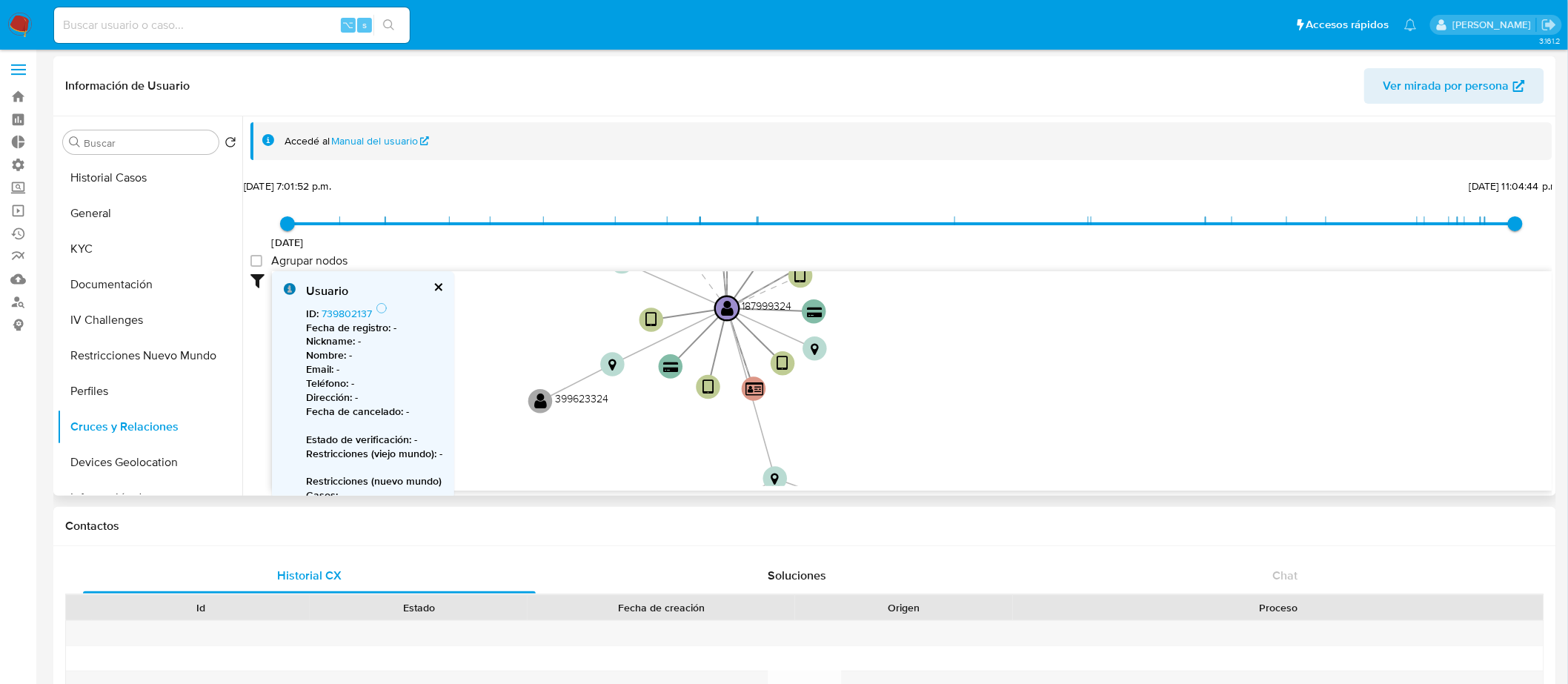
drag, startPoint x: 906, startPoint y: 338, endPoint x: 937, endPoint y: 440, distance: 106.6
click at [937, 440] on icon "device-65eb139d2a7bb82ee5153220  device-628aaac208813b00197d3075  device-5db3…" at bounding box center [912, 379] width 1280 height 215
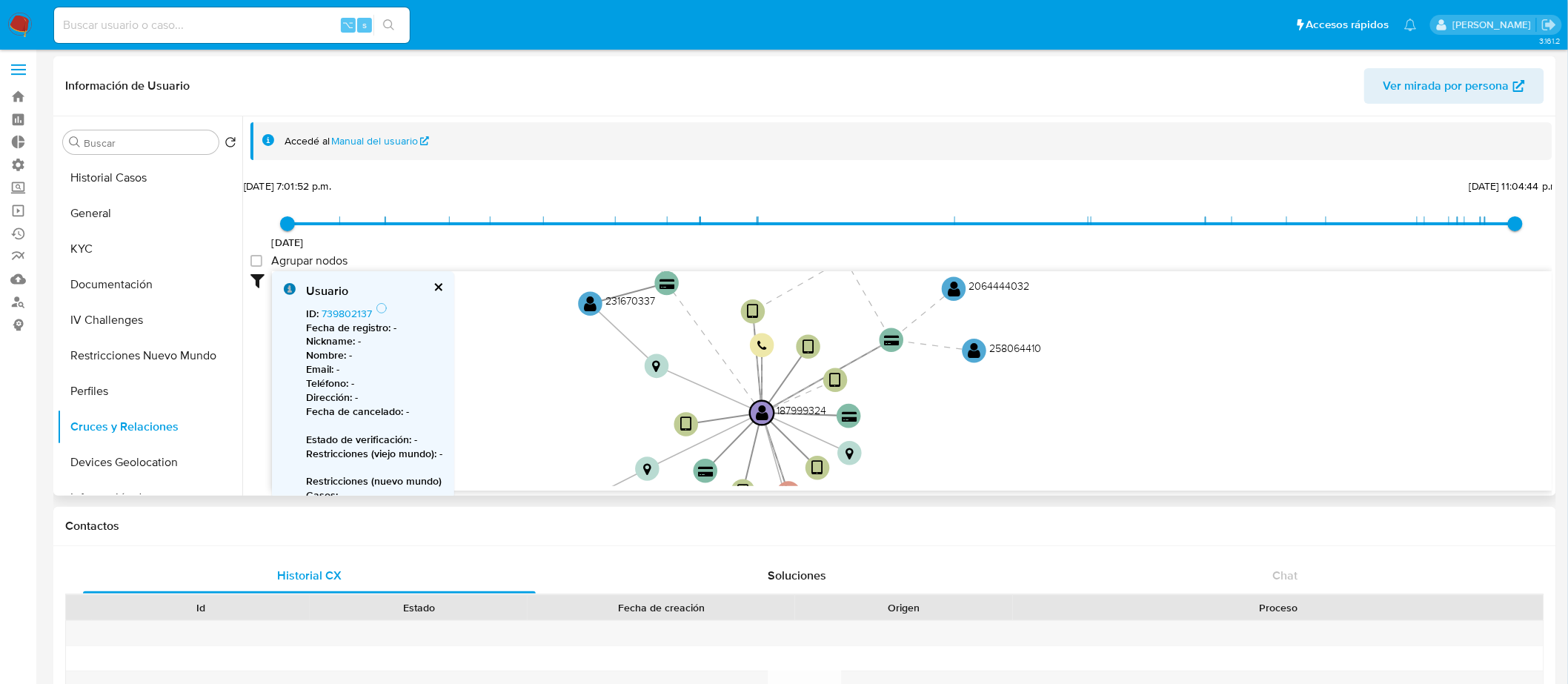
drag, startPoint x: 846, startPoint y: 346, endPoint x: 934, endPoint y: 451, distance: 137.0
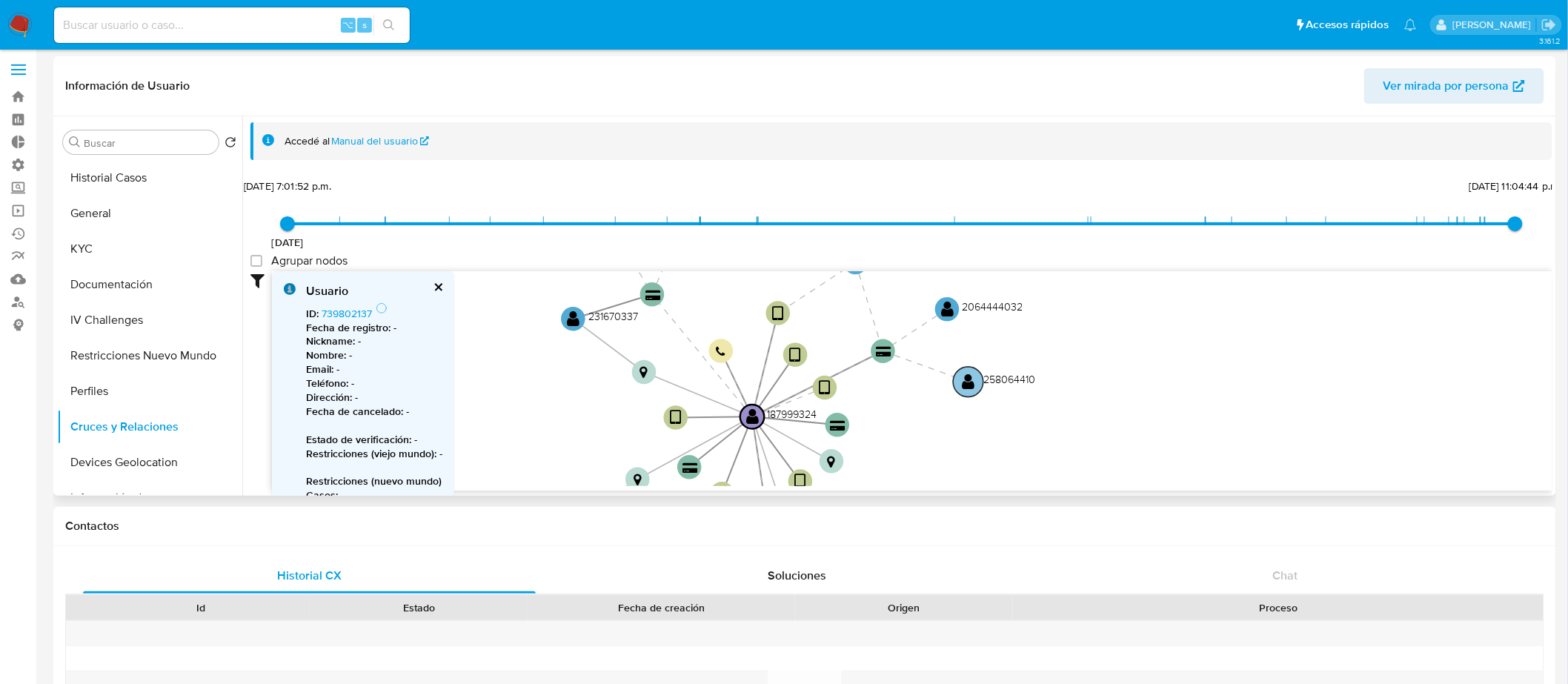
drag, startPoint x: 961, startPoint y: 370, endPoint x: 995, endPoint y: 396, distance: 42.8
click at [984, 396] on circle at bounding box center [969, 382] width 30 height 30
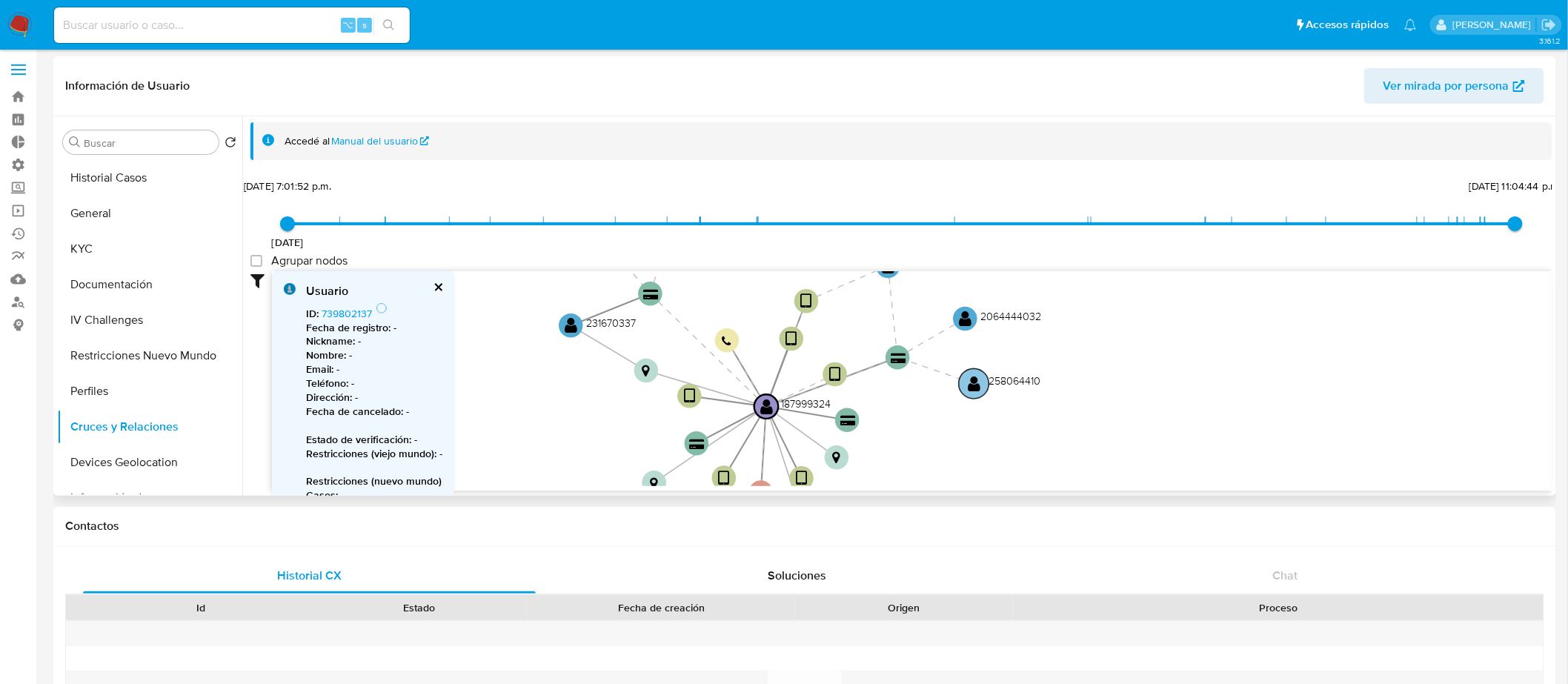
click at [965, 380] on circle at bounding box center [974, 384] width 30 height 30
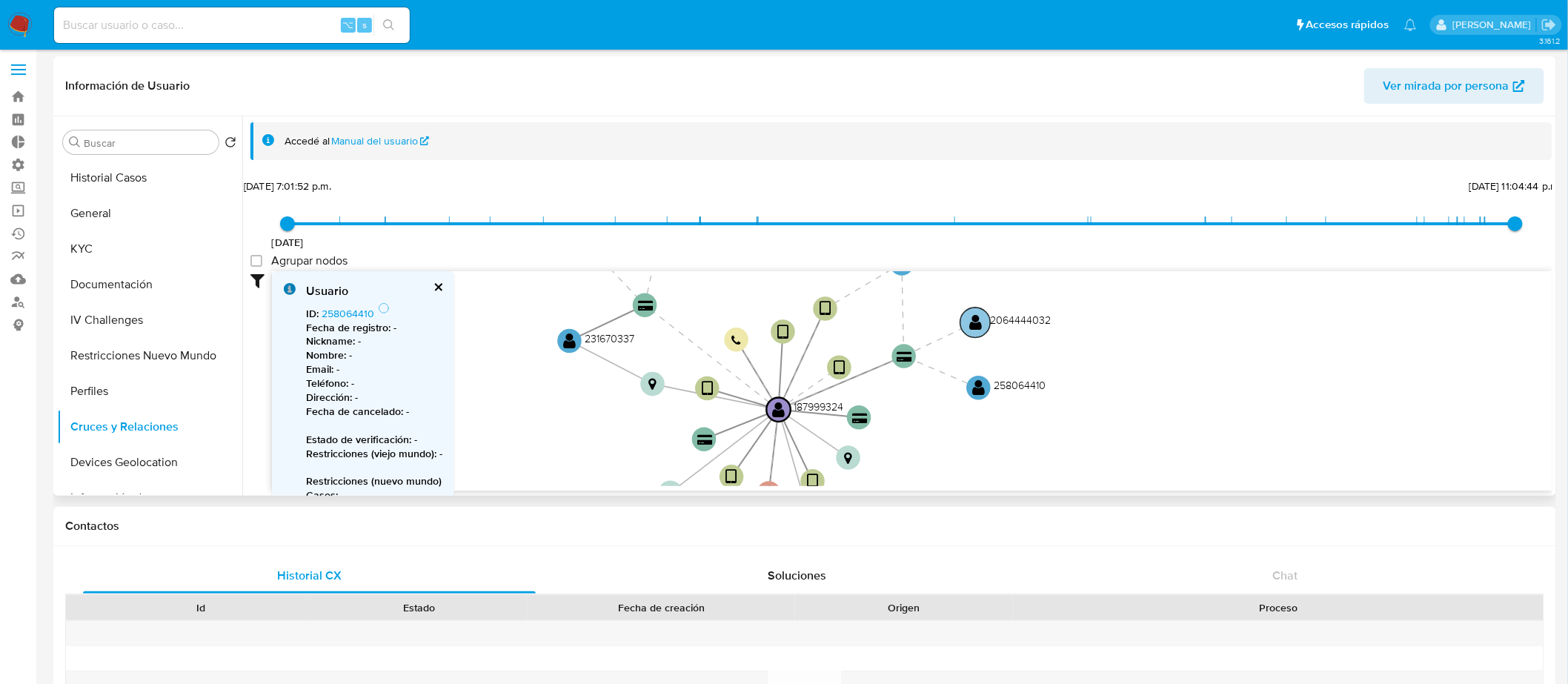
click at [987, 322] on circle at bounding box center [975, 323] width 30 height 30
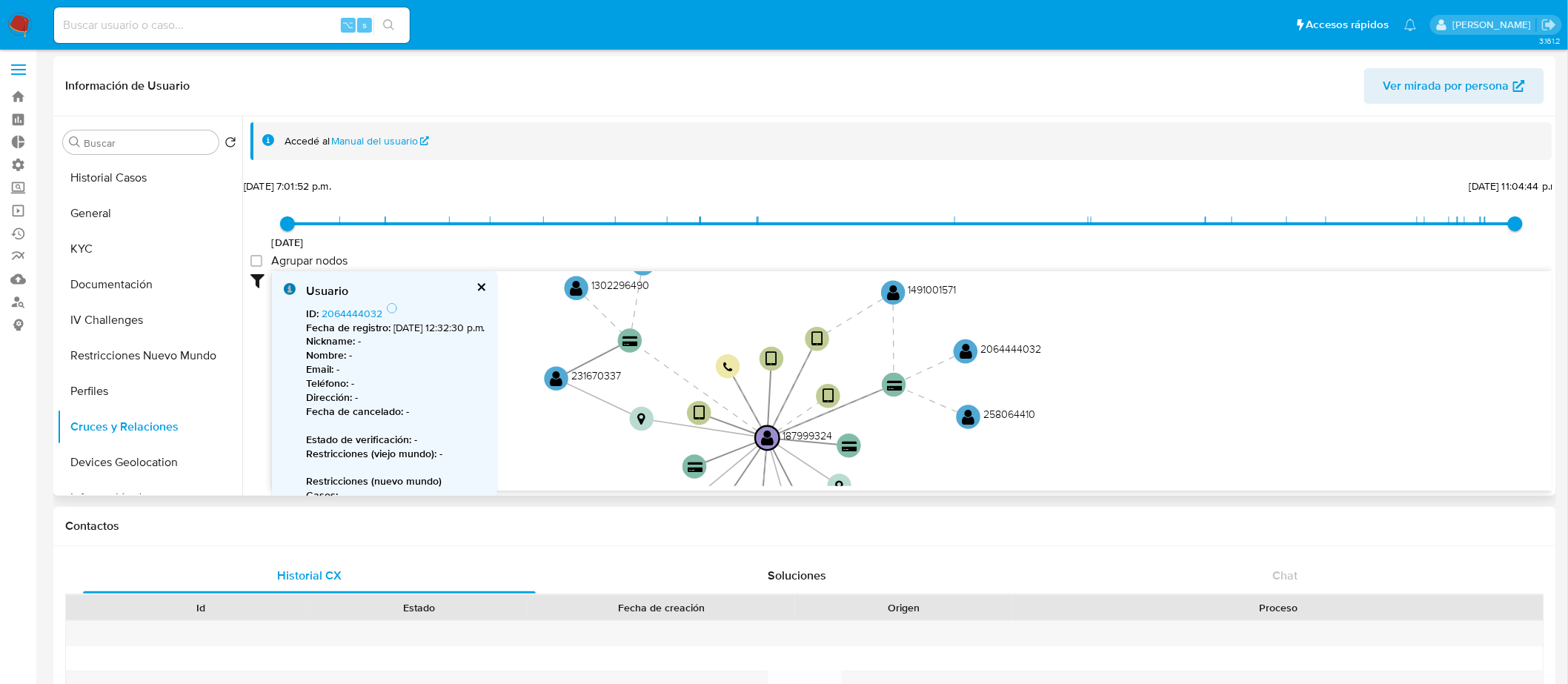
drag, startPoint x: 897, startPoint y: 321, endPoint x: 863, endPoint y: 370, distance: 59.6
click at [863, 371] on icon "device-65eb139d2a7bb82ee5153220  device-628aaac208813b00197d3075  device-5db3…" at bounding box center [912, 379] width 1280 height 215
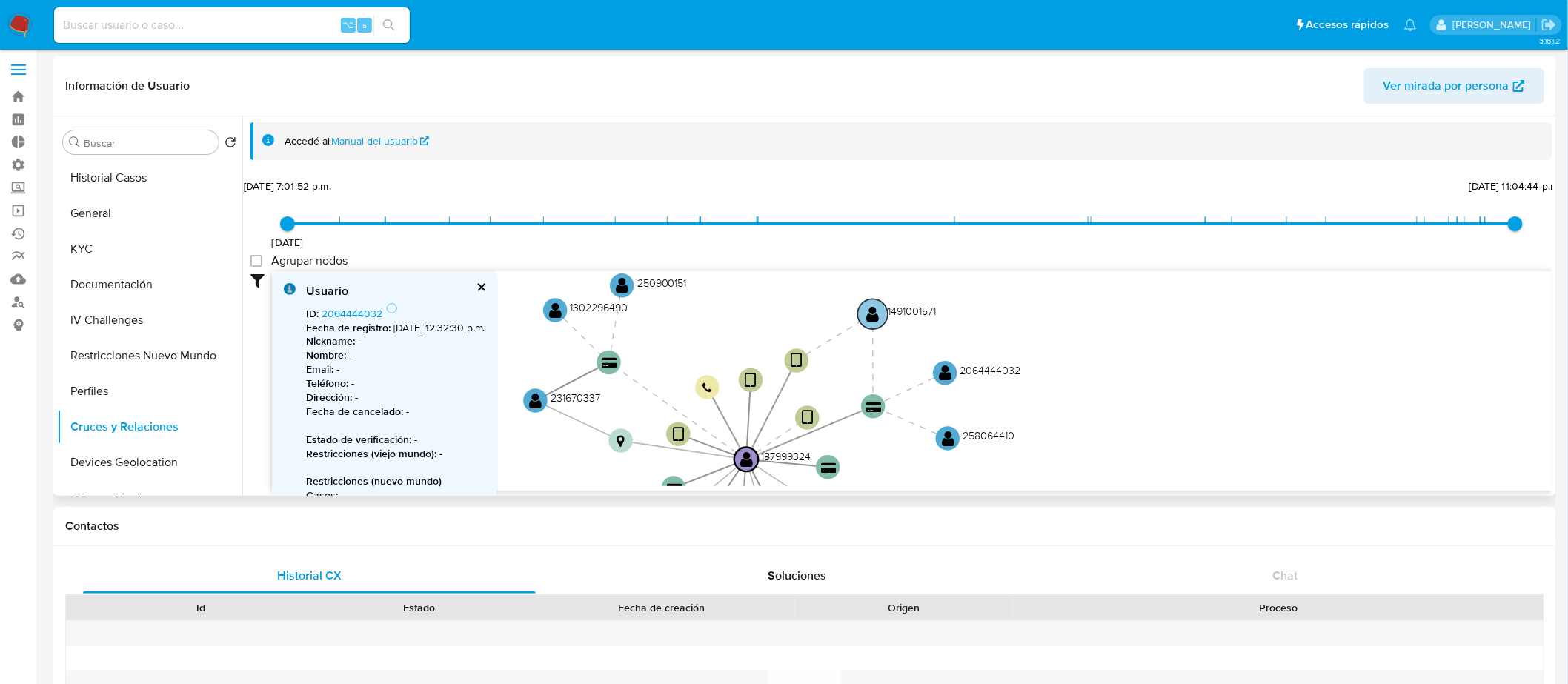
click at [873, 317] on text "" at bounding box center [872, 314] width 12 height 17
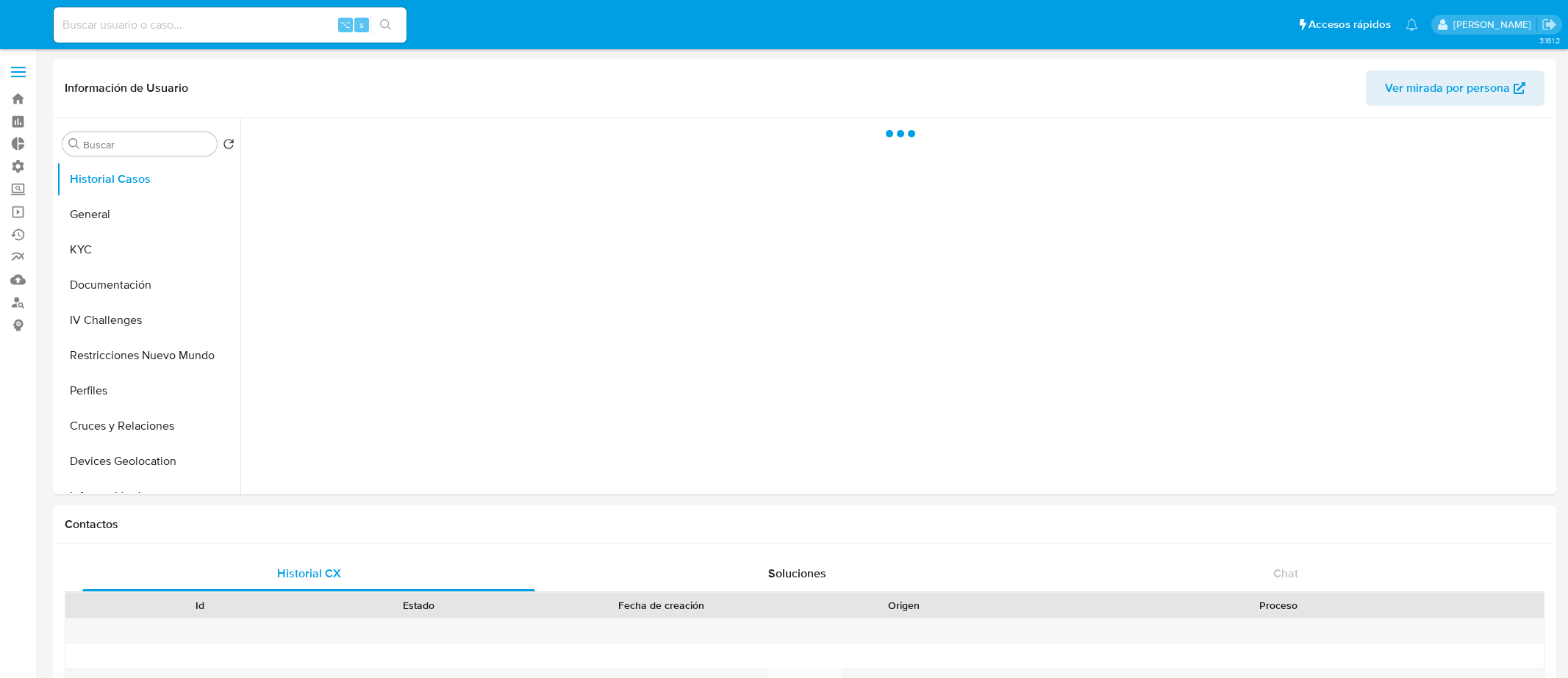
select select "10"
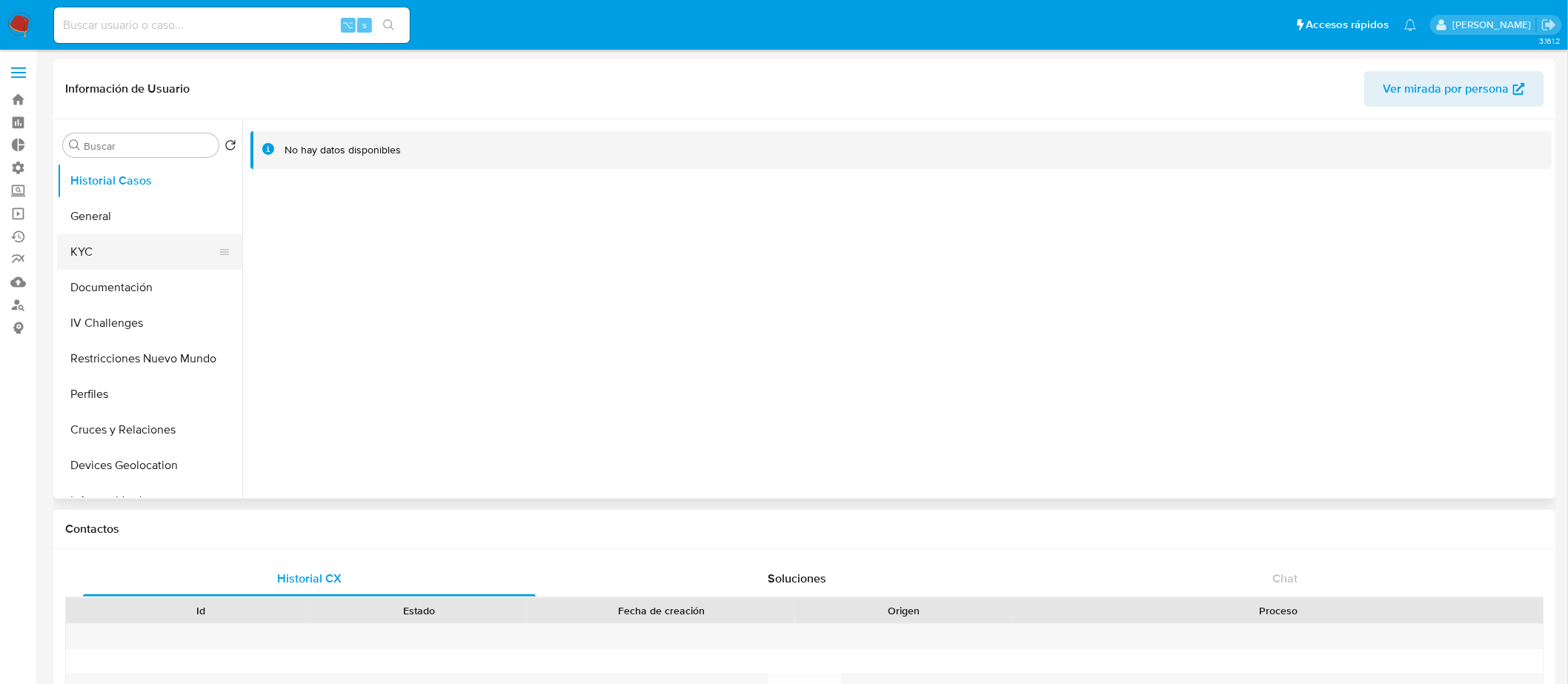
click at [132, 237] on button "KYC" at bounding box center [143, 252] width 173 height 36
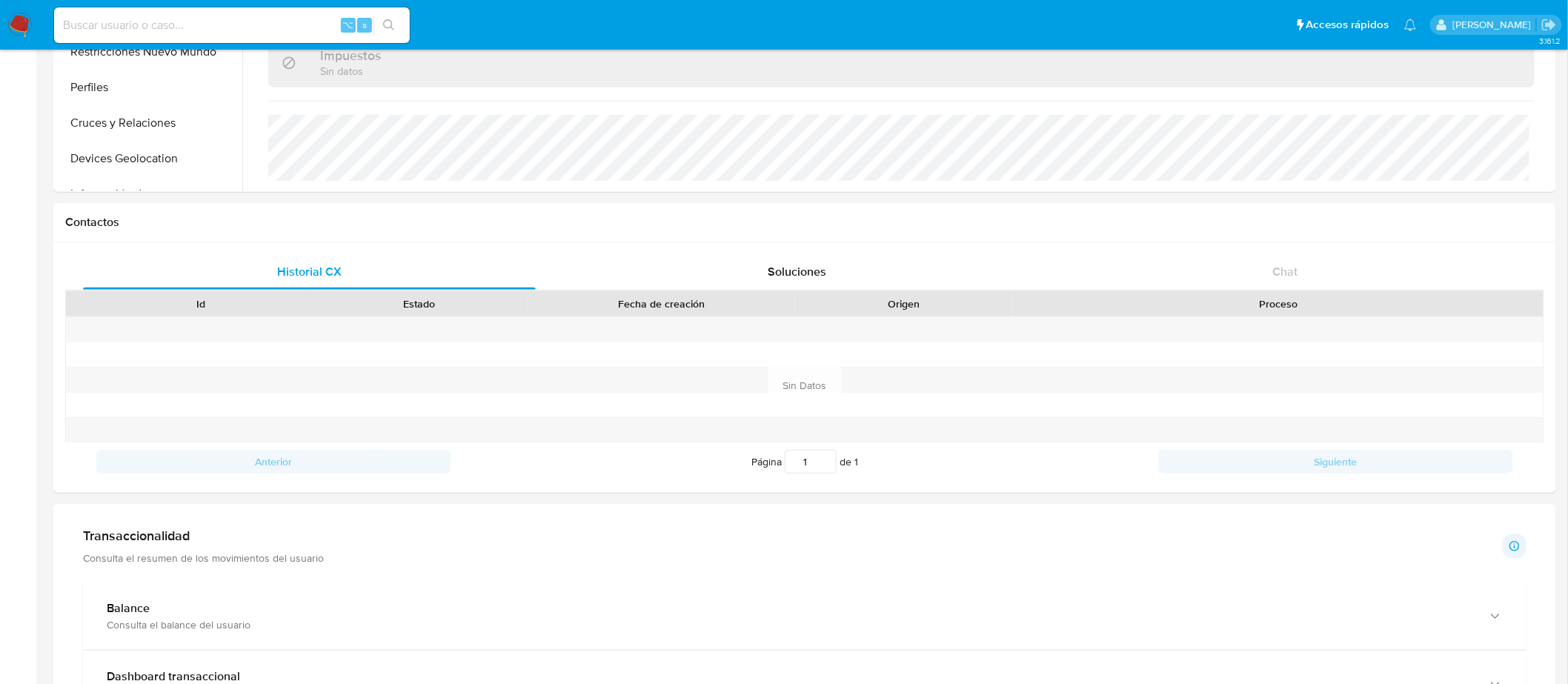
scroll to position [895, 0]
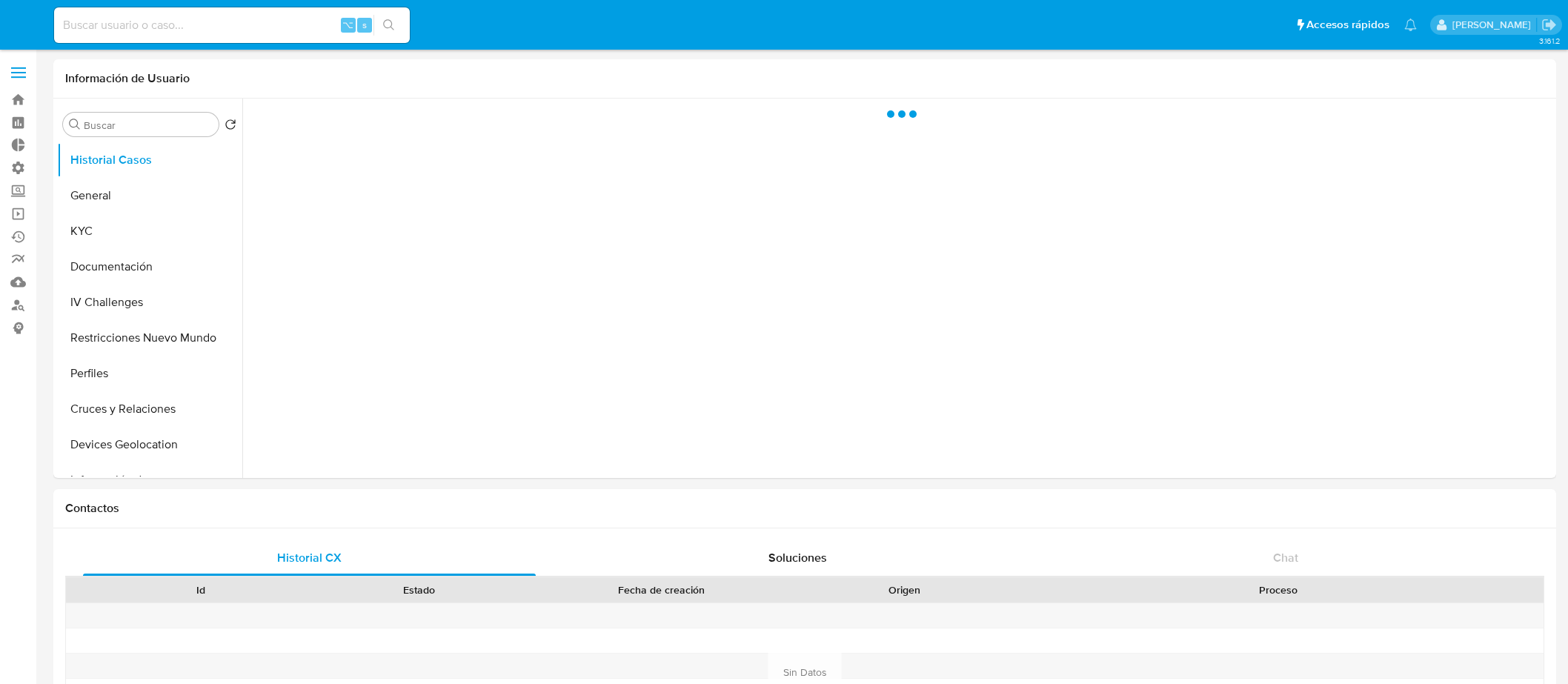
select select "10"
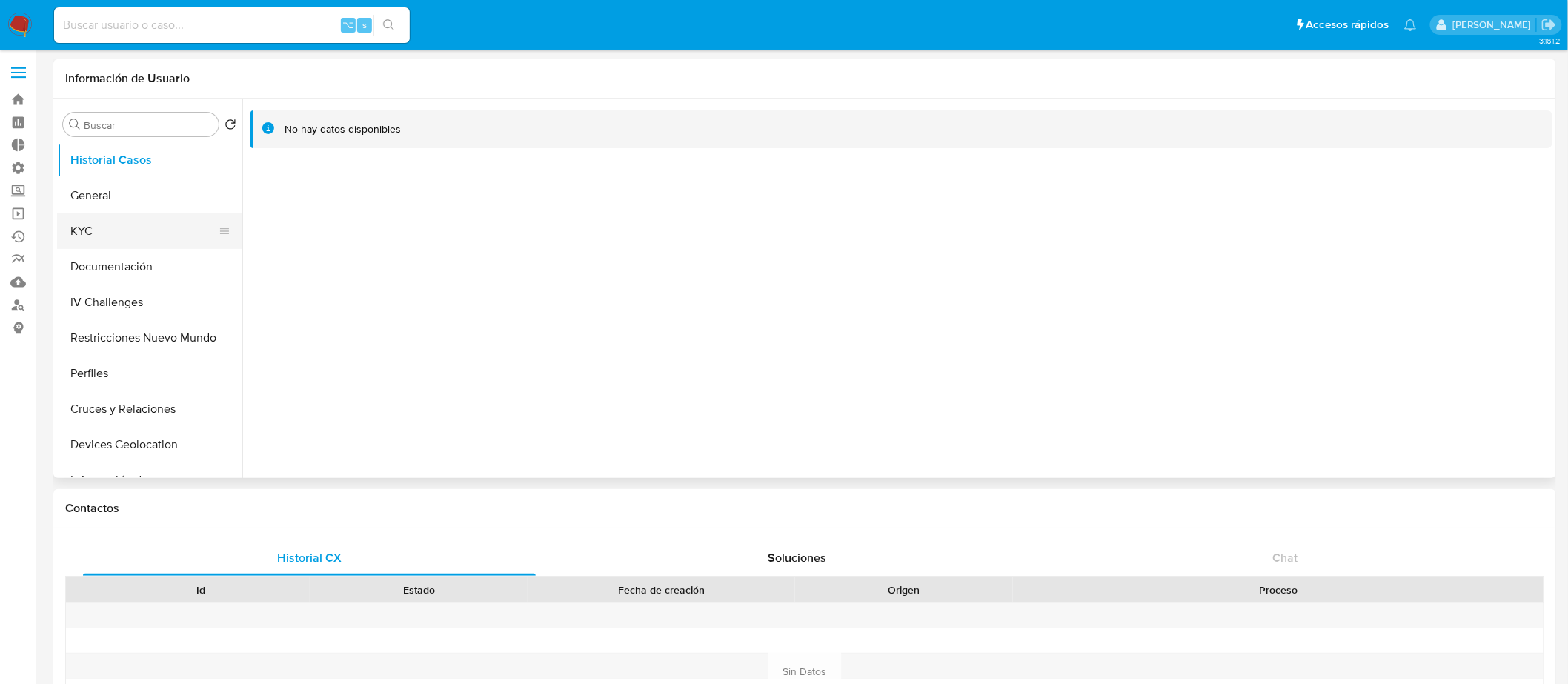
click at [133, 232] on button "KYC" at bounding box center [143, 231] width 173 height 36
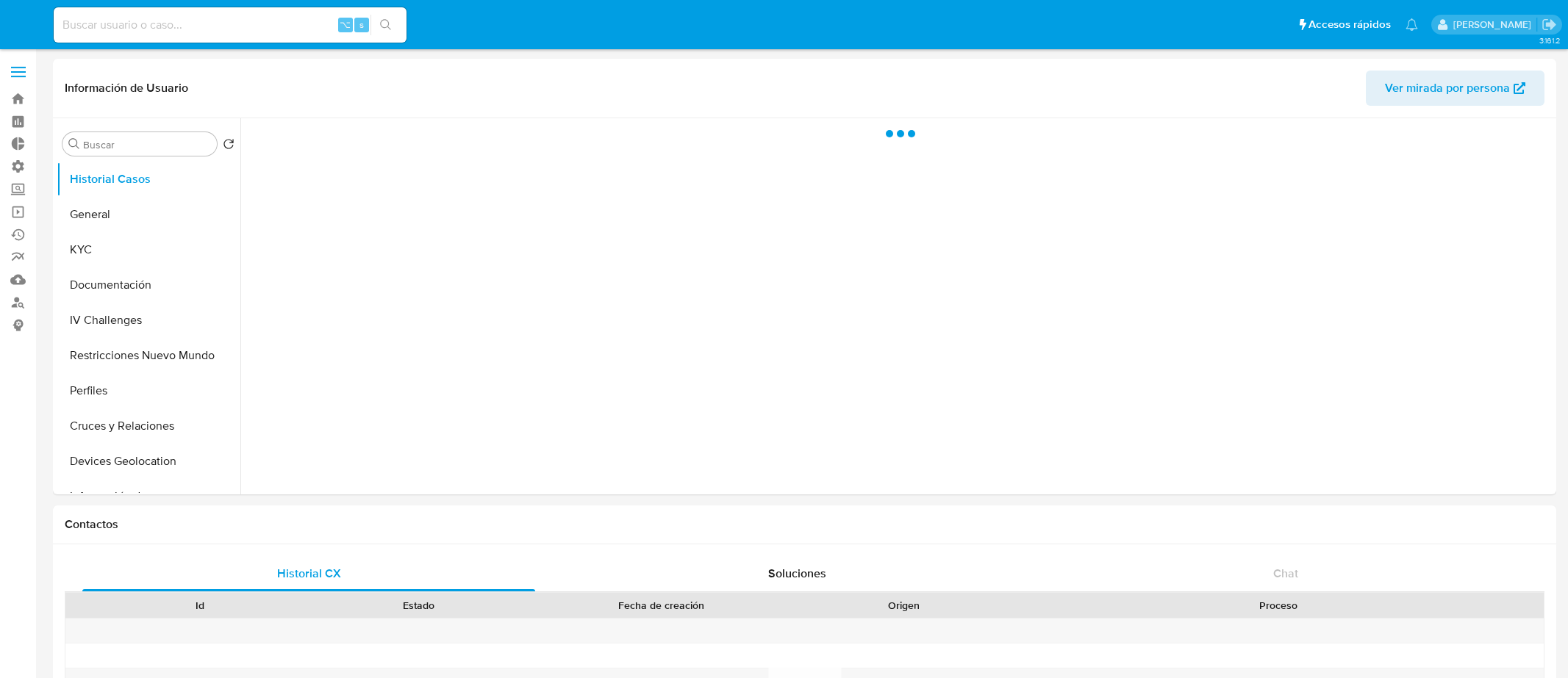
select select "10"
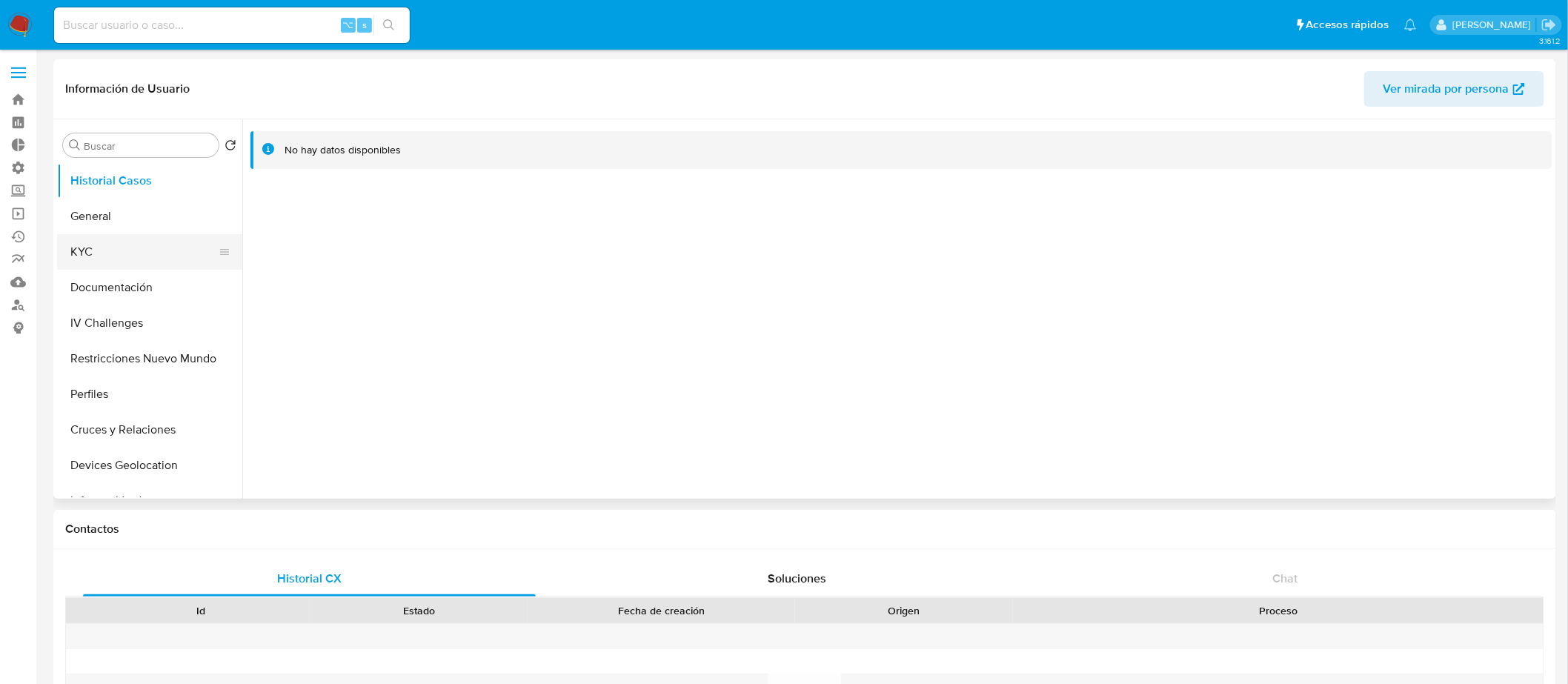
click at [124, 250] on button "KYC" at bounding box center [143, 252] width 173 height 36
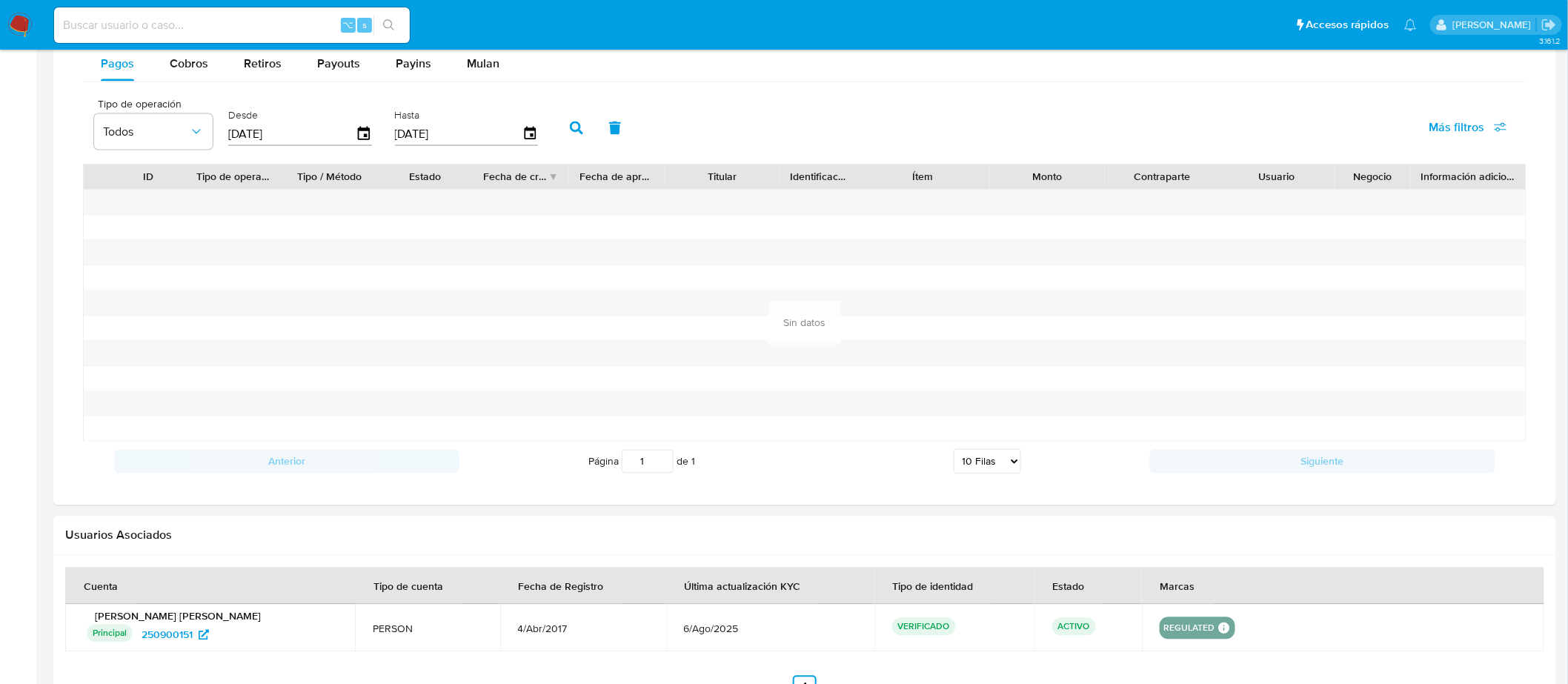
scroll to position [993, 0]
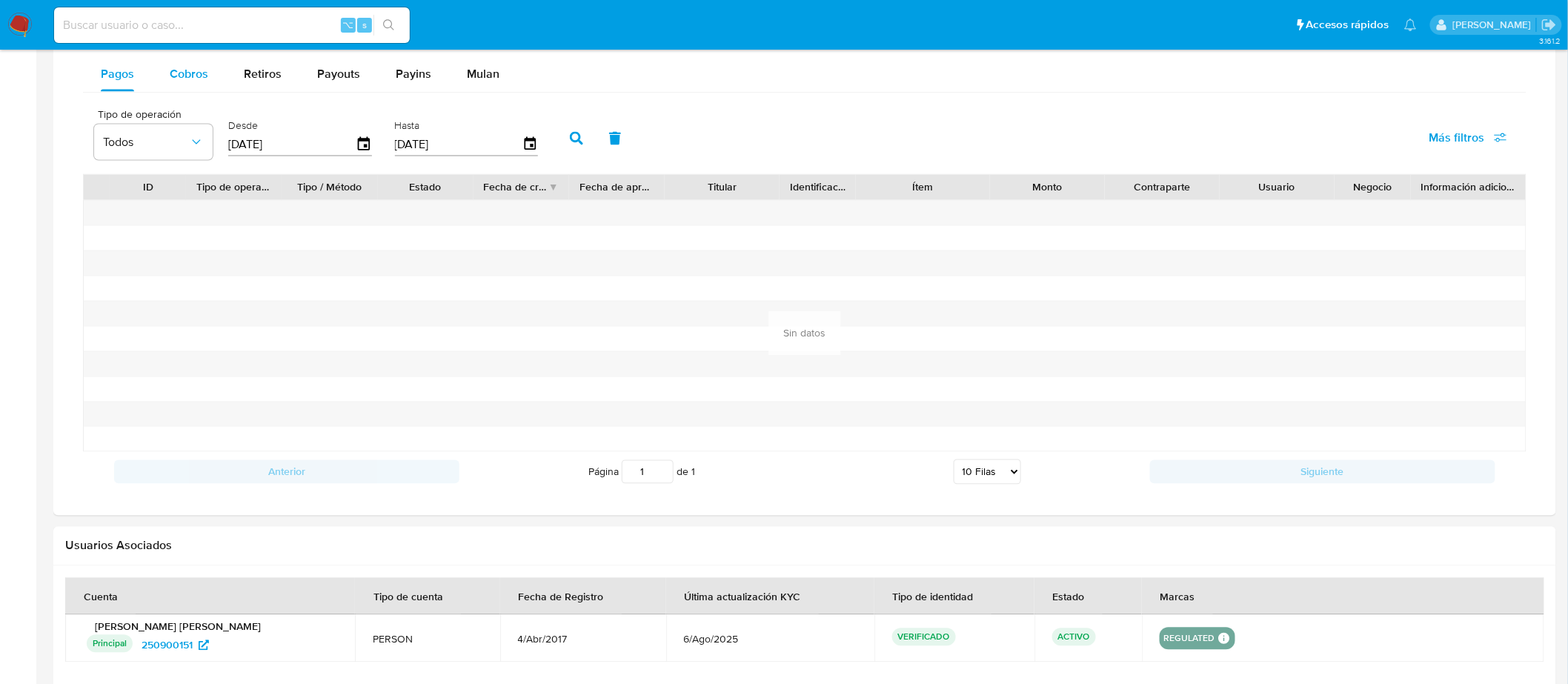
click at [198, 86] on div "Cobros" at bounding box center [189, 74] width 39 height 36
select select "10"
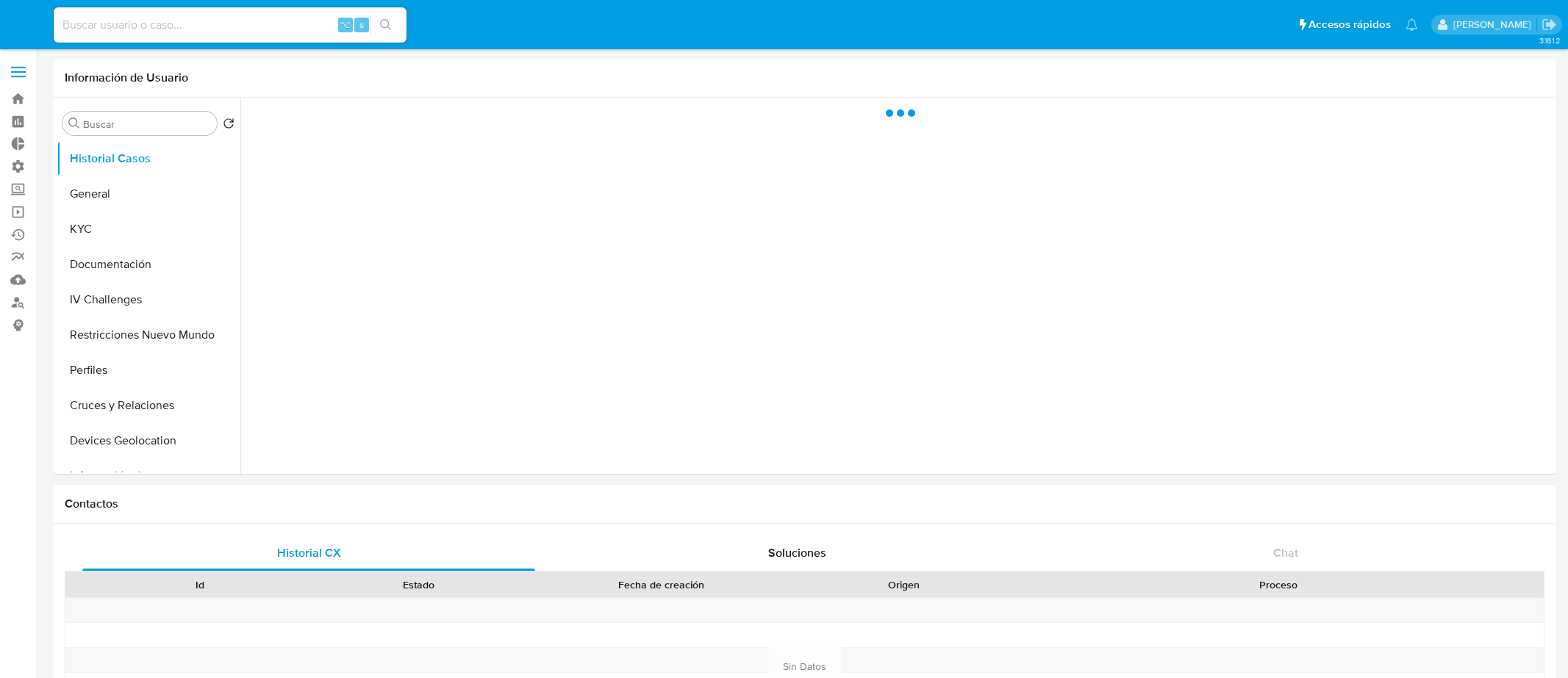
select select "10"
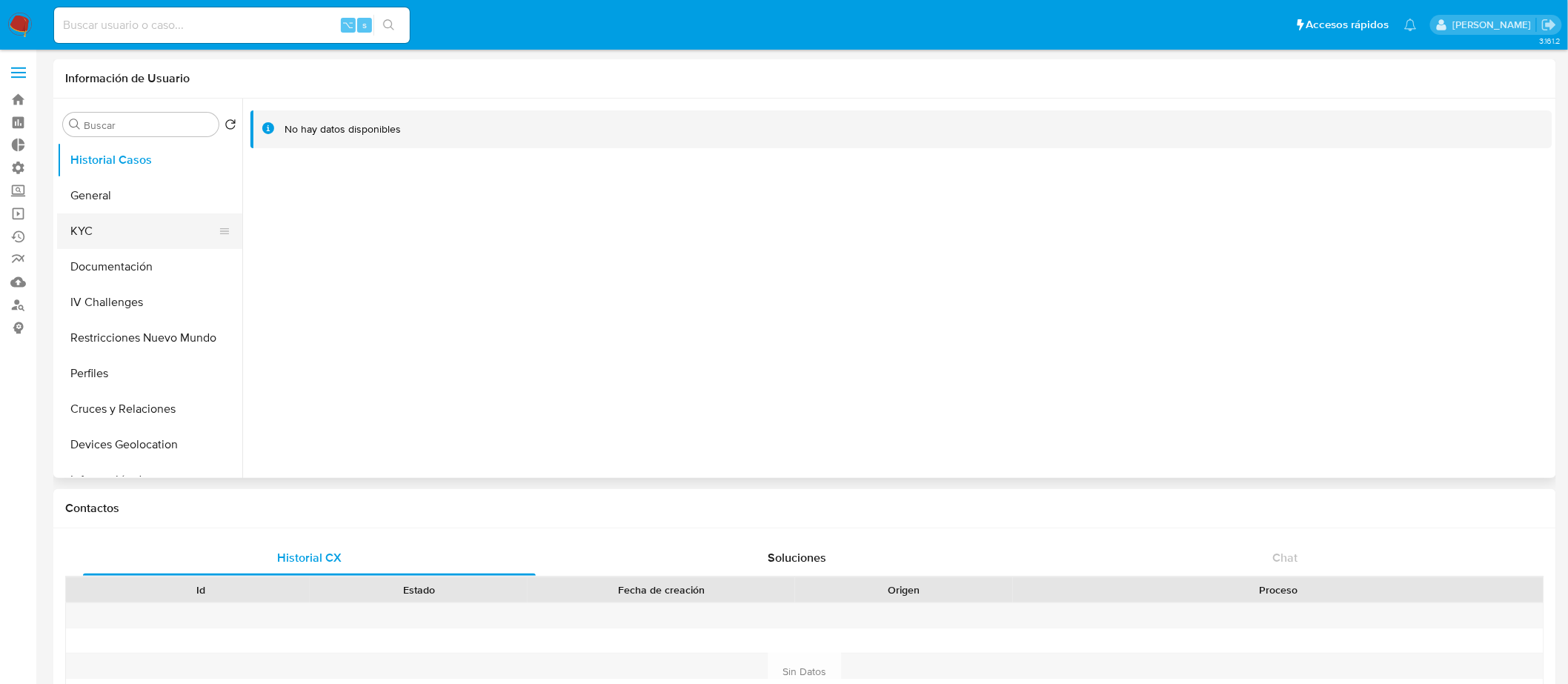
click at [133, 233] on button "KYC" at bounding box center [143, 231] width 173 height 36
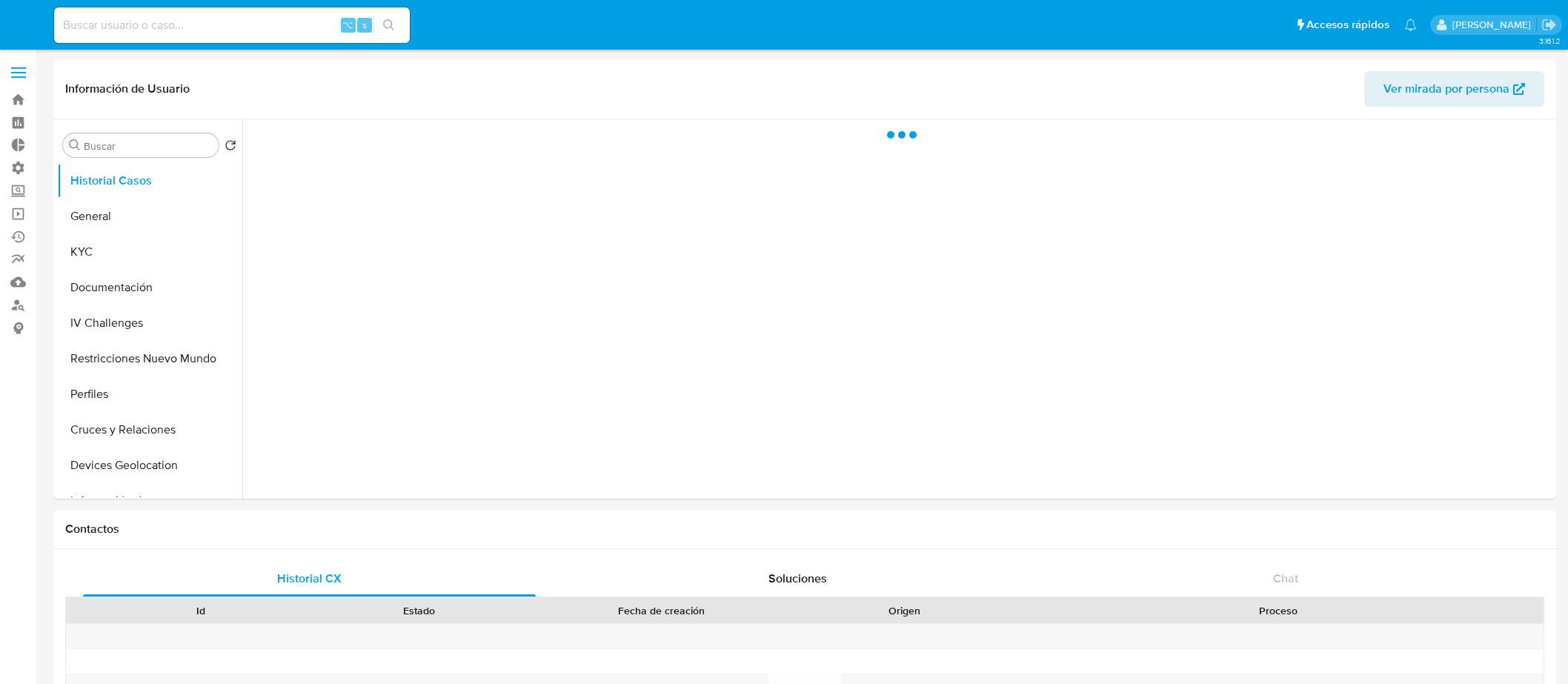
select select "10"
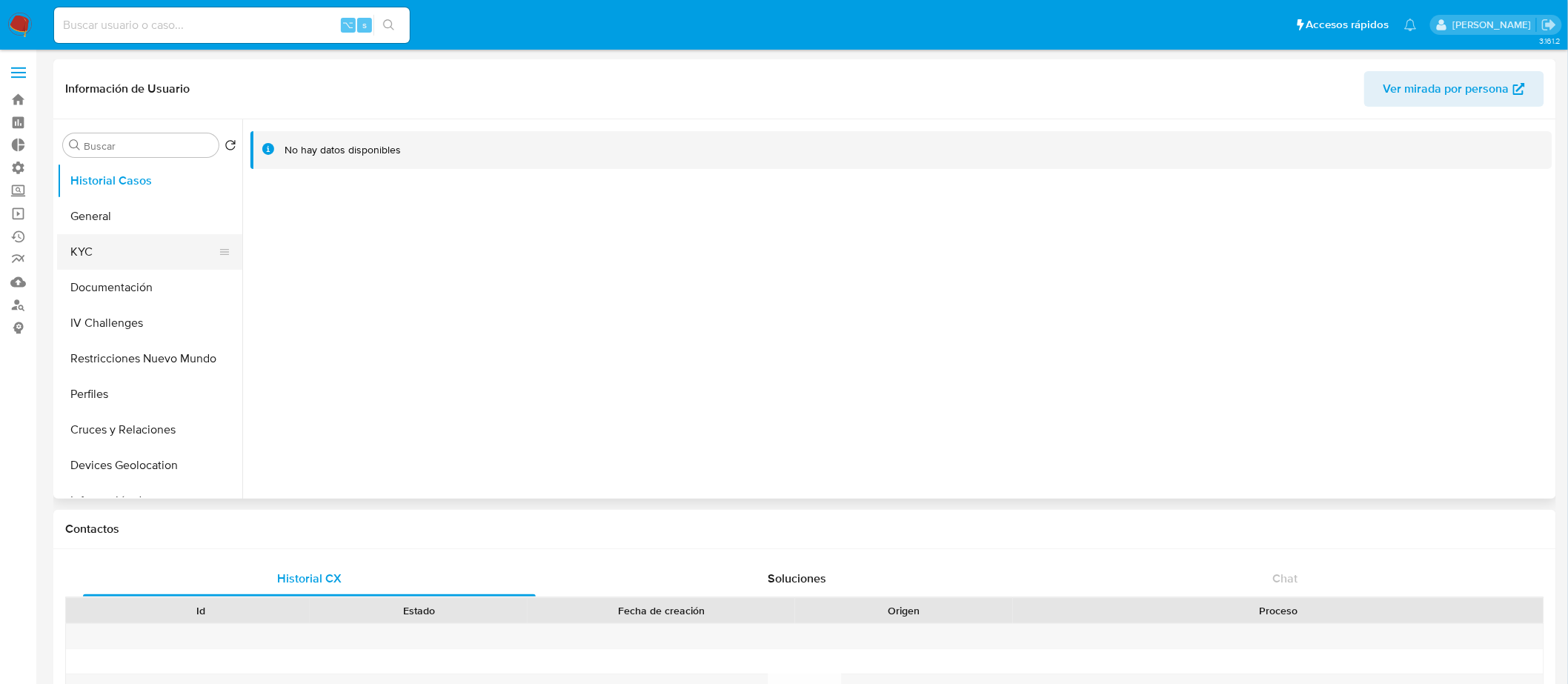
click at [82, 235] on button "KYC" at bounding box center [143, 252] width 173 height 36
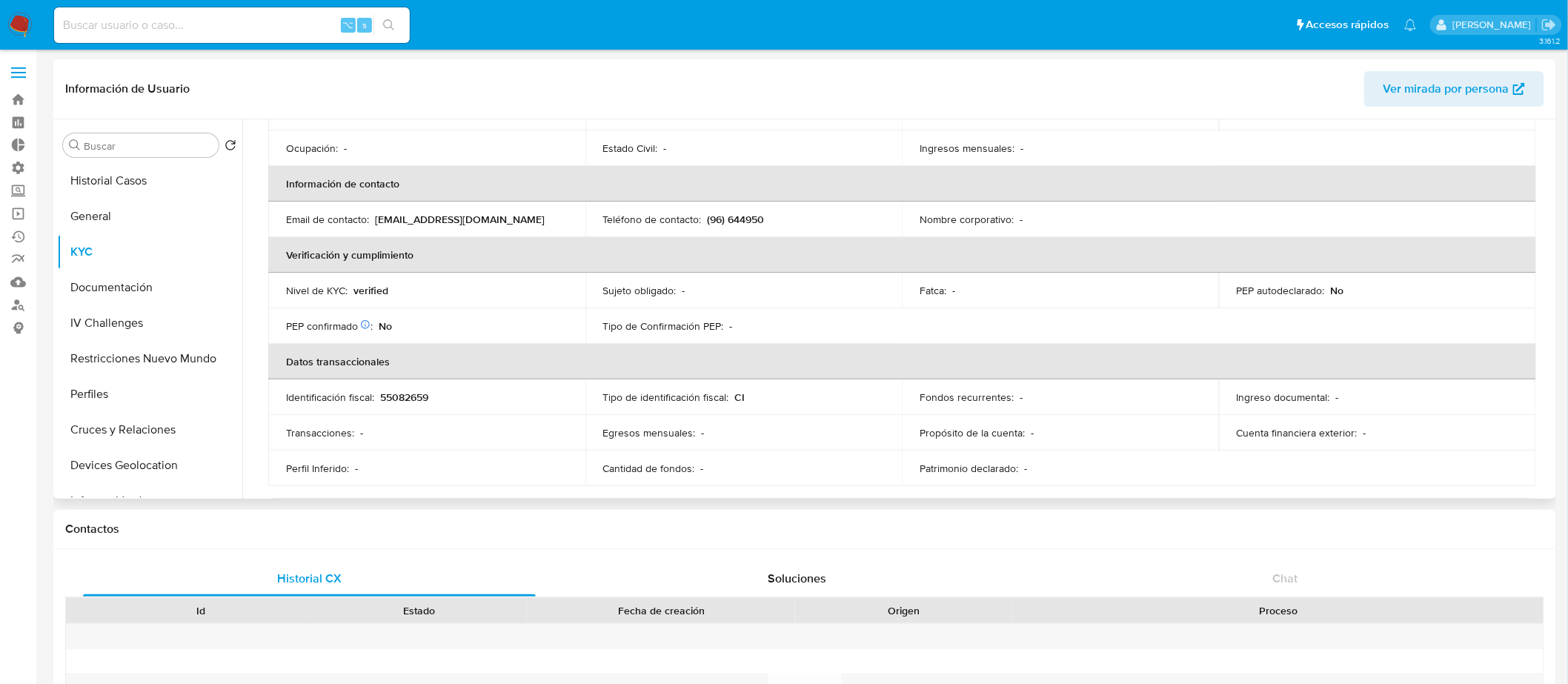
scroll to position [230, 0]
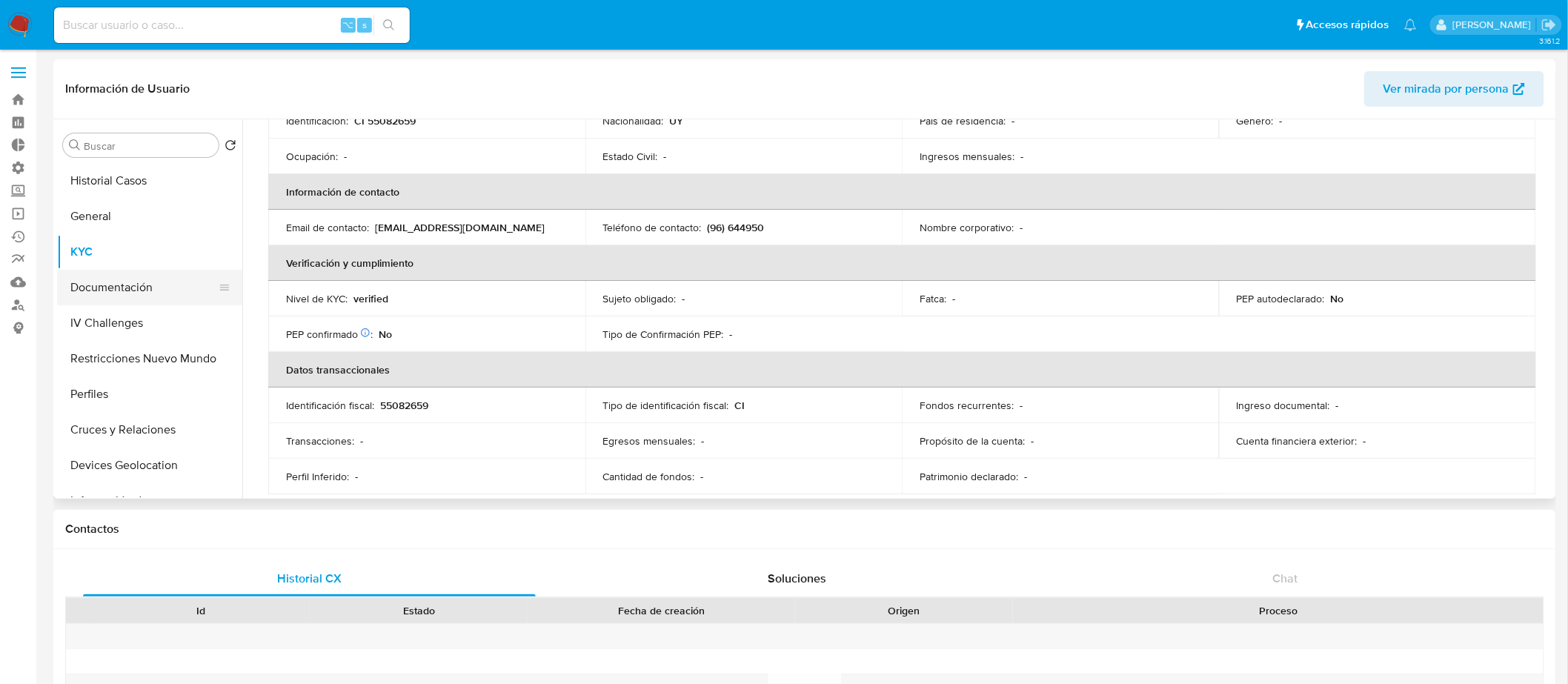
click at [172, 300] on button "Documentación" at bounding box center [143, 287] width 173 height 36
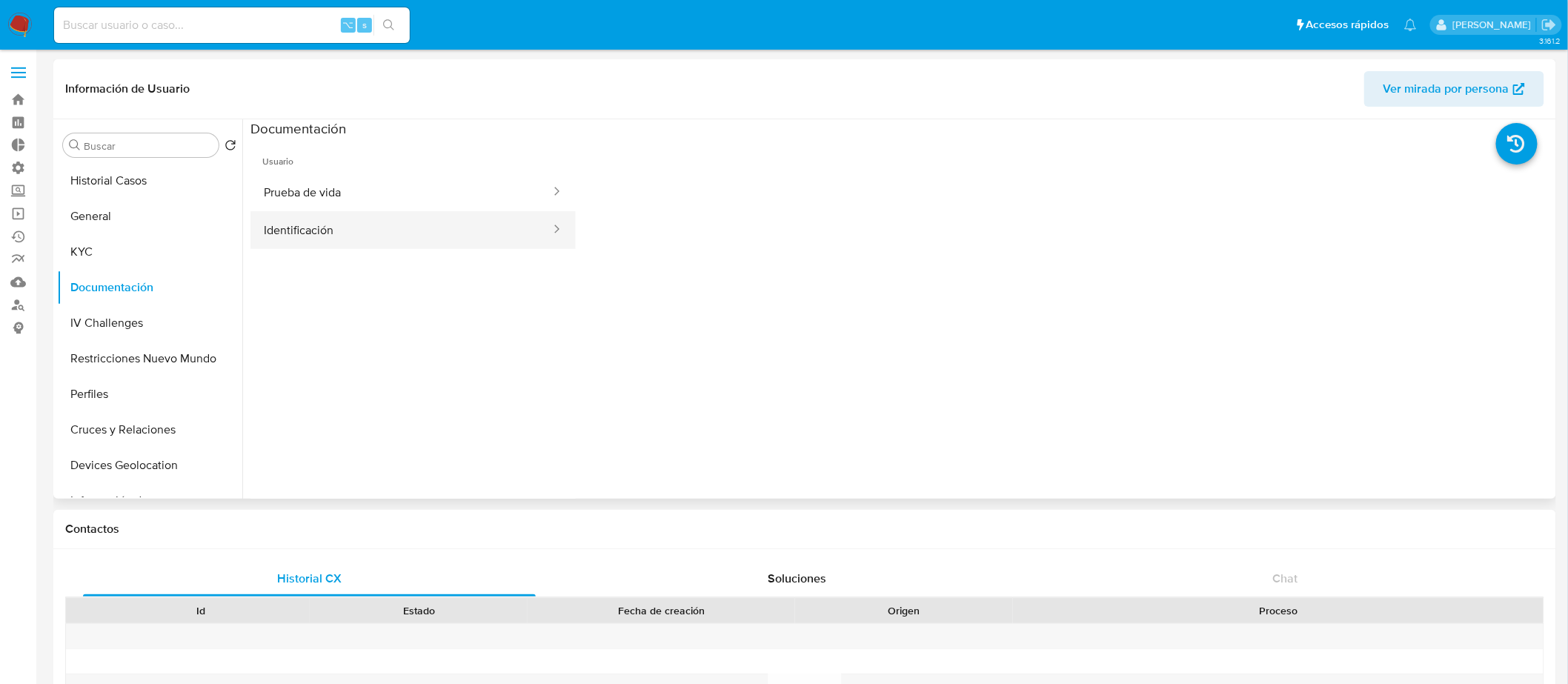
click at [427, 213] on button "Identificación" at bounding box center [401, 231] width 301 height 38
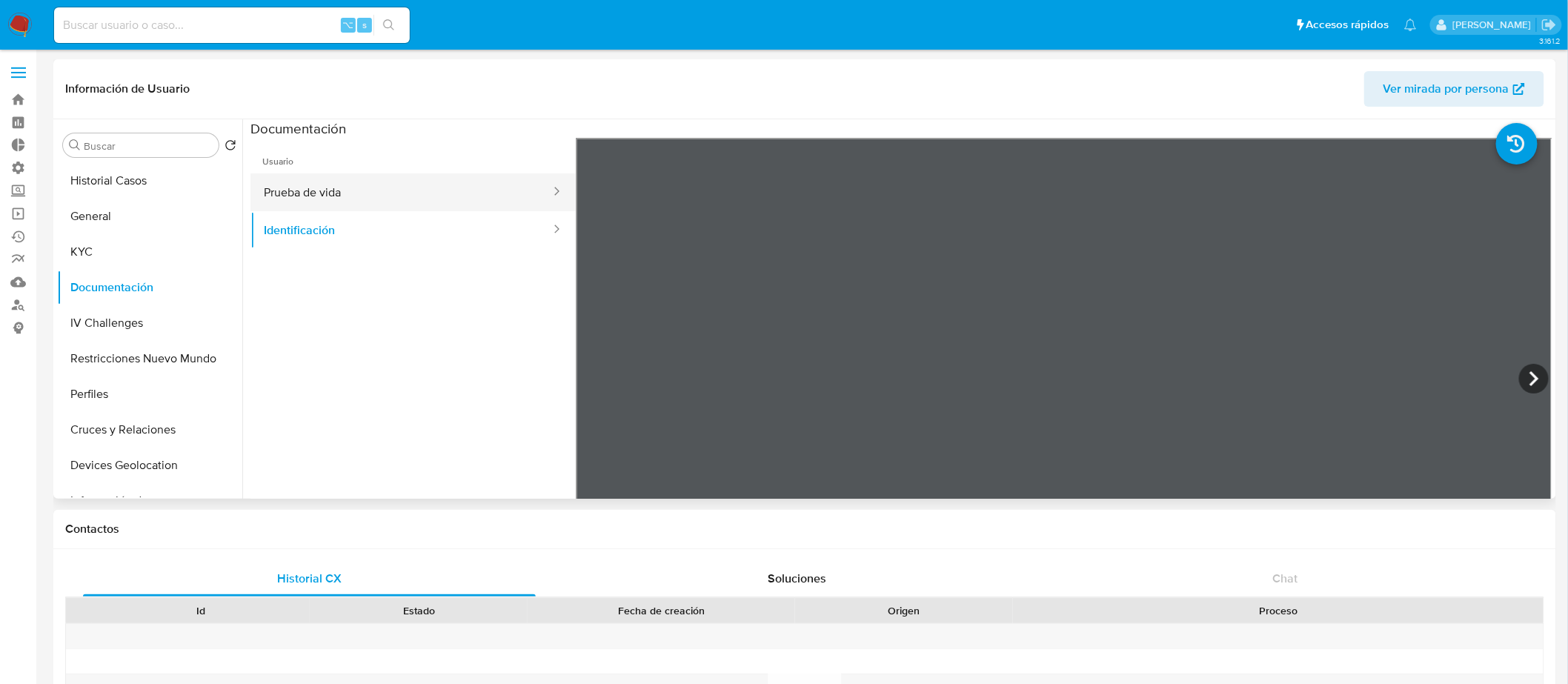
click at [476, 203] on button "Prueba de vida" at bounding box center [401, 193] width 301 height 38
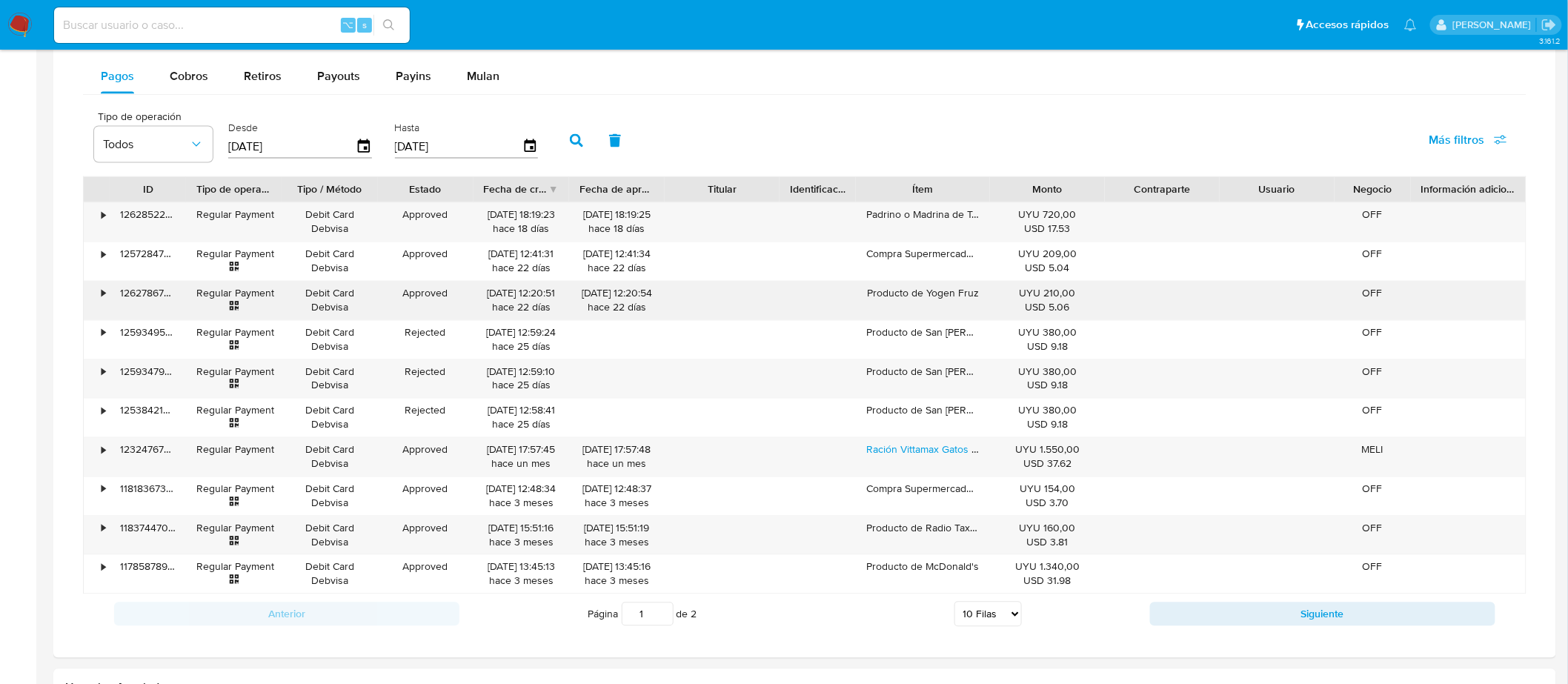
scroll to position [977, 0]
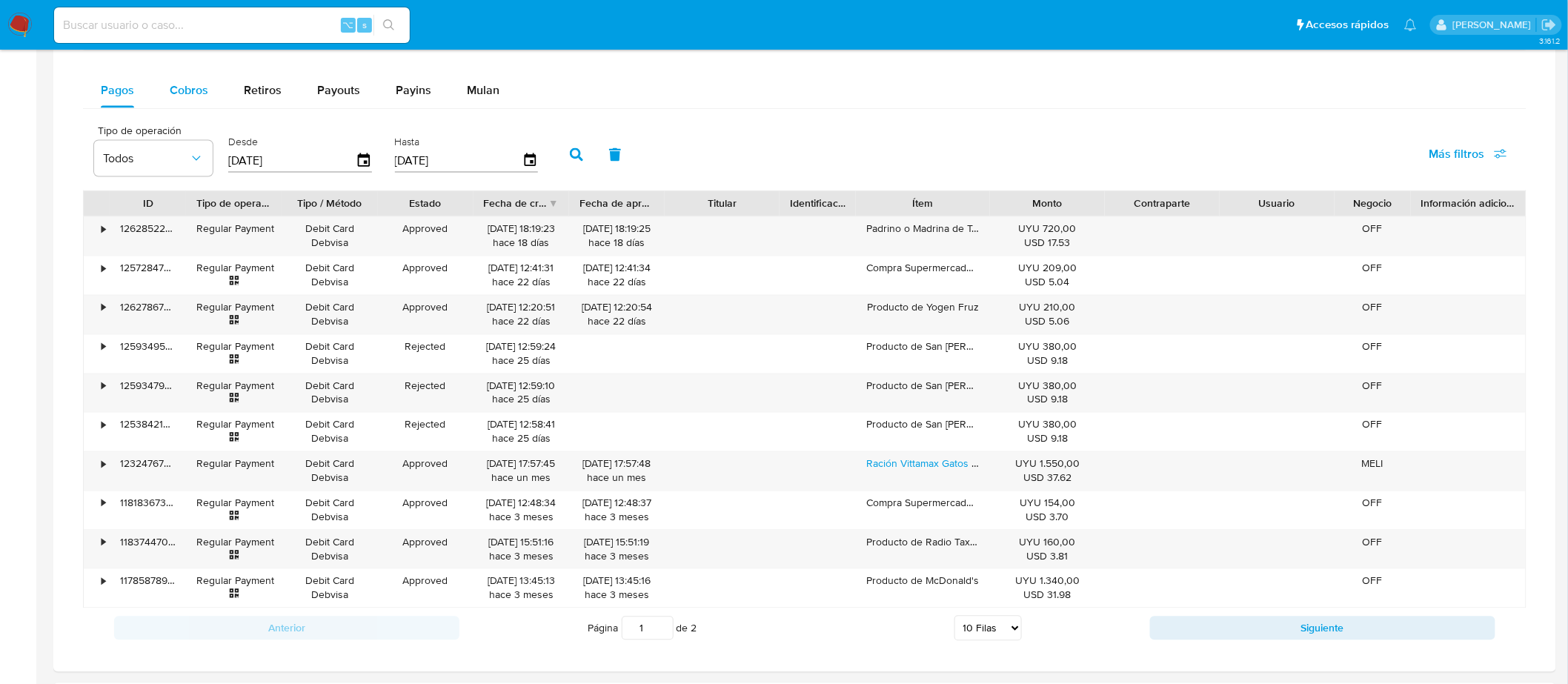
click at [200, 103] on div "Cobros" at bounding box center [189, 91] width 39 height 36
select select "10"
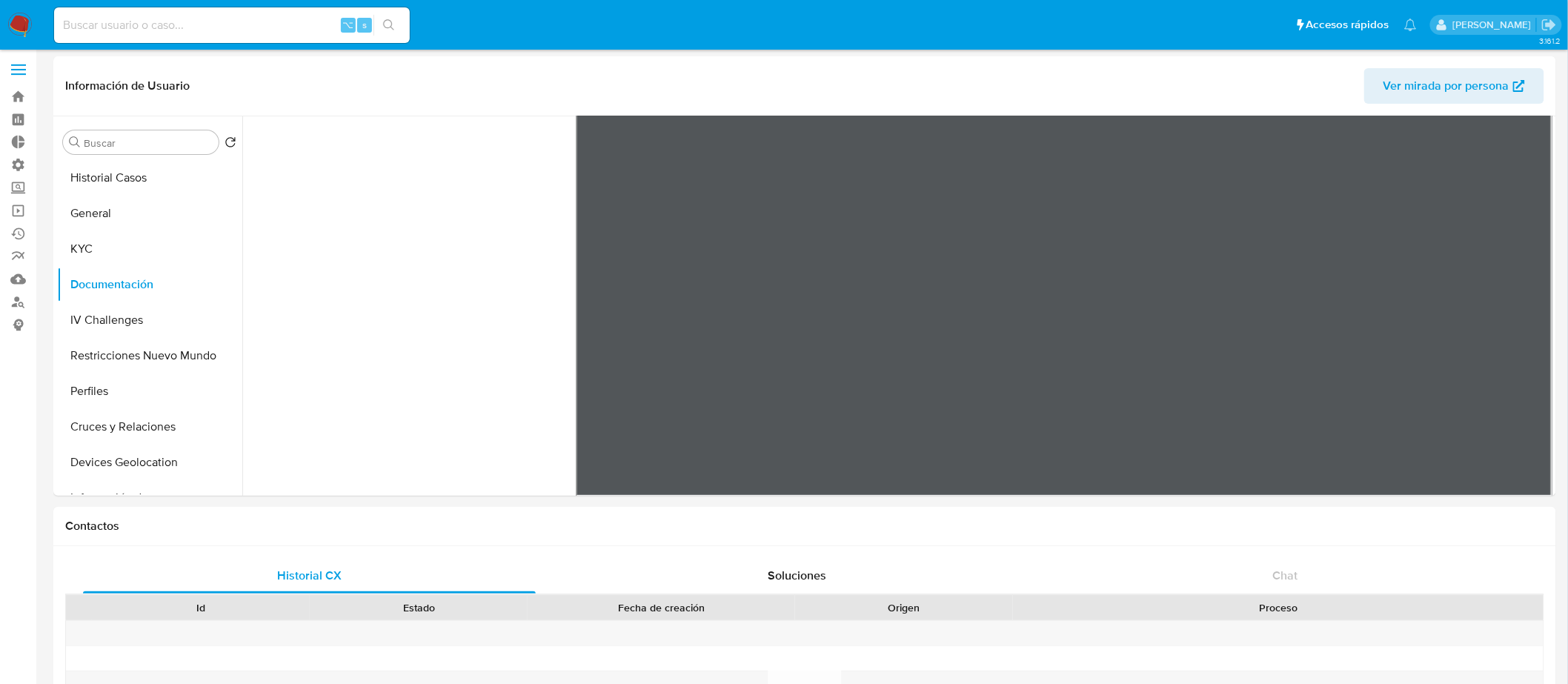
scroll to position [0, 0]
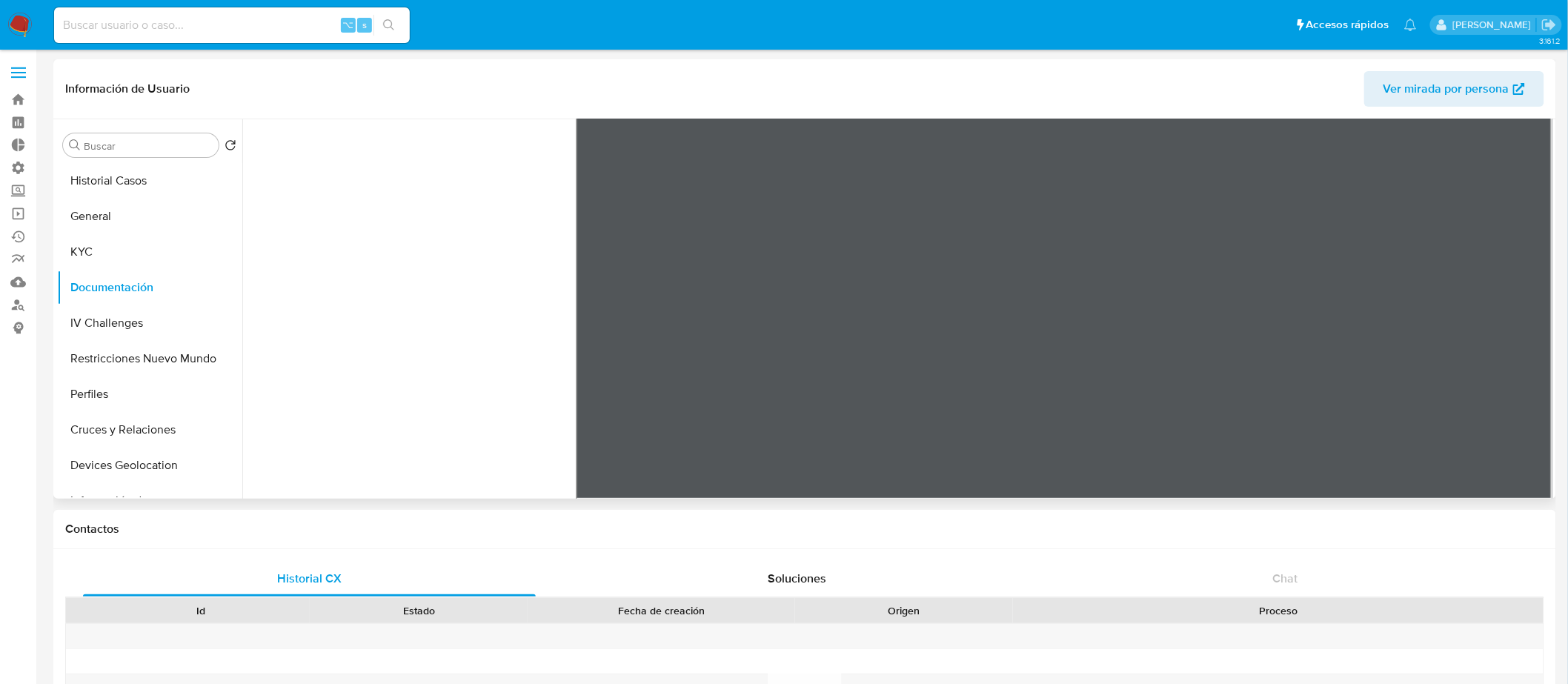
drag, startPoint x: 1101, startPoint y: 379, endPoint x: 1114, endPoint y: 471, distance: 92.9
click at [1114, 471] on div at bounding box center [1064, 256] width 976 height 487
click at [114, 327] on button "IV Challenges" at bounding box center [143, 324] width 173 height 36
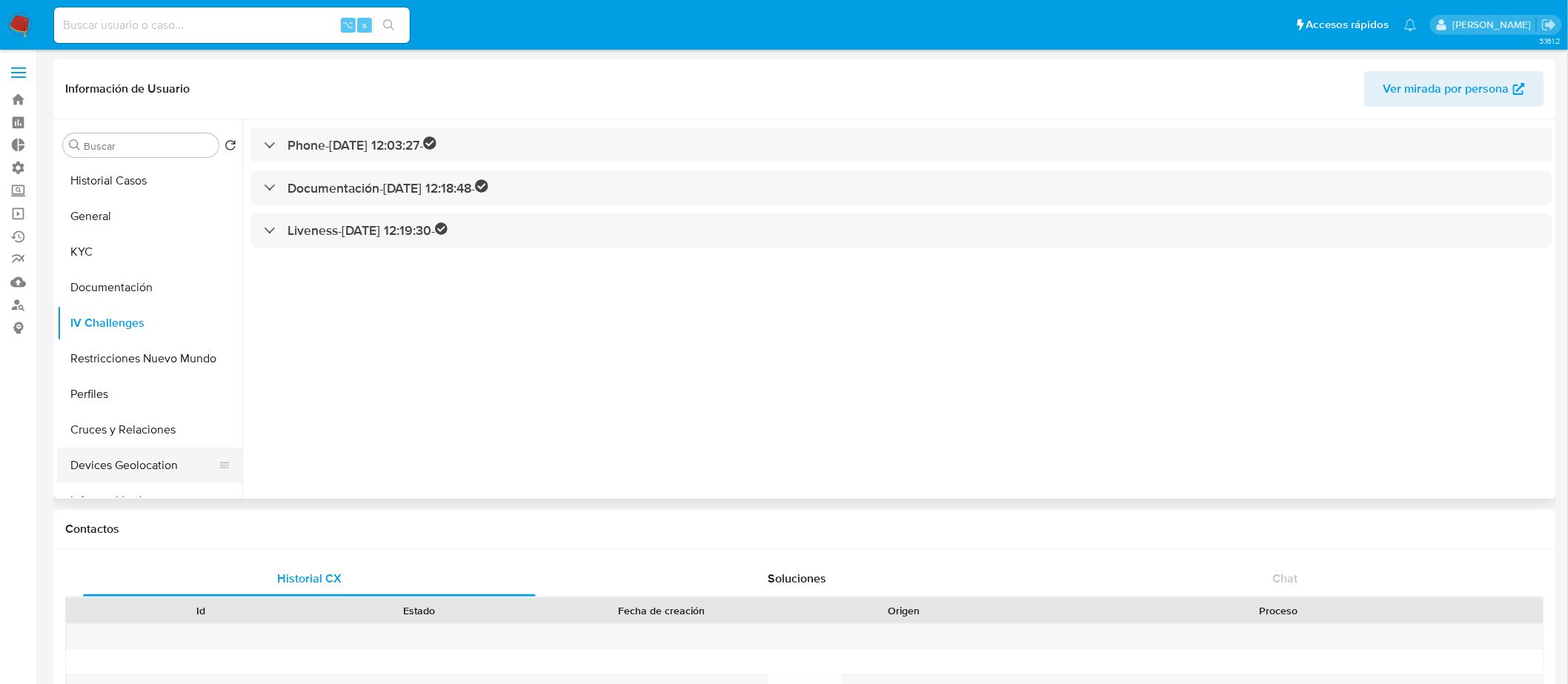
click at [109, 465] on button "Devices Geolocation" at bounding box center [143, 466] width 173 height 36
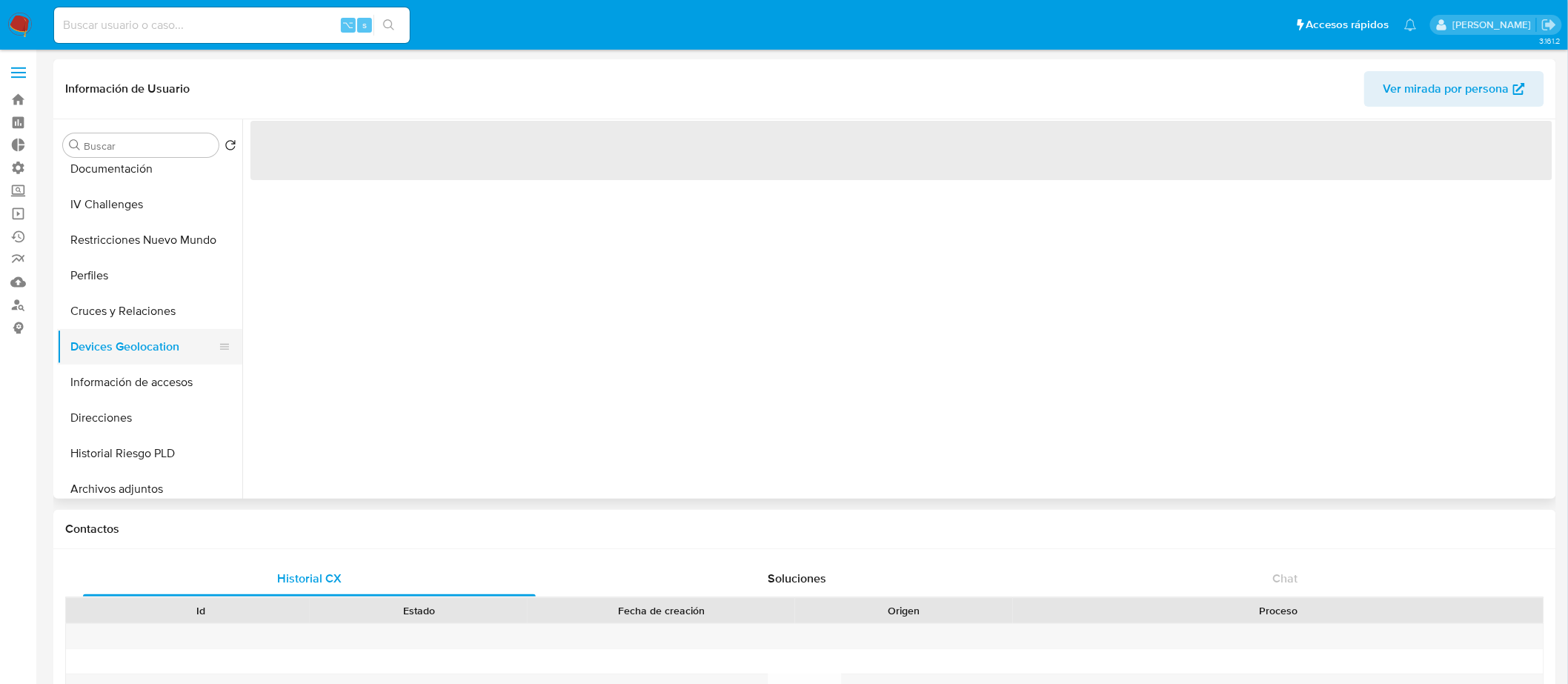
scroll to position [120, 0]
click at [121, 419] on button "Direcciones" at bounding box center [143, 416] width 173 height 36
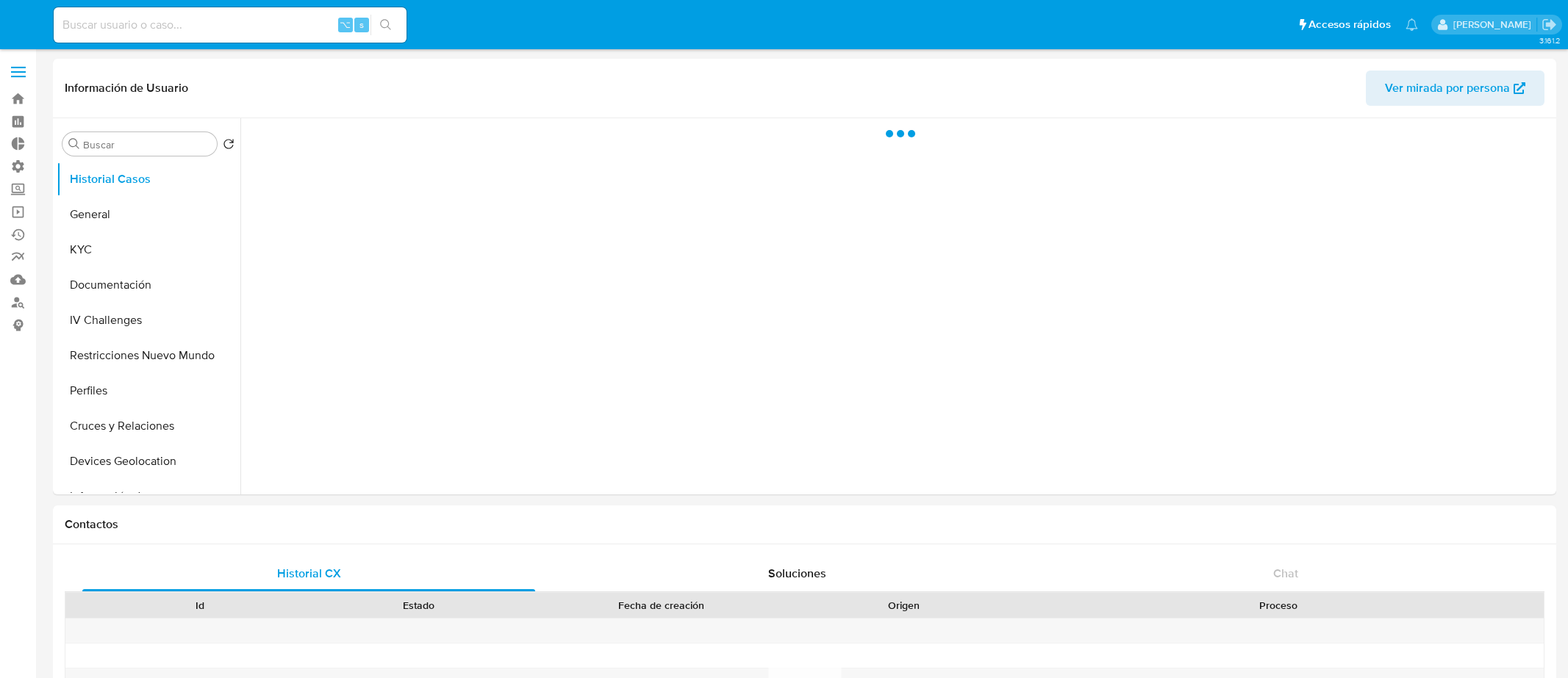
select select "10"
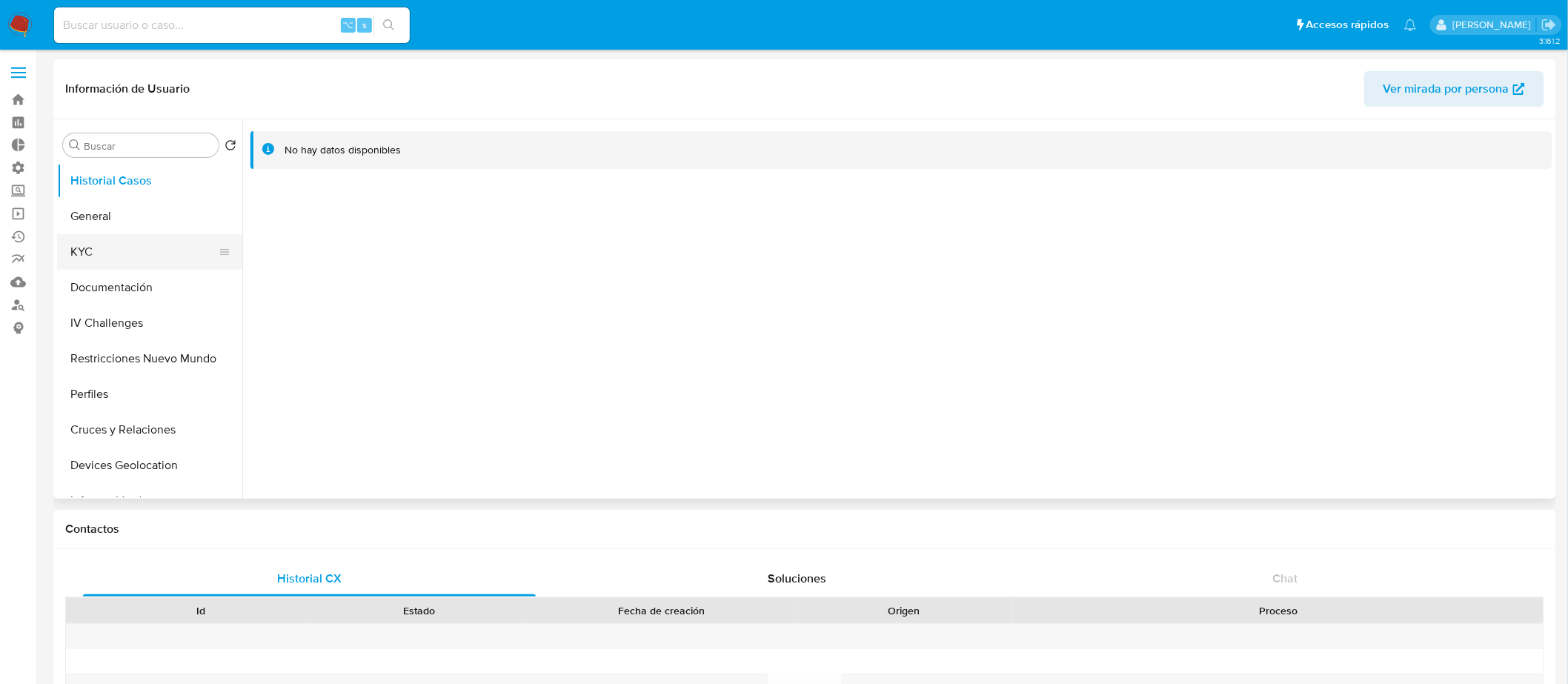
click at [186, 240] on button "KYC" at bounding box center [143, 252] width 173 height 36
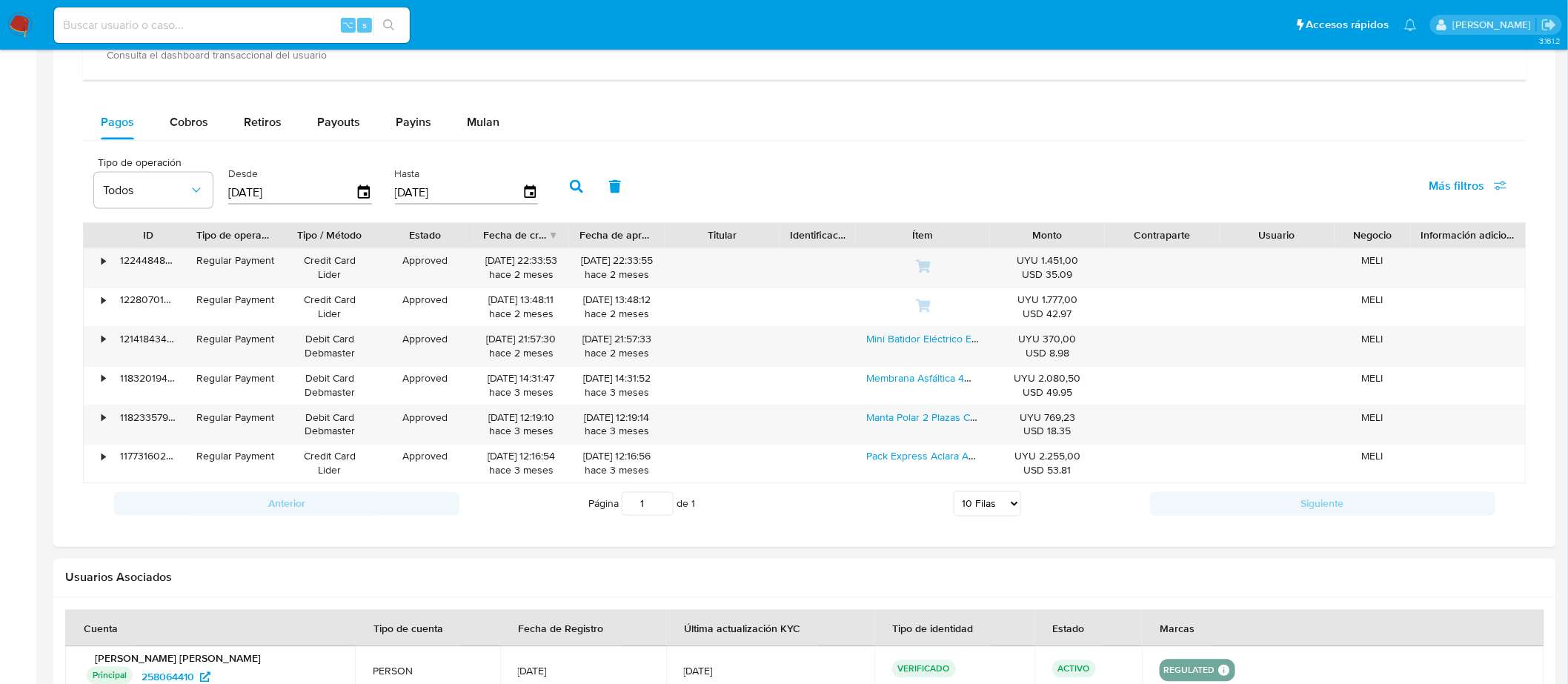
scroll to position [995, 0]
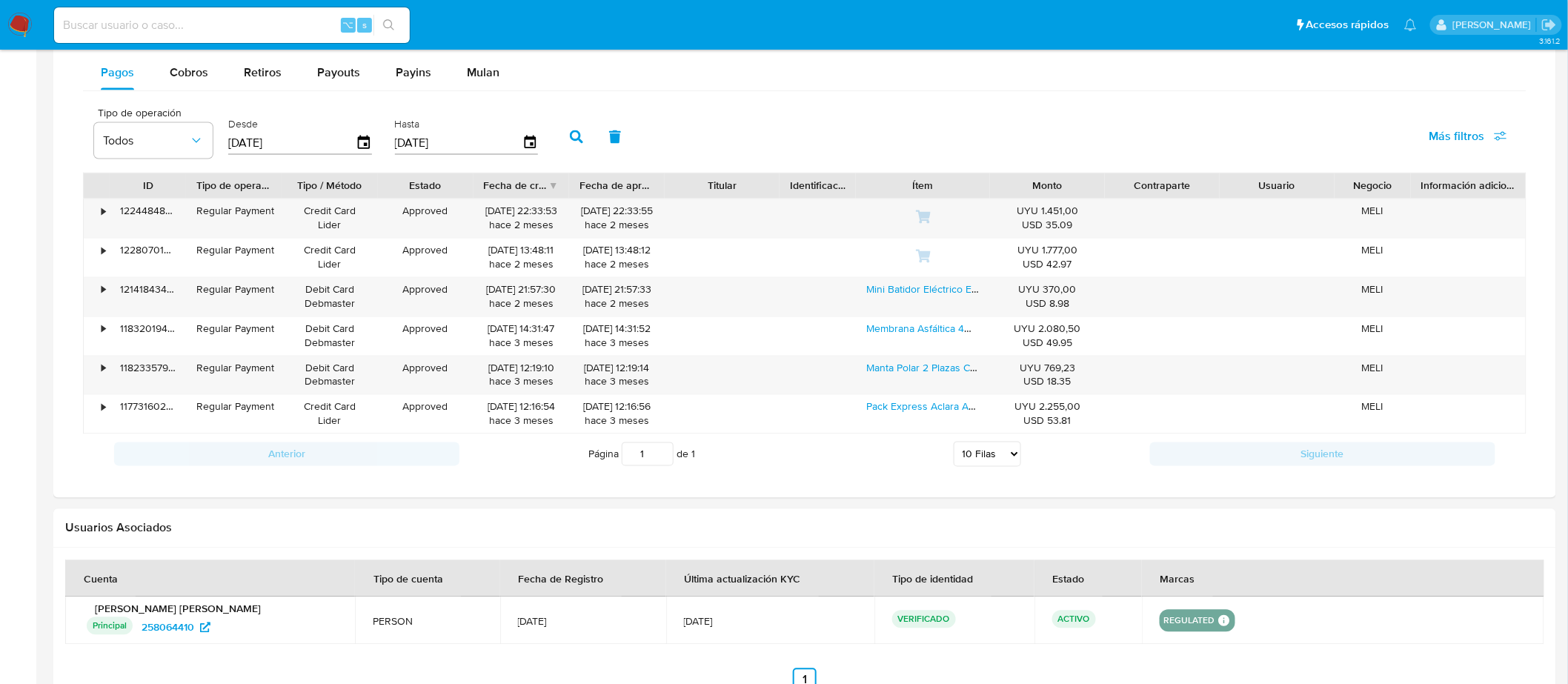
click at [196, 104] on div "Tipo de operación Todos Desde [DATE] Hasta [DATE] Más filtros" at bounding box center [805, 136] width 1443 height 74
click at [172, 81] on span "Cobros" at bounding box center [189, 72] width 39 height 17
select select "10"
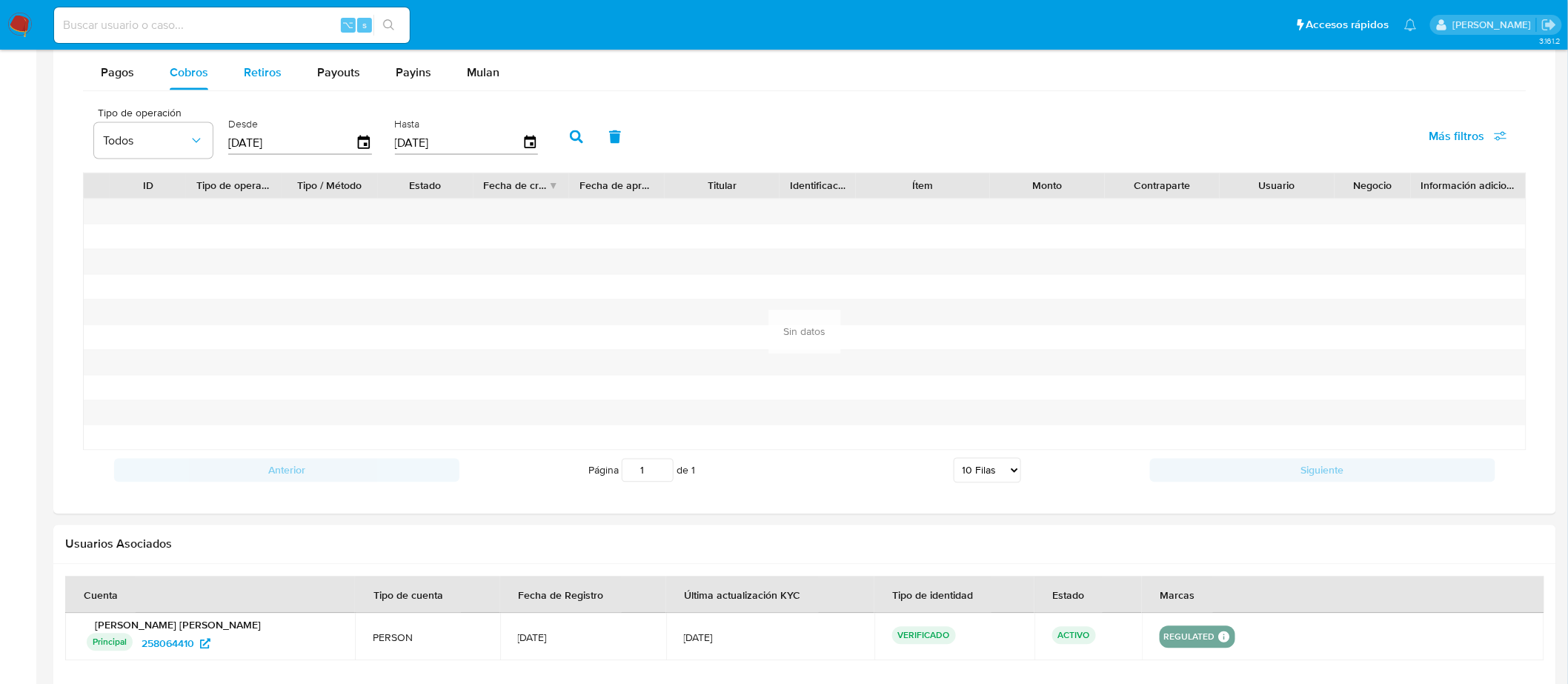
click at [249, 78] on span "Retiros" at bounding box center [263, 72] width 38 height 17
select select "10"
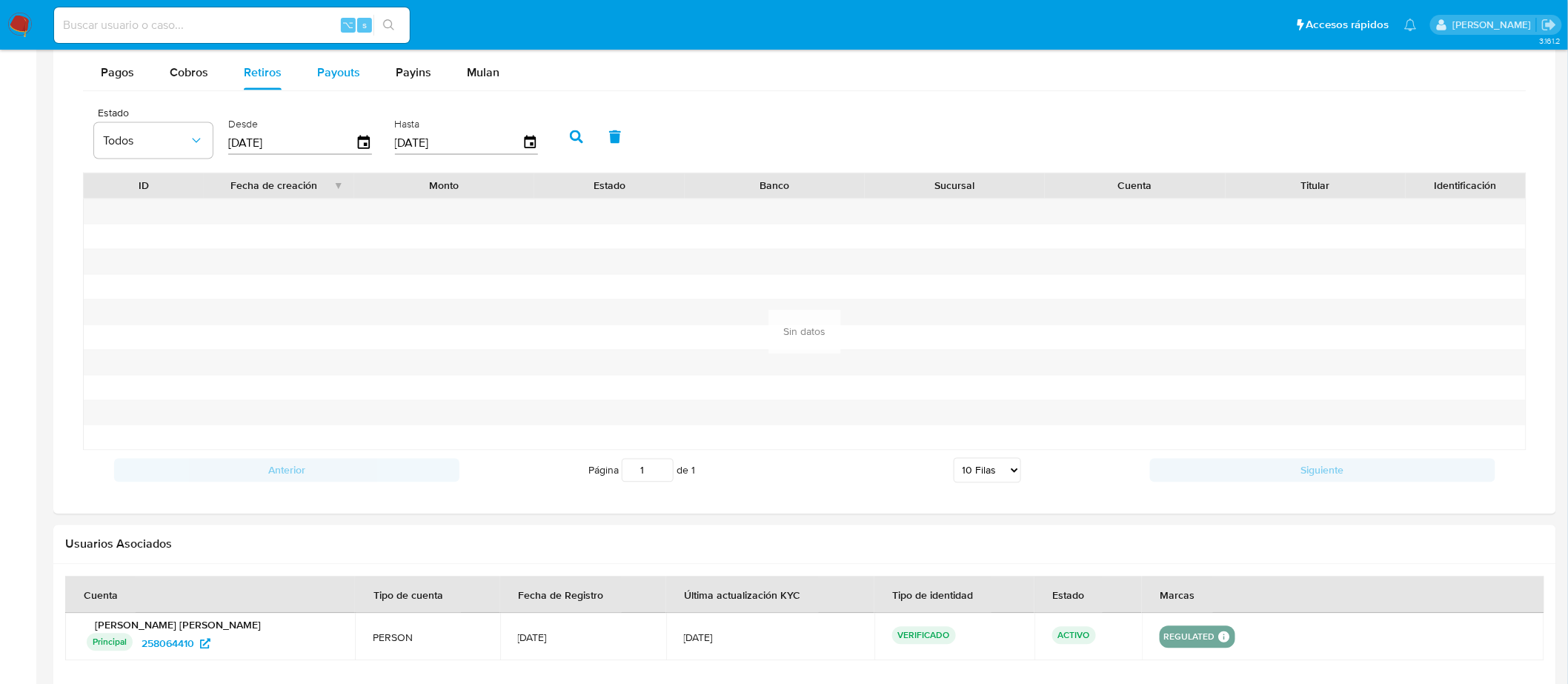
click at [327, 73] on span "Payouts" at bounding box center [337, 72] width 43 height 17
select select "10"
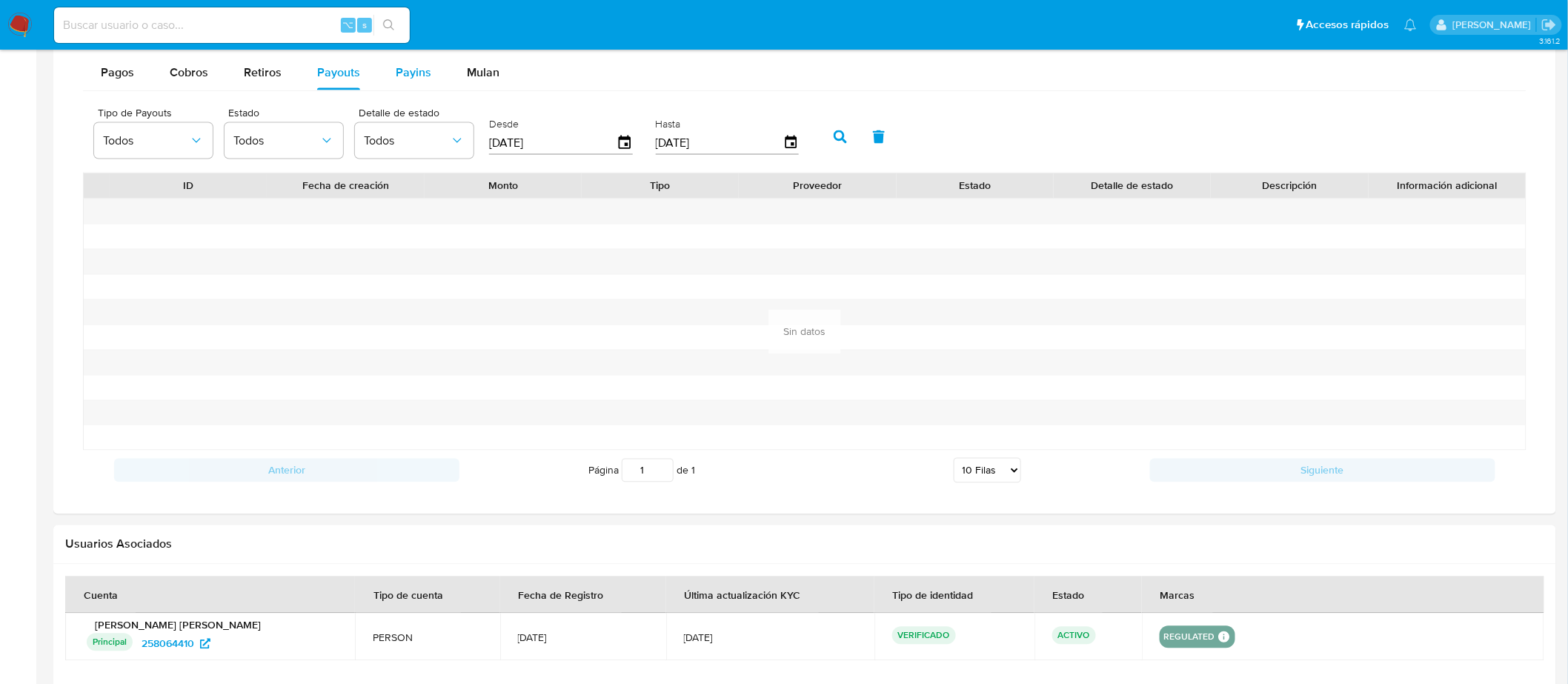
click at [422, 73] on span "Payins" at bounding box center [413, 72] width 36 height 17
select select "10"
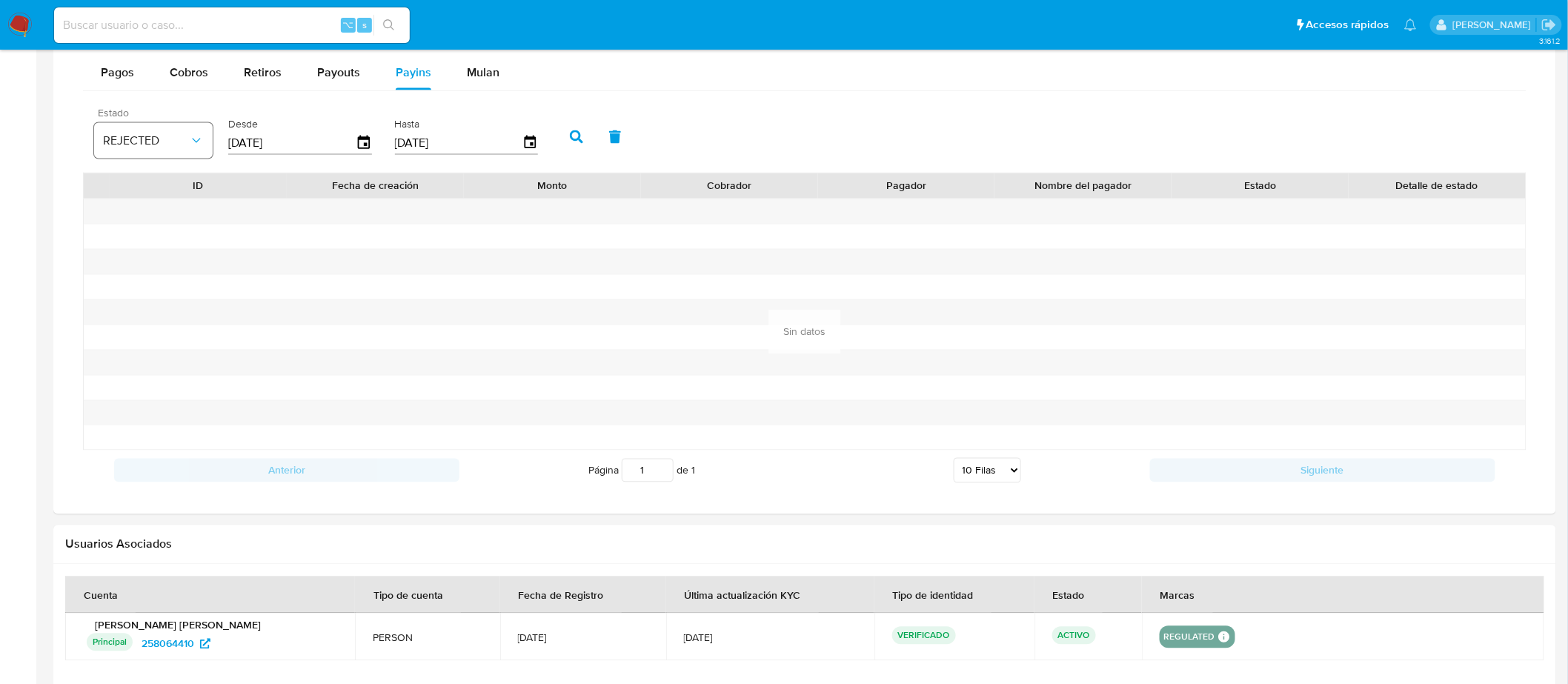
click at [161, 148] on span "REJECTED" at bounding box center [146, 141] width 86 height 15
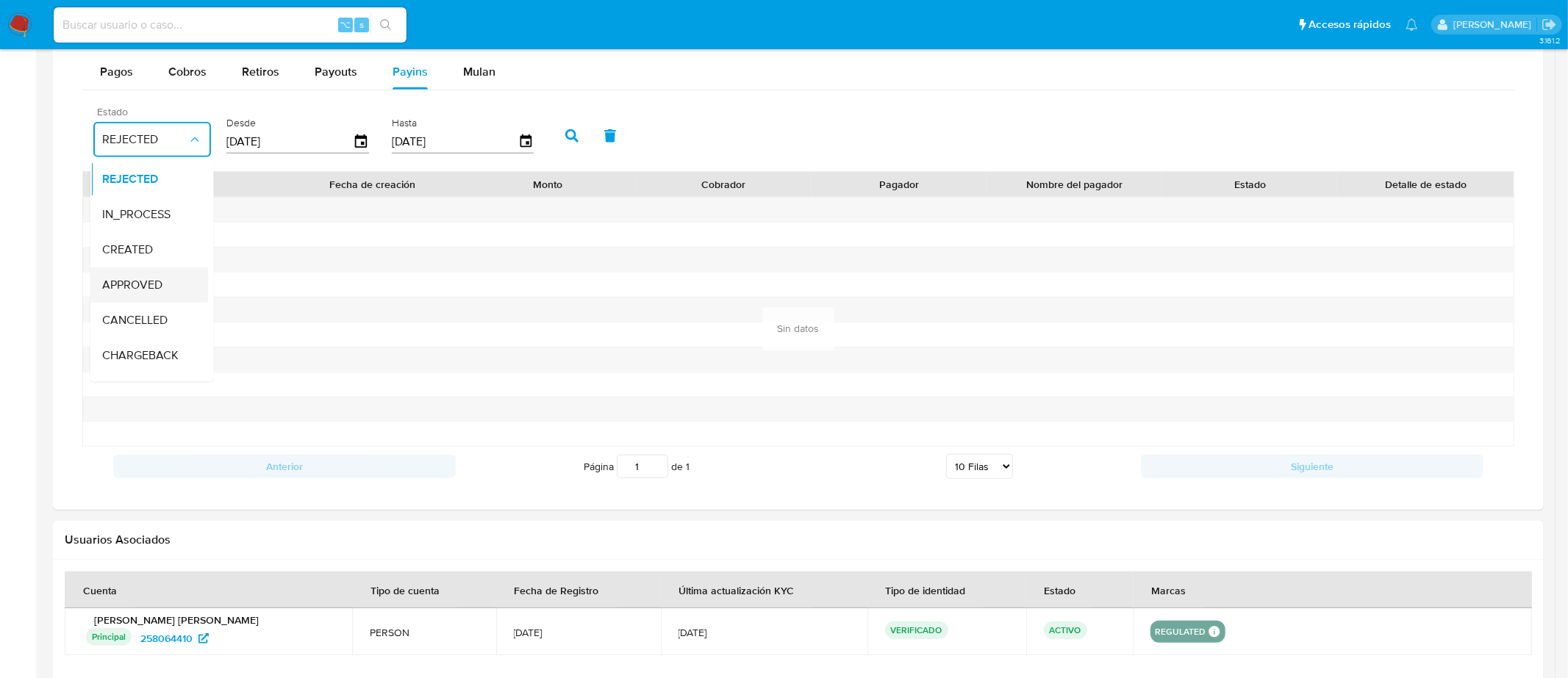
click at [135, 279] on span "APPROVED" at bounding box center [133, 285] width 60 height 15
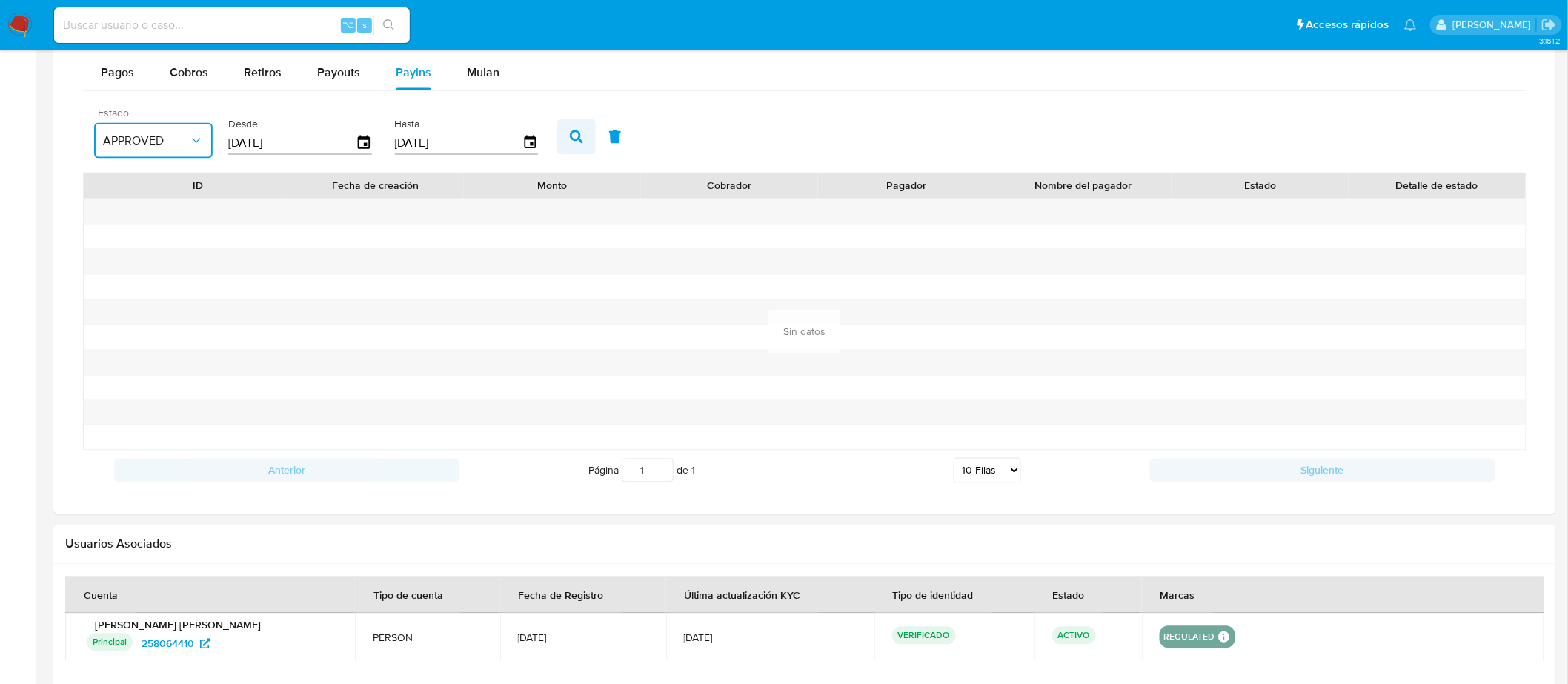
click at [572, 139] on icon "button" at bounding box center [576, 138] width 13 height 13
click at [119, 76] on span "Pagos" at bounding box center [117, 72] width 33 height 17
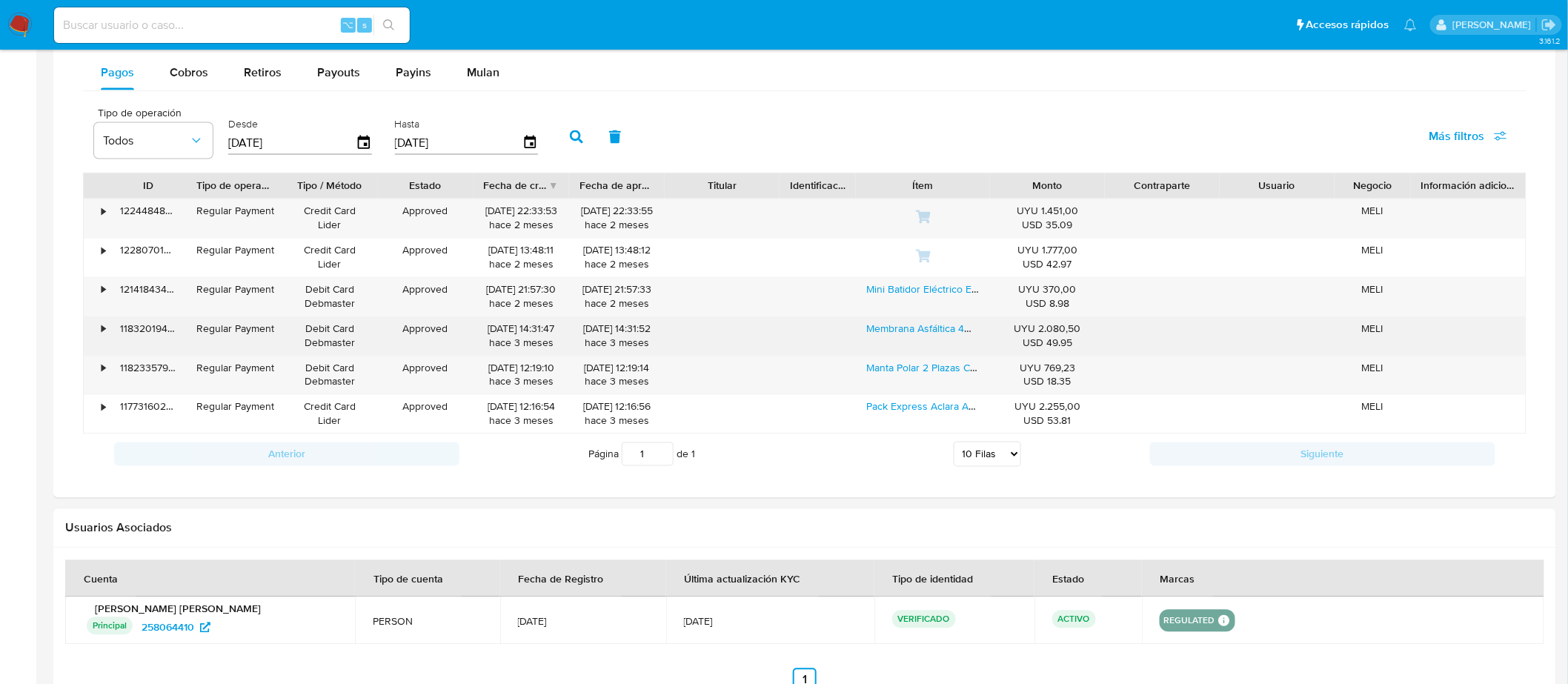
click at [652, 342] on div "16/07/2025 14:31:52 hace 3 meses" at bounding box center [616, 337] width 75 height 28
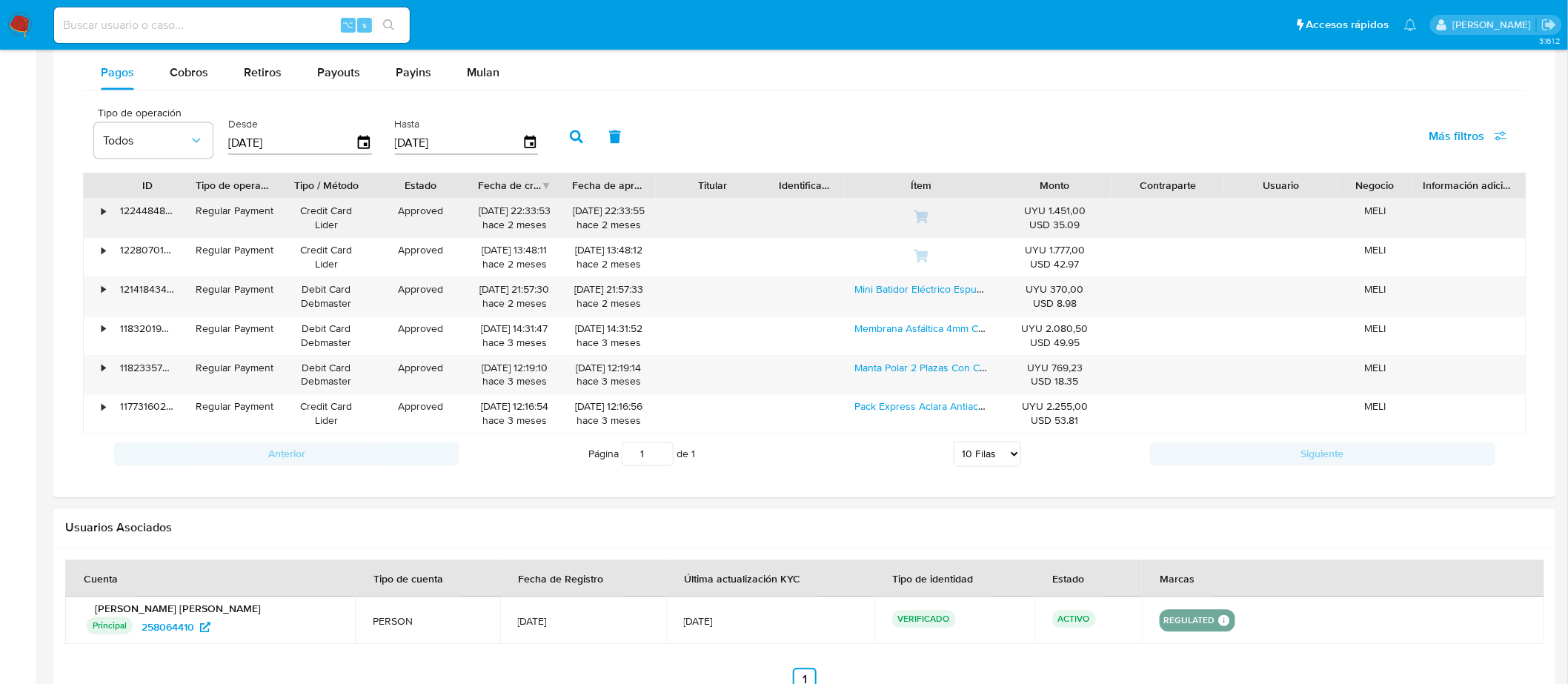
drag, startPoint x: 989, startPoint y: 195, endPoint x: 999, endPoint y: 207, distance: 15.6
click at [1001, 207] on div "ID Tipo de operación Tipo / Método Estado Fecha de creación Fecha de aprobación…" at bounding box center [805, 304] width 1443 height 262
click at [999, 207] on div "UYU 1.451,00 USD 35.09" at bounding box center [1052, 218] width 114 height 39
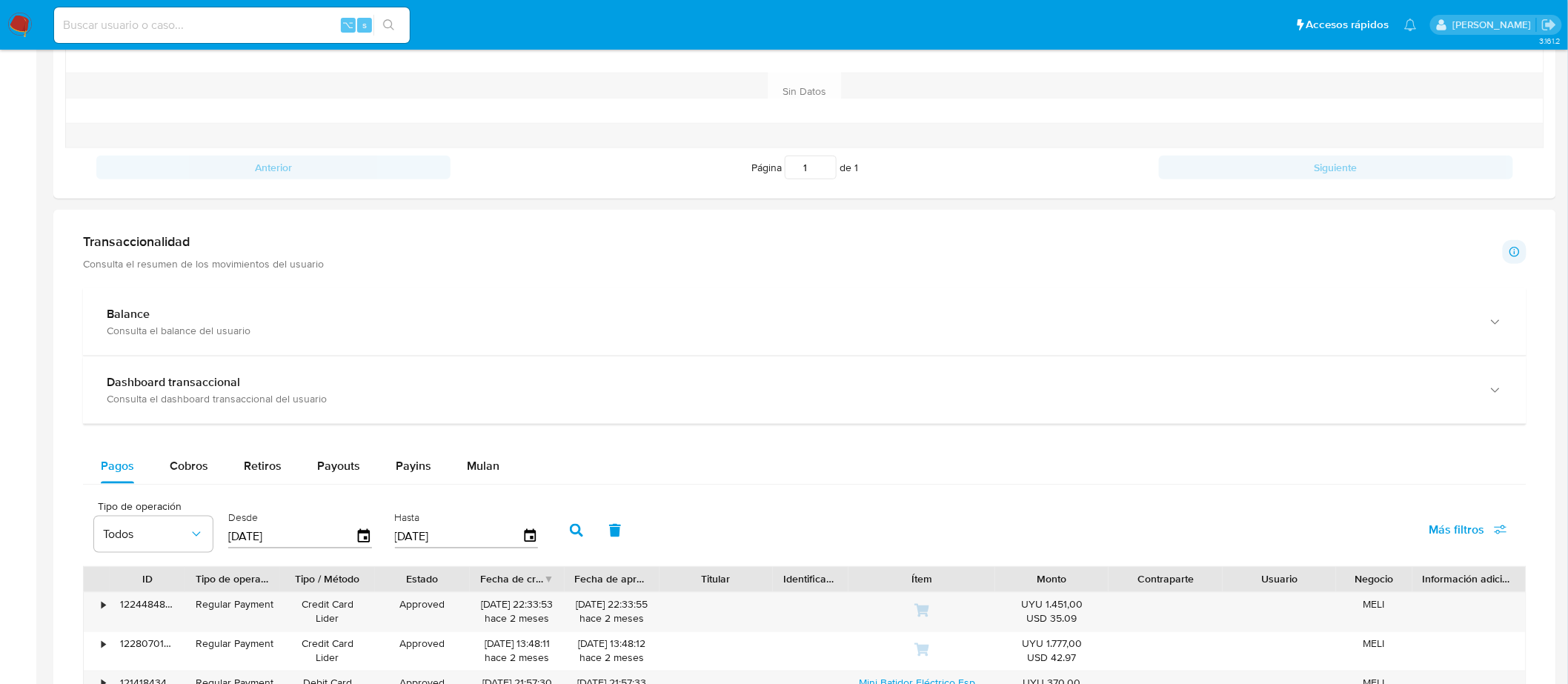
scroll to position [0, 0]
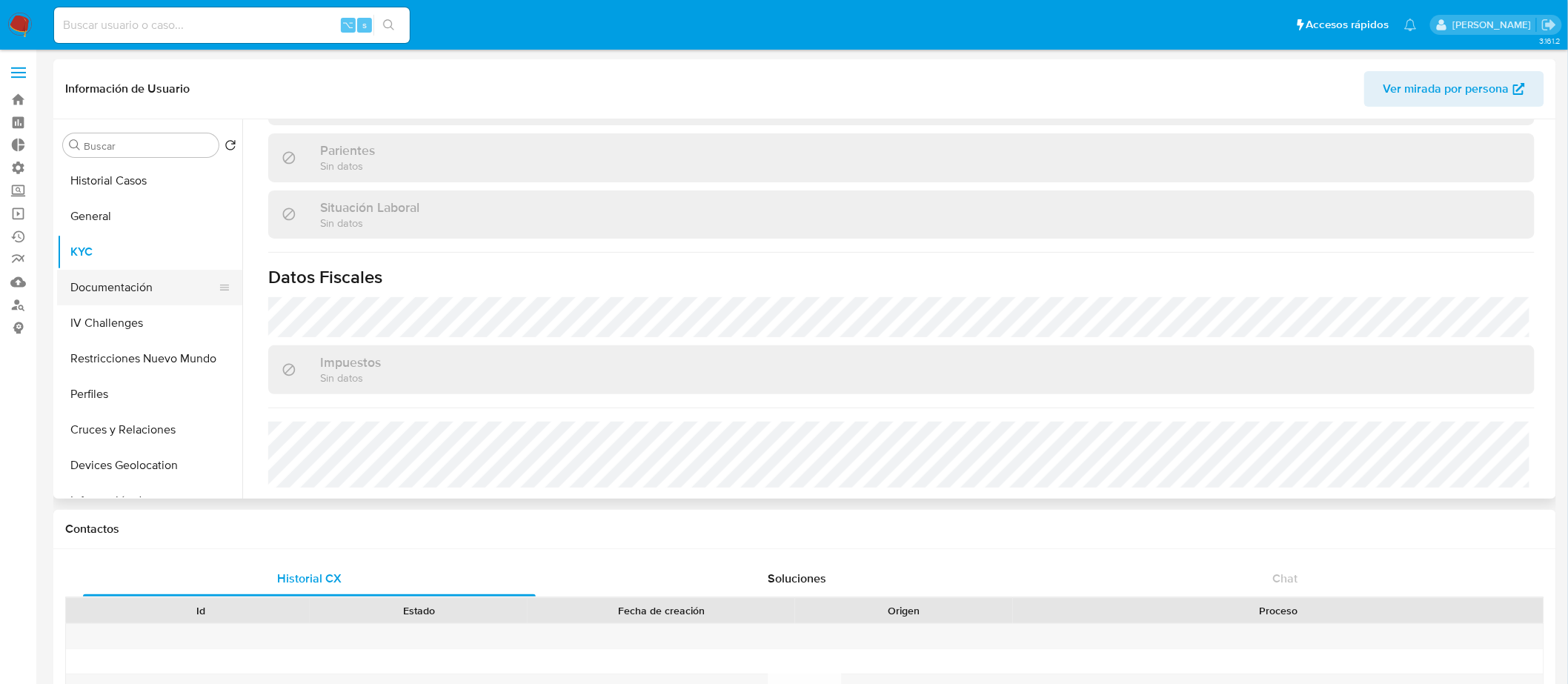
click at [118, 288] on button "Documentación" at bounding box center [143, 287] width 173 height 36
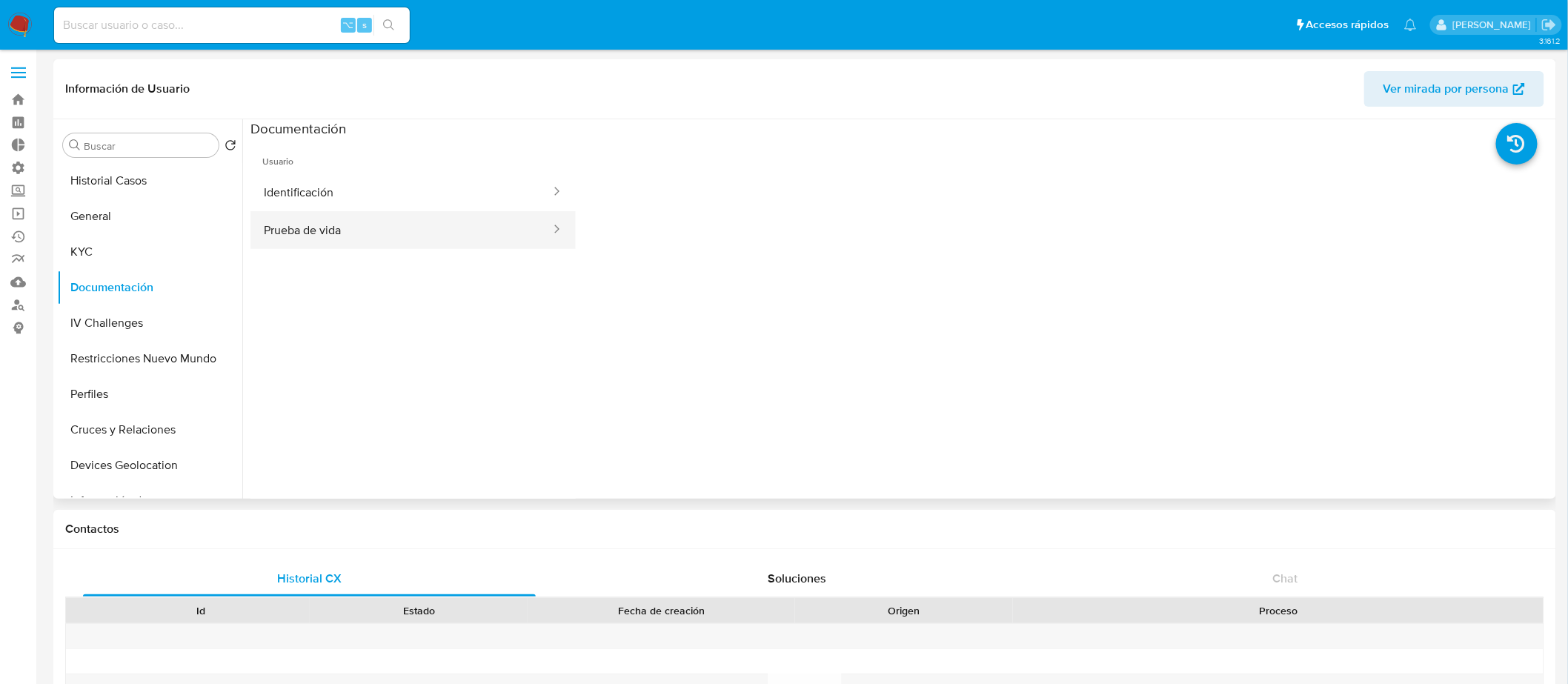
click at [388, 231] on button "Prueba de vida" at bounding box center [401, 231] width 301 height 38
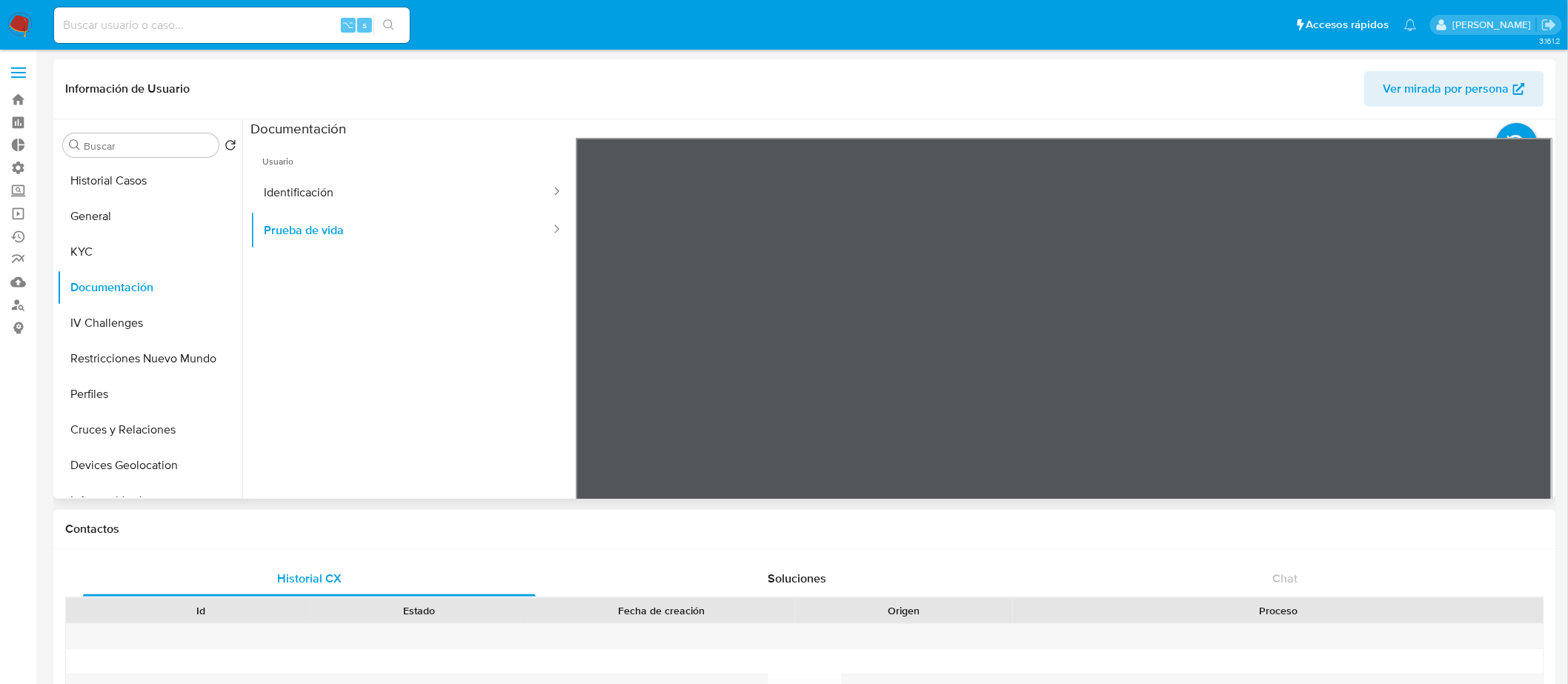
click at [436, 159] on div "Usuario Identificación Prueba de vida" at bounding box center [901, 375] width 1302 height 474
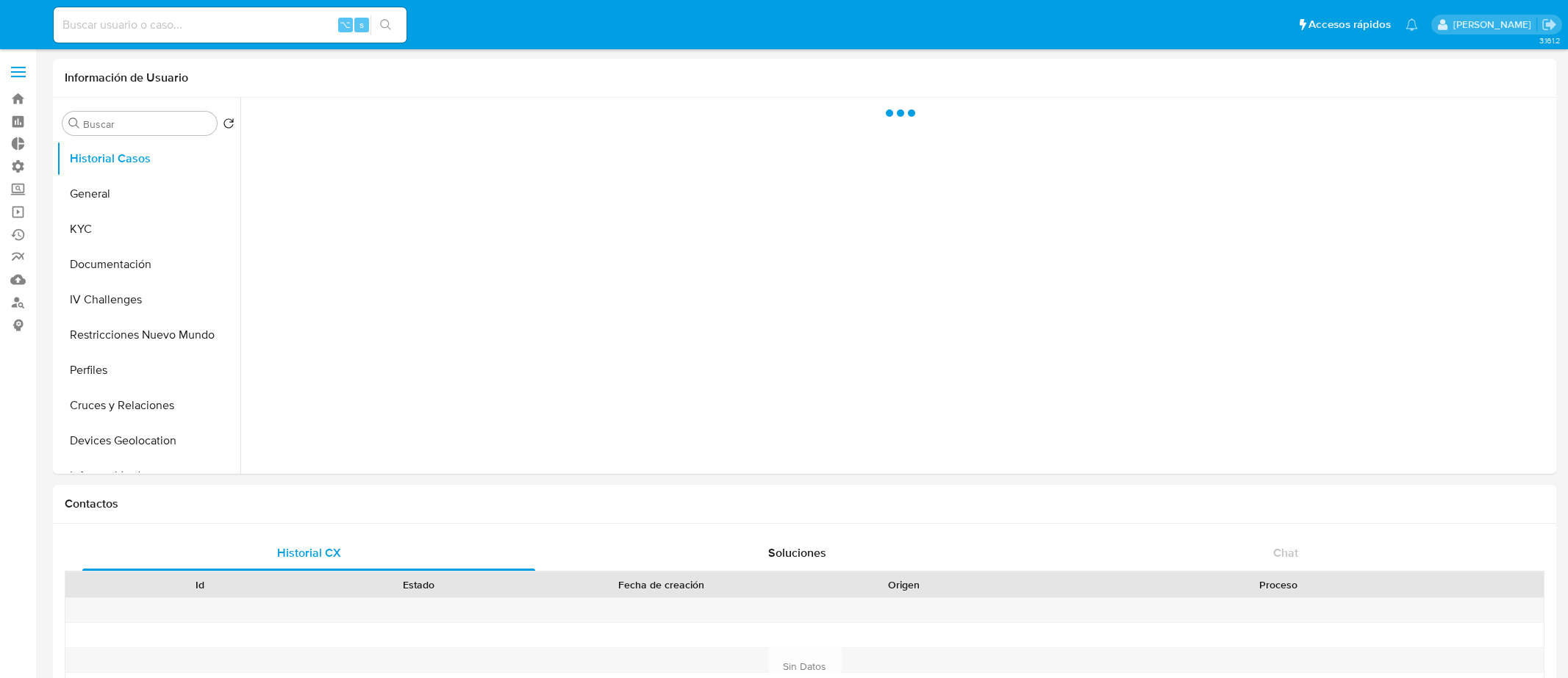
select select "10"
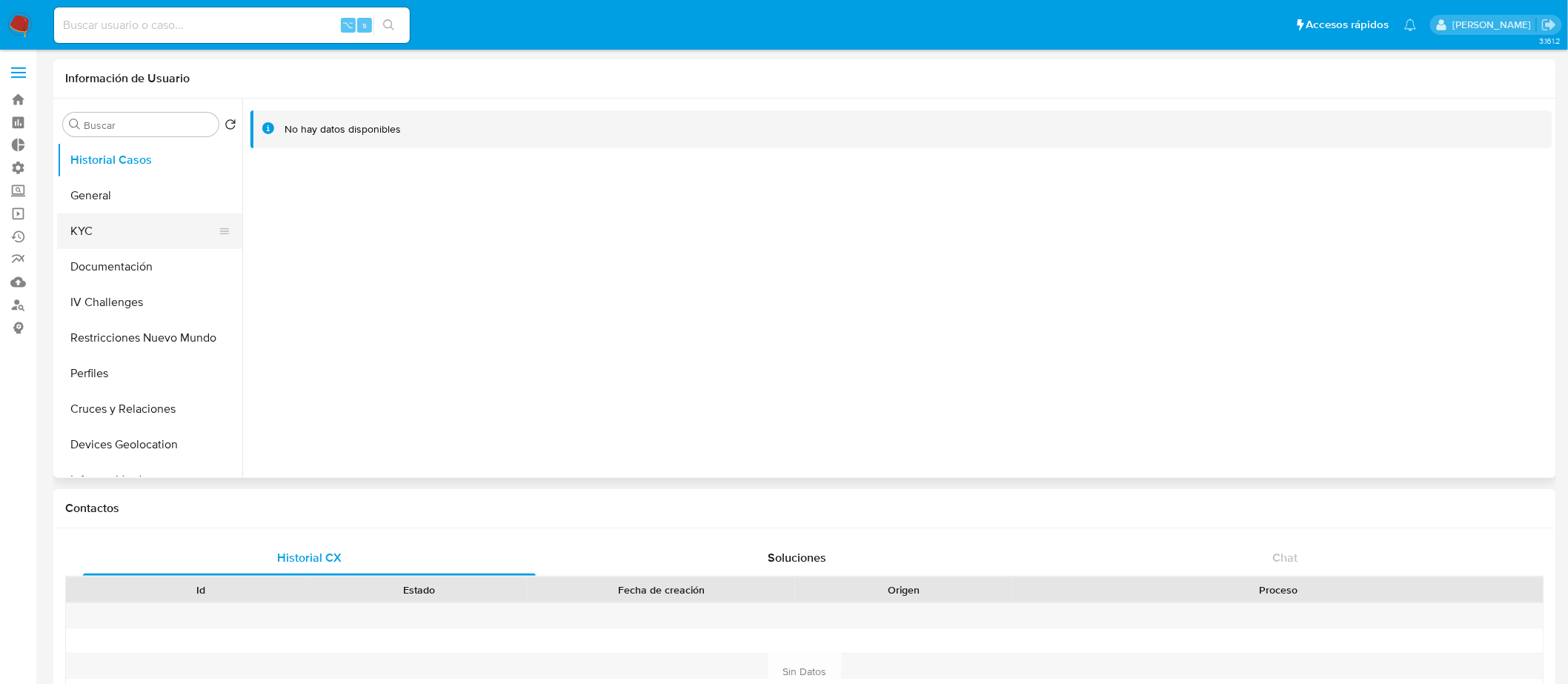
click at [112, 224] on button "KYC" at bounding box center [143, 231] width 173 height 36
